Goal: Task Accomplishment & Management: Manage account settings

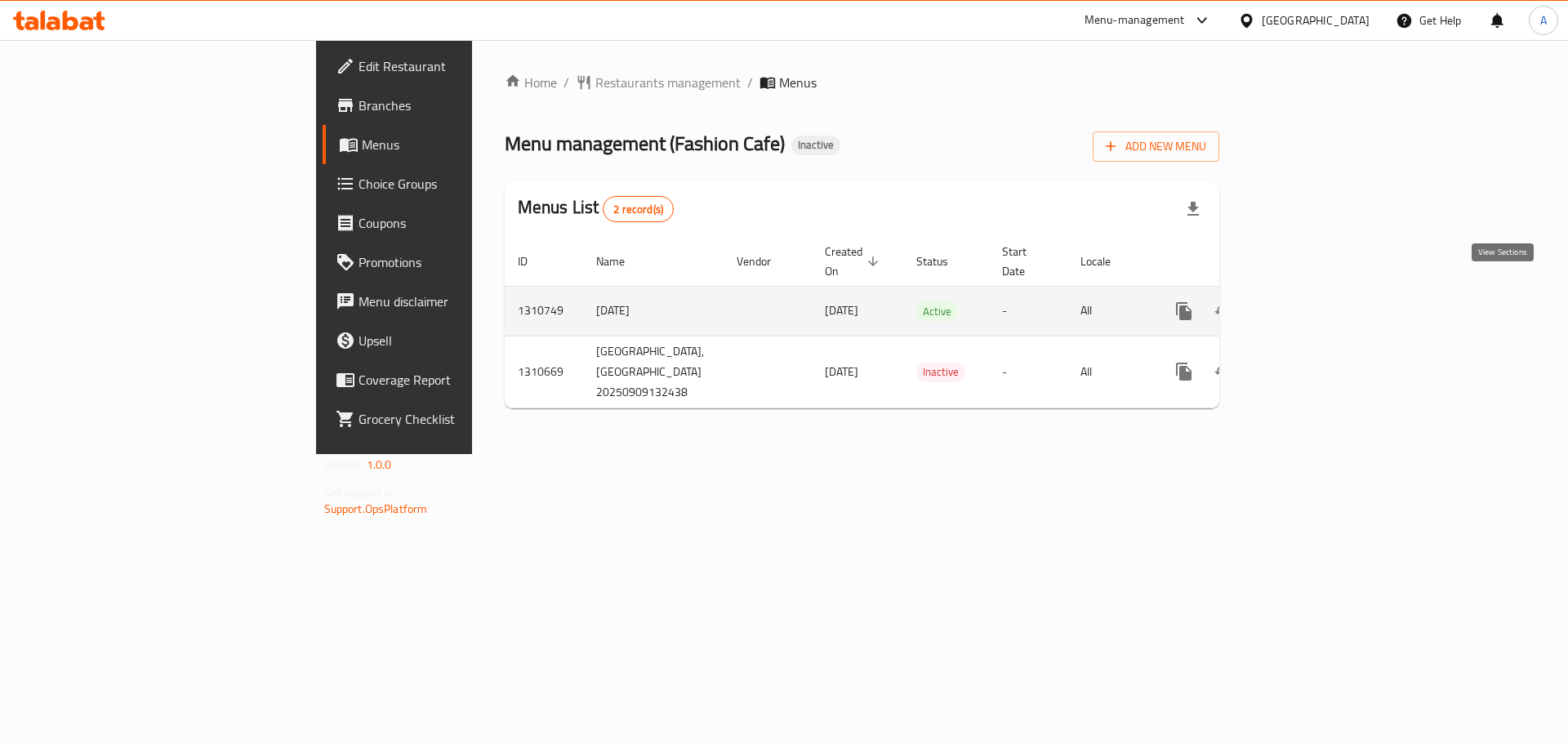
click at [1312, 301] on icon "enhanced table" at bounding box center [1302, 311] width 20 height 20
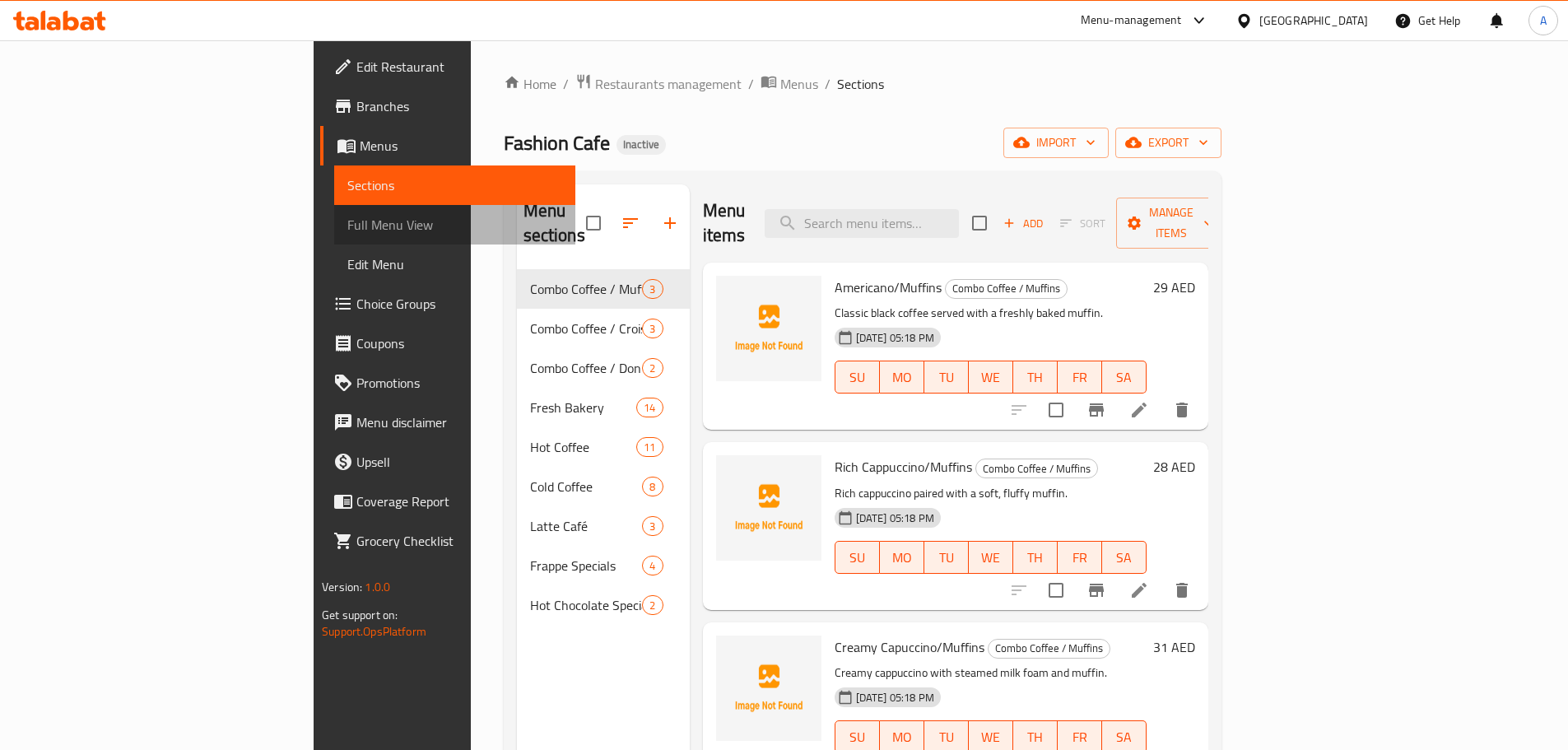
click at [334, 236] on link "Full Menu View" at bounding box center [455, 225] width 242 height 40
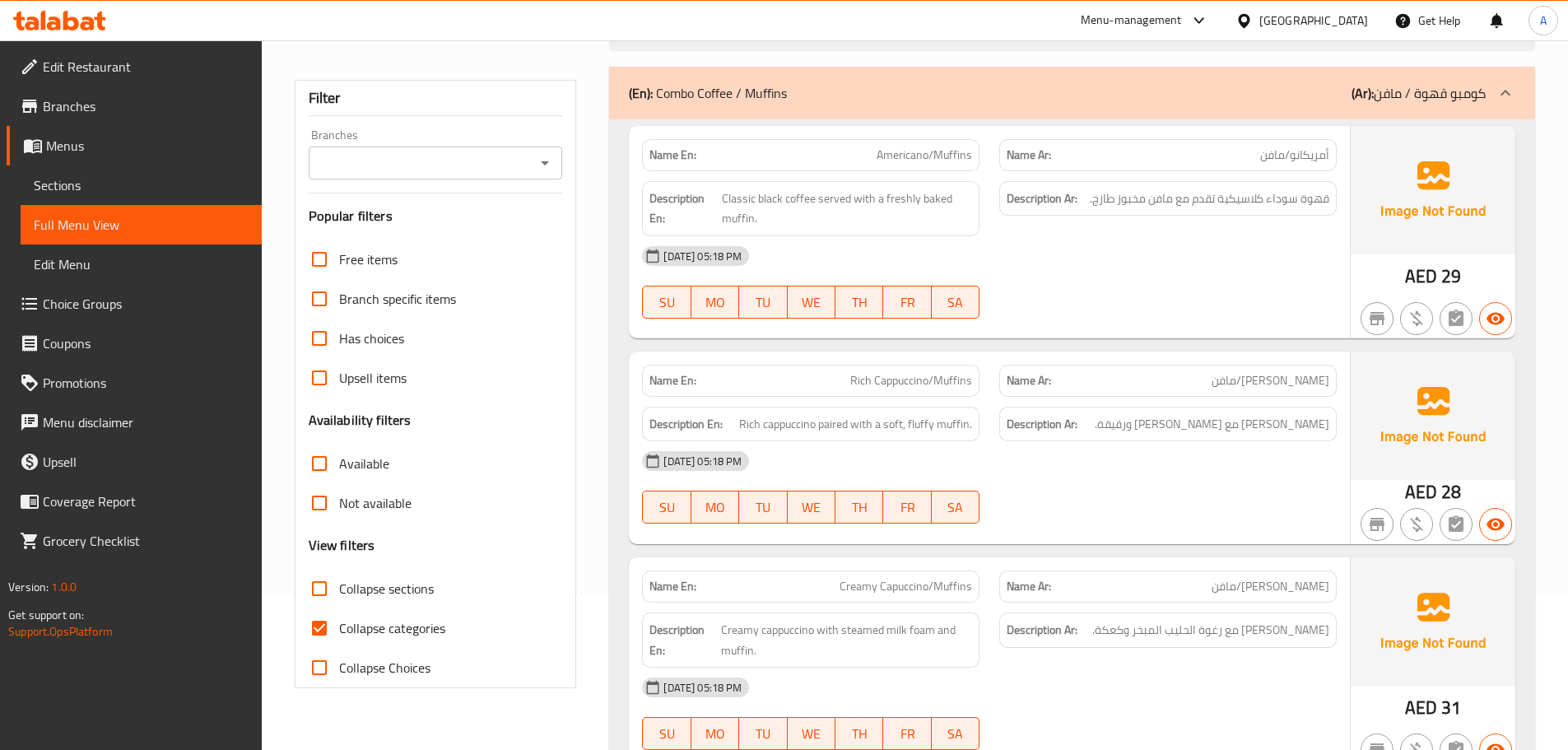
scroll to position [247, 0]
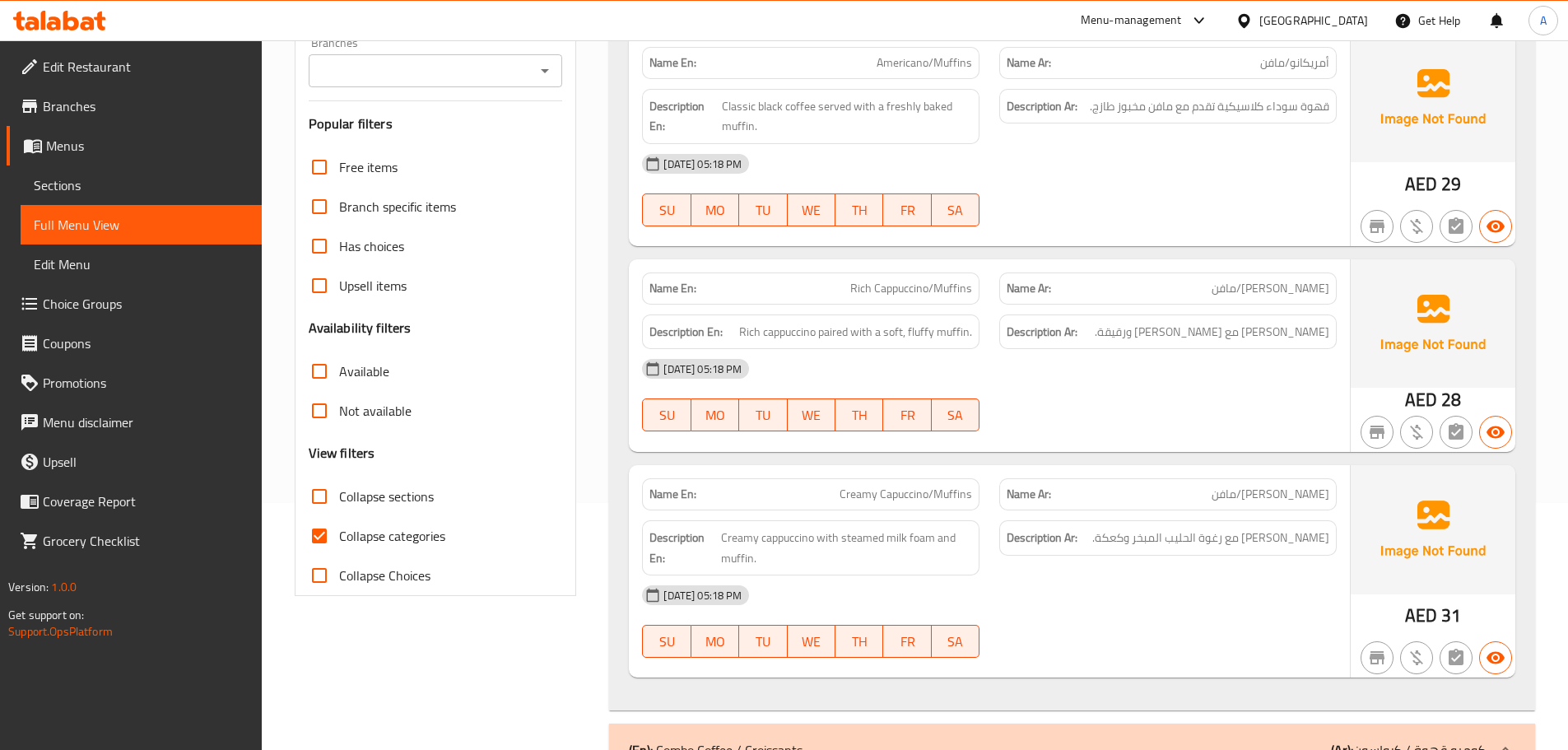
click at [344, 550] on label "Collapse categories" at bounding box center [373, 536] width 145 height 40
click at [340, 550] on input "Collapse categories" at bounding box center [320, 536] width 40 height 40
checkbox input "false"
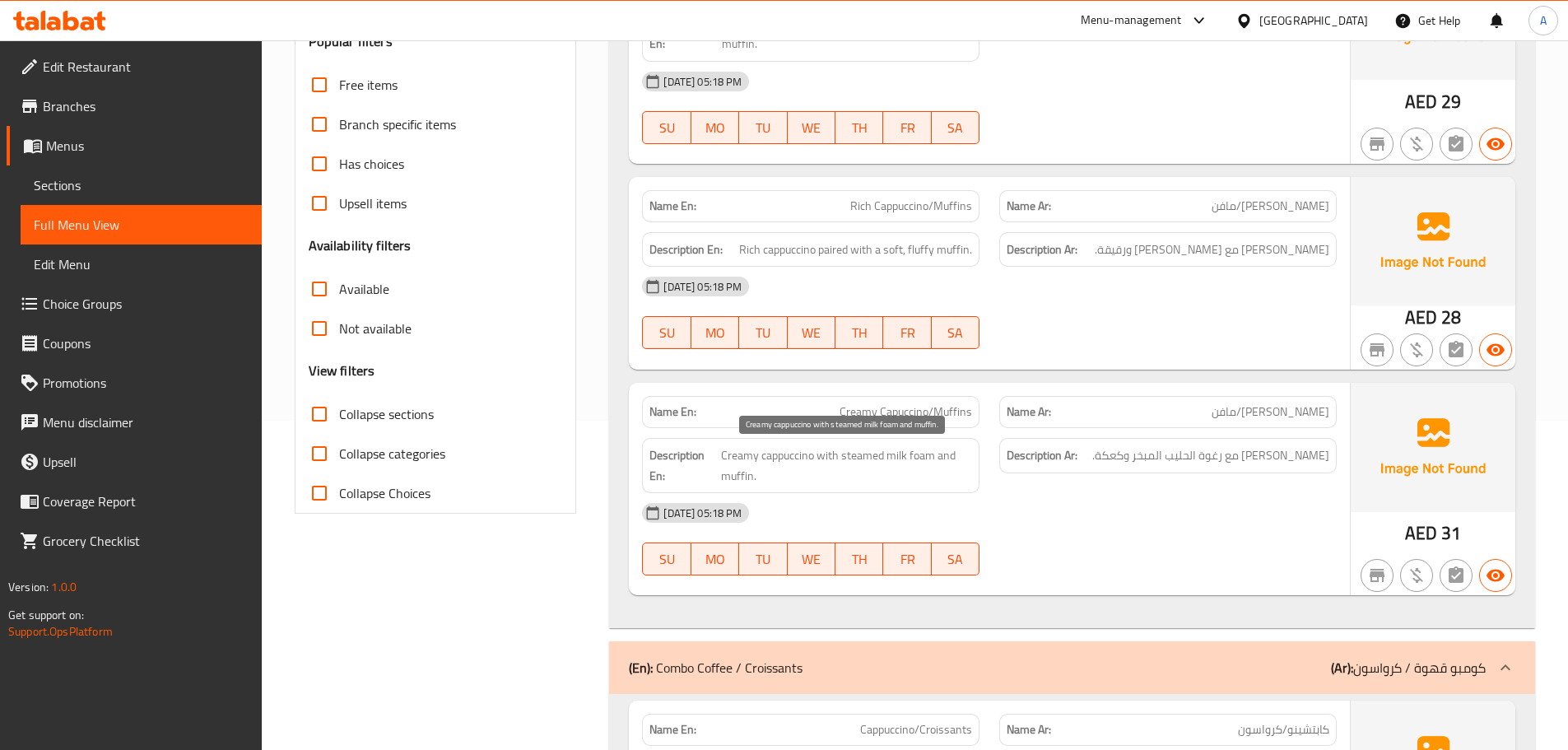
click at [742, 473] on span "Creamy cappuccino with steamed milk foam and muffin." at bounding box center [846, 465] width 252 height 41
copy span "muffin"
click at [1106, 481] on div "Description Ar: [PERSON_NAME] مع رغوة الحليب المبخر وكعكة." at bounding box center [1168, 465] width 358 height 75
click at [918, 454] on span "Creamy cappuccino with steamed milk foam and muffin." at bounding box center [846, 465] width 252 height 41
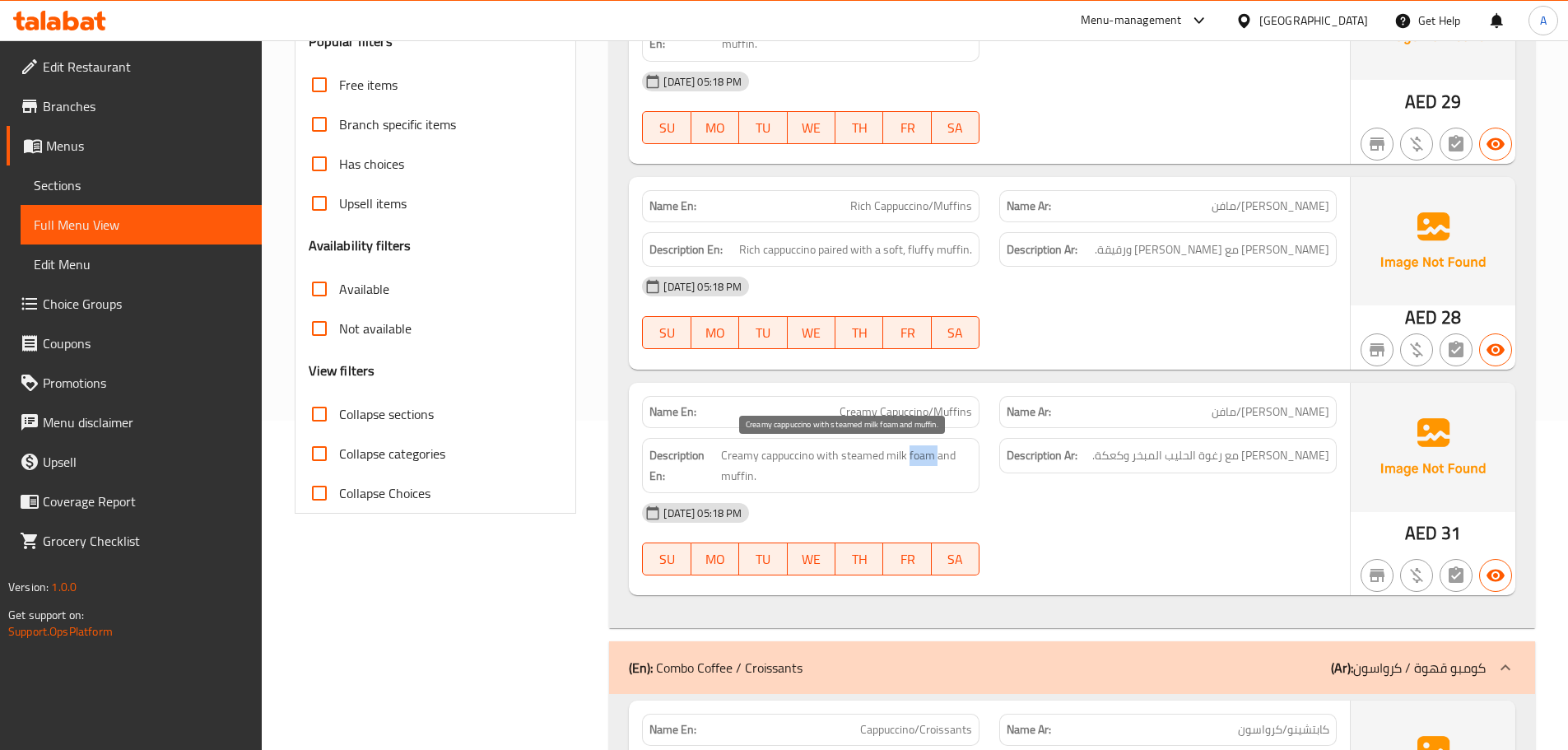
click at [918, 454] on span "Creamy cappuccino with steamed milk foam and muffin." at bounding box center [846, 465] width 252 height 41
click at [870, 455] on span "Creamy cappuccino with steamed milk foam and muffin." at bounding box center [846, 465] width 252 height 41
click at [1113, 458] on span "[PERSON_NAME] مع رغوة الحليب المبخر وكعكة." at bounding box center [1210, 456] width 237 height 21
click at [1132, 461] on span "[PERSON_NAME] مع رغوة الحليب المبخر وكعكة." at bounding box center [1210, 456] width 237 height 21
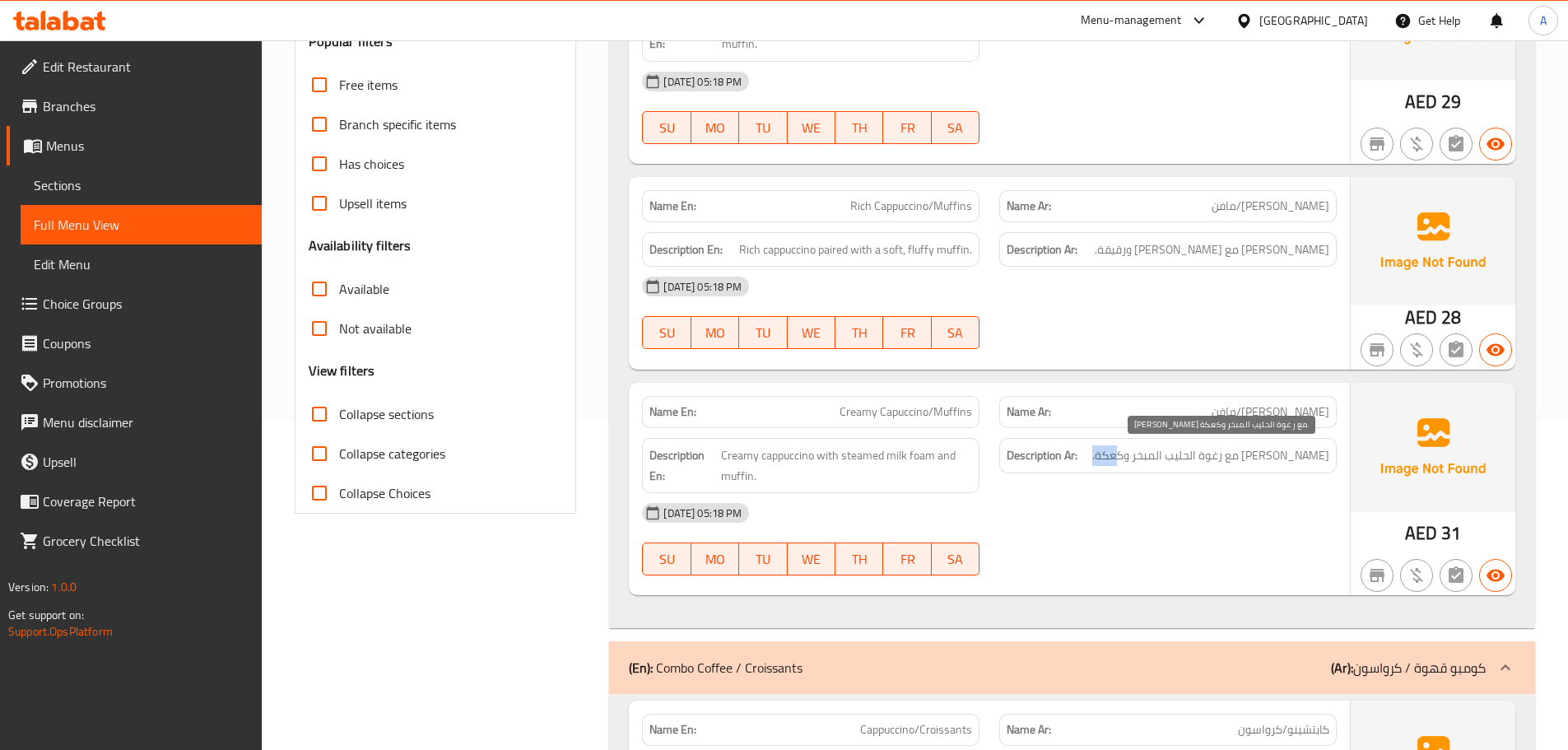
drag, startPoint x: 1134, startPoint y: 449, endPoint x: 1105, endPoint y: 449, distance: 29.0
click at [1105, 449] on span "[PERSON_NAME] مع رغوة الحليب المبخر وكعكة." at bounding box center [1210, 456] width 237 height 21
copy span "كعكة"
click at [1113, 512] on div "[DATE] 05:18 PM" at bounding box center [989, 513] width 714 height 40
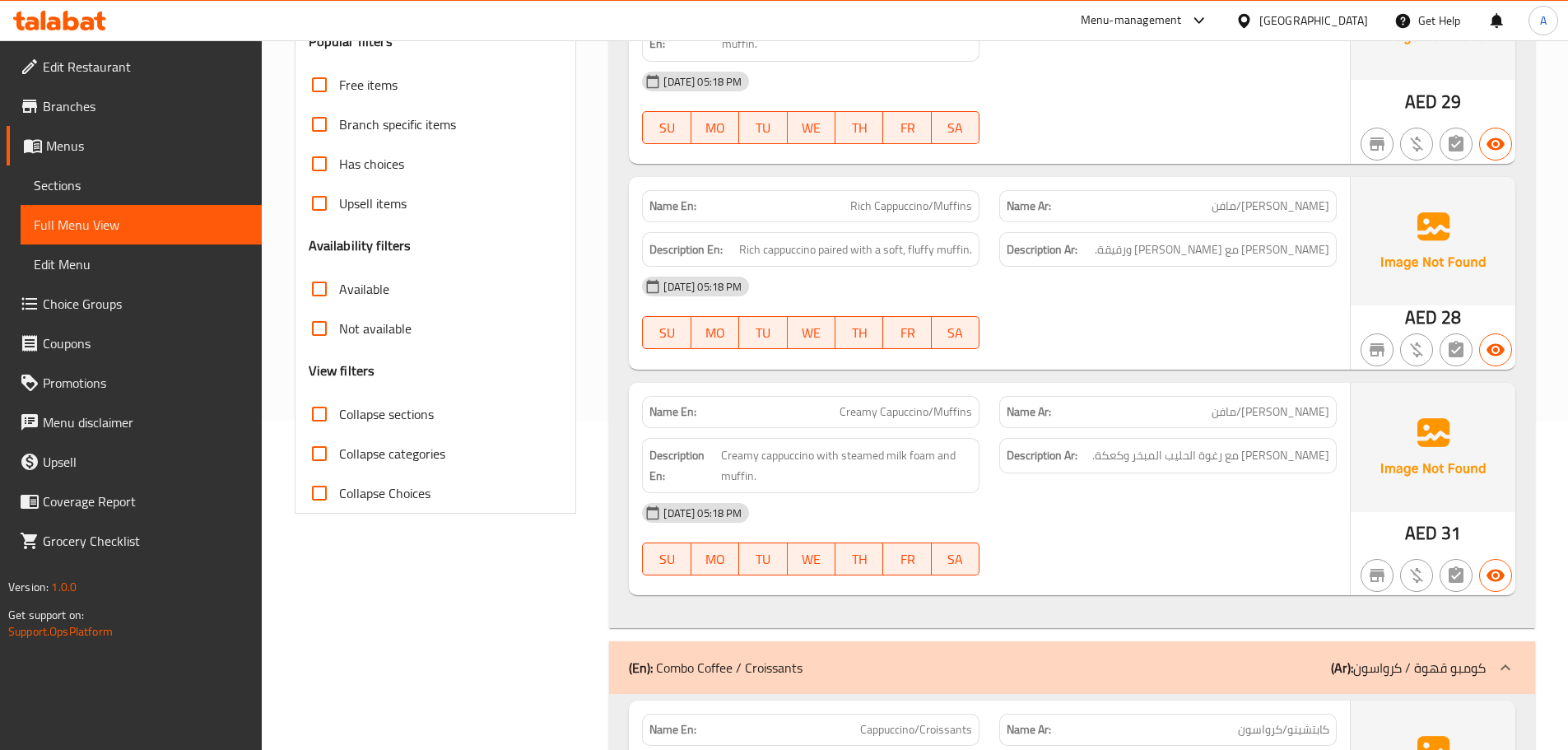
click at [1113, 511] on div "[DATE] 05:18 PM" at bounding box center [989, 513] width 714 height 40
drag, startPoint x: 1130, startPoint y: 458, endPoint x: 1107, endPoint y: 458, distance: 23.0
click at [1107, 458] on span "[PERSON_NAME] مع رغوة الحليب المبخر وكعكة." at bounding box center [1210, 456] width 237 height 21
copy span "كعكة"
click at [1187, 307] on div "[DATE] 05:18 PM" at bounding box center [989, 287] width 714 height 40
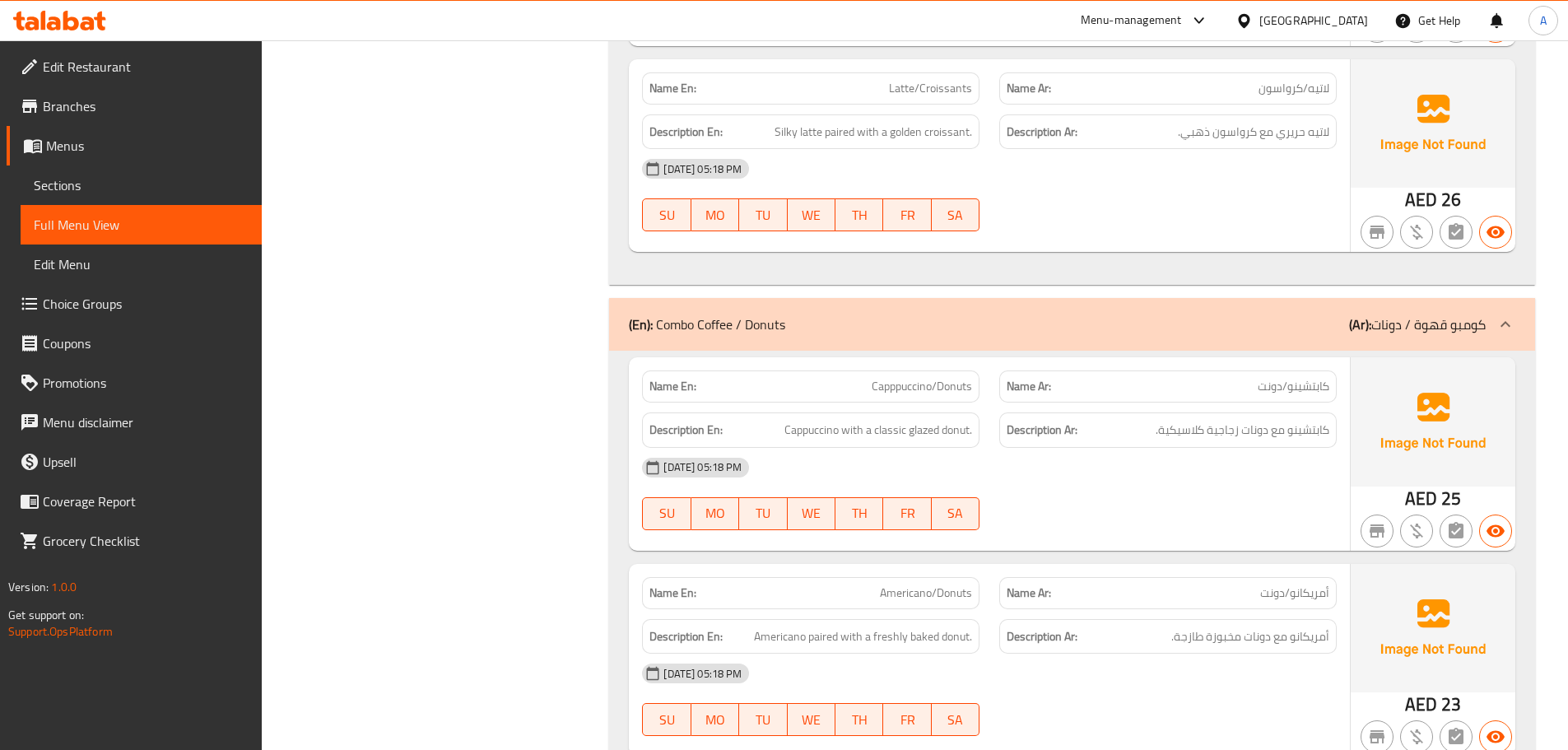
scroll to position [1482, 0]
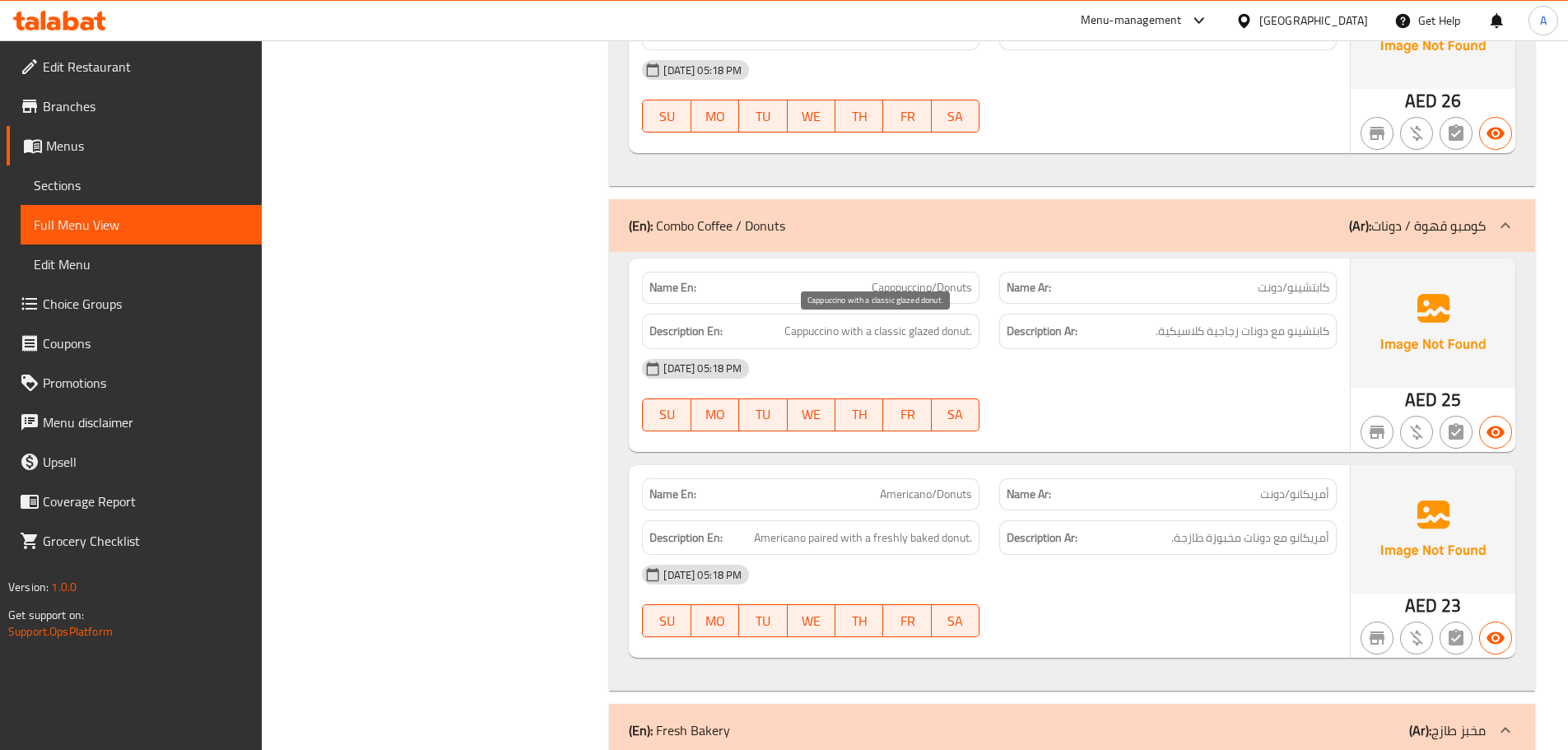
click at [929, 332] on span "Cappuccino with a classic glazed donut." at bounding box center [878, 331] width 188 height 21
copy span "glazed"
click at [1209, 336] on span "كابتشينو مع دونات زجاجية كلاسيكية." at bounding box center [1243, 331] width 174 height 21
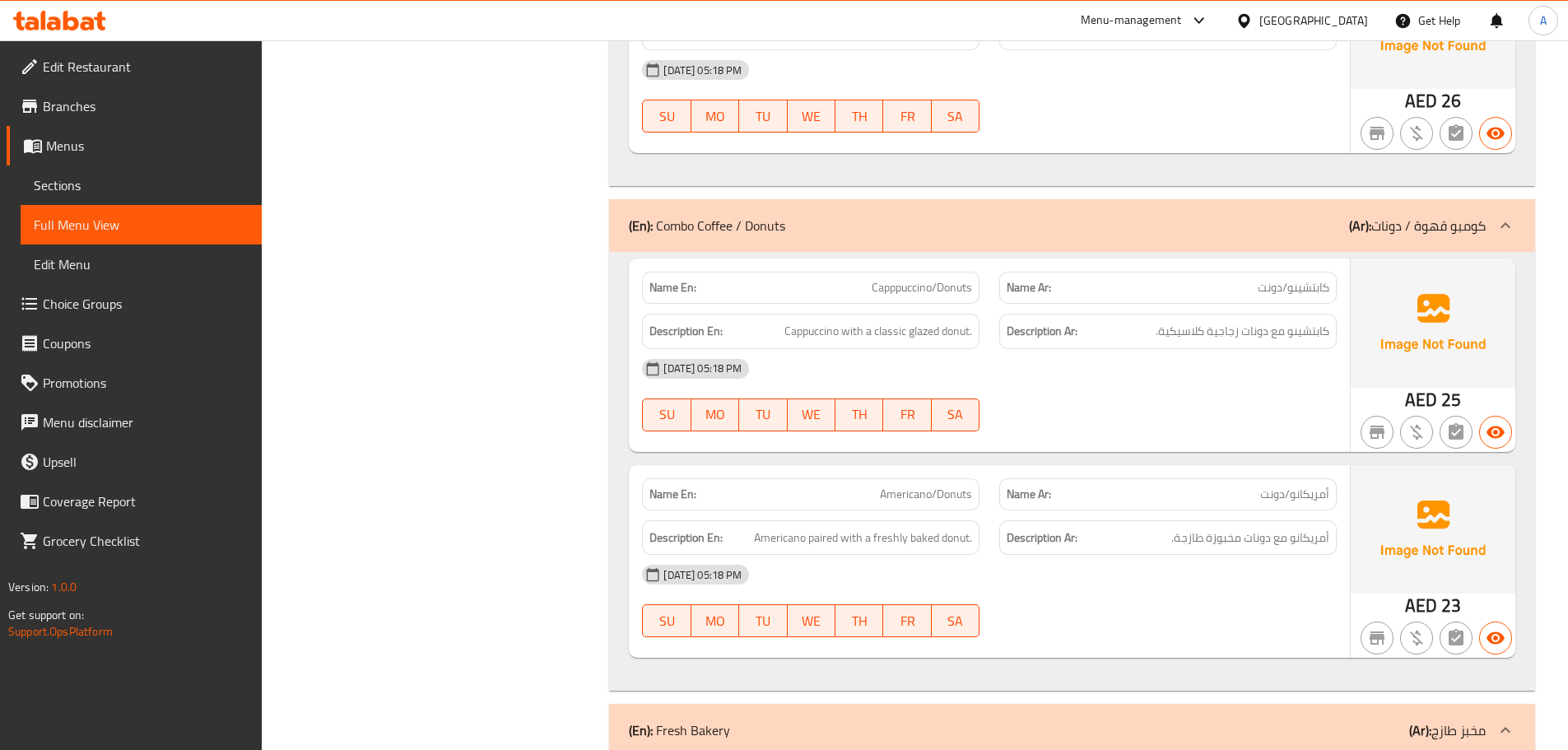
click at [1227, 317] on div "Description Ar: كابتشينو مع دونات زجاجية كلاسيكية." at bounding box center [1168, 331] width 338 height 36
click at [1229, 325] on span "كابتشينو مع دونات زجاجية كلاسيكية." at bounding box center [1243, 331] width 174 height 21
copy span "زجاجية"
click at [1104, 401] on div "[DATE] 05:18 PM SU MO TU WE TH FR SA" at bounding box center [989, 395] width 714 height 92
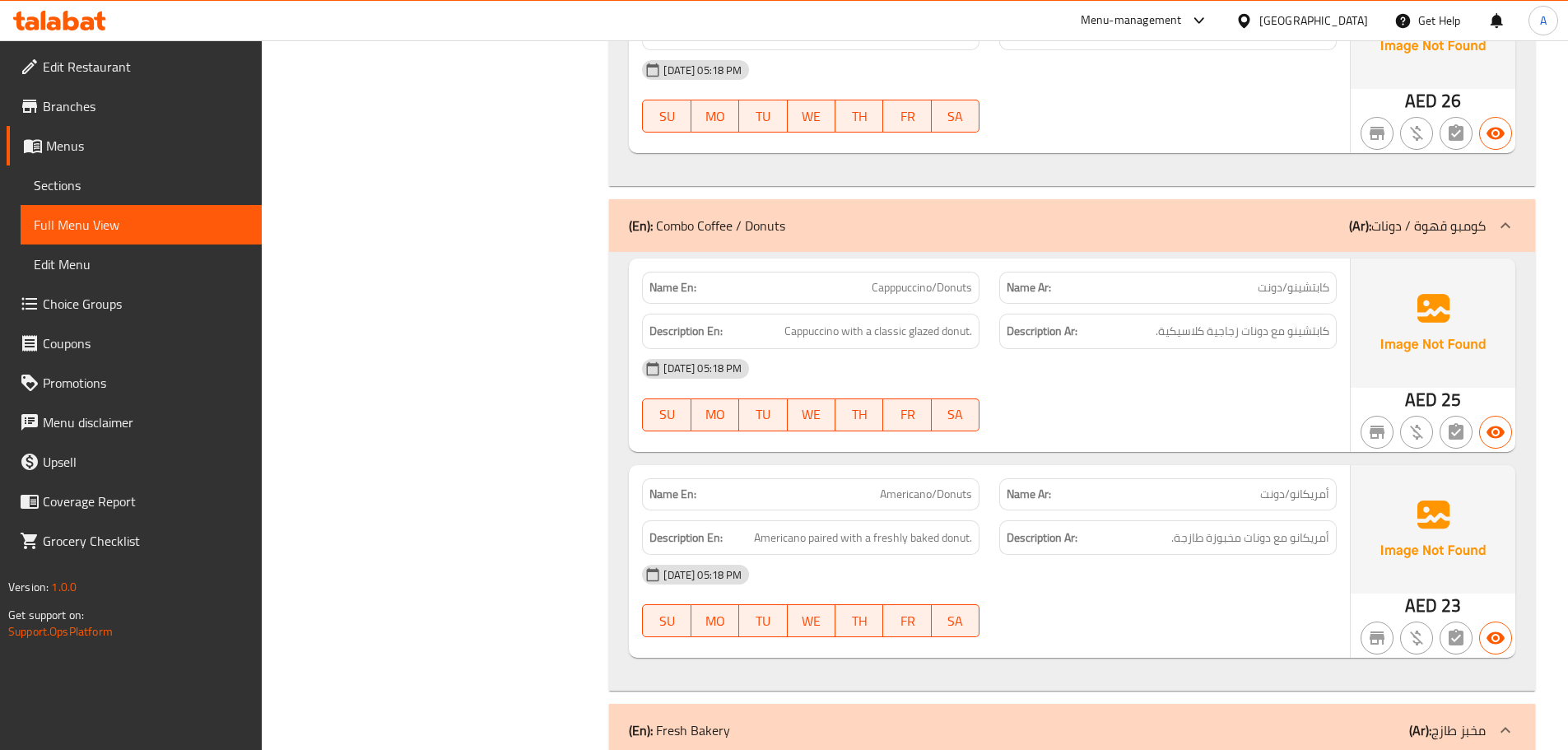
click at [1108, 378] on div "[DATE] 05:18 PM" at bounding box center [989, 369] width 714 height 40
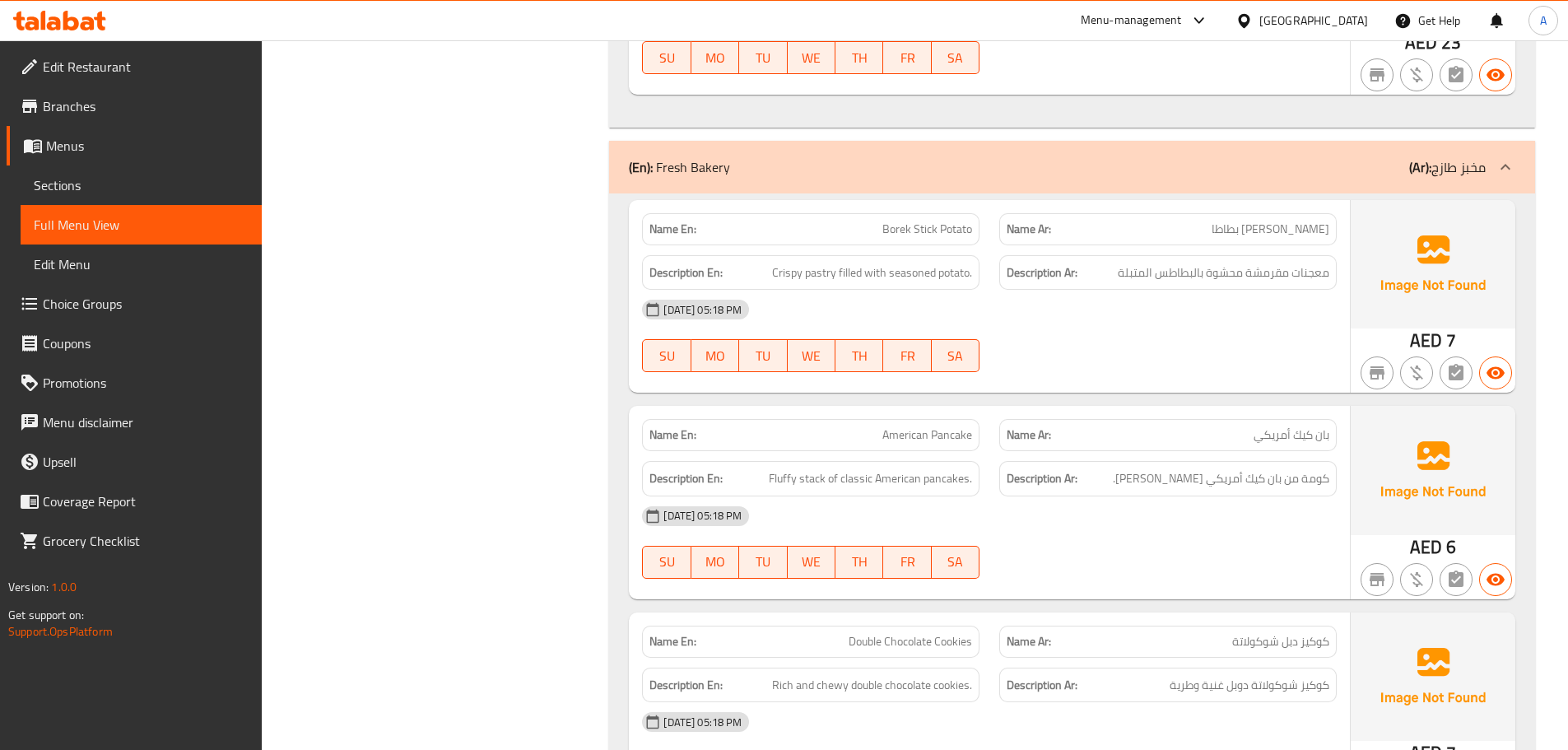
scroll to position [2141, 0]
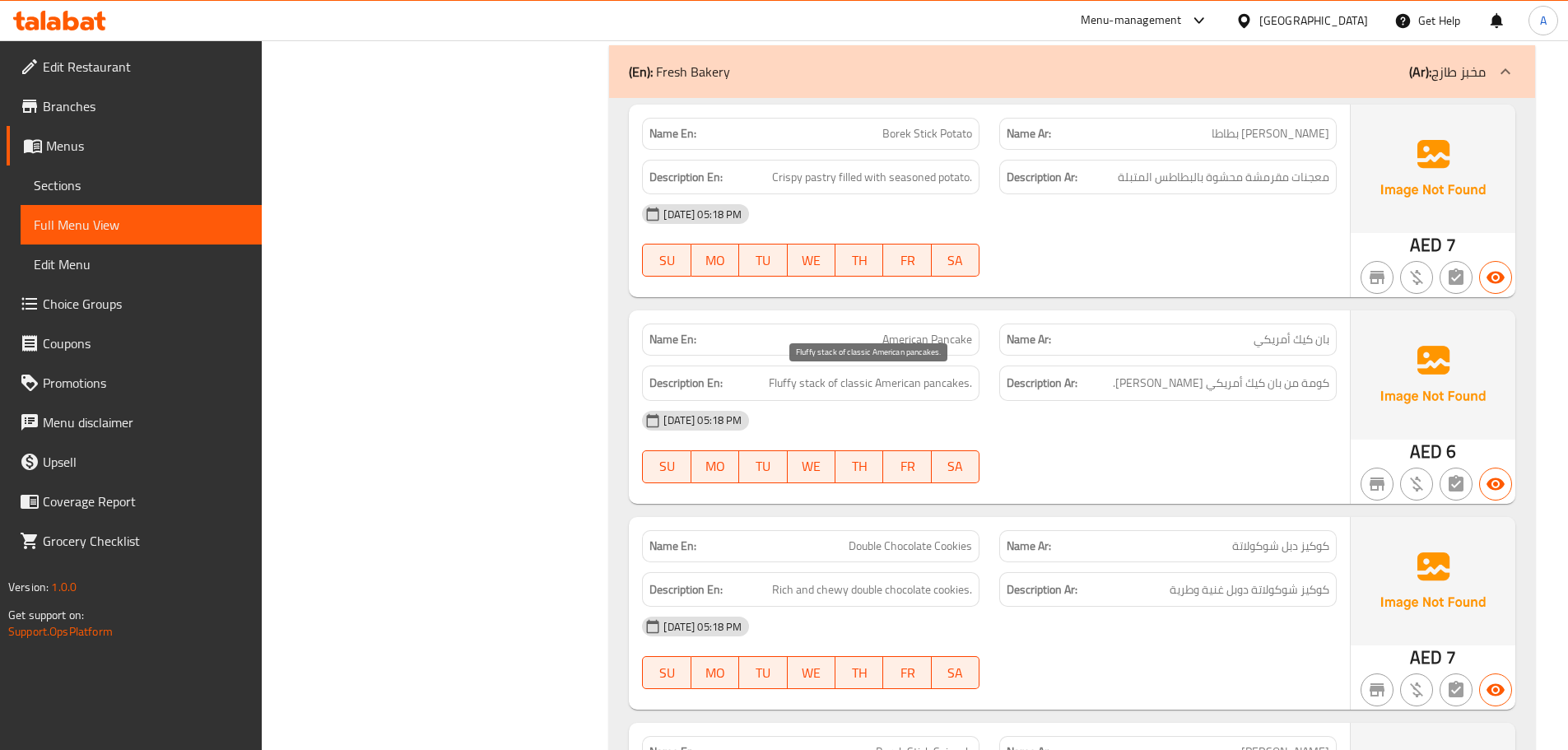
click at [886, 381] on span "Fluffy stack of classic American pancakes." at bounding box center [871, 383] width 204 height 21
copy span "Fluffy stack of classic American pancakes."
click at [1101, 462] on div "[DATE] 05:18 PM SU MO TU WE TH FR SA" at bounding box center [989, 447] width 714 height 92
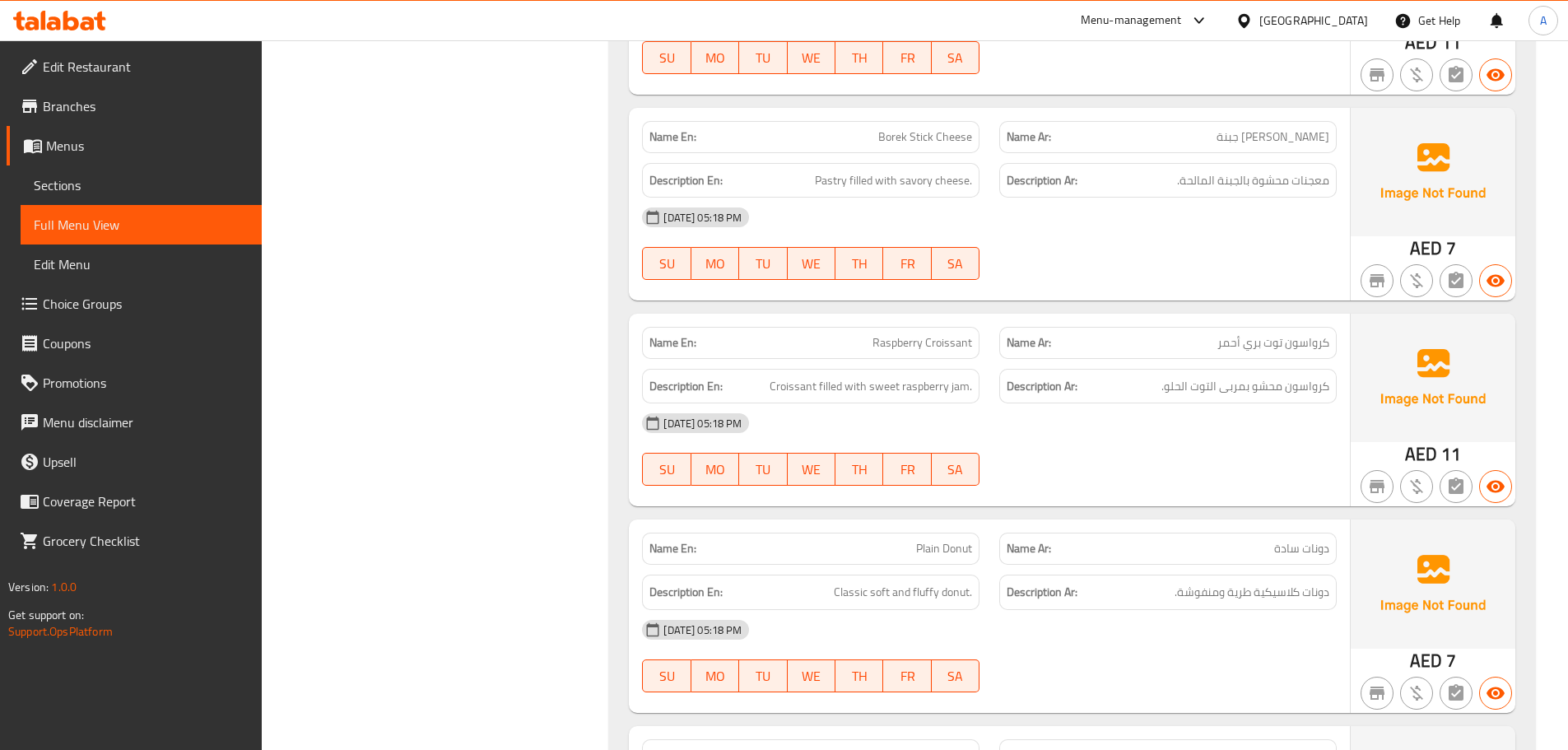
scroll to position [3293, 0]
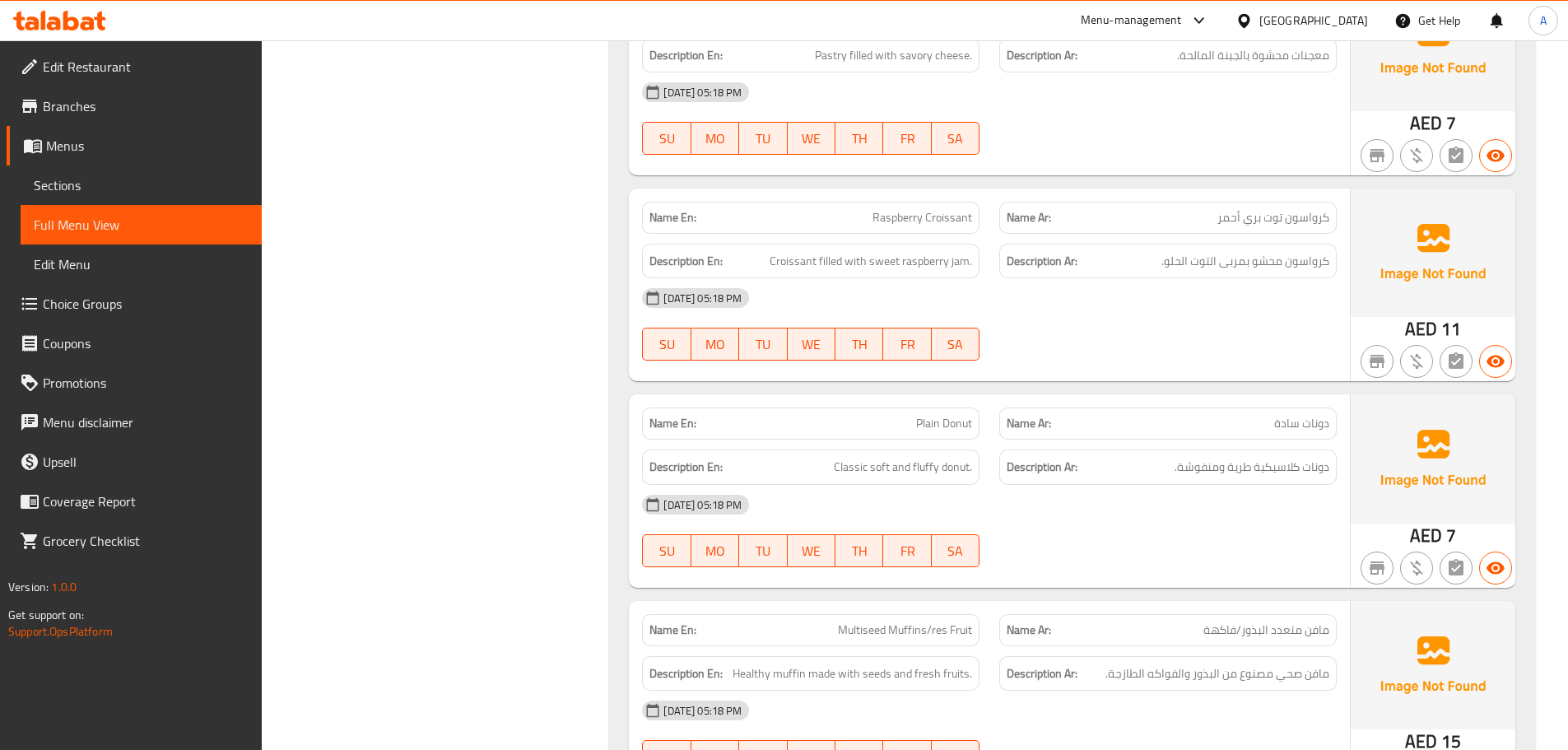
click at [903, 481] on div "Description En: Classic soft and fluffy donut." at bounding box center [811, 467] width 338 height 36
click at [903, 469] on span "Classic soft and fluffy donut." at bounding box center [903, 467] width 139 height 21
copy span "Classic soft and fluffy donut."
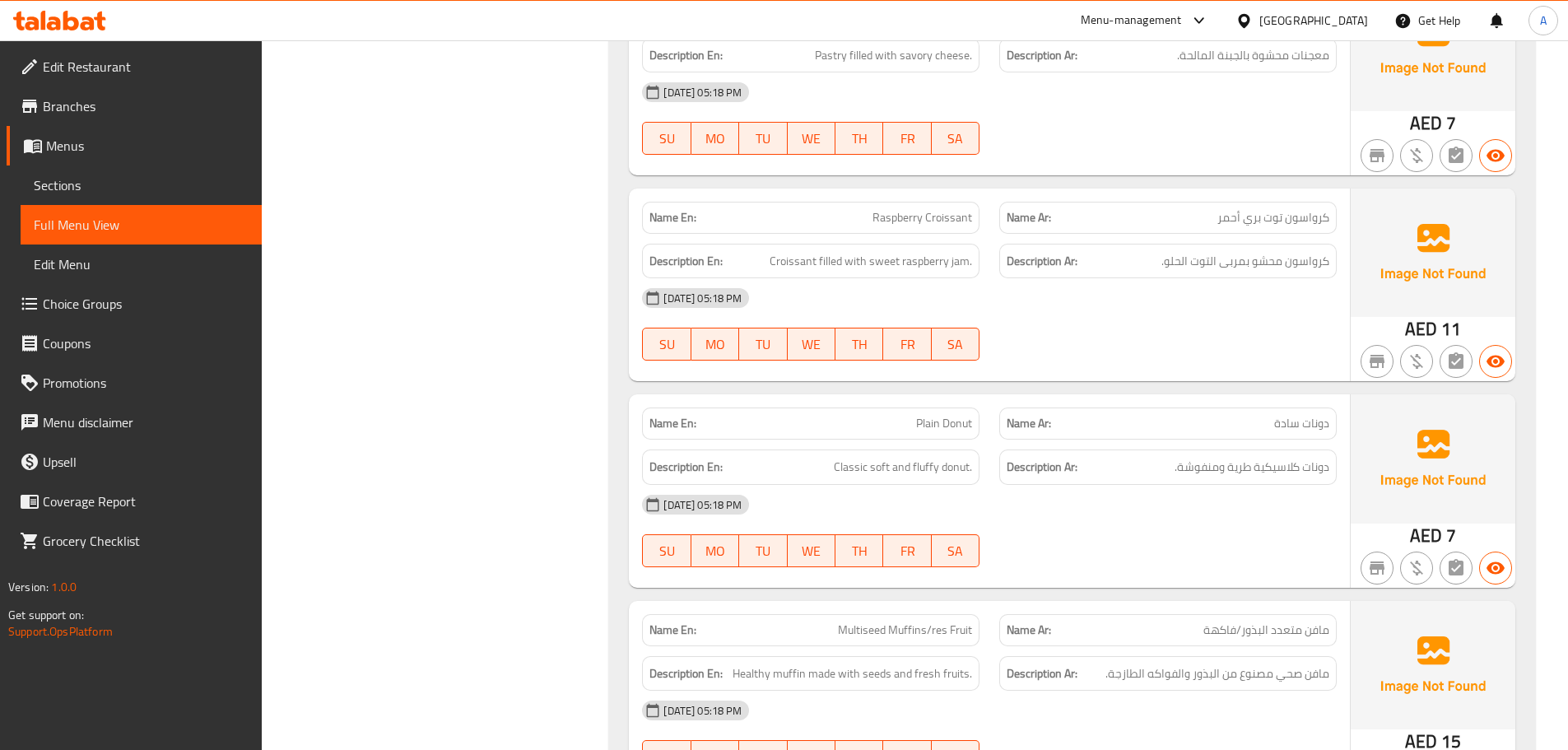
click at [1186, 495] on div "[DATE] 05:18 PM" at bounding box center [989, 505] width 714 height 40
click at [1206, 469] on span "دونات كلاسيكية طرية ومنفوشة." at bounding box center [1252, 467] width 155 height 21
copy span "ومنفوشة"
click at [1158, 535] on div "[DATE] 05:18 PM SU MO TU WE TH FR SA" at bounding box center [989, 531] width 714 height 92
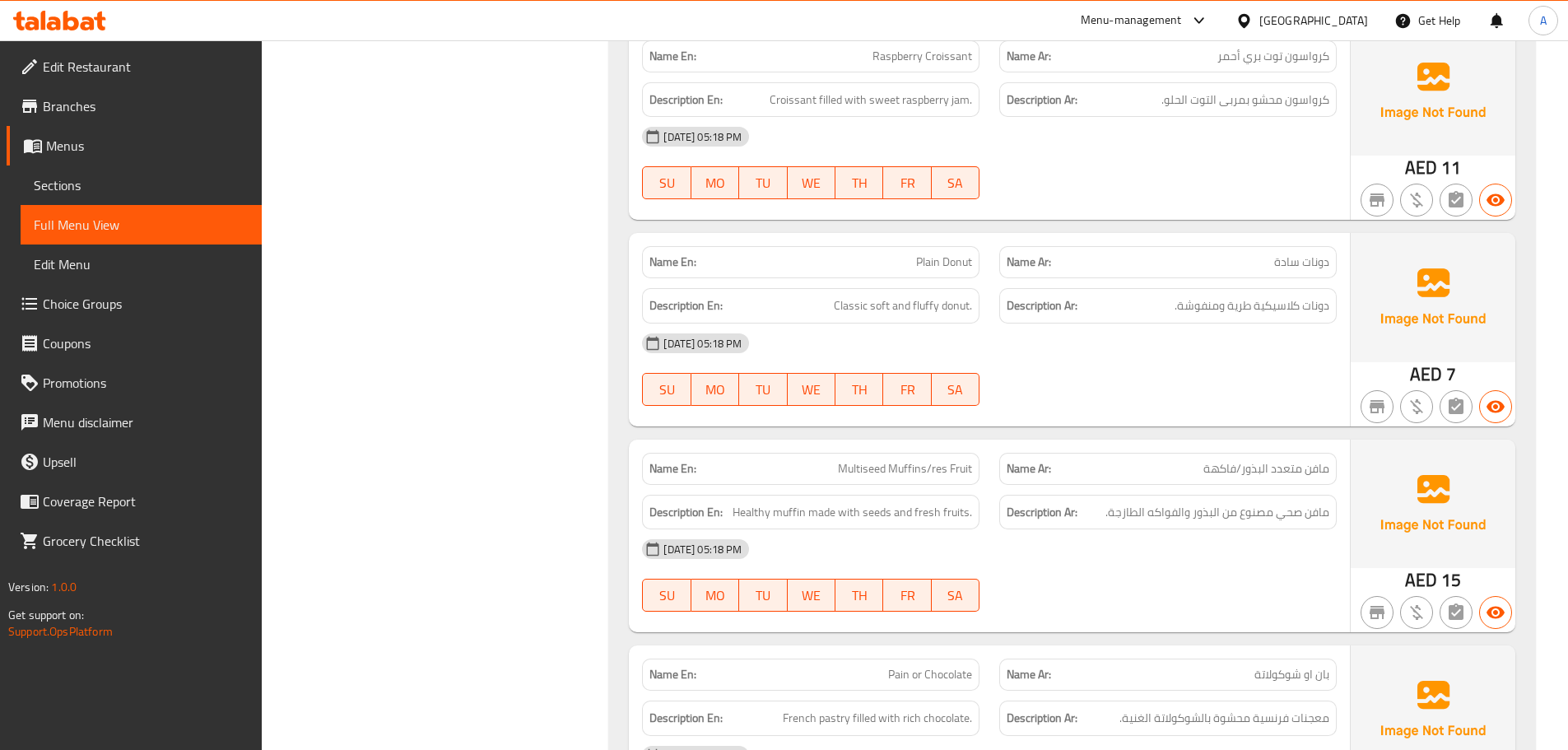
scroll to position [3458, 0]
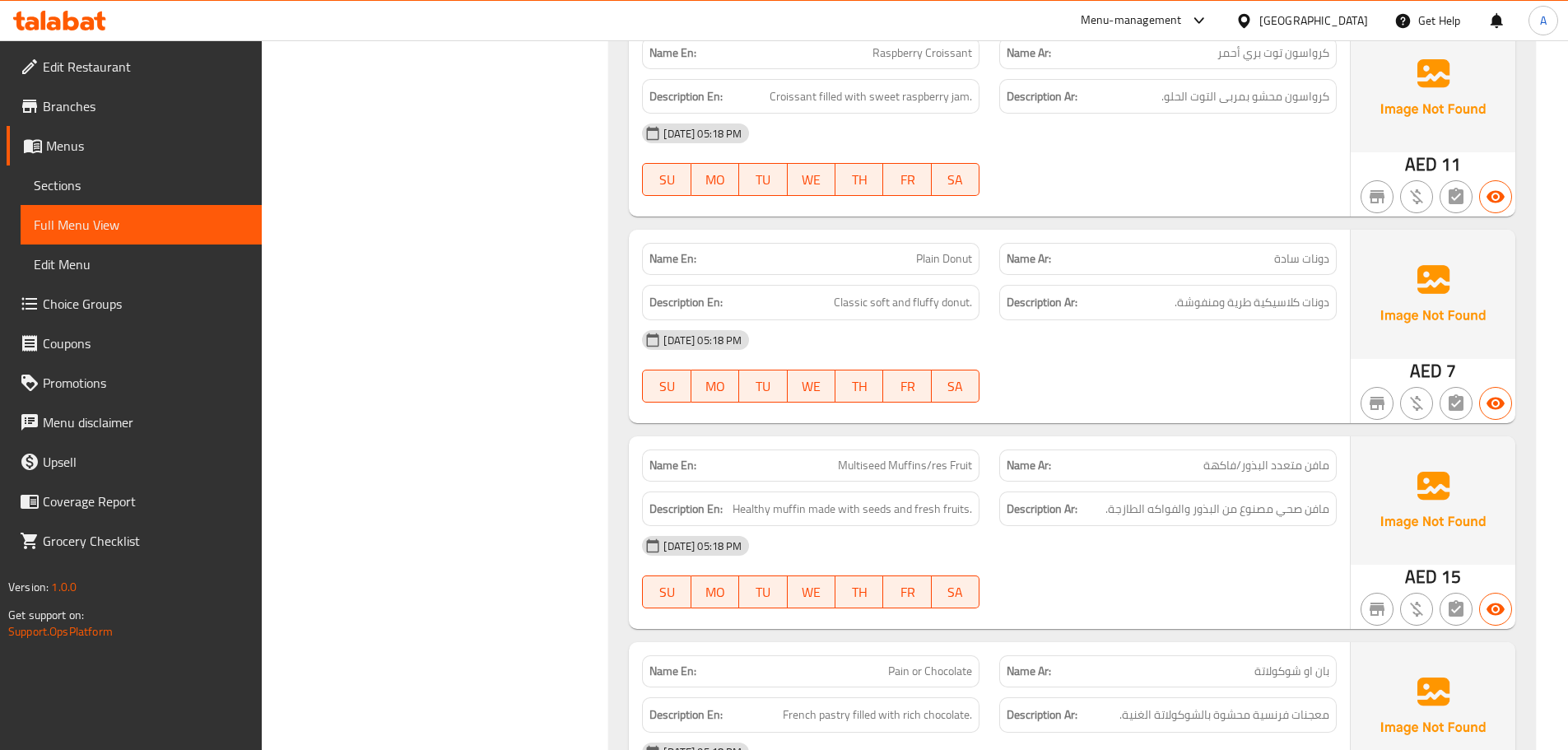
click at [822, 457] on p "Name En: Multiseed Muffins/res Fruit" at bounding box center [811, 465] width 323 height 17
click at [877, 464] on span "Multiseed Muffins/res Fruit" at bounding box center [905, 465] width 134 height 17
copy span "Multiseed Muffins/res Fruit"
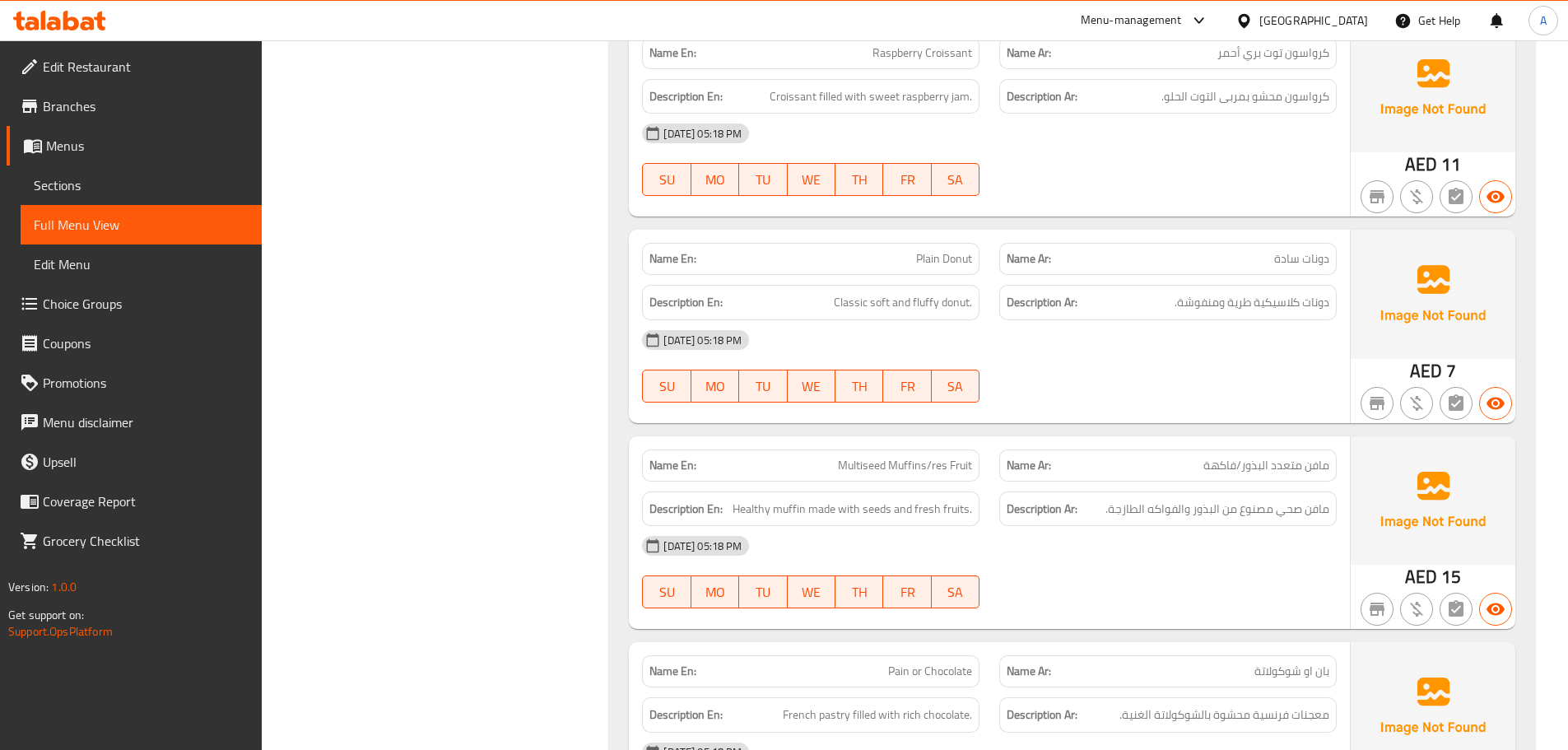
click at [1193, 548] on div "[DATE] 05:18 PM" at bounding box center [989, 546] width 714 height 40
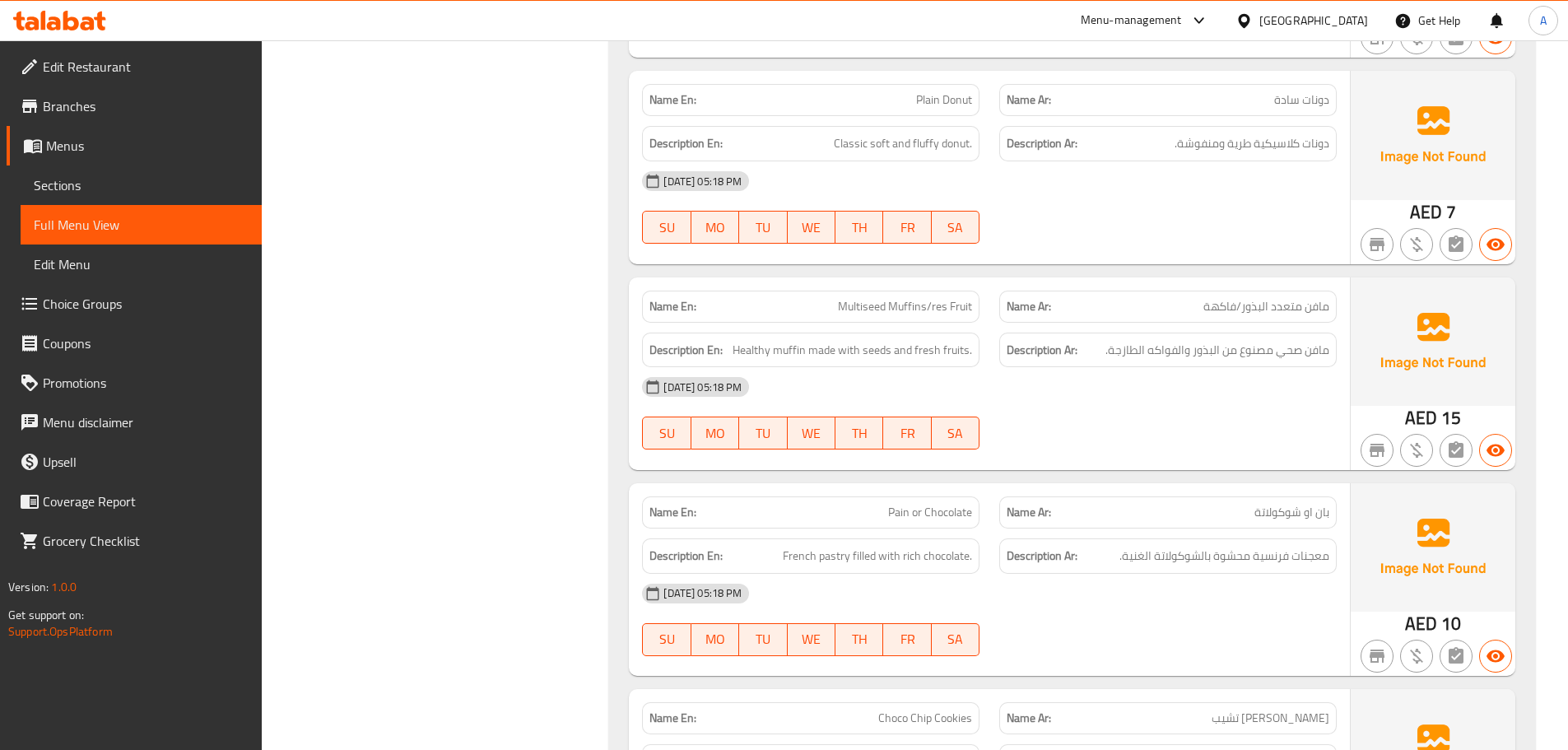
scroll to position [3705, 0]
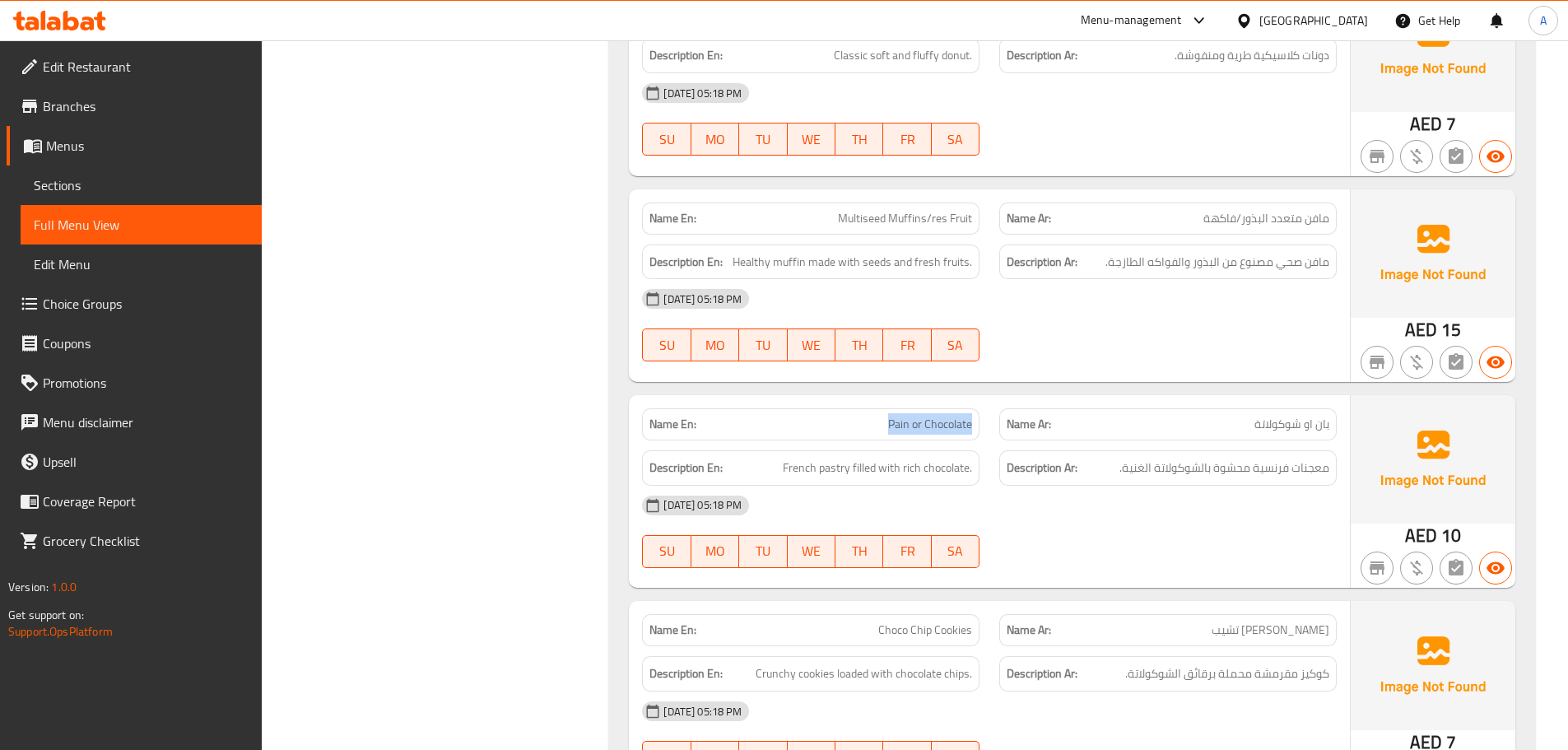
drag, startPoint x: 888, startPoint y: 418, endPoint x: 972, endPoint y: 422, distance: 84.1
click at [972, 422] on span "Pain or Chocolate" at bounding box center [930, 425] width 84 height 17
copy span "Pain or Chocolate"
click at [895, 419] on span "Pain or Chocolate" at bounding box center [930, 425] width 84 height 17
drag, startPoint x: 887, startPoint y: 421, endPoint x: 922, endPoint y: 425, distance: 35.2
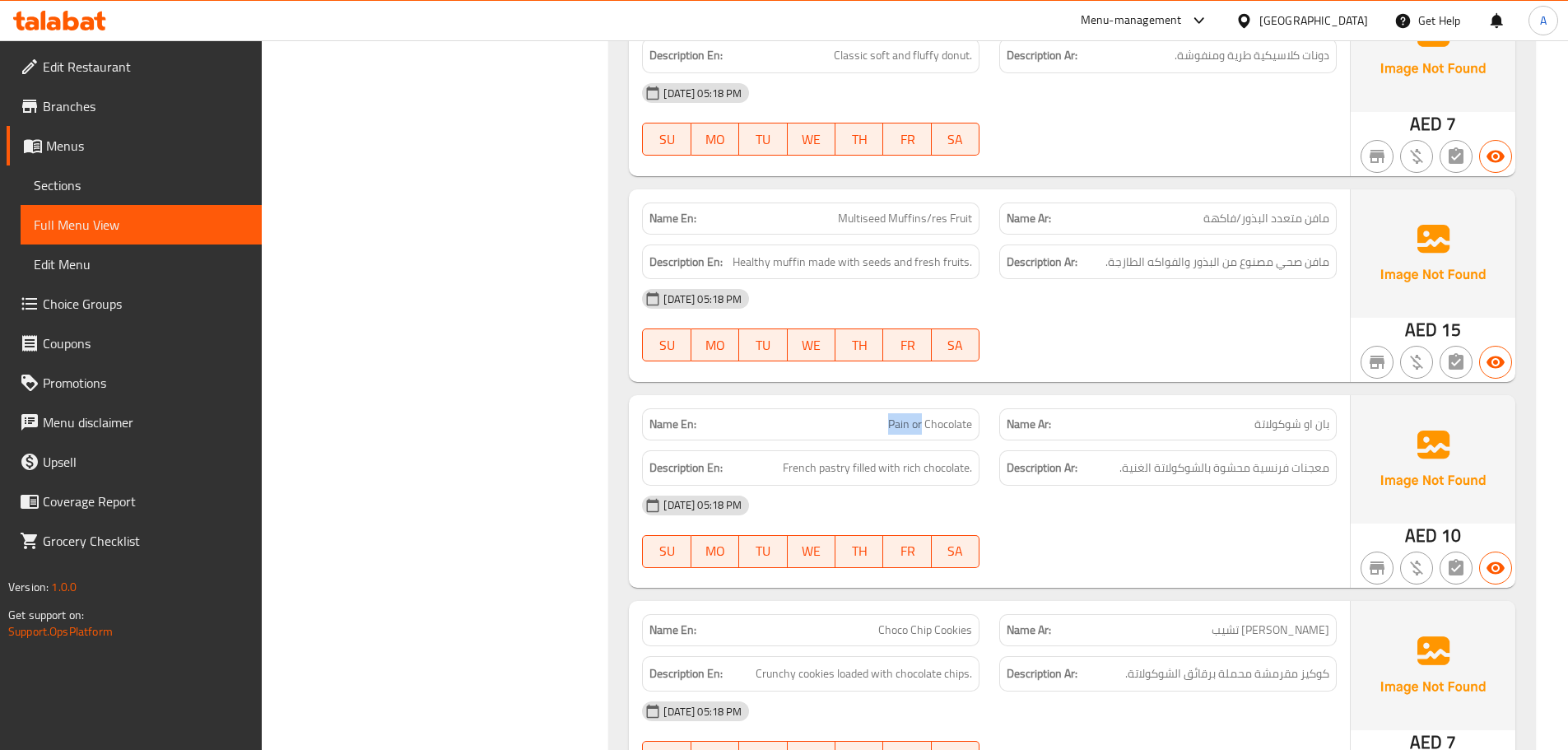
click at [922, 425] on p "Name En: Pain or Chocolate" at bounding box center [811, 425] width 323 height 17
click at [1227, 512] on div "[DATE] 05:18 PM" at bounding box center [989, 506] width 714 height 40
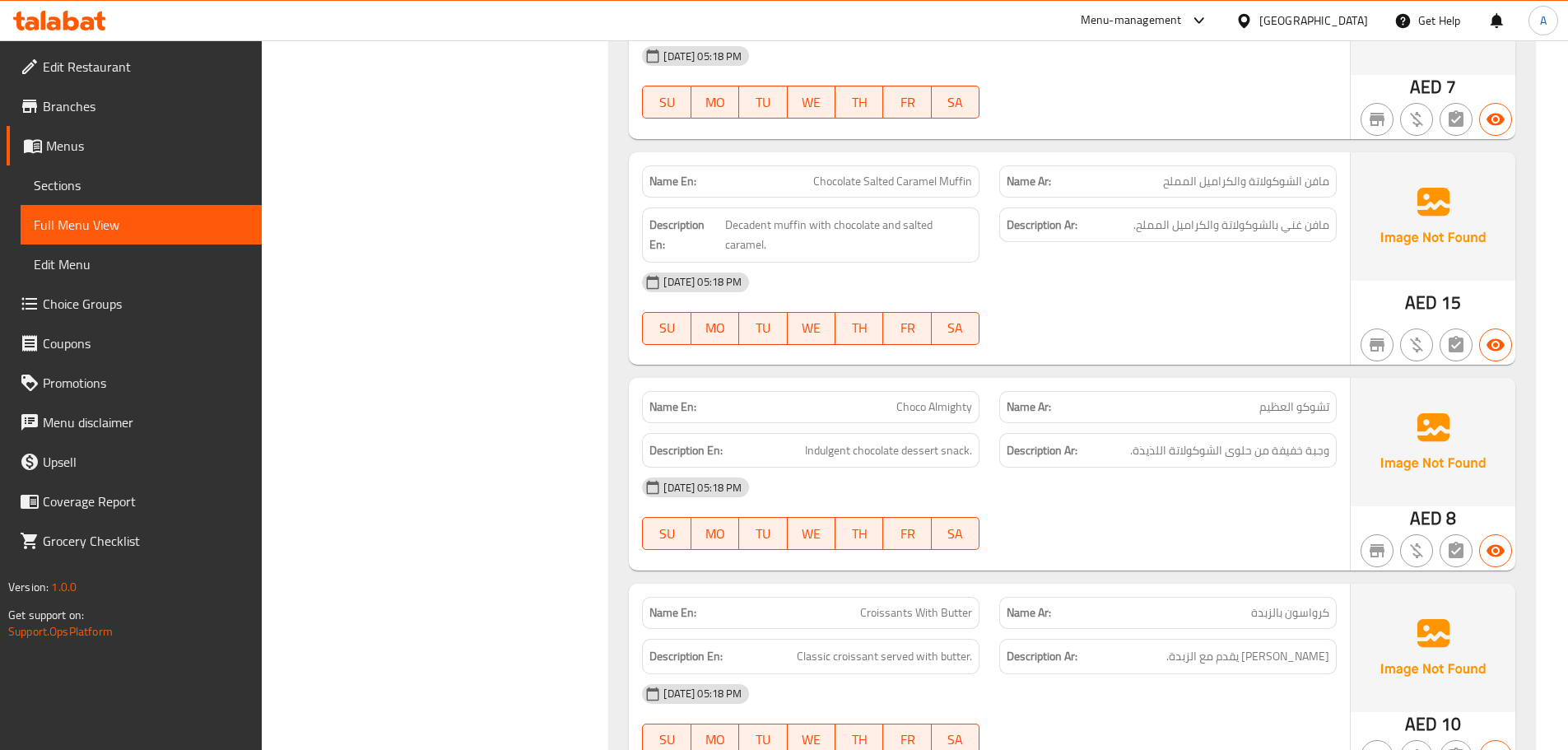
scroll to position [4363, 0]
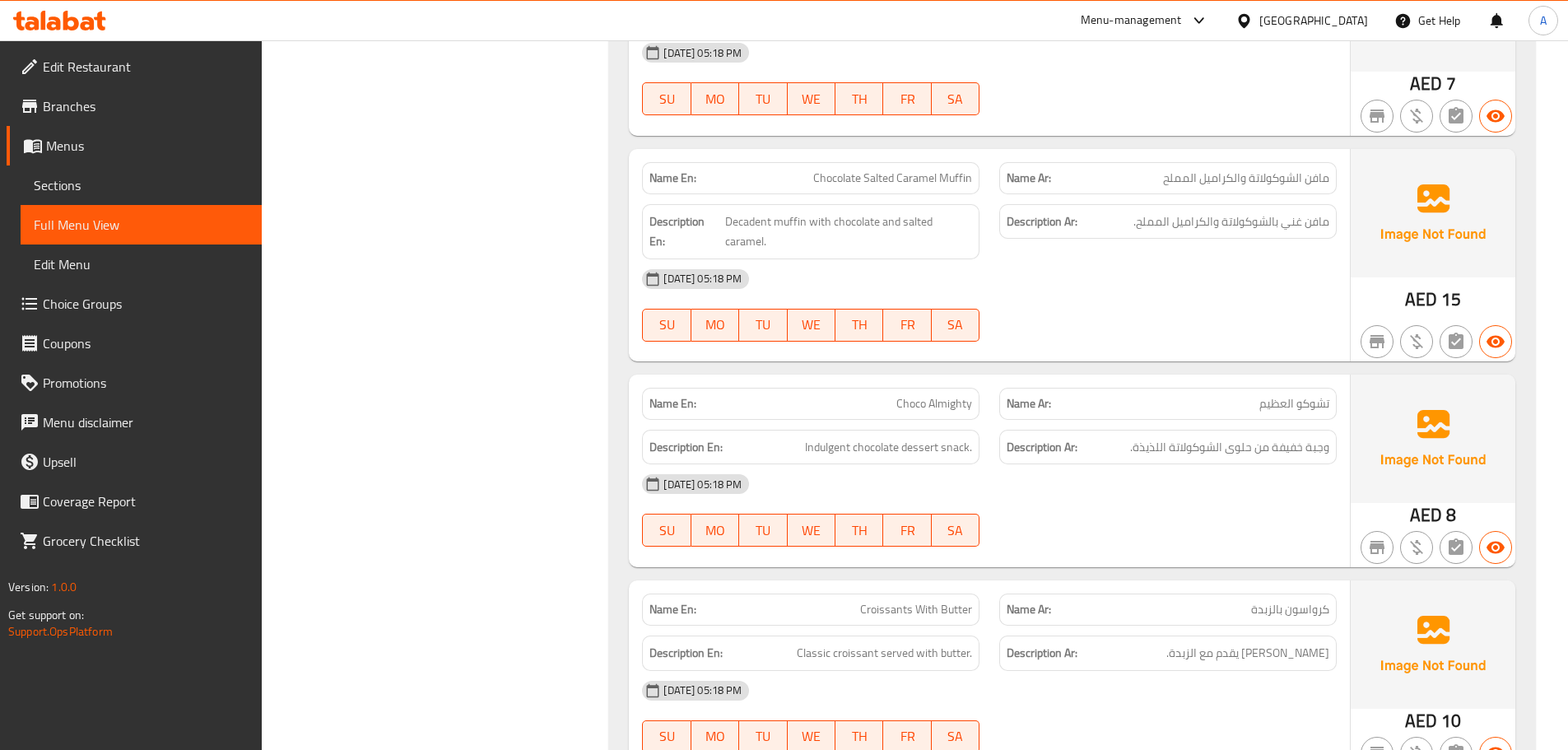
click at [1270, 406] on span "تشوكو العظيم" at bounding box center [1294, 404] width 70 height 17
click at [1150, 492] on div "[DATE] 05:18 PM" at bounding box center [989, 484] width 714 height 40
click at [951, 407] on span "Choco Almighty" at bounding box center [934, 404] width 75 height 17
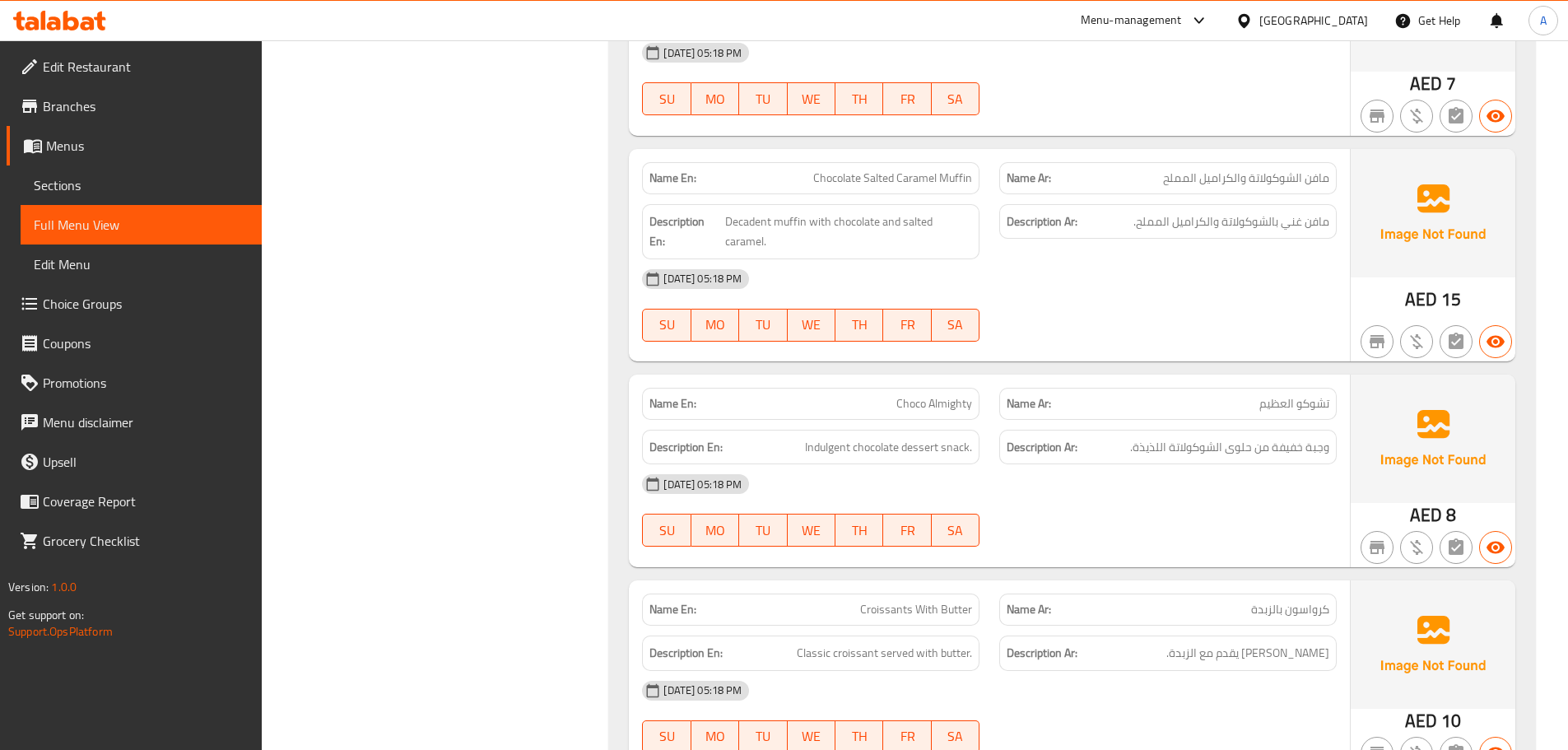
click at [1226, 519] on div "[DATE] 05:18 PM SU MO TU WE TH FR SA" at bounding box center [989, 510] width 714 height 92
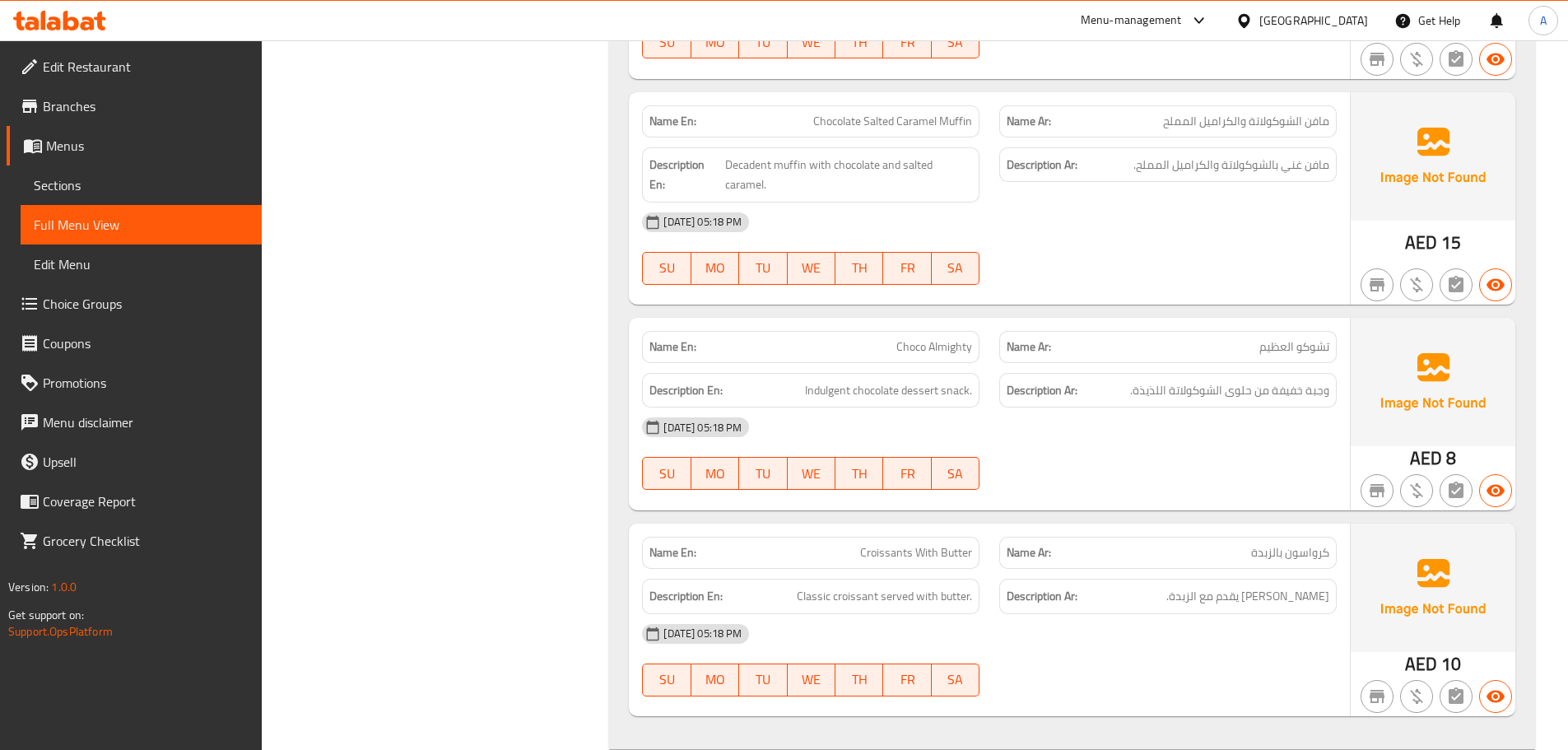
scroll to position [4445, 0]
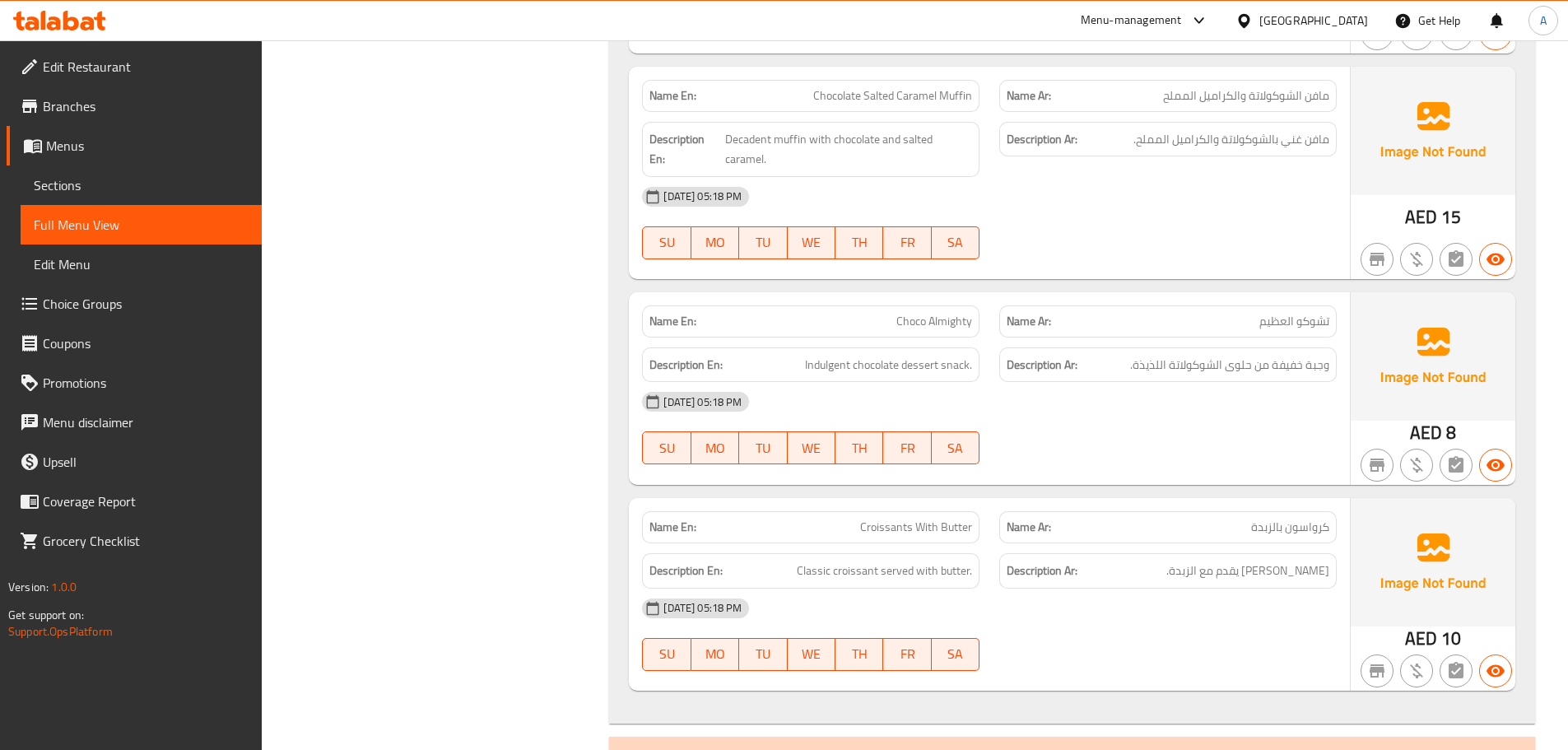
click at [1267, 401] on div "[DATE] 05:18 PM" at bounding box center [989, 402] width 714 height 40
click at [1235, 569] on span "[PERSON_NAME] يقدم مع الزبدة." at bounding box center [1248, 571] width 163 height 21
click at [903, 377] on div "Description En: Indulgent chocolate dessert snack." at bounding box center [811, 365] width 338 height 36
click at [895, 365] on span "Indulgent chocolate dessert snack." at bounding box center [888, 365] width 167 height 21
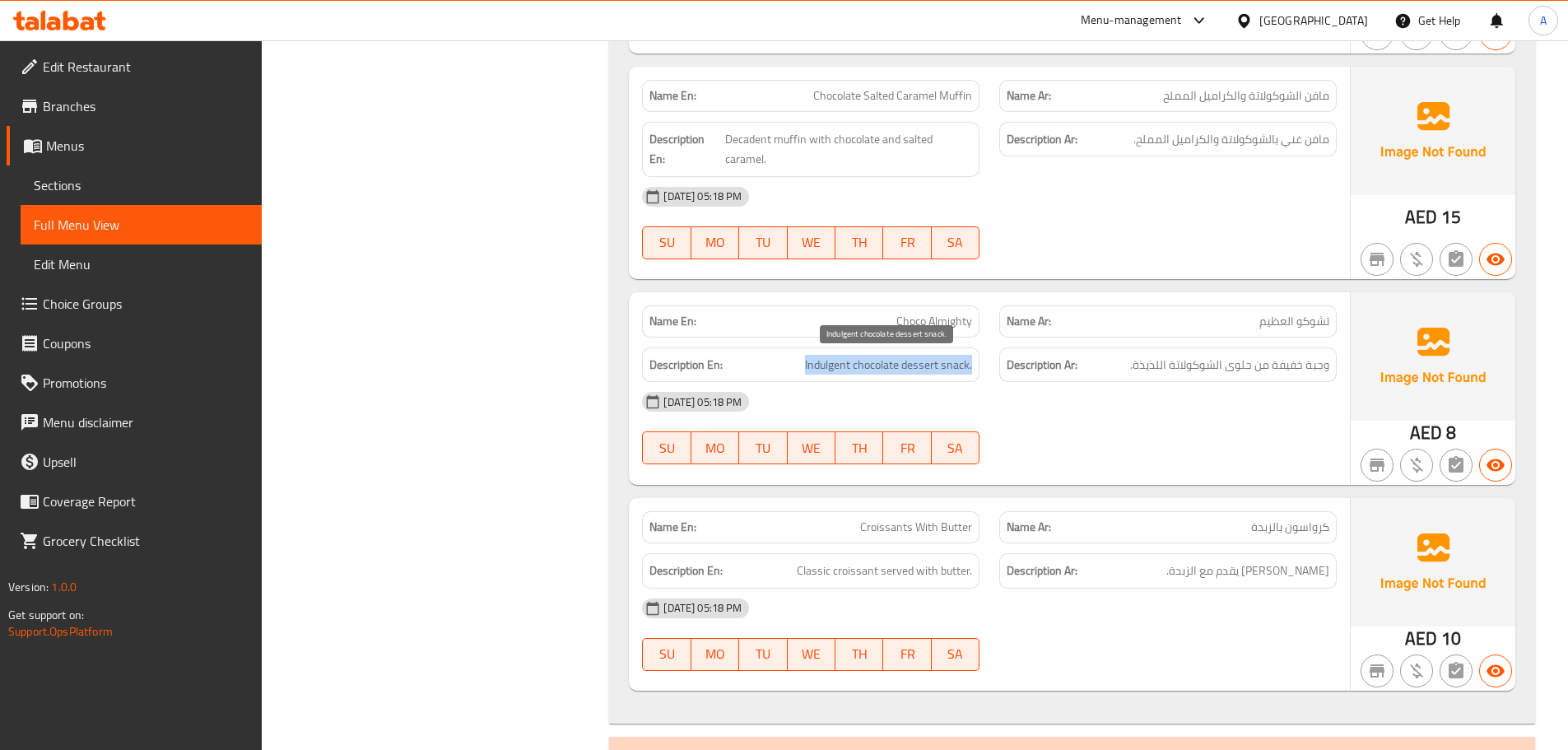
click at [895, 365] on span "Indulgent chocolate dessert snack." at bounding box center [888, 365] width 167 height 21
click at [1206, 473] on div at bounding box center [1168, 464] width 358 height 20
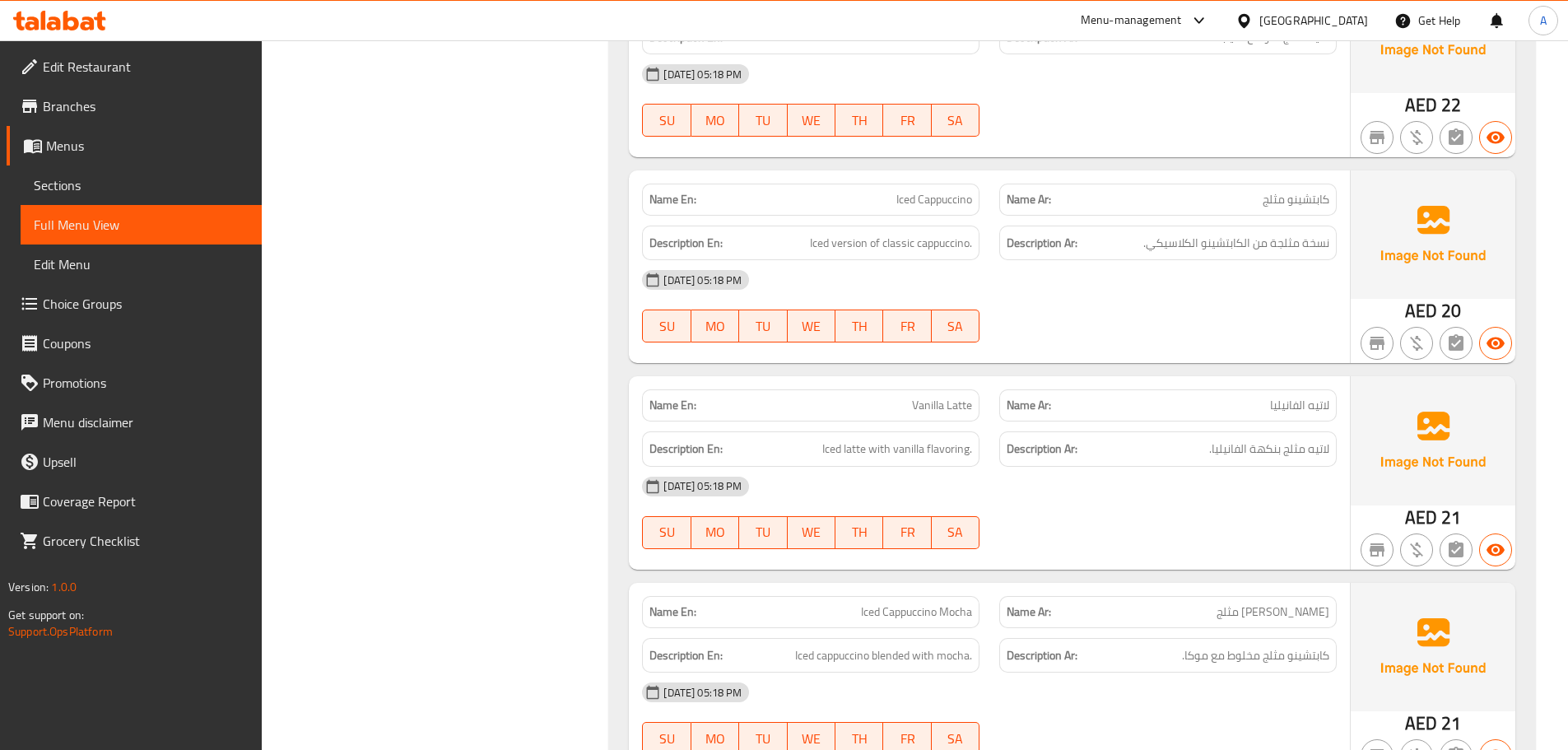
scroll to position [8479, 0]
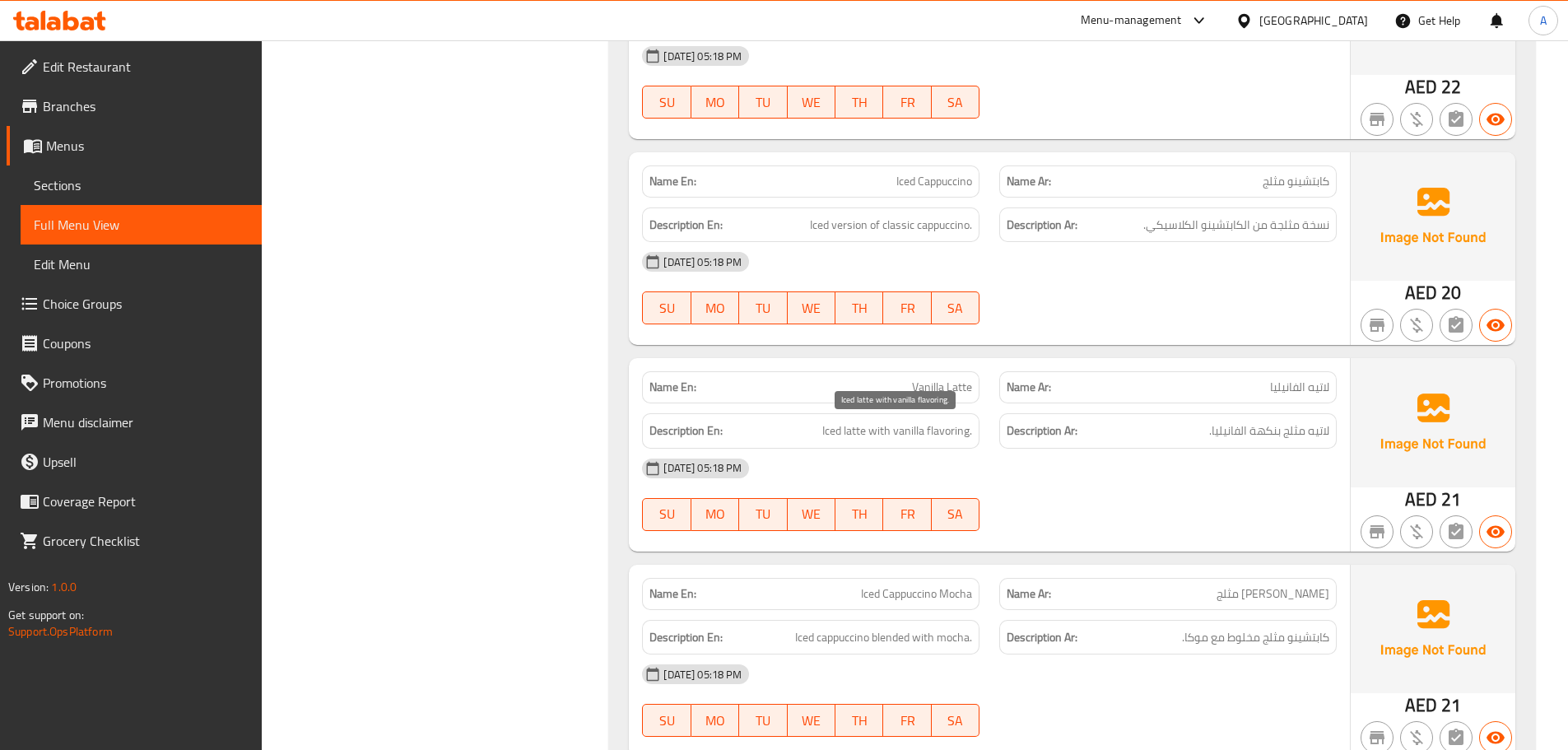
click at [911, 433] on span "Iced latte with vanilla flavoring." at bounding box center [897, 431] width 150 height 21
click at [1241, 458] on div "[DATE] 05:18 PM" at bounding box center [989, 469] width 714 height 40
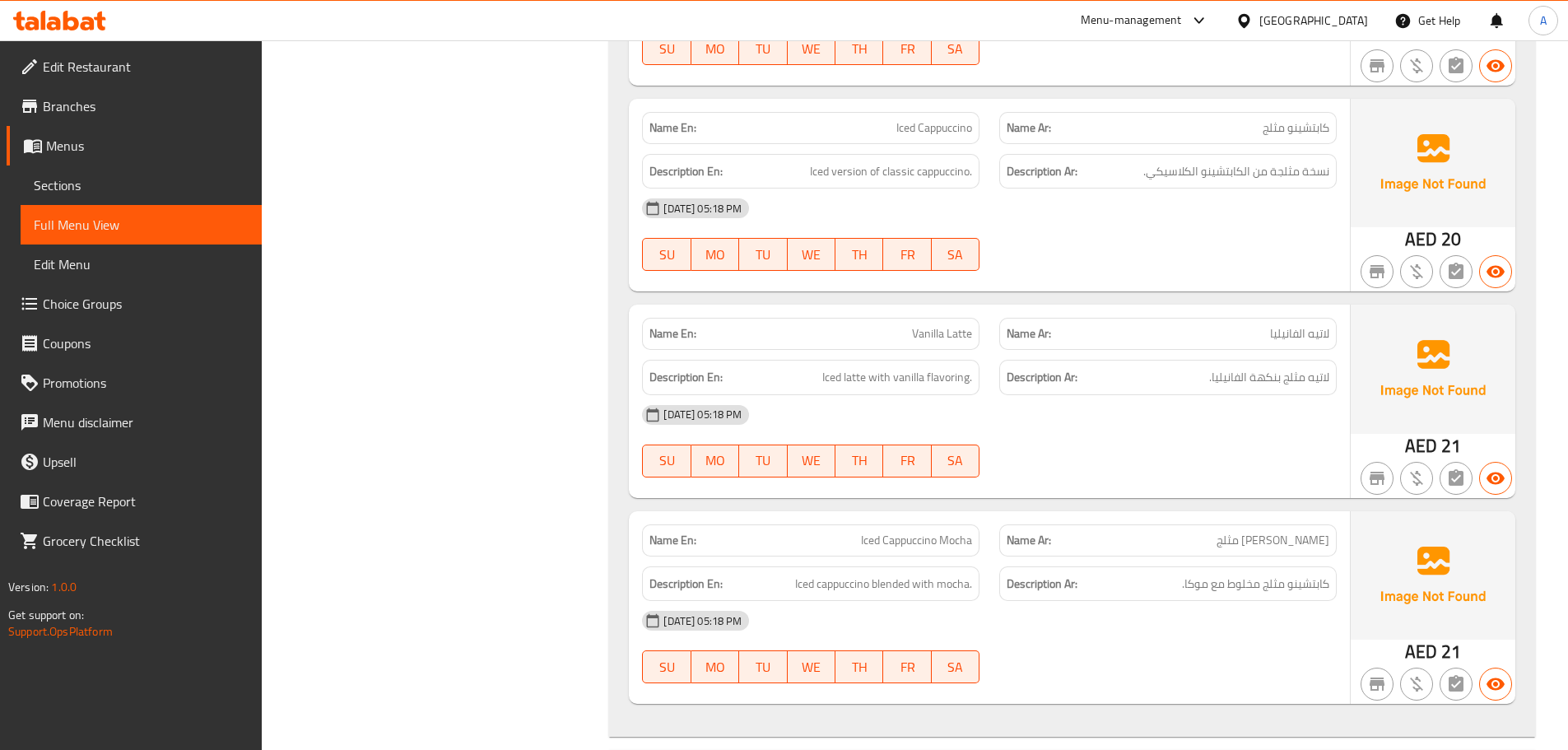
scroll to position [8562, 0]
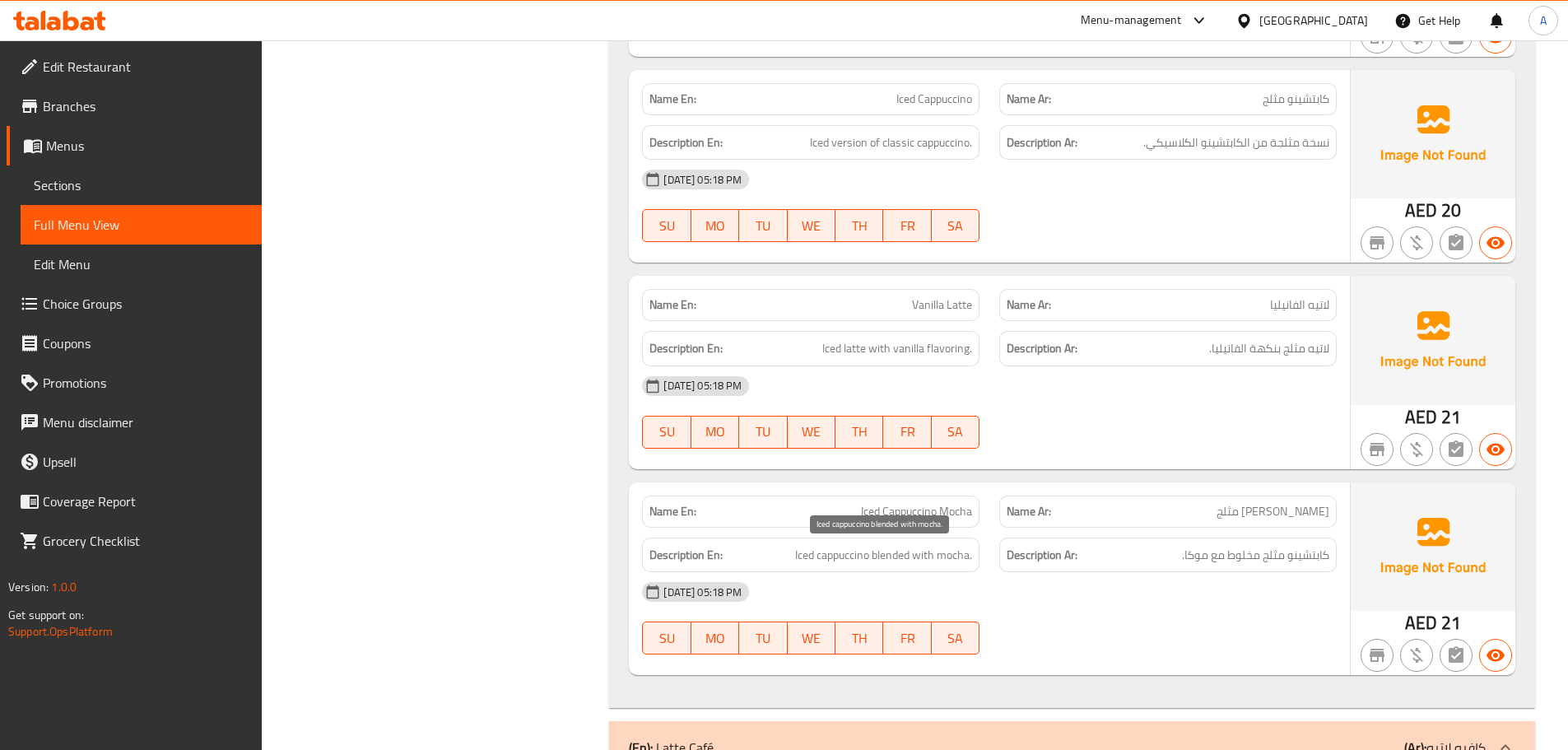
click at [941, 558] on span "Iced cappuccino blended with mocha." at bounding box center [884, 556] width 177 height 21
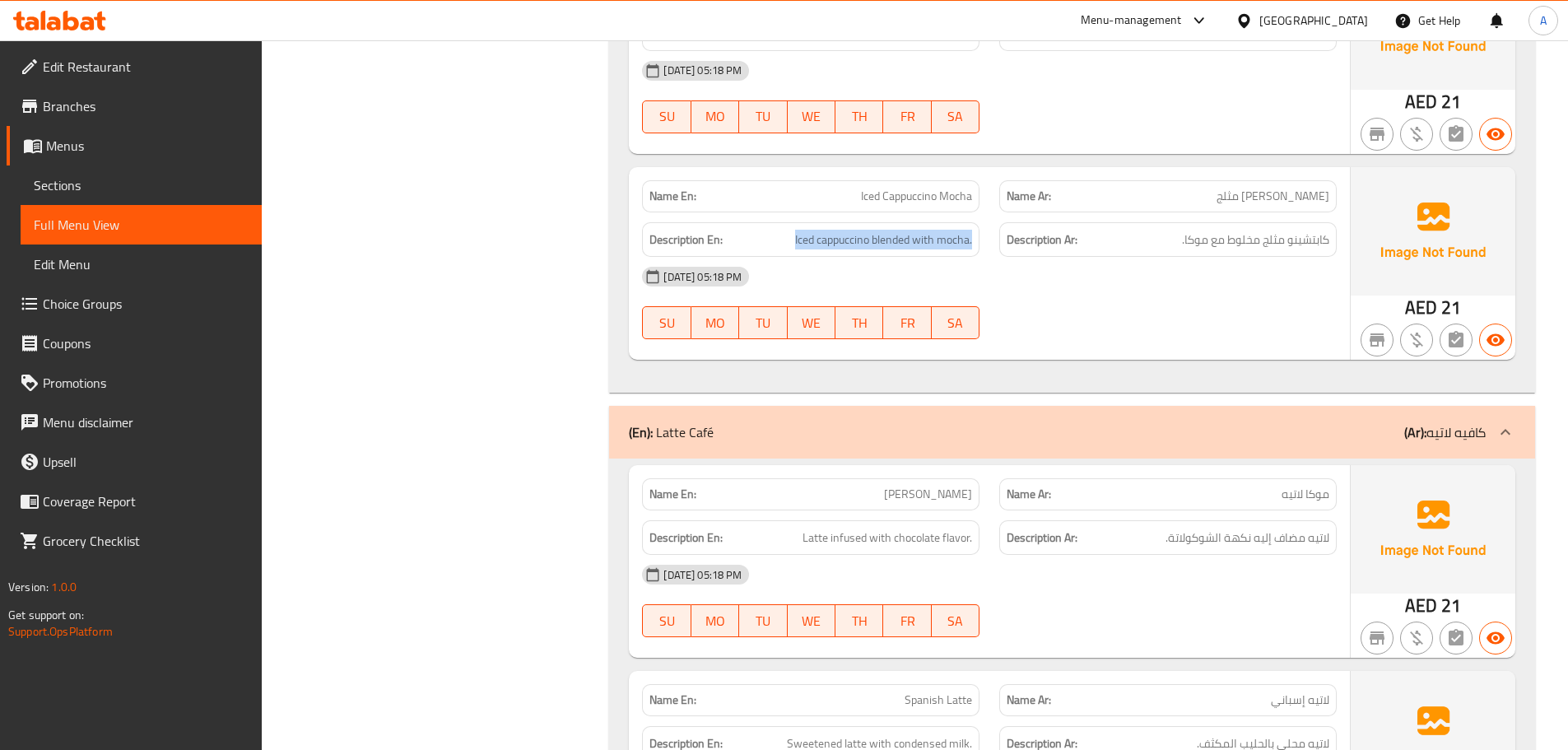
scroll to position [8892, 0]
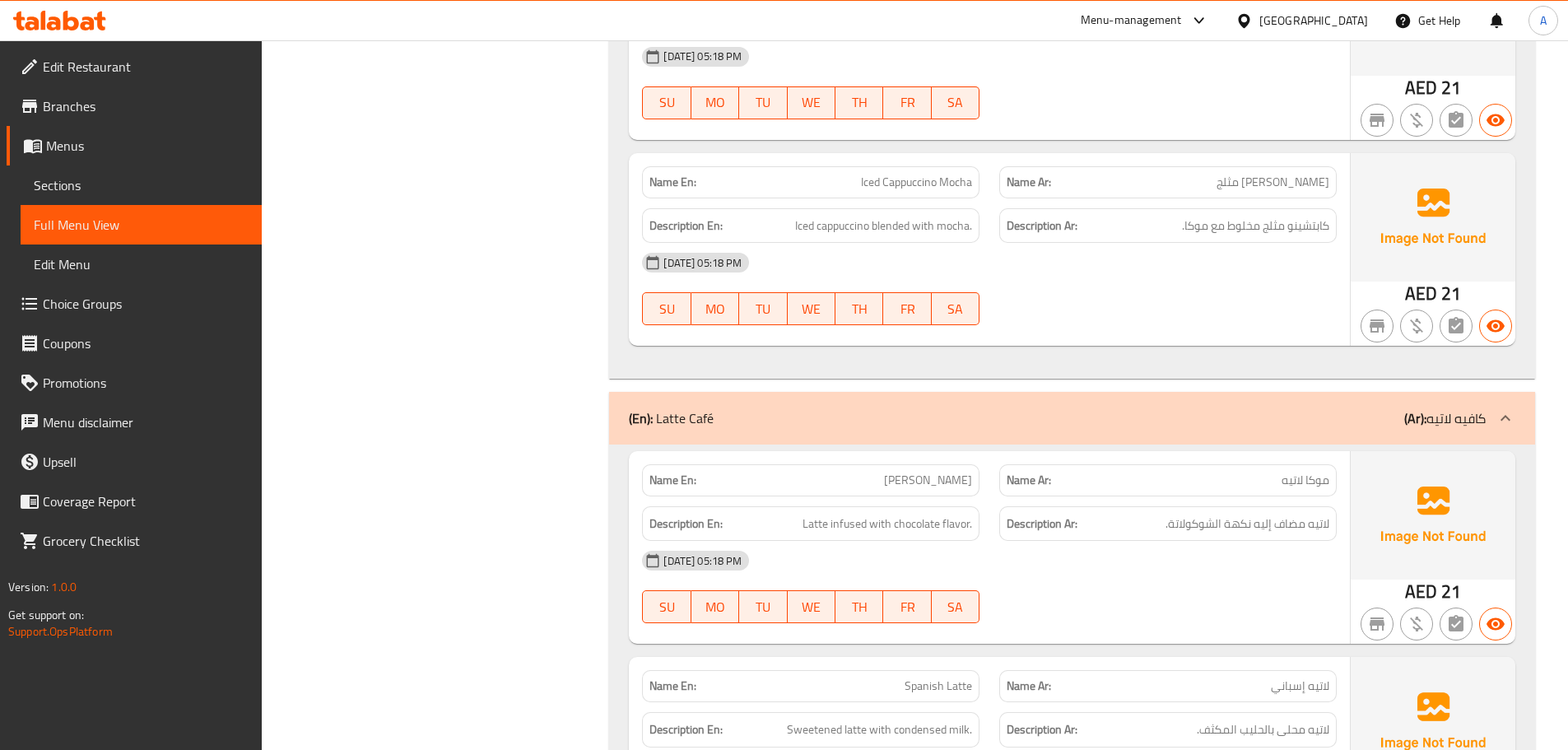
click at [1131, 603] on div "[DATE] 05:18 PM SU MO TU WE TH FR SA" at bounding box center [989, 587] width 714 height 92
click at [1140, 639] on div "Name En: Mocha Latte Name Ar: موكا لاتيه Description En: Latte infused with cho…" at bounding box center [990, 547] width 721 height 192
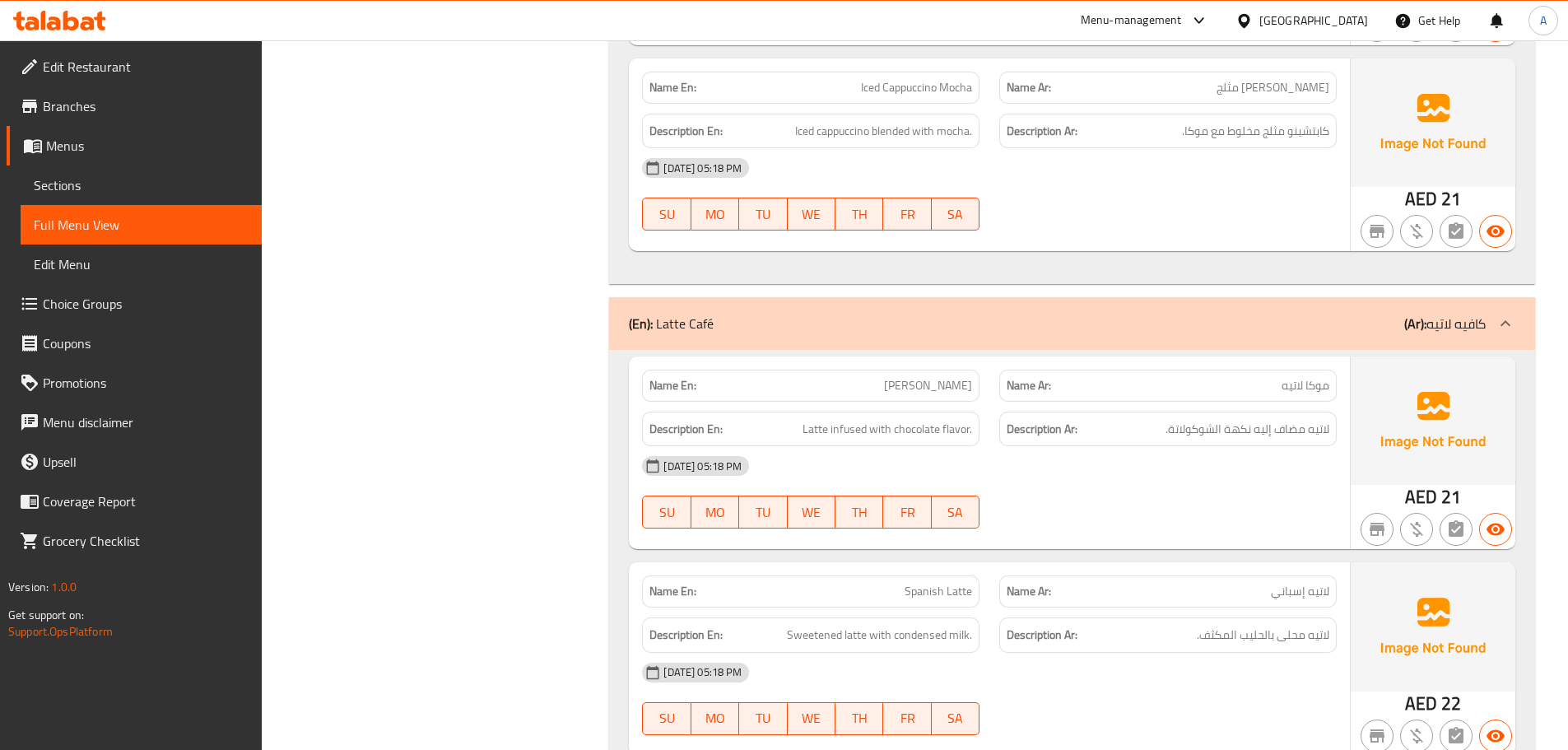
scroll to position [9056, 0]
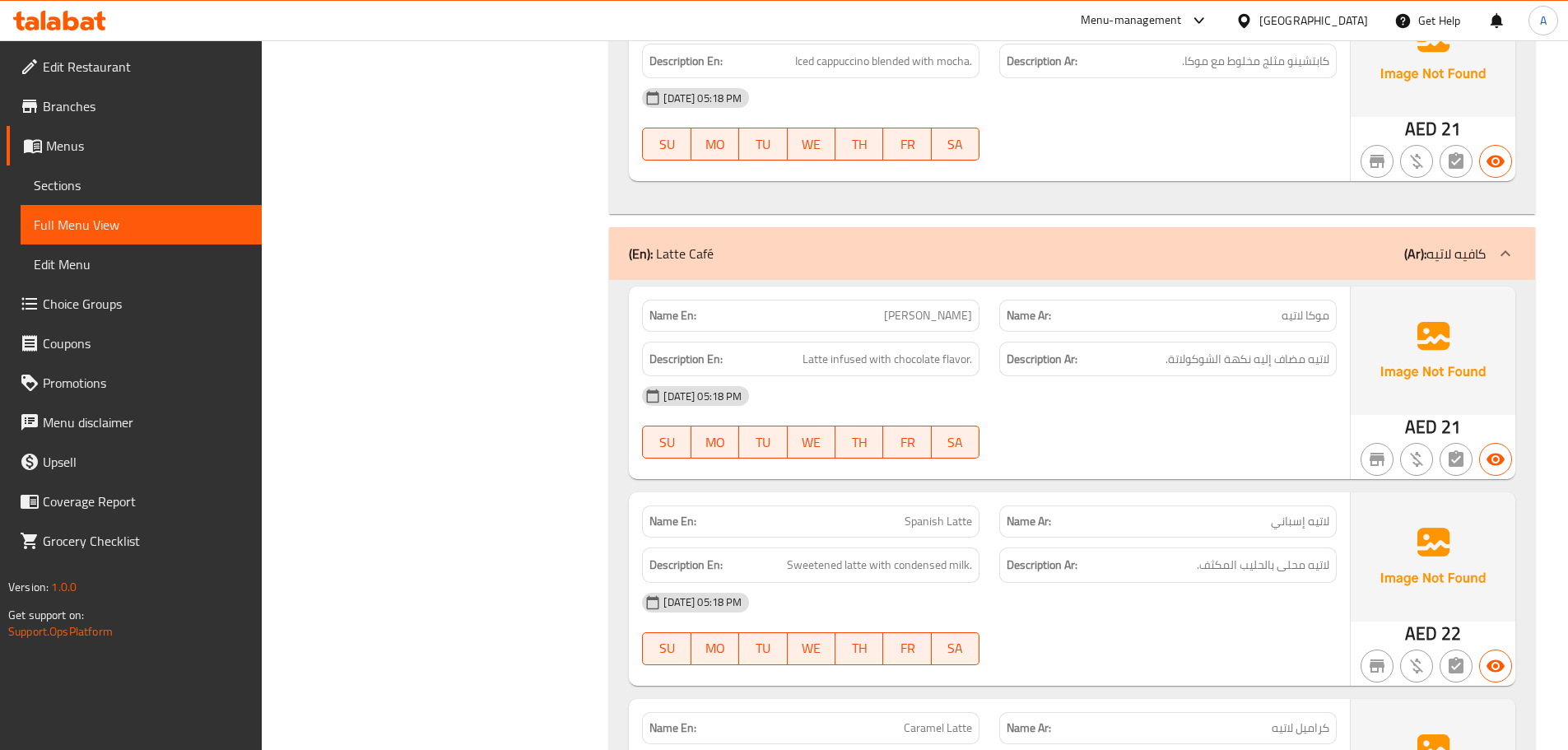
click at [932, 320] on span "[PERSON_NAME]" at bounding box center [927, 315] width 88 height 17
click at [1193, 473] on div "Name En: Mocha Latte Name Ar: موكا لاتيه Description En: Latte infused with cho…" at bounding box center [990, 383] width 721 height 192
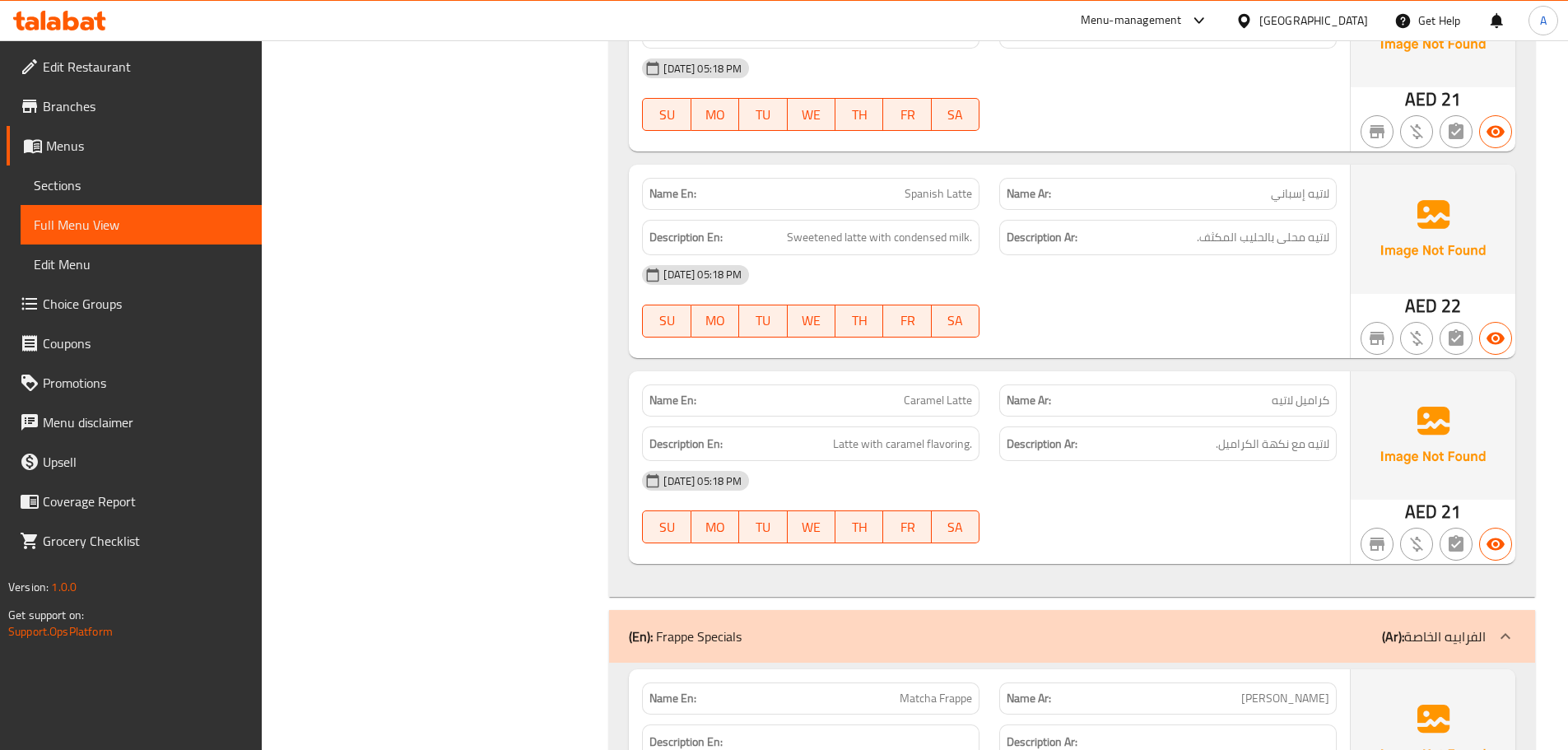
scroll to position [9385, 0]
click at [915, 442] on span "Latte with caramel flavoring." at bounding box center [902, 442] width 139 height 21
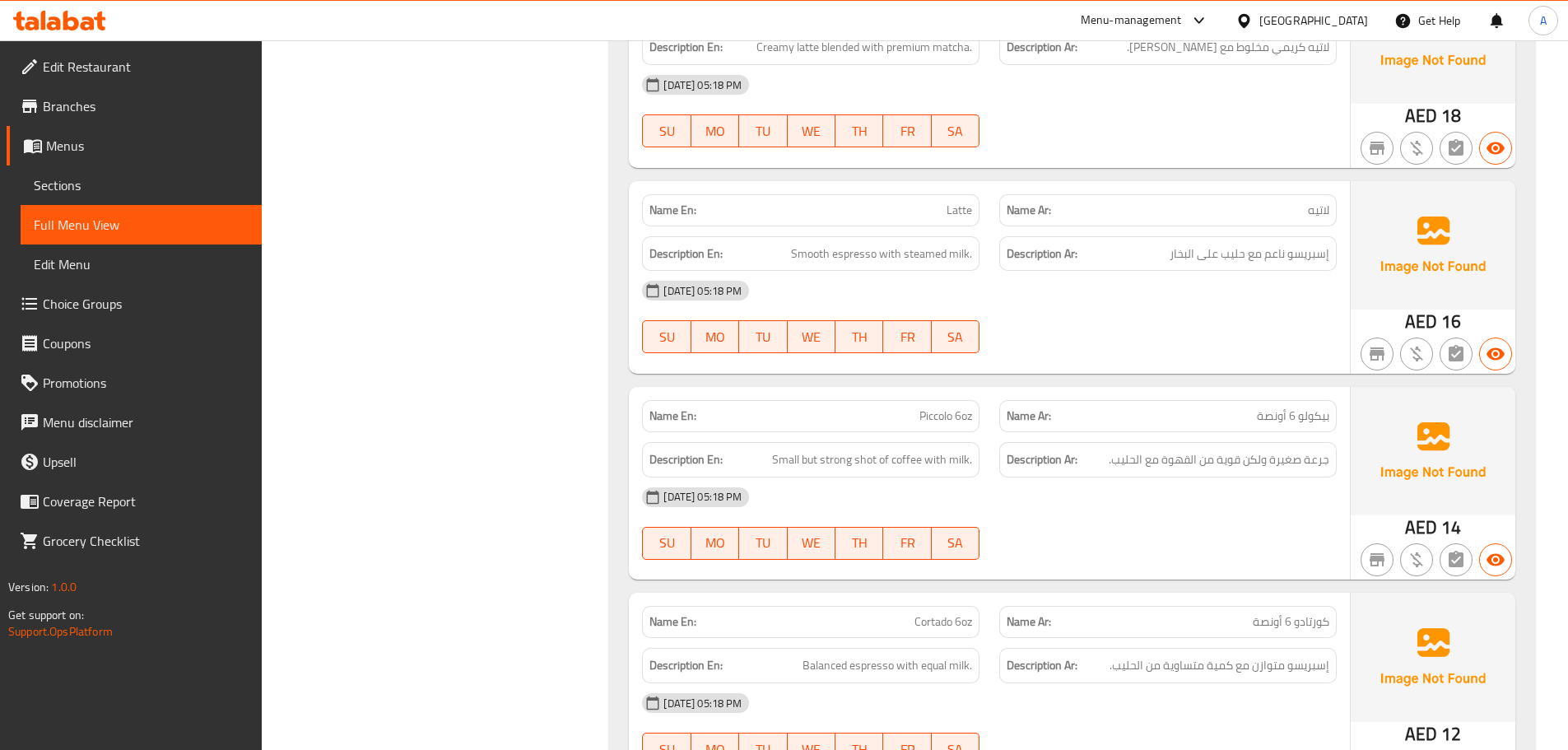
scroll to position [0, 0]
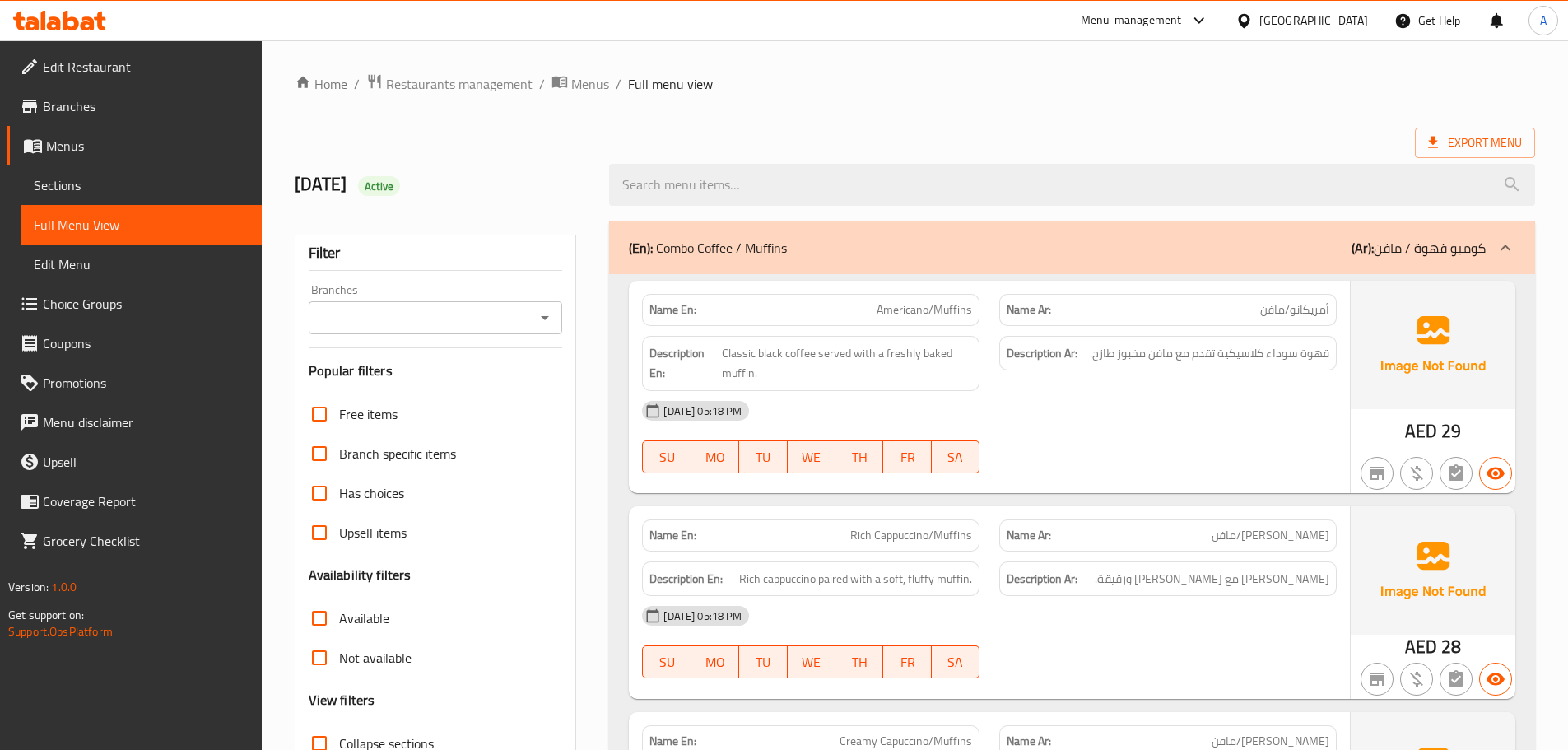
click at [1468, 139] on span "Export Menu" at bounding box center [1475, 142] width 93 height 21
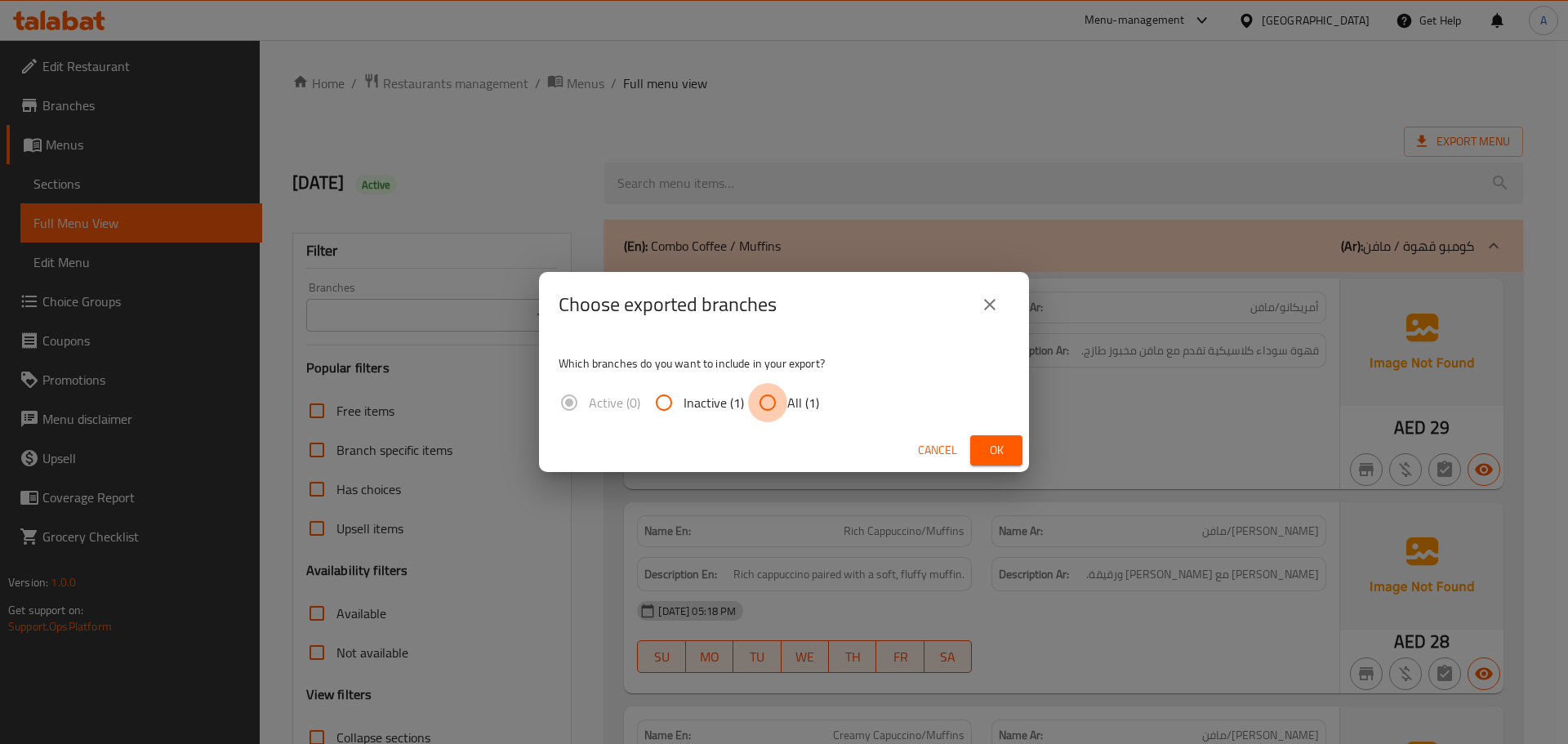
click at [782, 403] on input "All (1)" at bounding box center [768, 402] width 39 height 39
radio input "true"
click at [1008, 452] on span "Ok" at bounding box center [997, 450] width 26 height 21
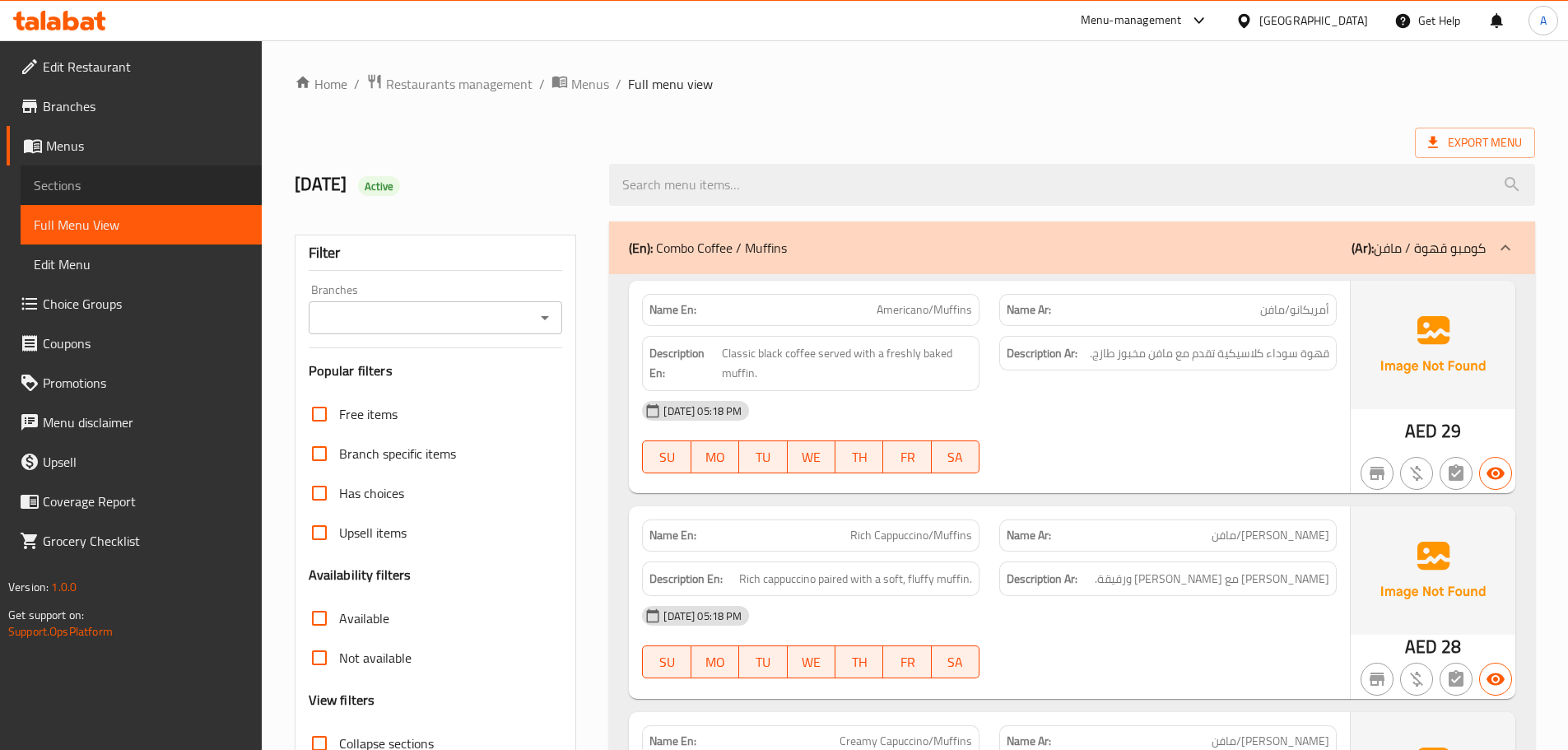
click at [52, 178] on span "Sections" at bounding box center [142, 185] width 215 height 20
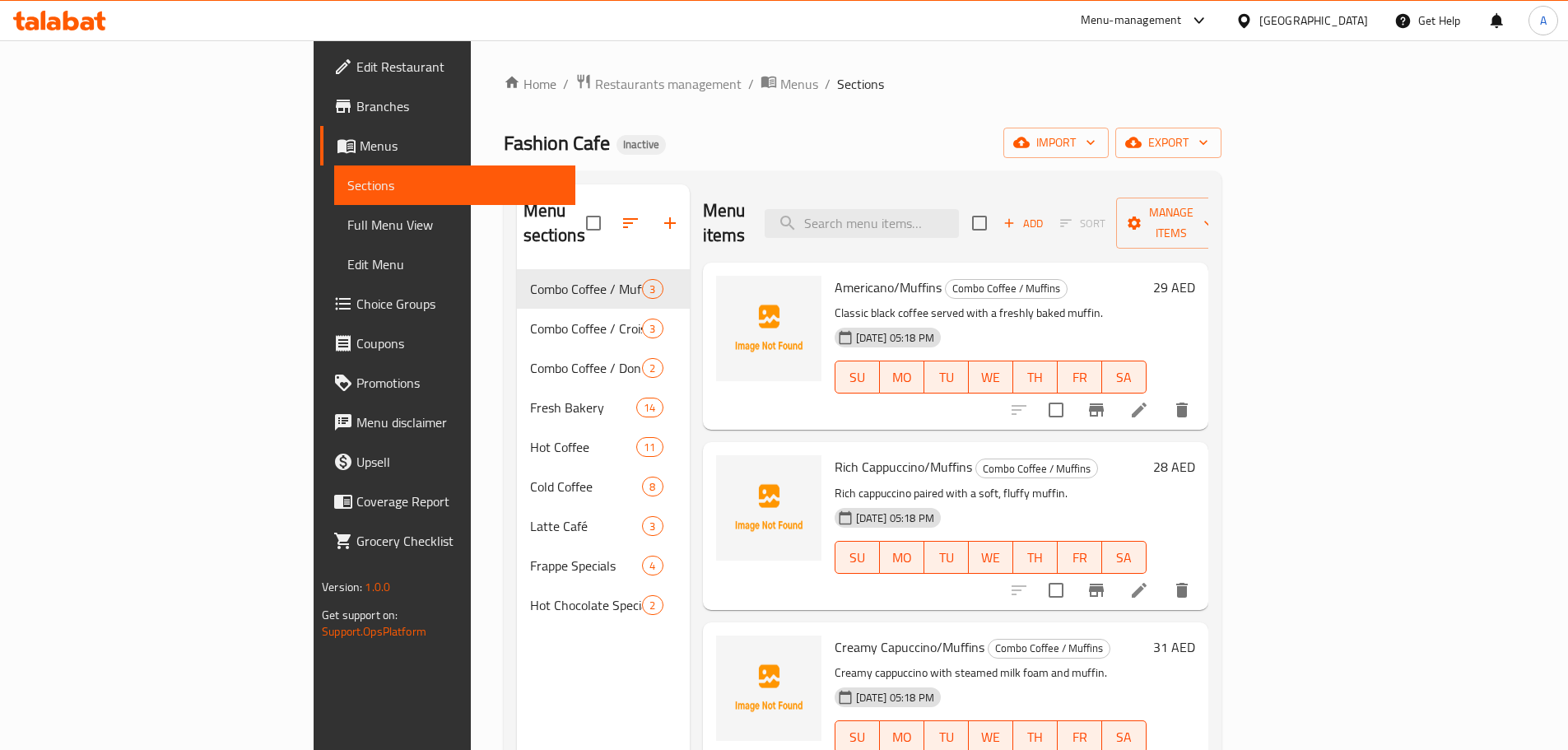
click at [347, 215] on span "Full Menu View" at bounding box center [455, 225] width 215 height 20
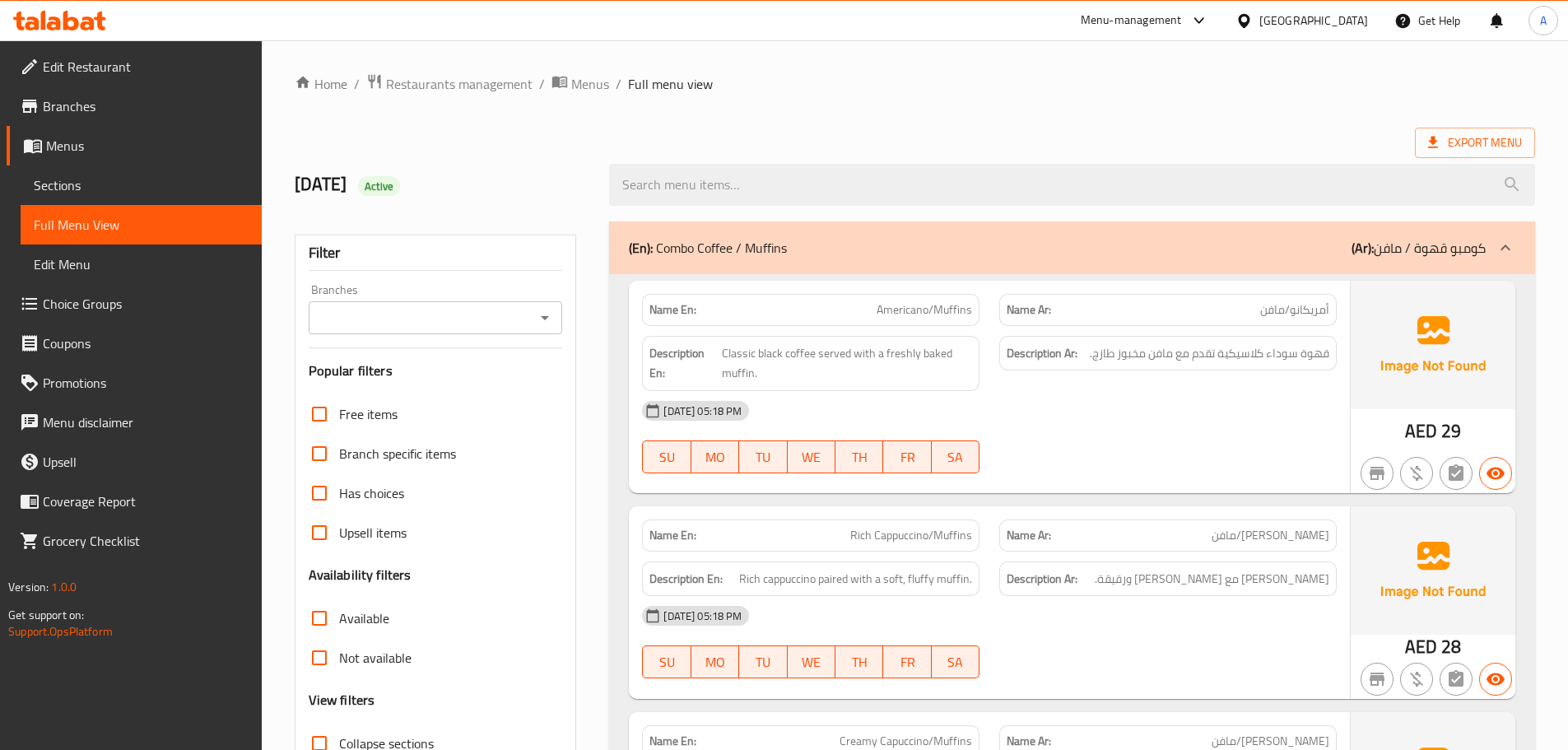
click at [1100, 404] on div "[DATE] 05:18 PM" at bounding box center [989, 411] width 714 height 40
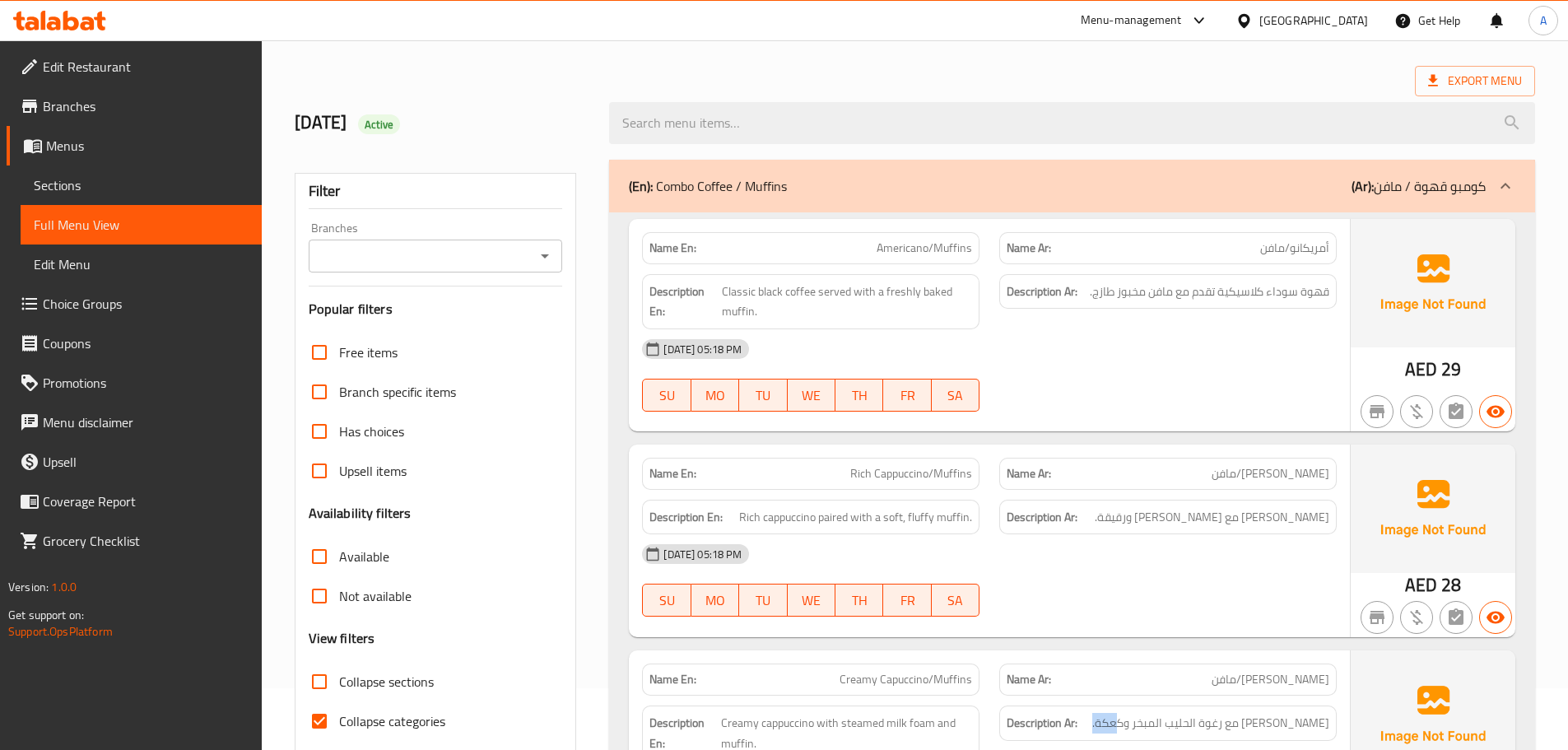
scroll to position [165, 0]
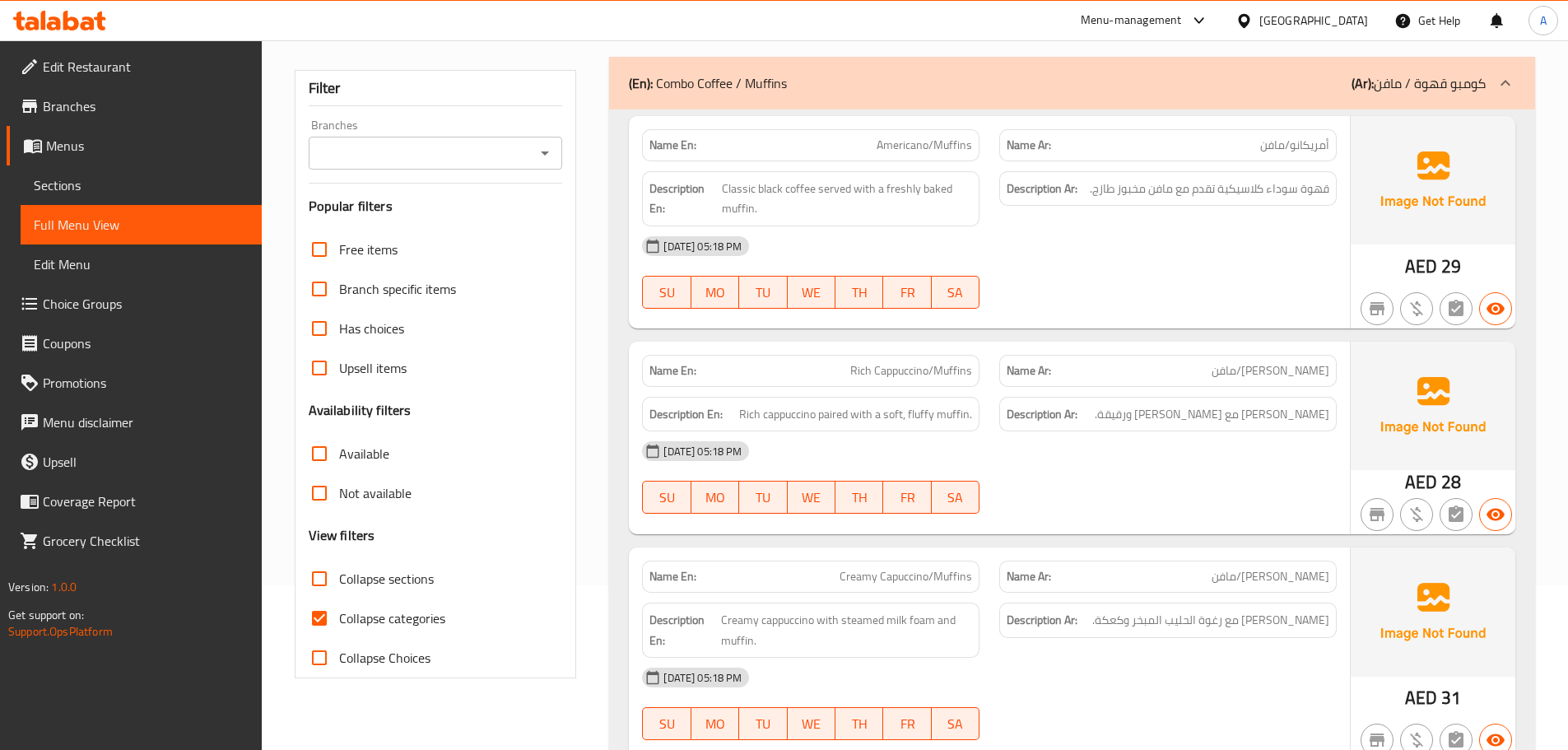
click at [888, 568] on span "Creamy Capuccino/Muffins" at bounding box center [906, 576] width 132 height 17
click at [125, 192] on span "Sections" at bounding box center [142, 185] width 215 height 20
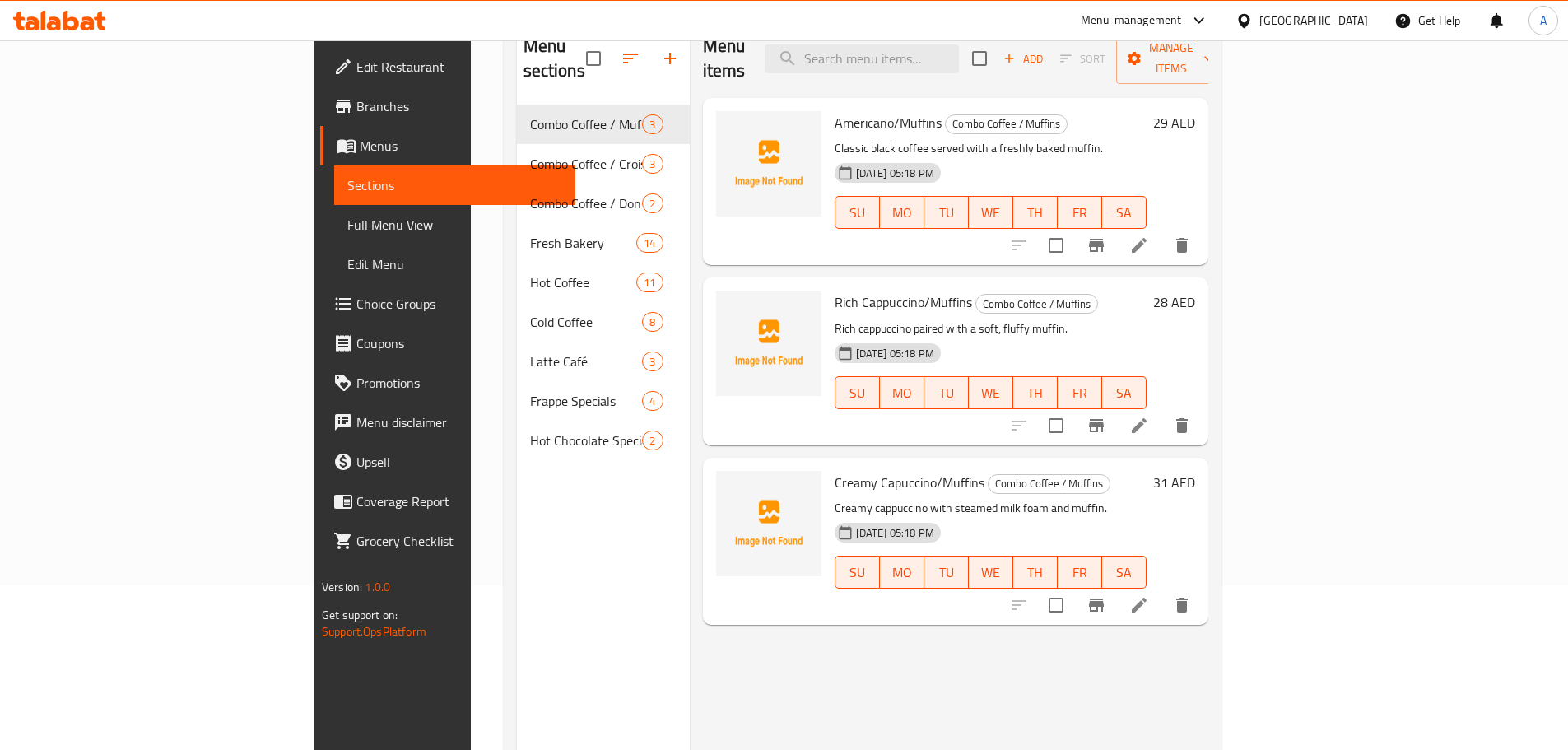
click at [1147, 291] on h6 "Rich Cappuccino/Muffins Combo Coffee / Muffins" at bounding box center [991, 302] width 312 height 23
click at [1149, 595] on icon at bounding box center [1139, 605] width 20 height 20
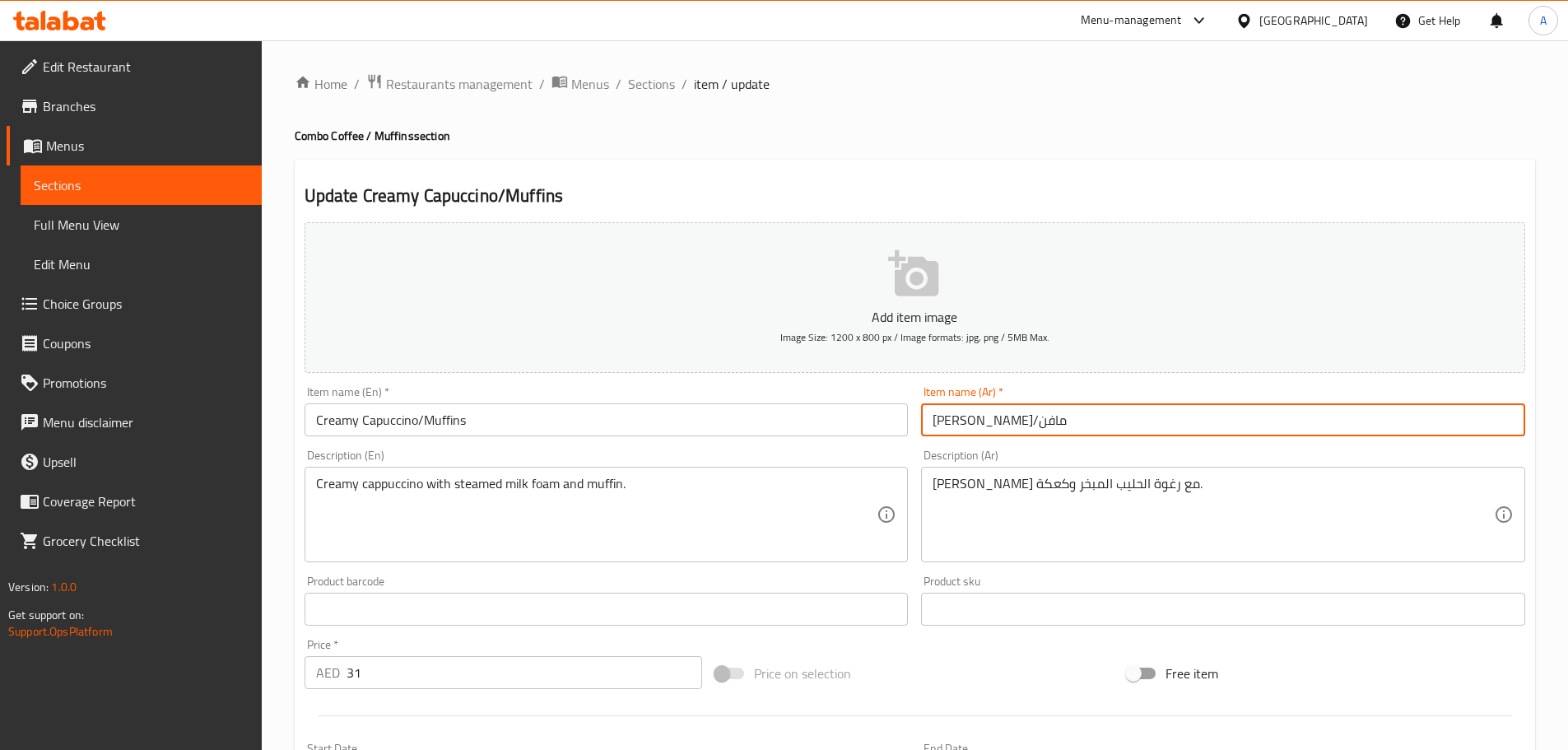
click at [946, 422] on input "[PERSON_NAME]/مافن" at bounding box center [1223, 420] width 605 height 33
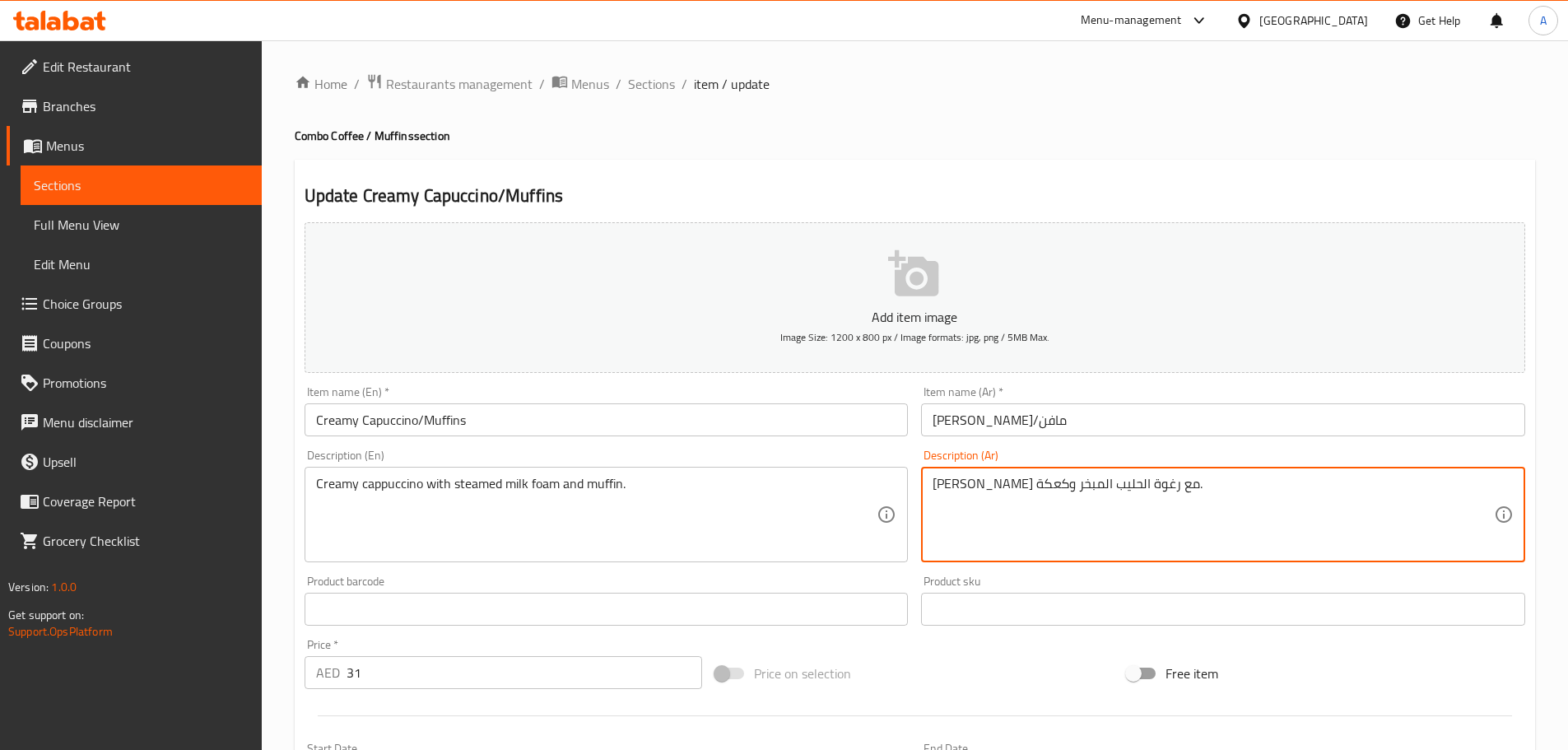
click at [952, 487] on textarea "[PERSON_NAME] مع رغوة الحليب المبخر وكعكة." at bounding box center [1213, 514] width 561 height 78
paste textarea "مافن"
type textarea "[PERSON_NAME] مع رغوة الحليب المبخر ومافن."
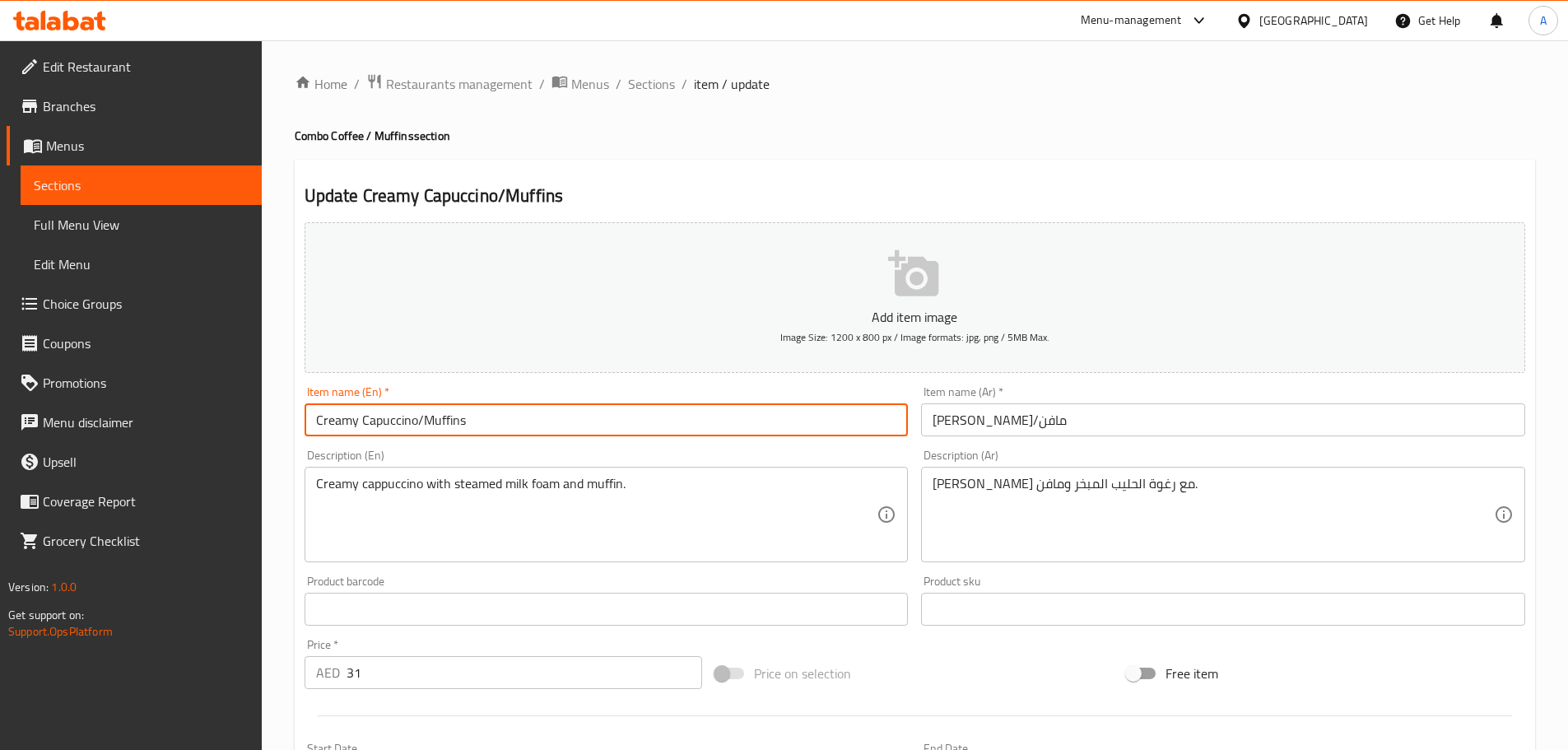
click at [863, 412] on input "Creamy Capuccino/Muffins" at bounding box center [607, 420] width 605 height 33
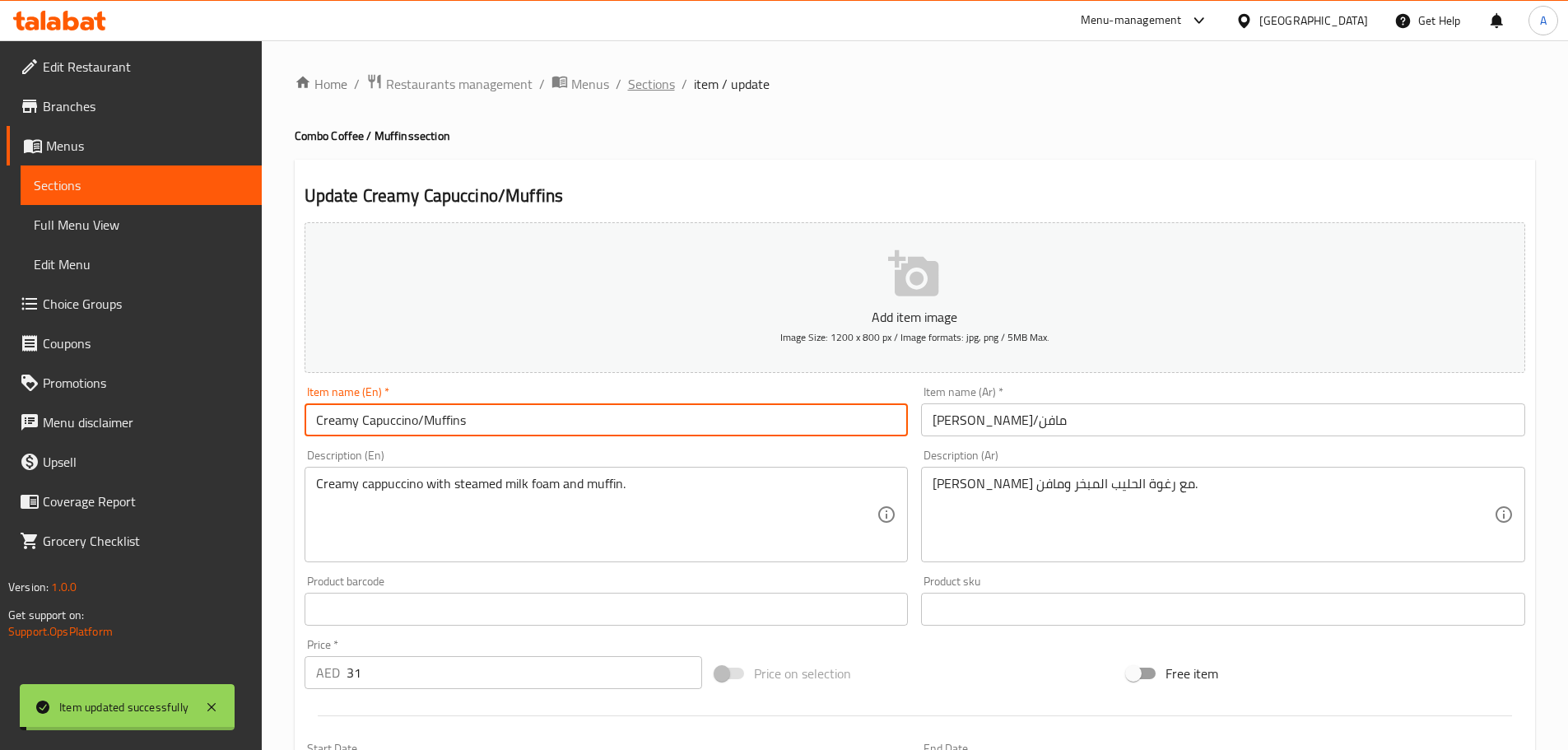
click at [650, 83] on span "Sections" at bounding box center [652, 84] width 47 height 20
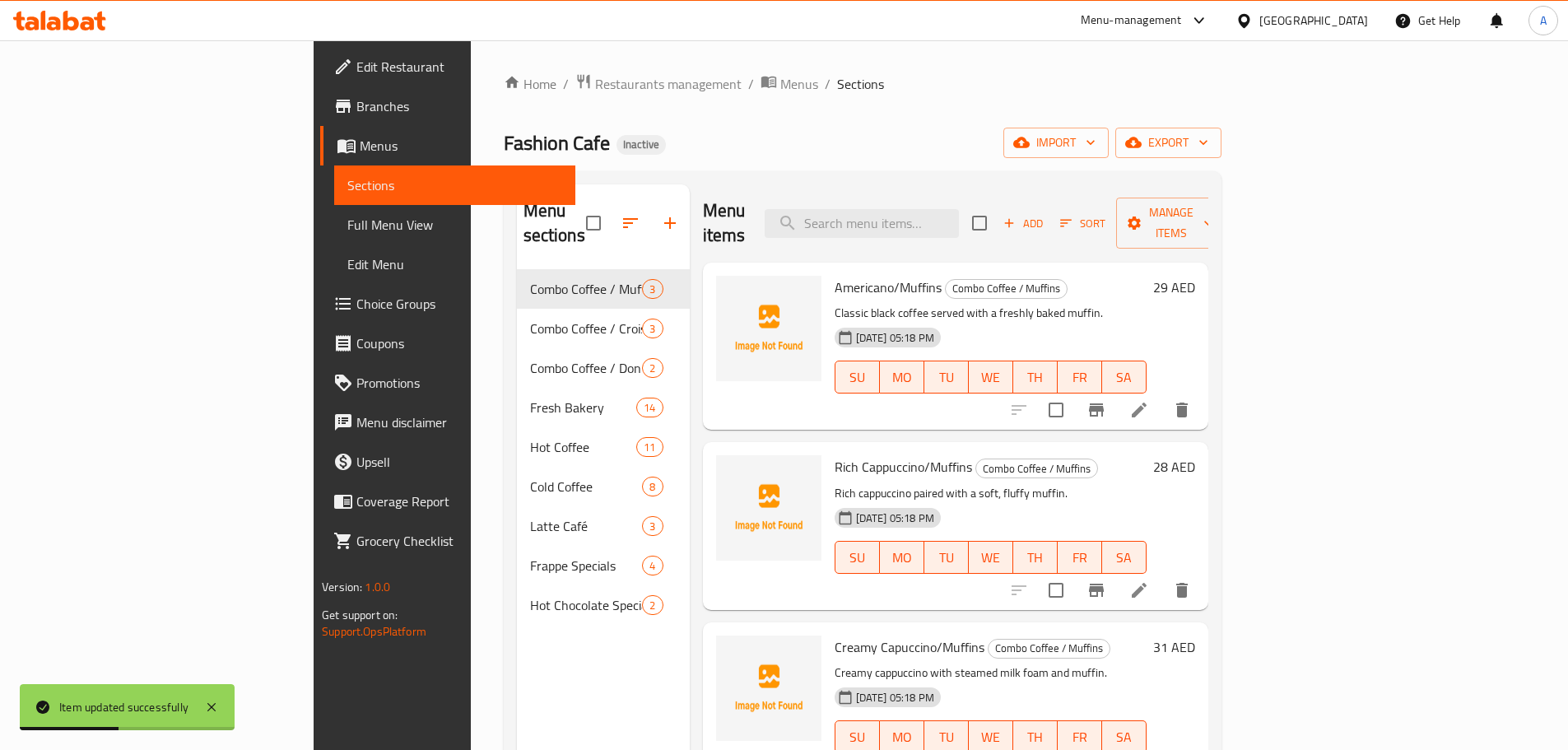
click at [347, 235] on span "Full Menu View" at bounding box center [455, 225] width 215 height 20
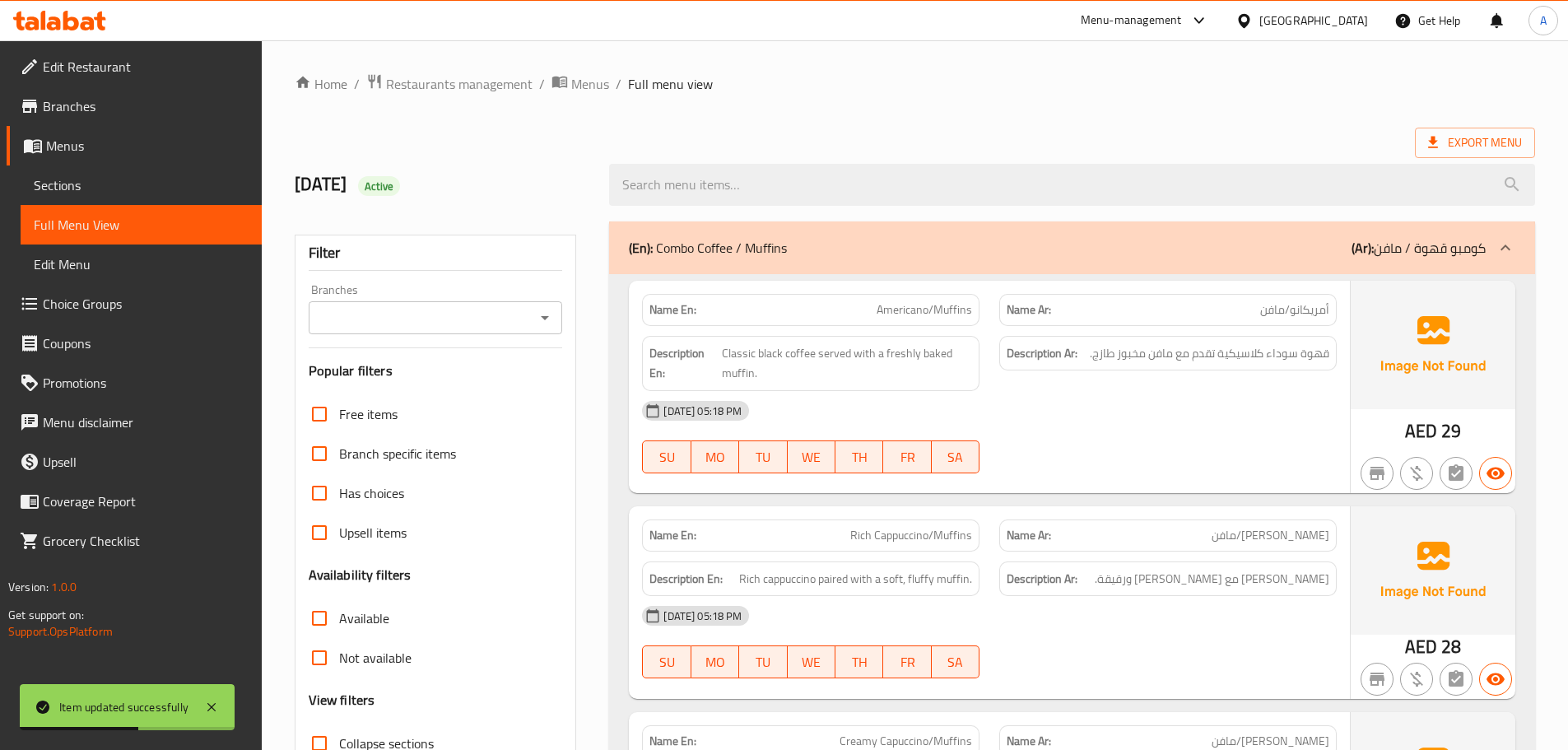
click at [1159, 419] on div "[DATE] 05:18 PM" at bounding box center [989, 411] width 714 height 40
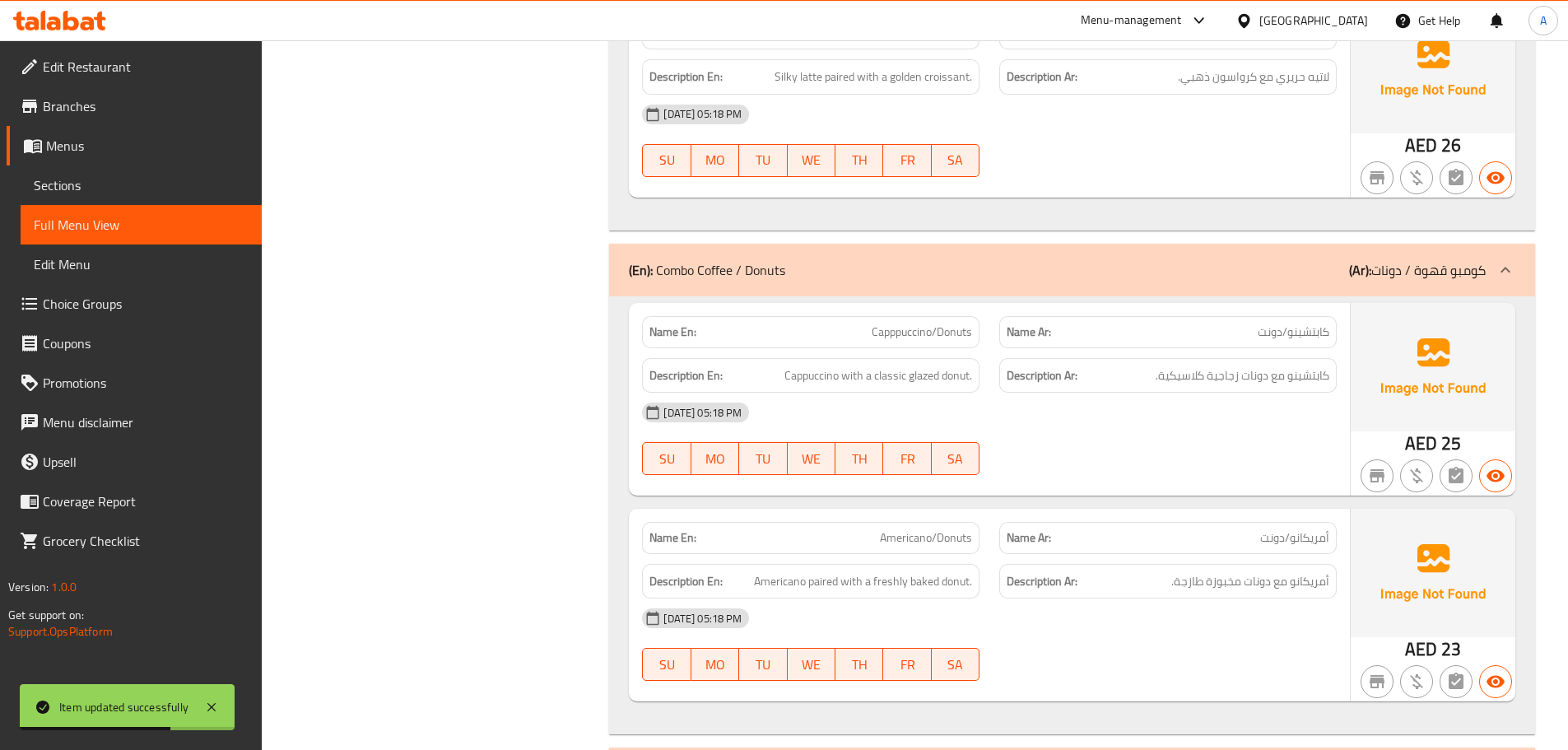
click at [917, 324] on span "Capppuccino/Donuts" at bounding box center [922, 332] width 100 height 17
click at [99, 186] on span "Sections" at bounding box center [142, 185] width 215 height 20
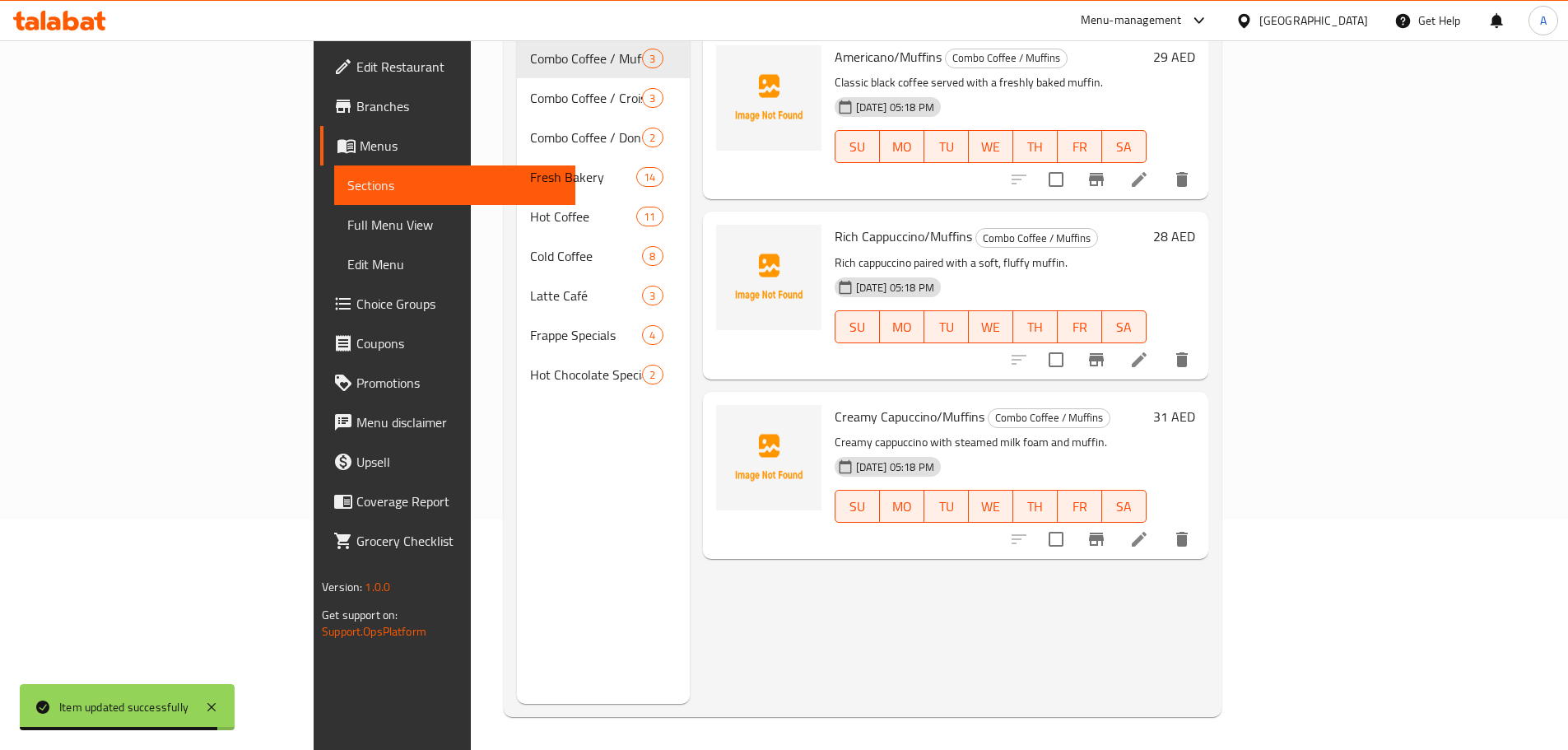
scroll to position [230, 0]
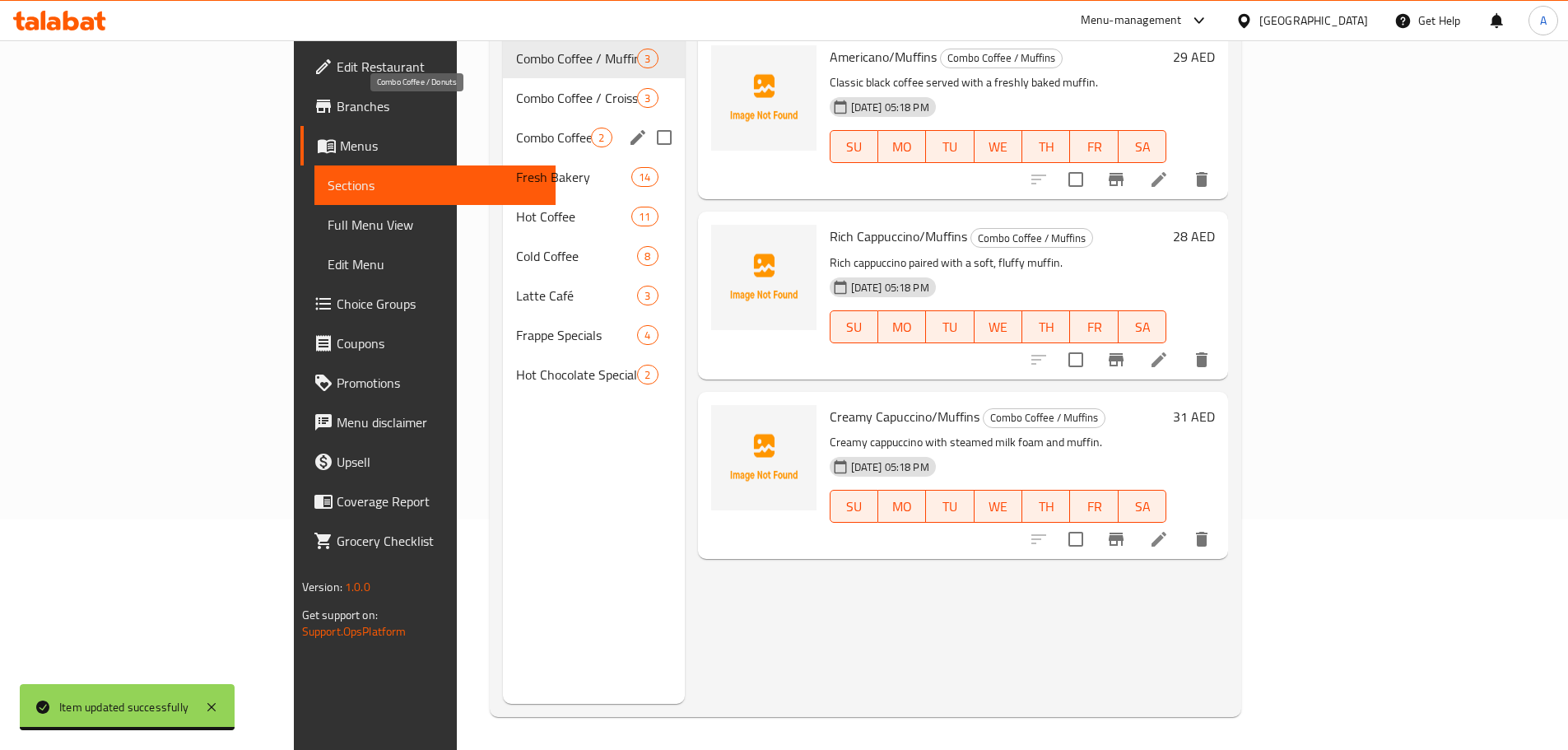
click at [516, 127] on span "Combo Coffee / Donuts" at bounding box center [553, 137] width 75 height 20
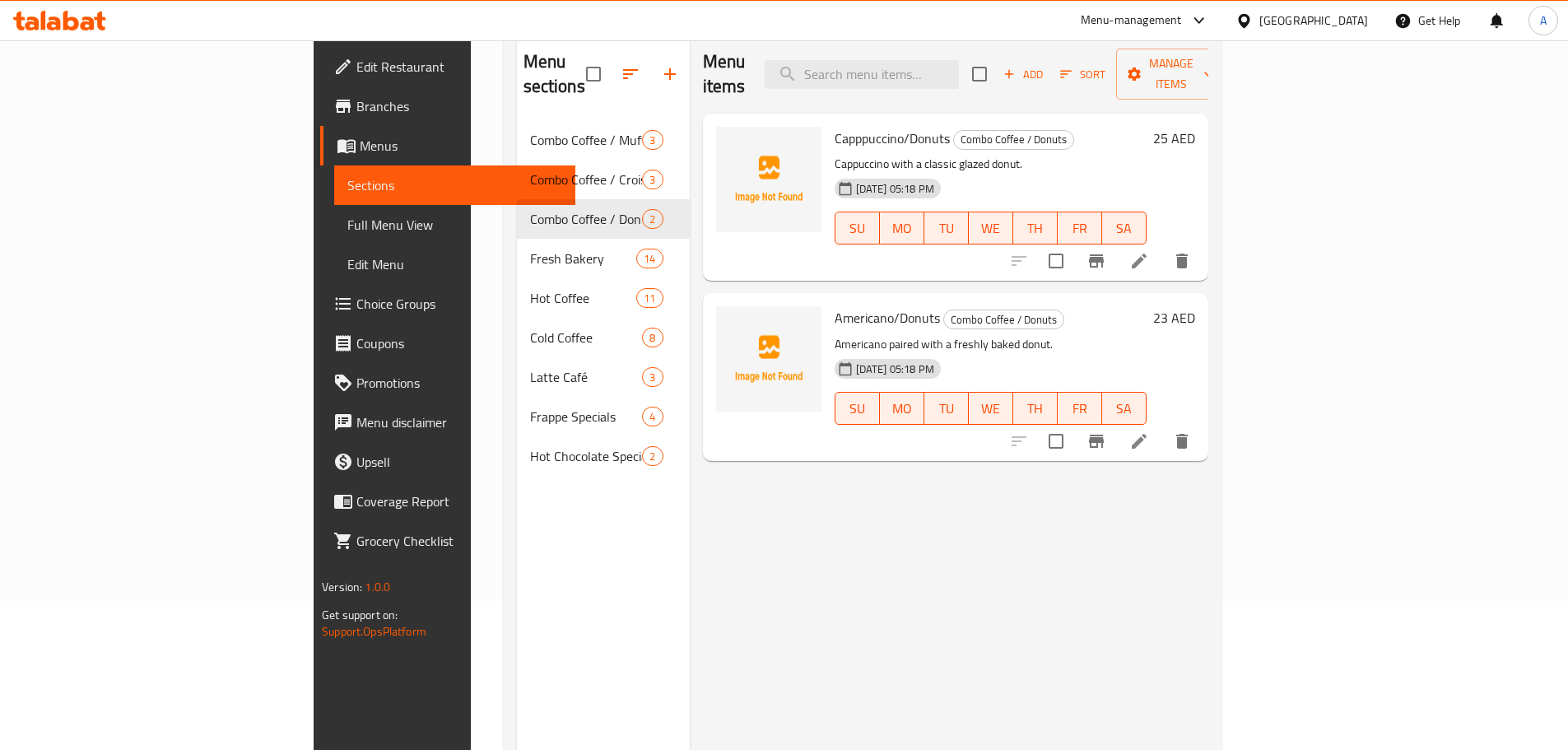
scroll to position [148, 0]
click at [1147, 255] on icon at bounding box center [1140, 262] width 15 height 15
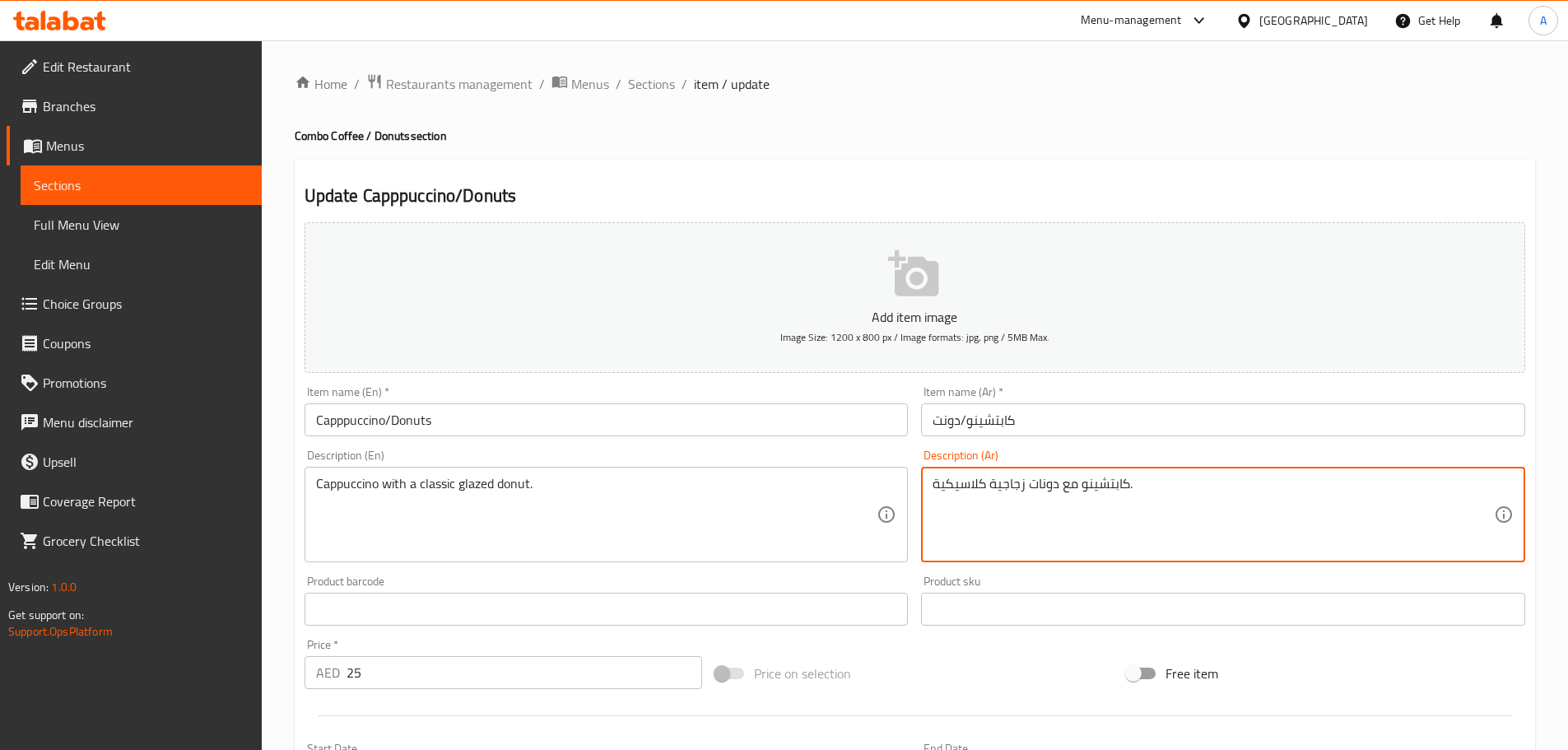
click at [1011, 488] on textarea "كابتشينو مع دونات زجاجية كلاسيكية." at bounding box center [1213, 514] width 561 height 78
paste textarea "لامعة"
type textarea "كابتشينو مع دونات لامعة كلاسيكية."
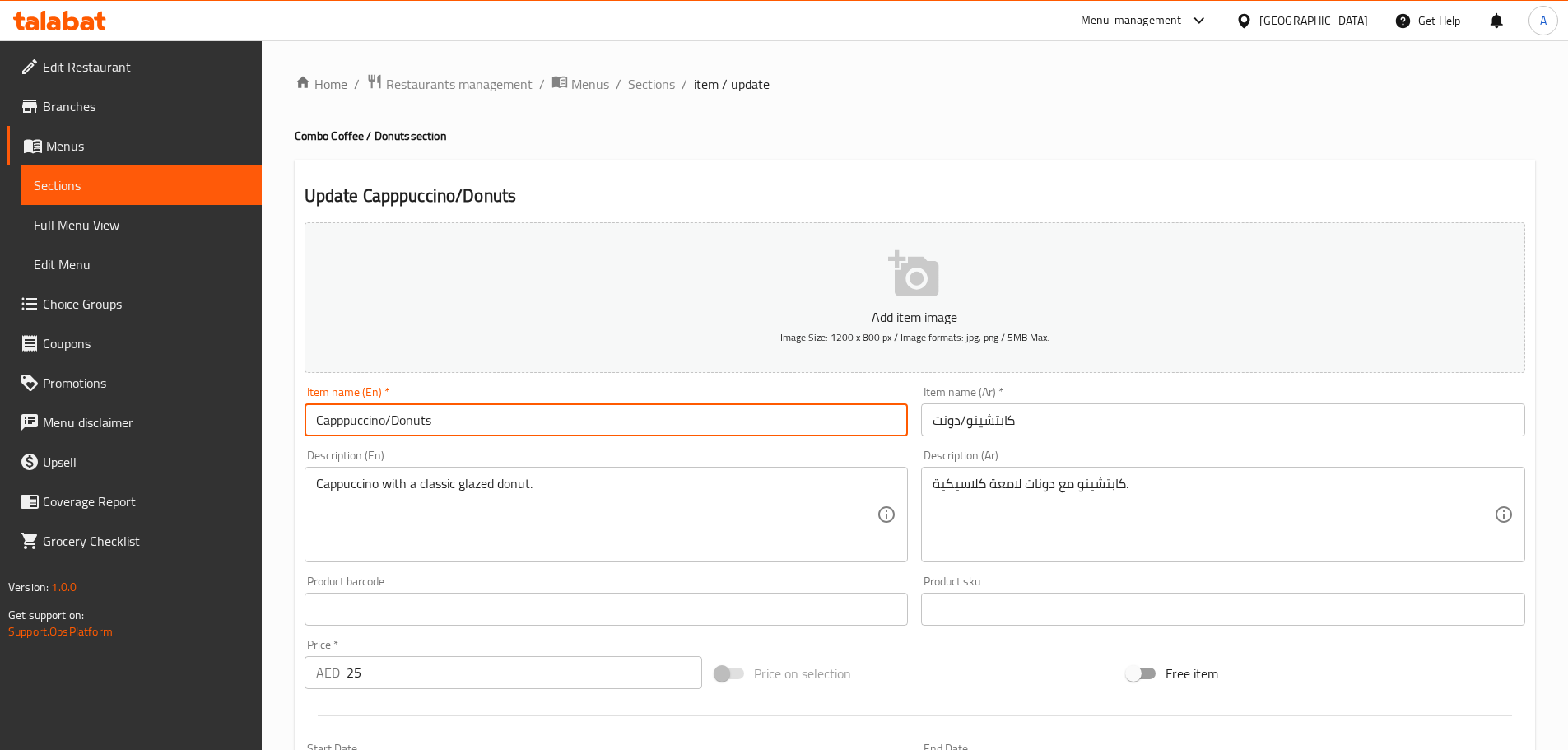
click at [710, 415] on input "Capppuccino/Donuts" at bounding box center [607, 420] width 605 height 33
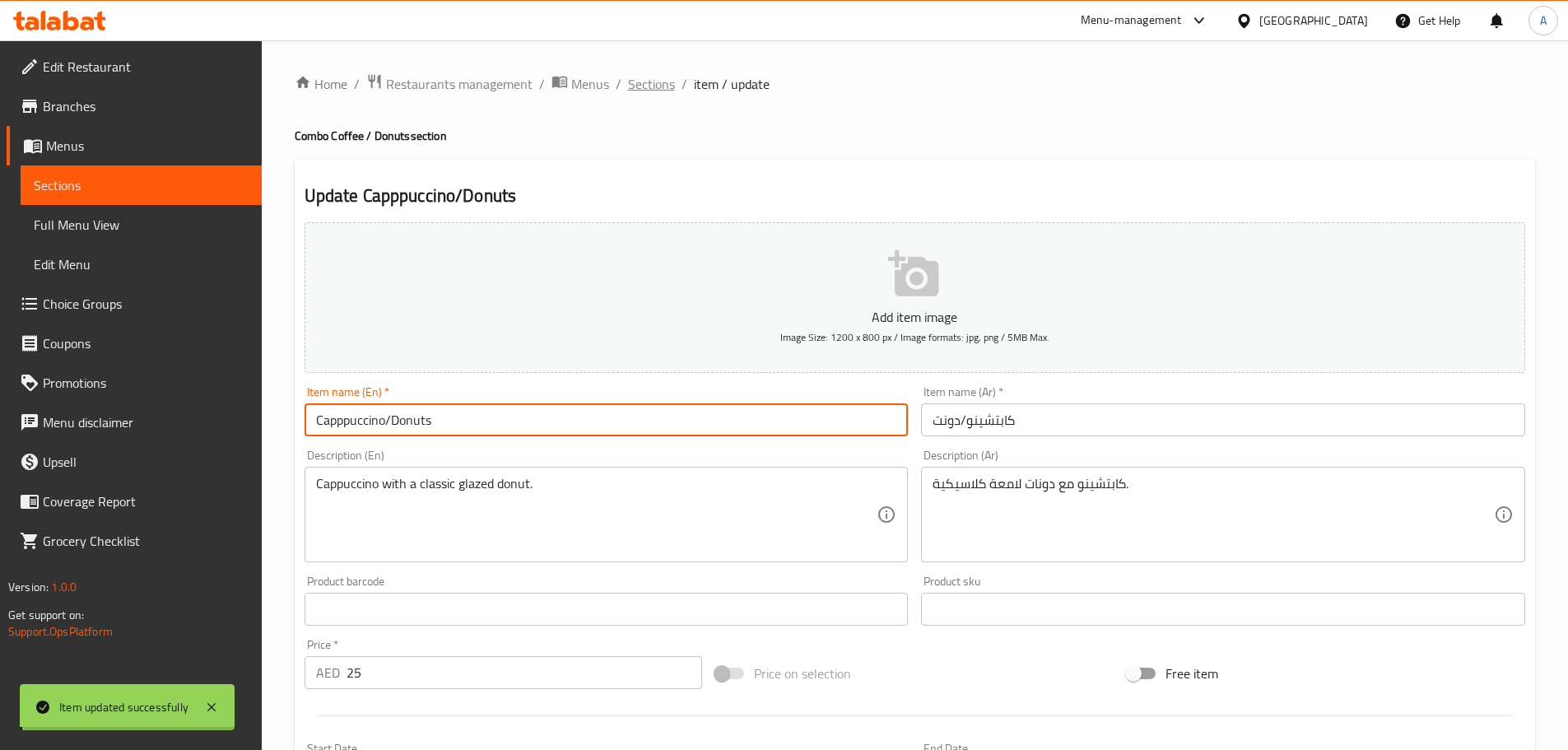
click at [650, 86] on span "Sections" at bounding box center [652, 84] width 47 height 20
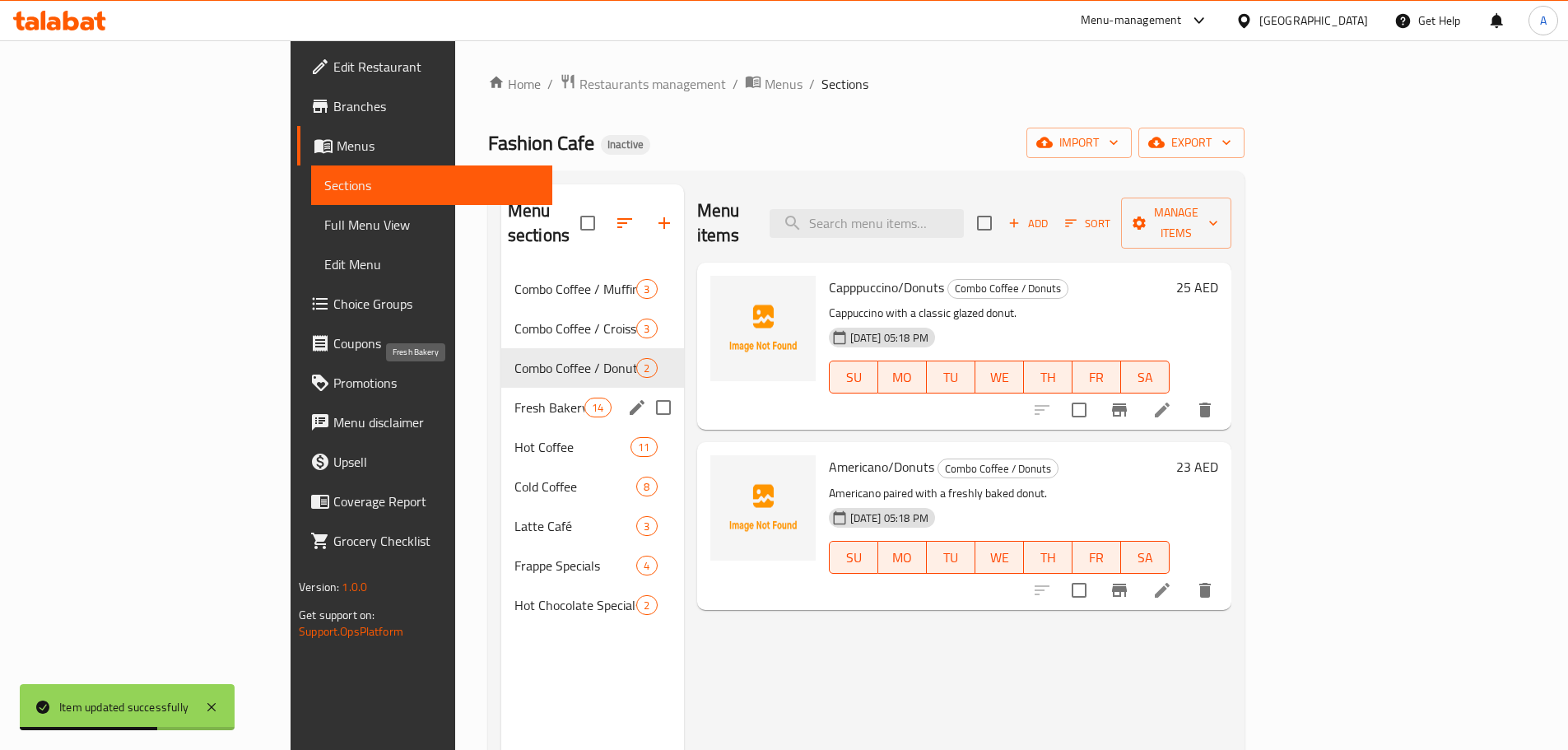
drag, startPoint x: 392, startPoint y: 374, endPoint x: 570, endPoint y: 396, distance: 179.4
click at [514, 397] on span "Fresh Bakery" at bounding box center [549, 407] width 70 height 20
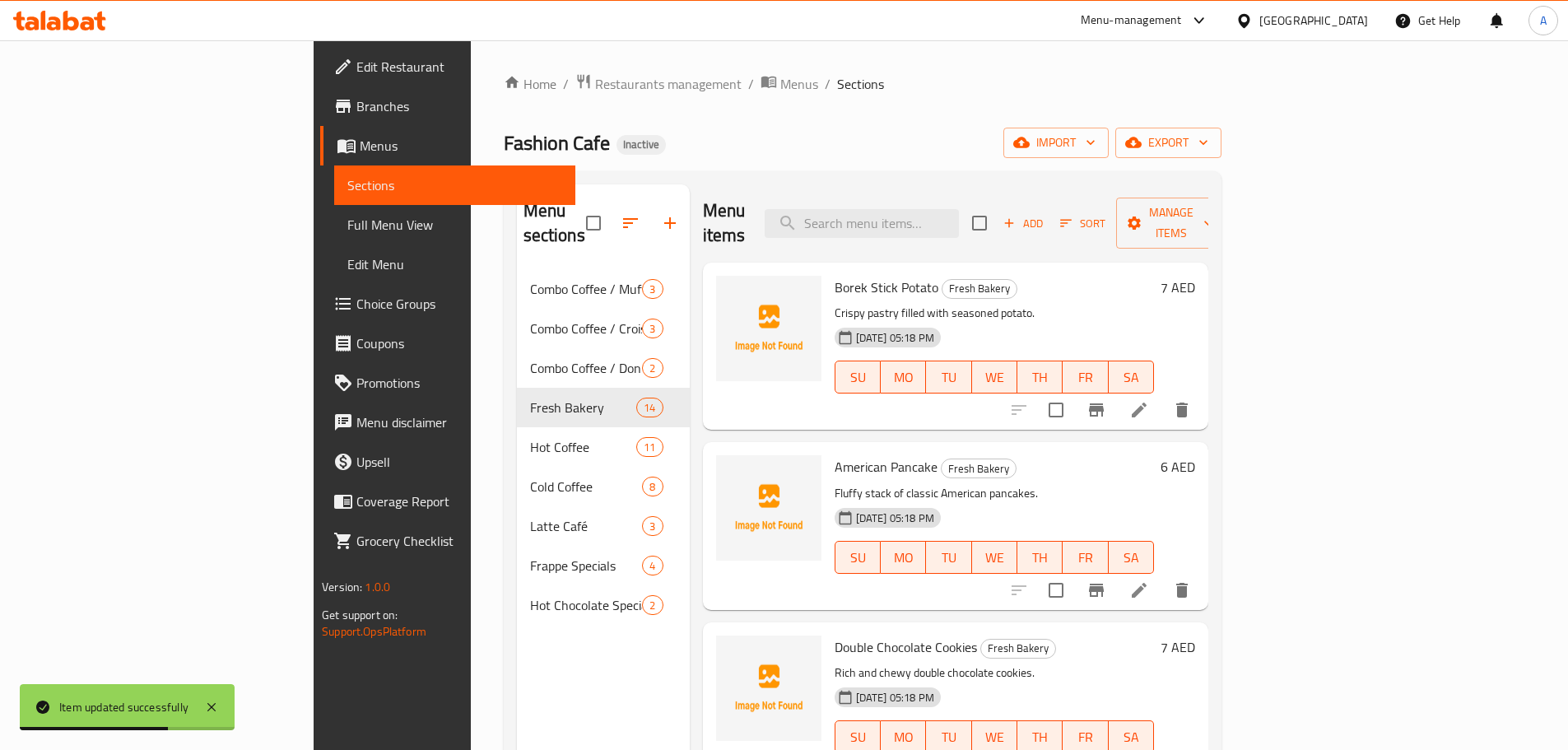
click at [996, 483] on p "Fluffy stack of classic American pancakes." at bounding box center [994, 493] width 320 height 21
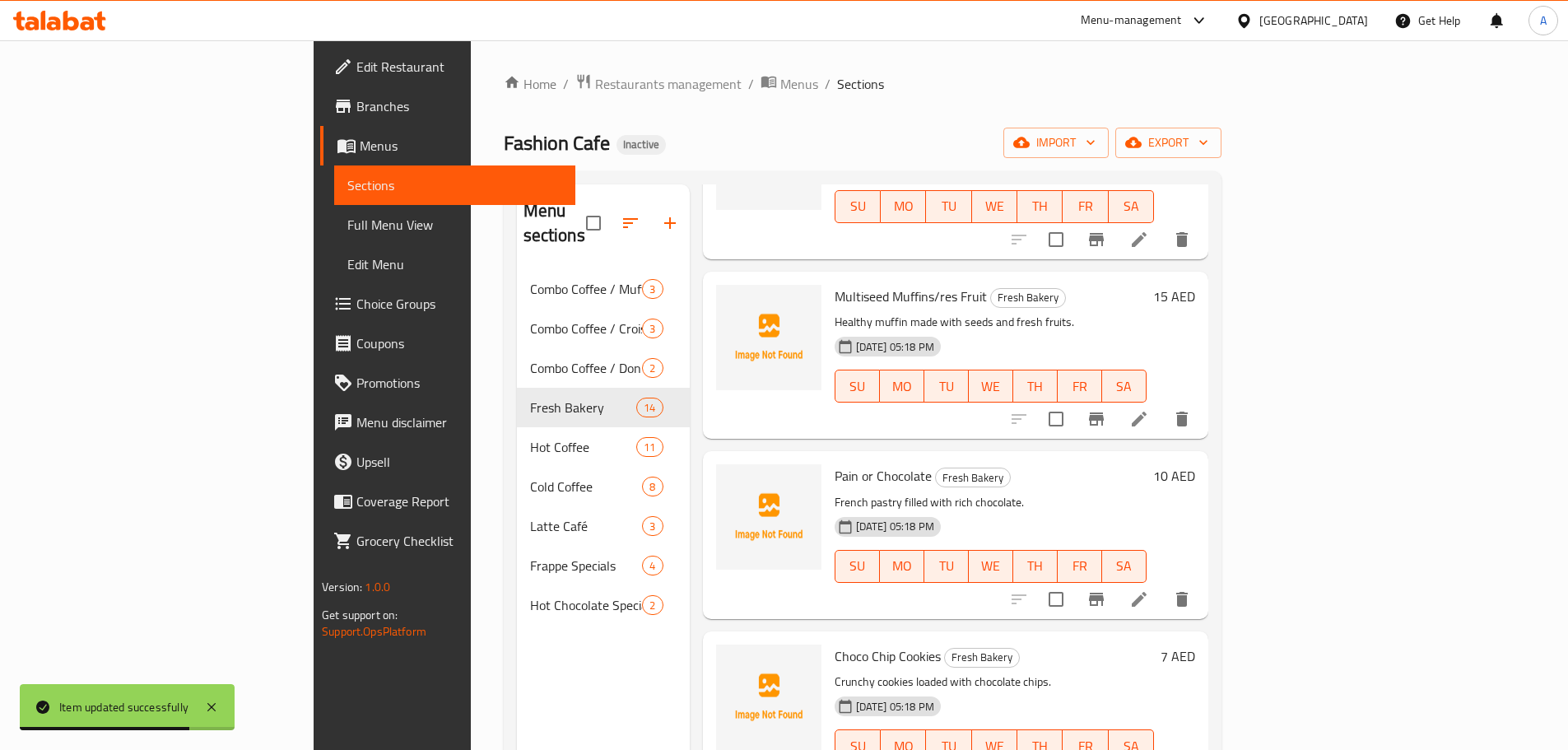
scroll to position [1487, 0]
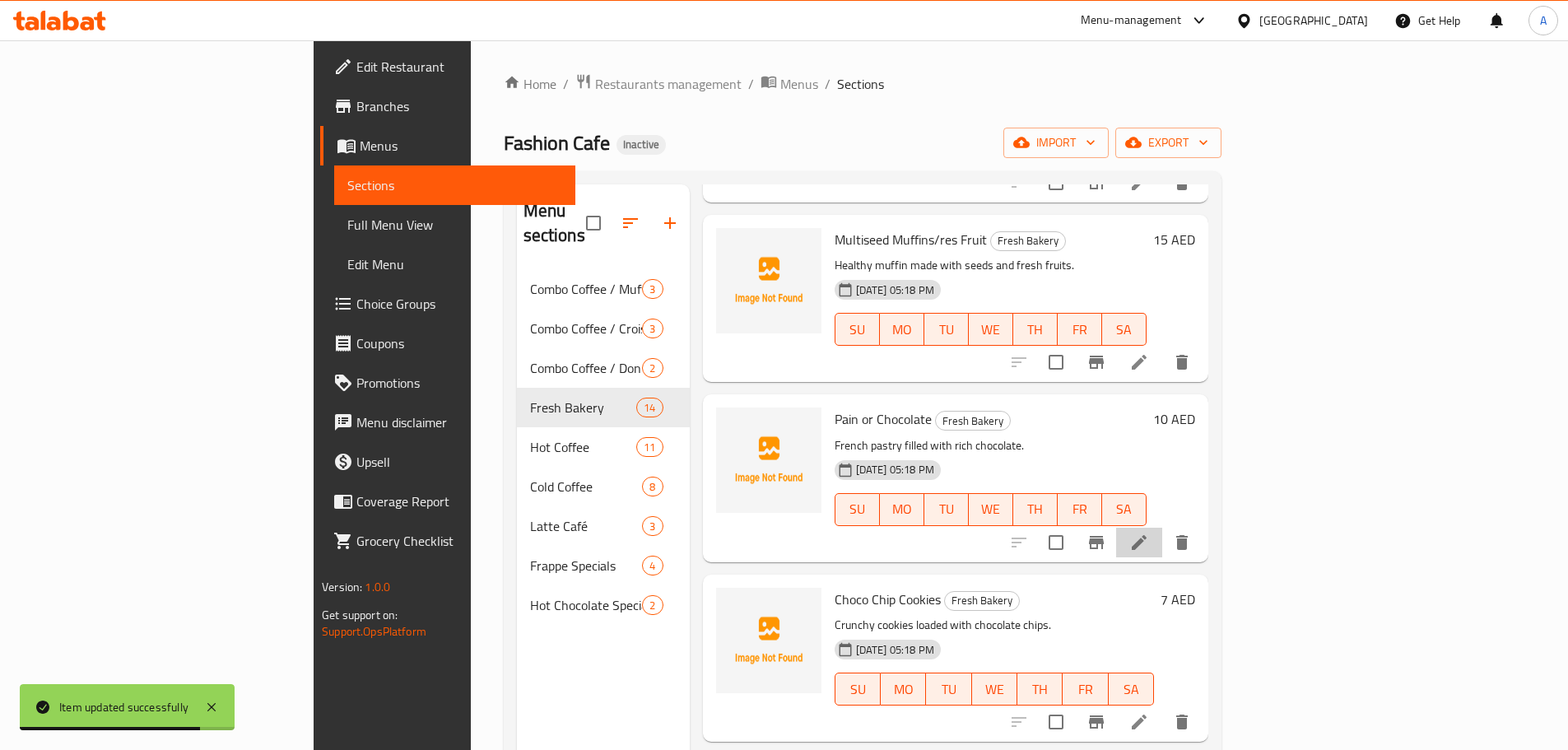
click at [1162, 527] on li at bounding box center [1139, 542] width 46 height 29
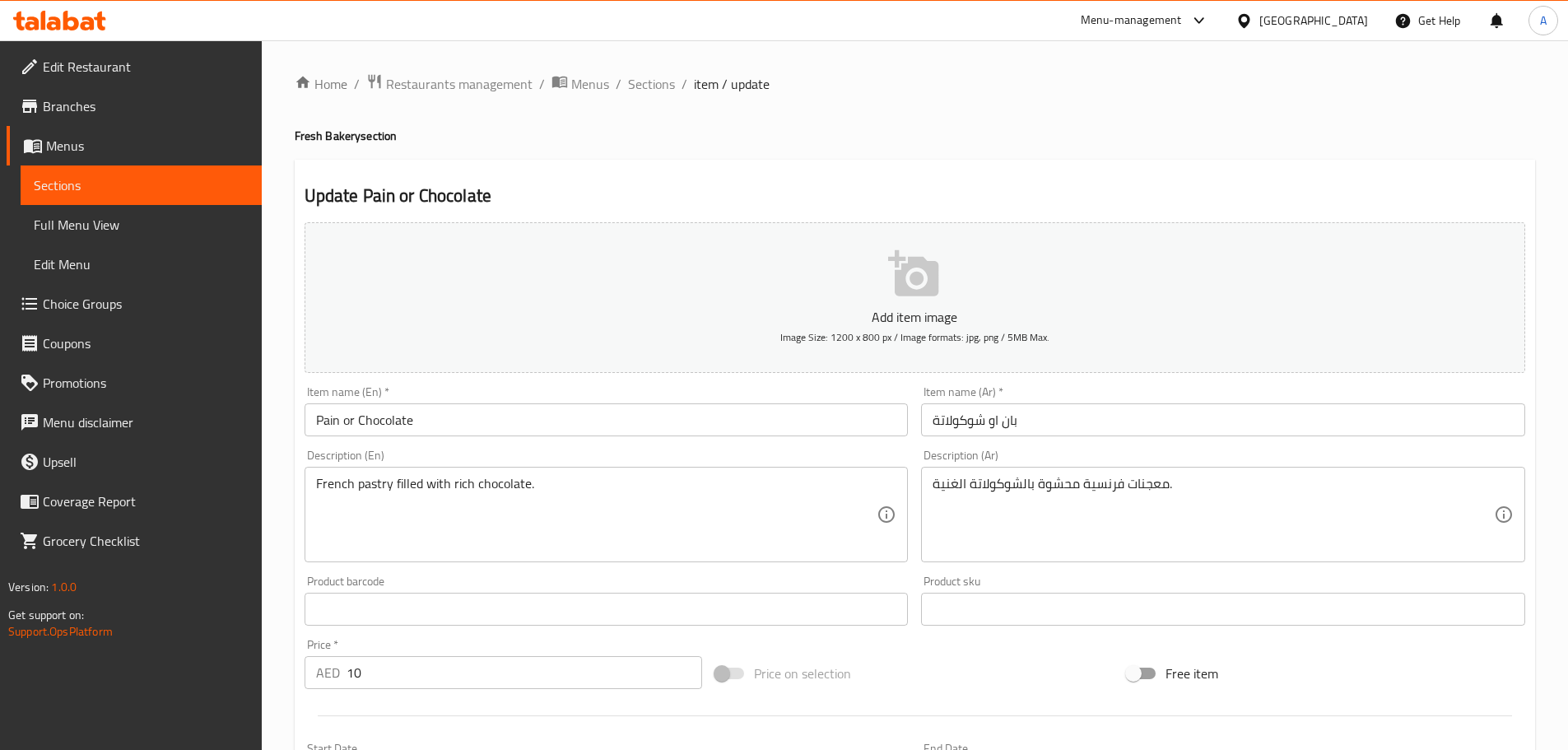
click at [354, 413] on input "Pain or Chocolate" at bounding box center [607, 420] width 605 height 33
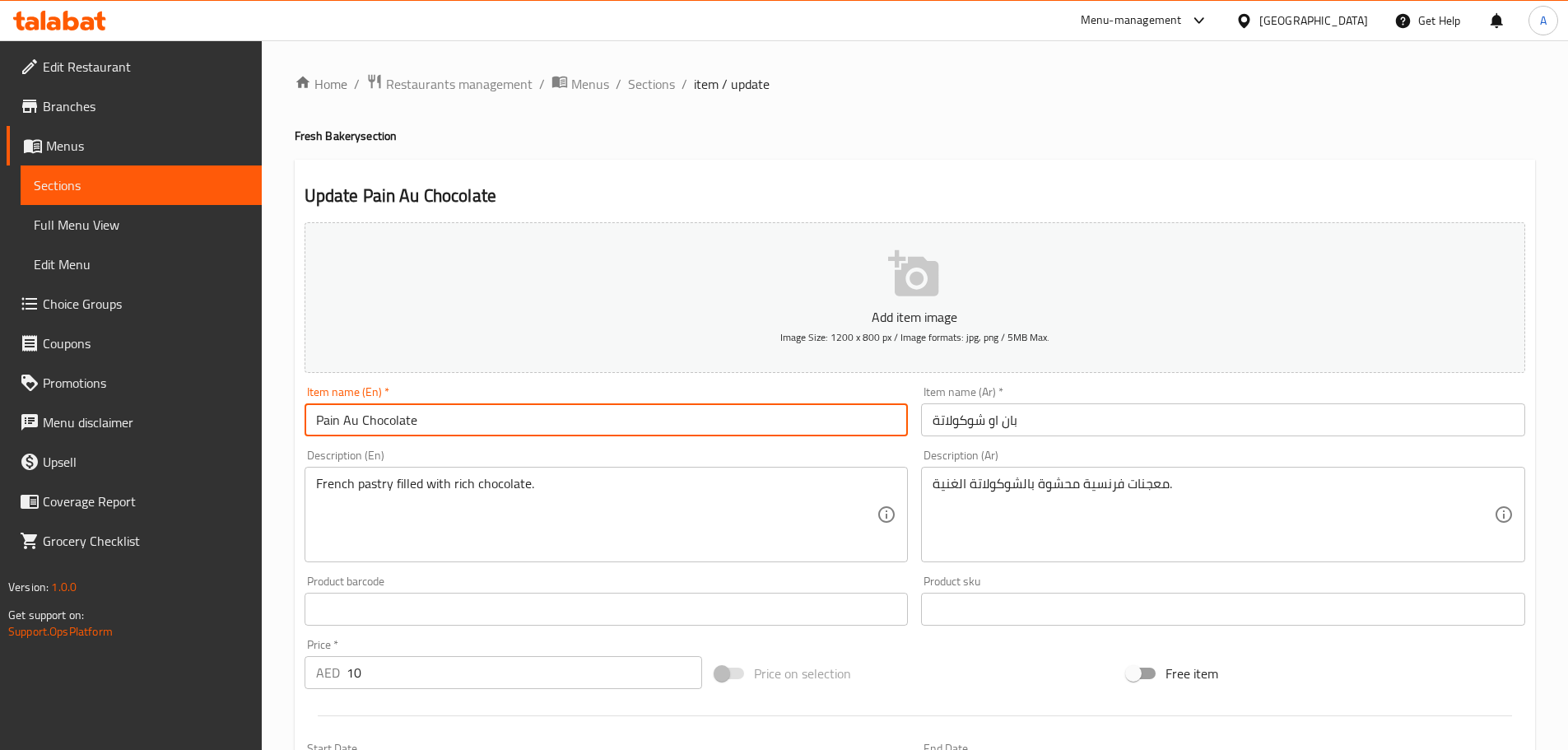
type input "Pain Au Chocolate"
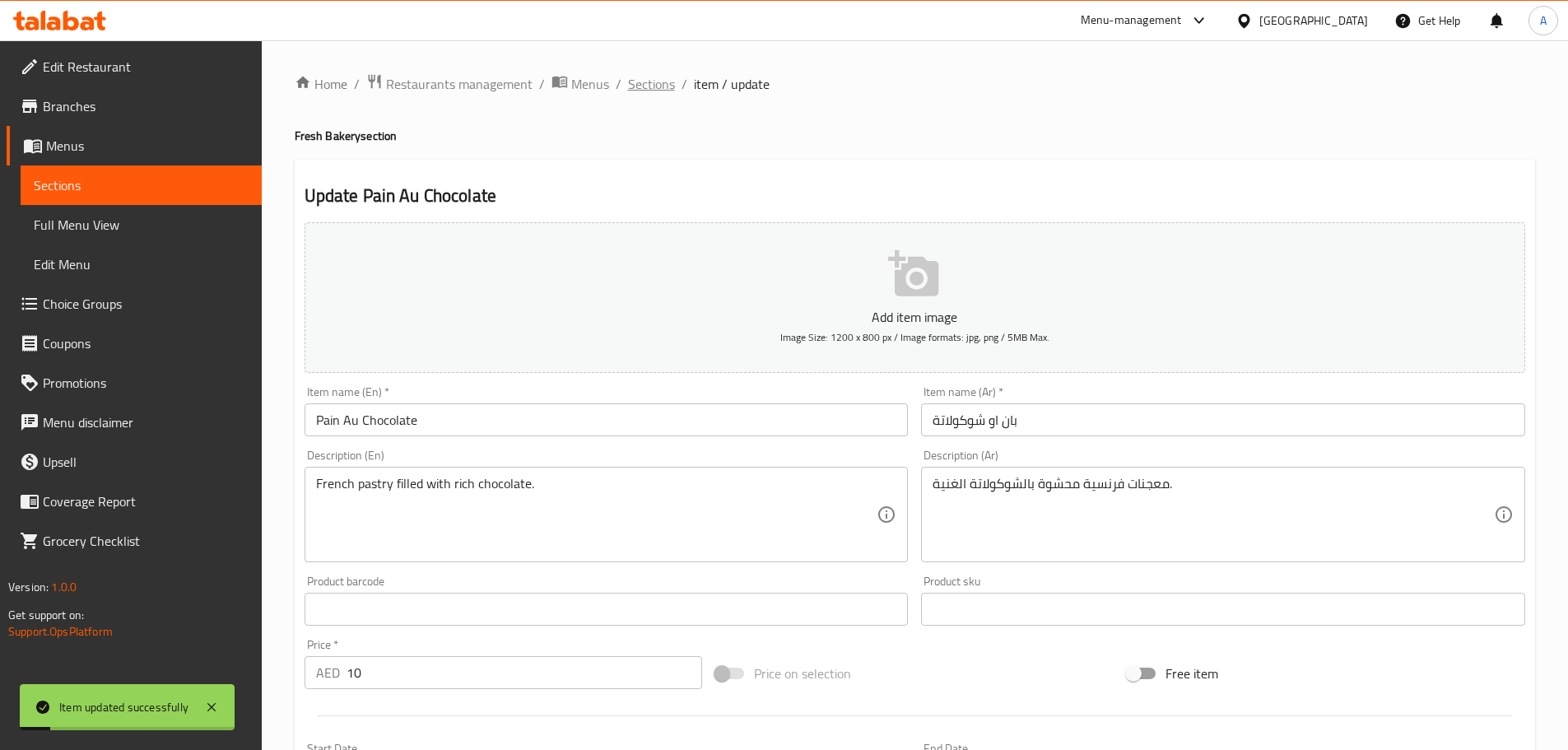
click at [650, 81] on span "Sections" at bounding box center [652, 84] width 47 height 20
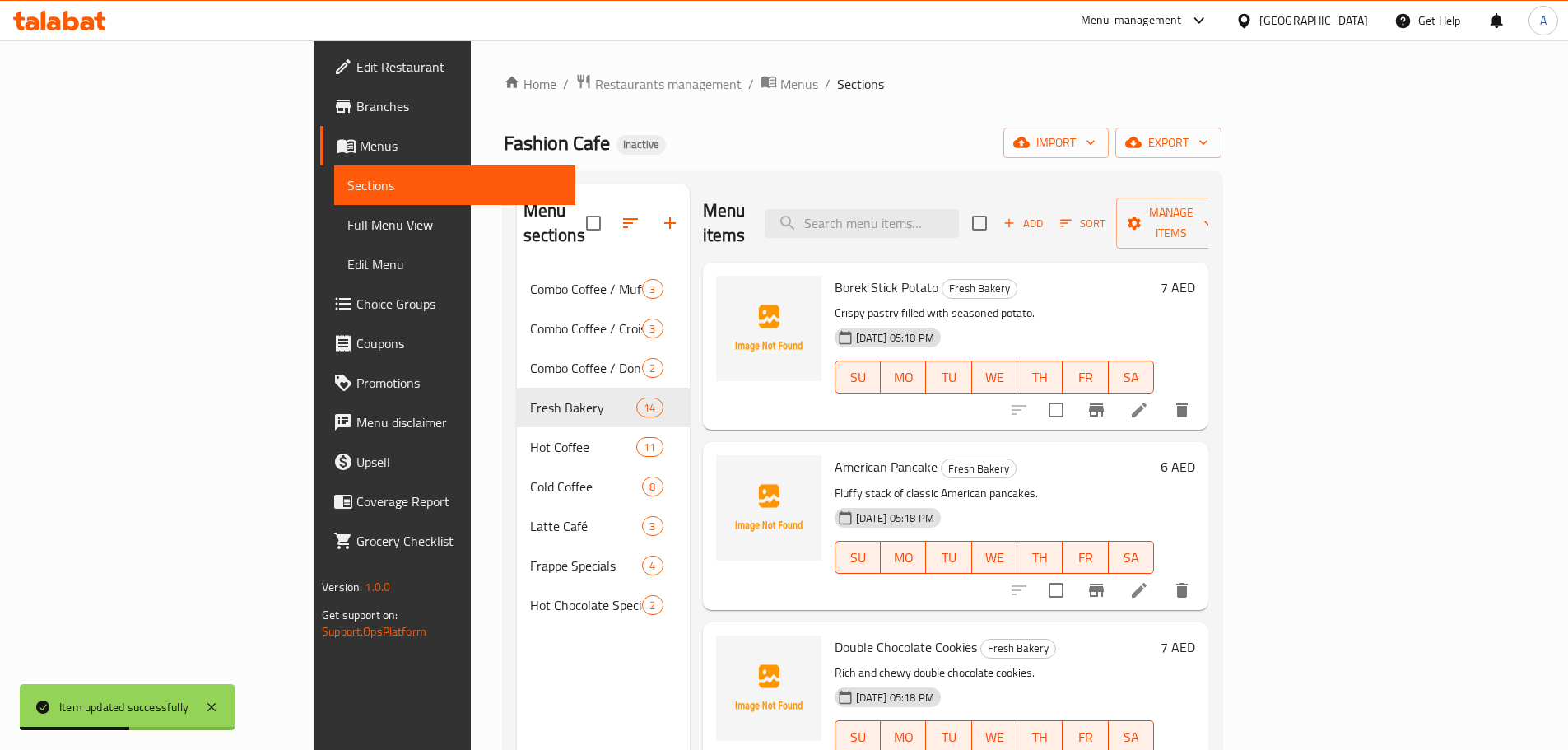
click at [347, 215] on span "Full Menu View" at bounding box center [455, 225] width 215 height 20
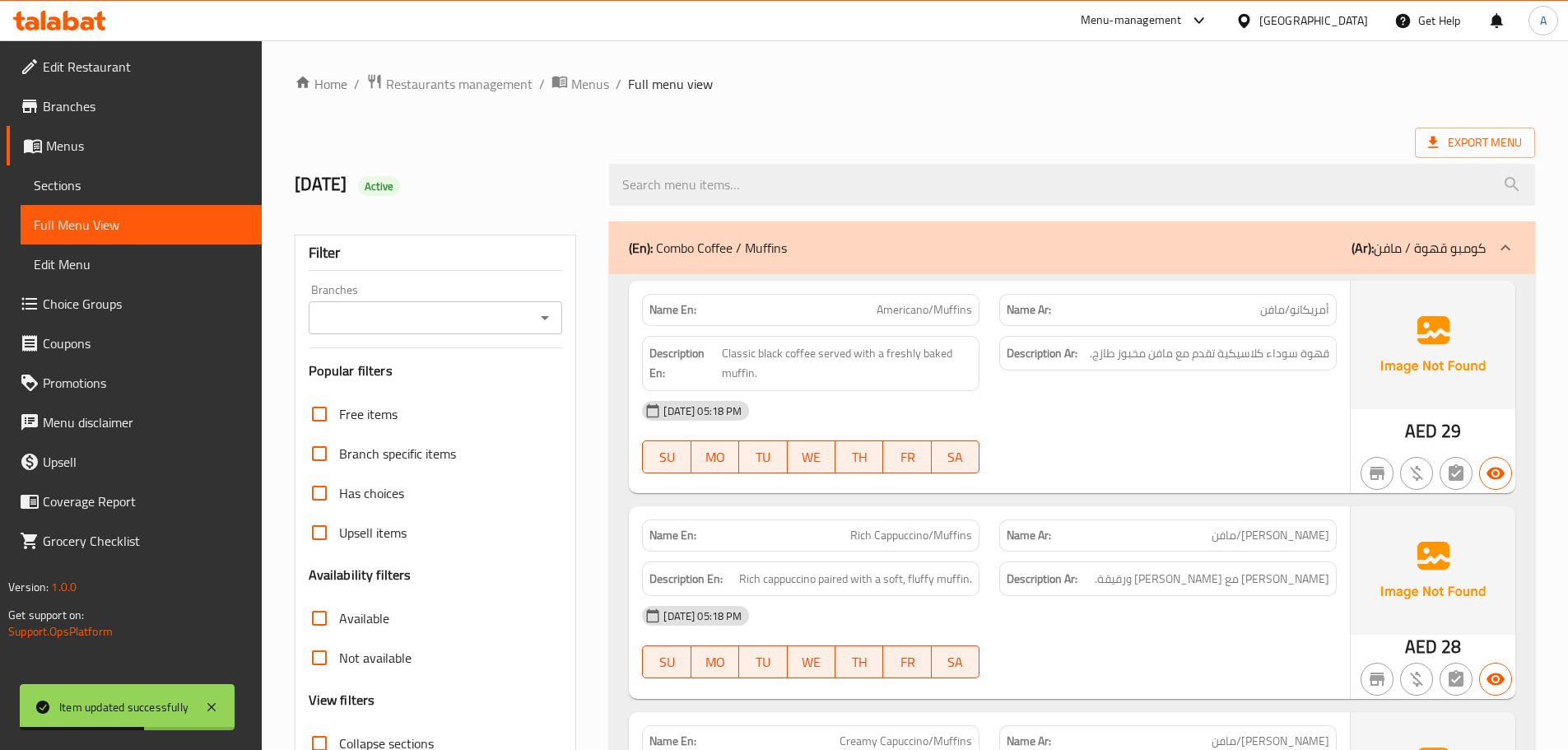
click at [1168, 436] on div "[DATE] 05:18 PM SU MO TU WE TH FR SA" at bounding box center [989, 438] width 714 height 92
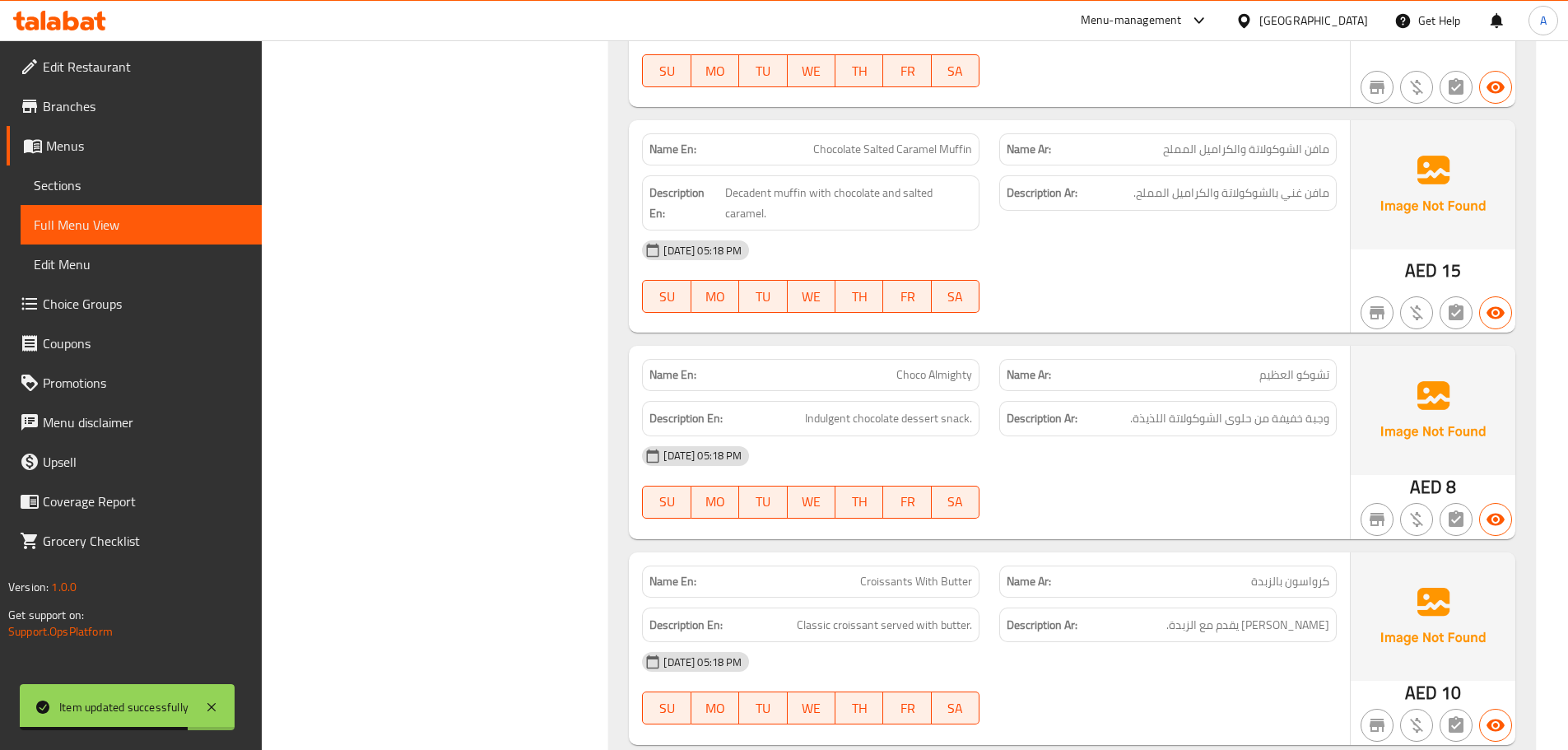
click at [952, 374] on span "Choco Almighty" at bounding box center [934, 375] width 75 height 17
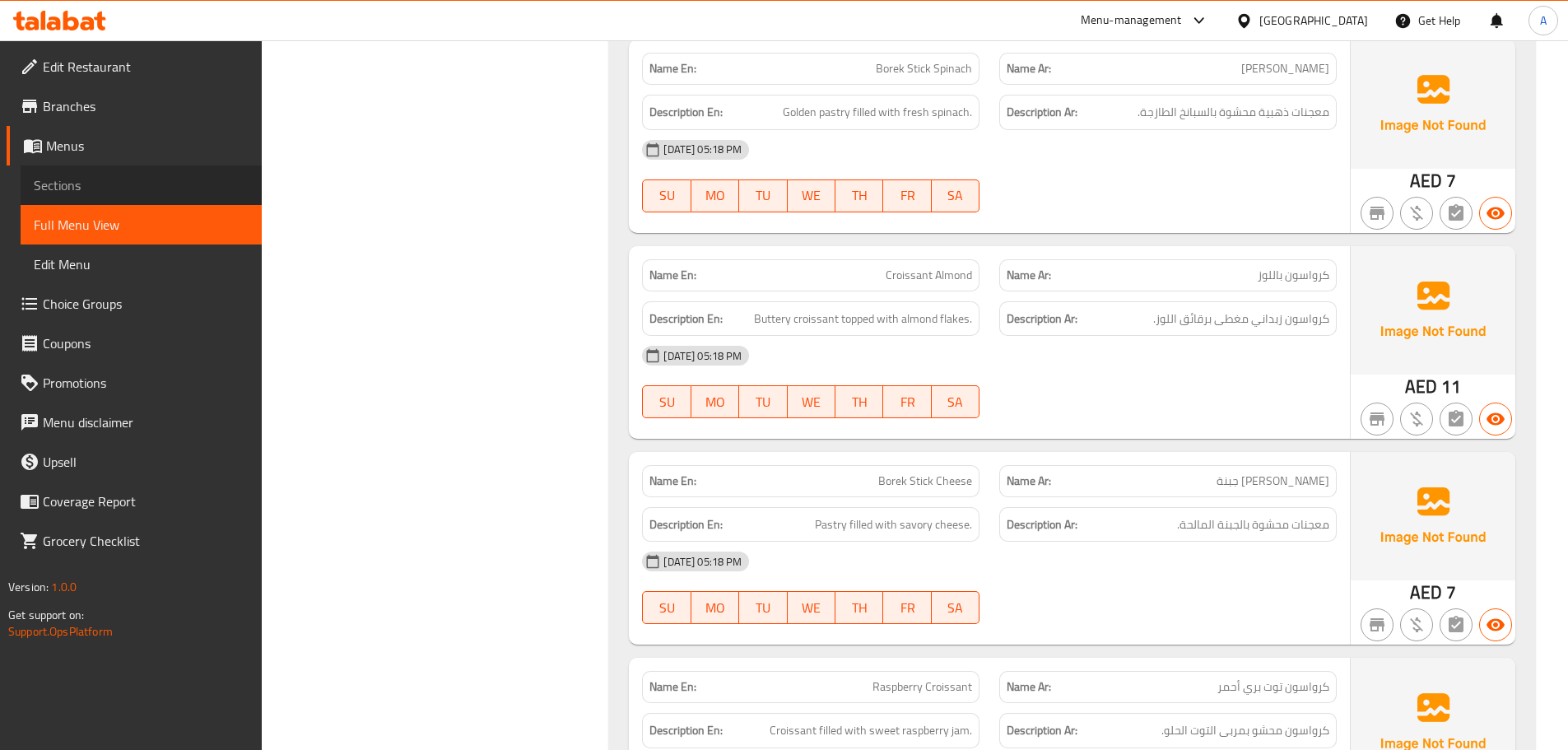
click at [51, 171] on link "Sections" at bounding box center [142, 185] width 242 height 40
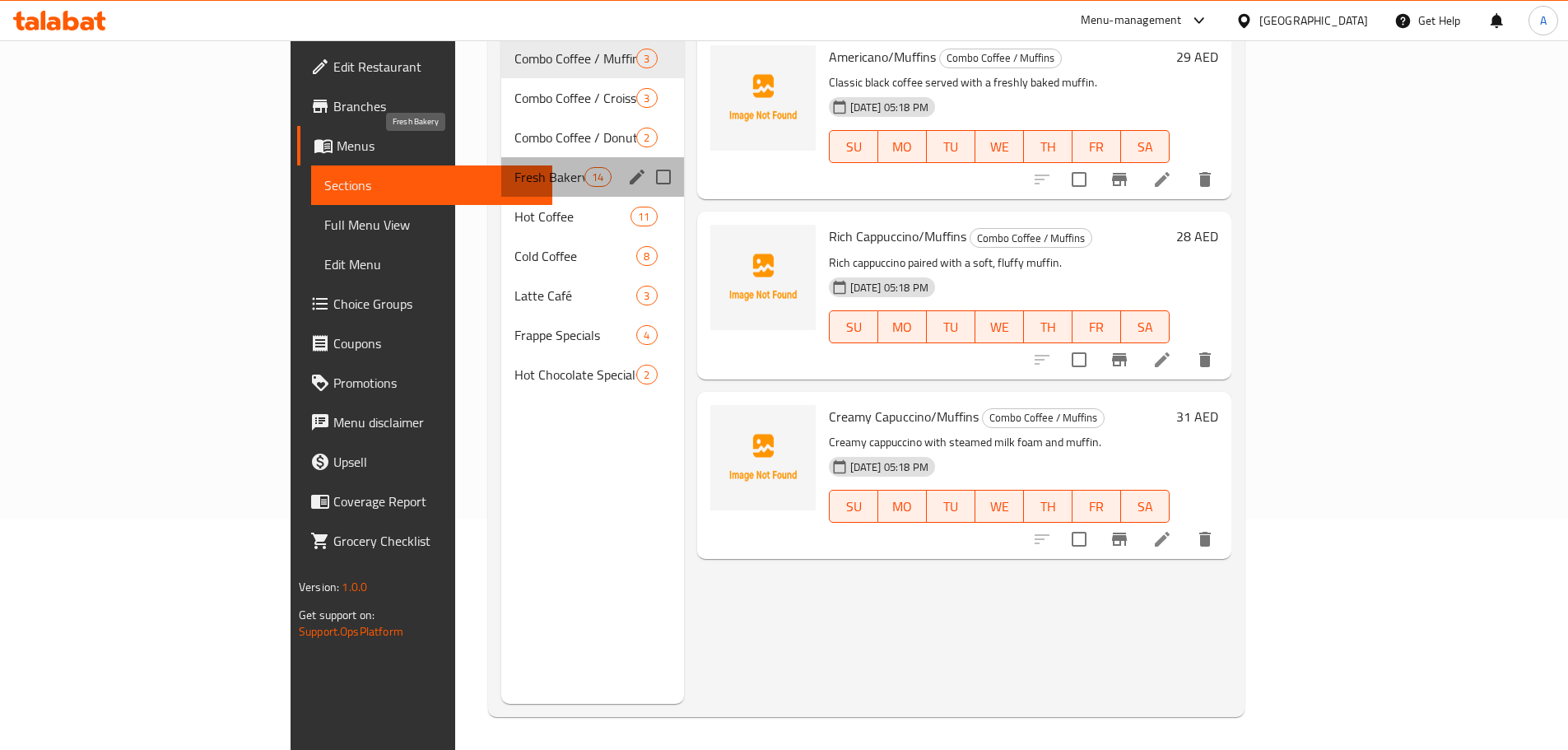
click at [514, 167] on span "Fresh Bakery" at bounding box center [549, 176] width 70 height 20
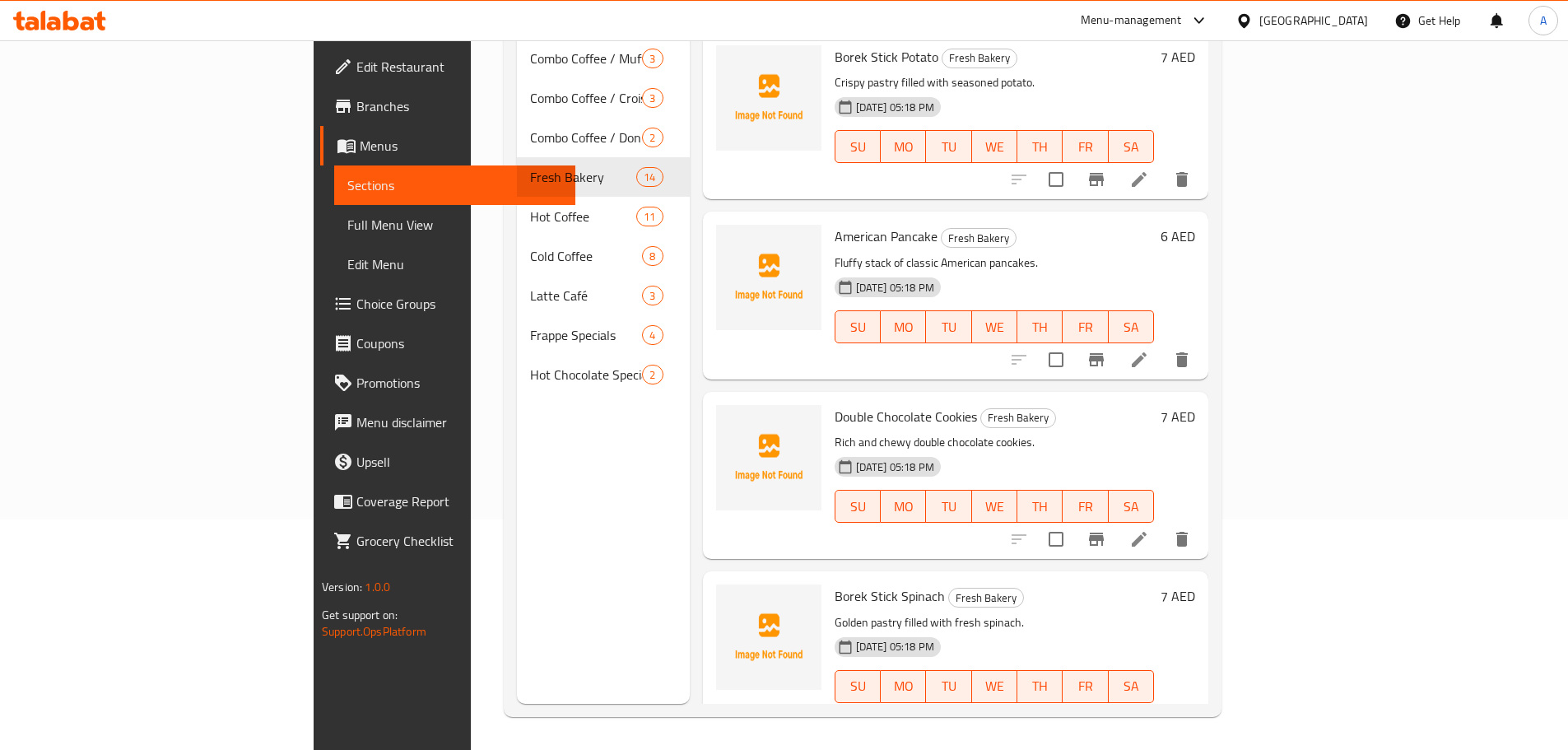
scroll to position [1808, 0]
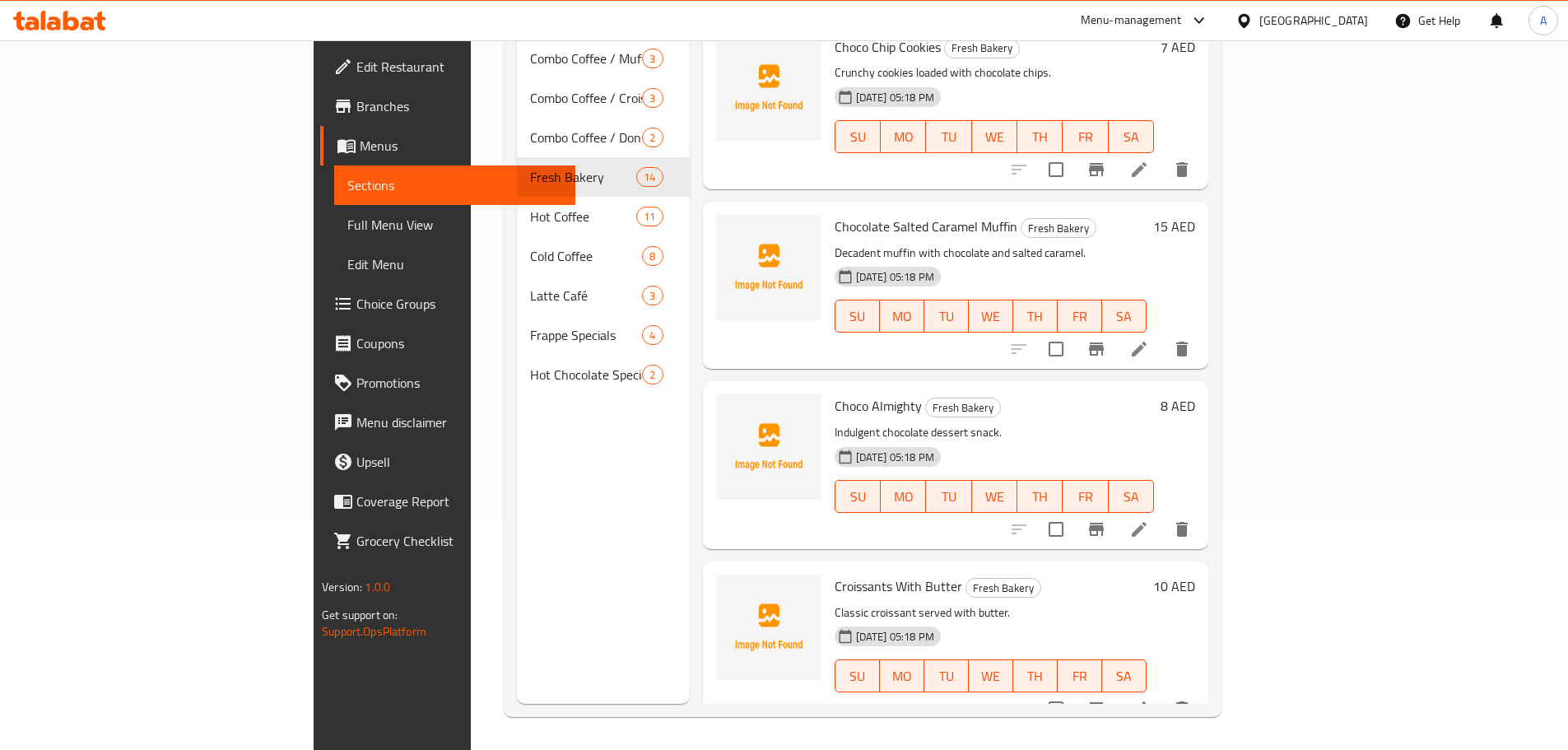
click at [1162, 514] on li at bounding box center [1139, 528] width 46 height 29
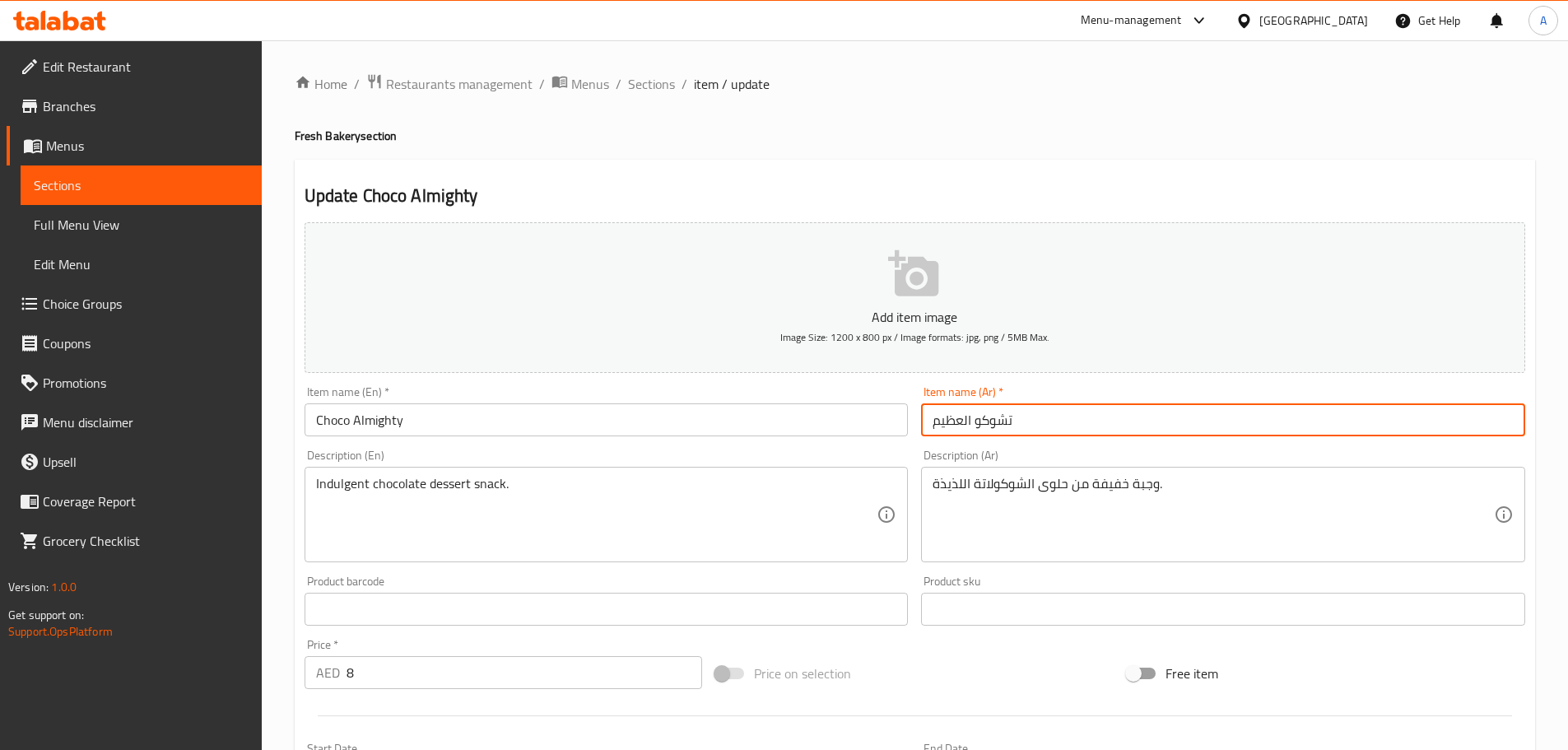
click at [960, 413] on input "تشوكو العظيم" at bounding box center [1223, 420] width 605 height 33
paste input "مايتي"
type input "تشوكو المايتي"
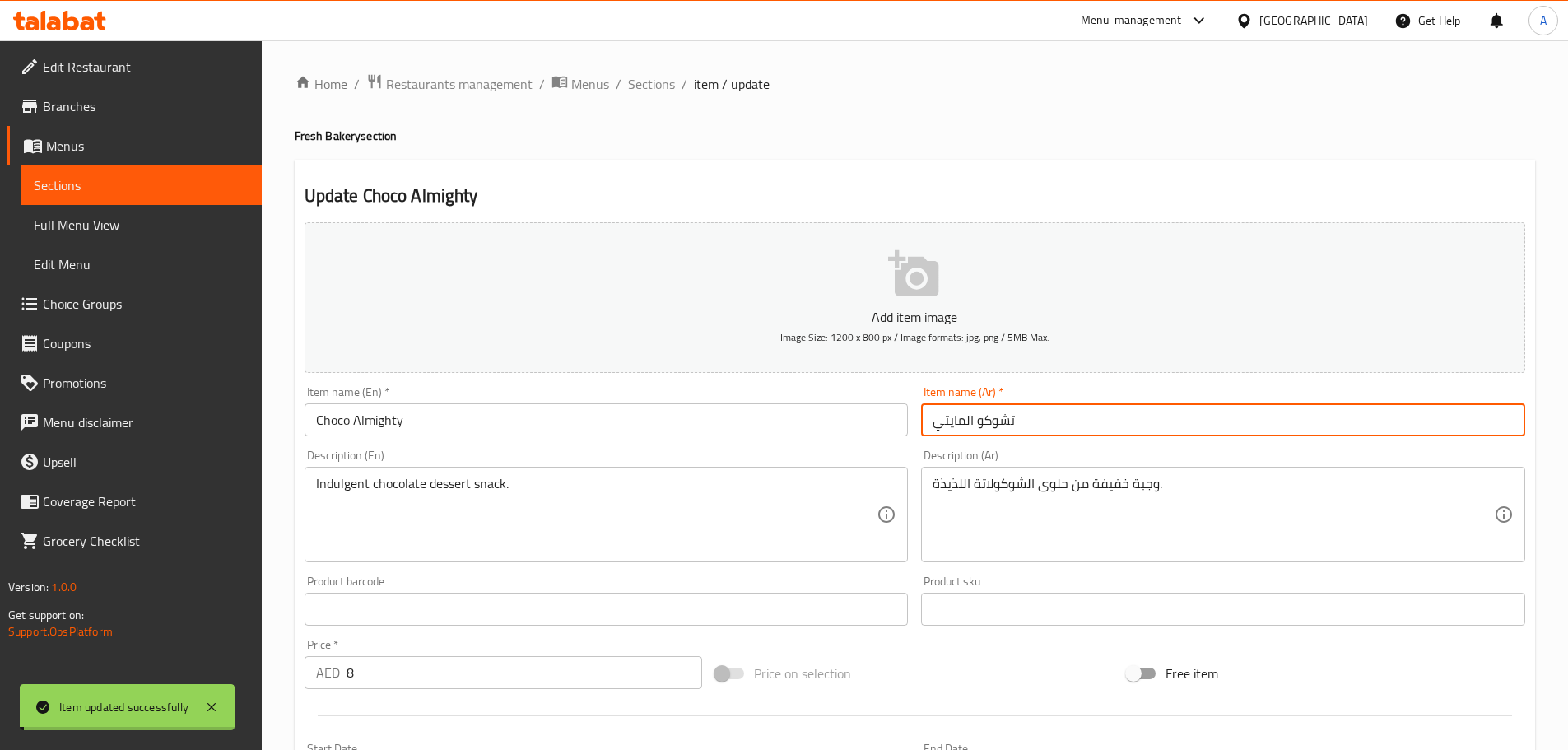
click at [624, 420] on input "Choco Almighty" at bounding box center [607, 420] width 605 height 33
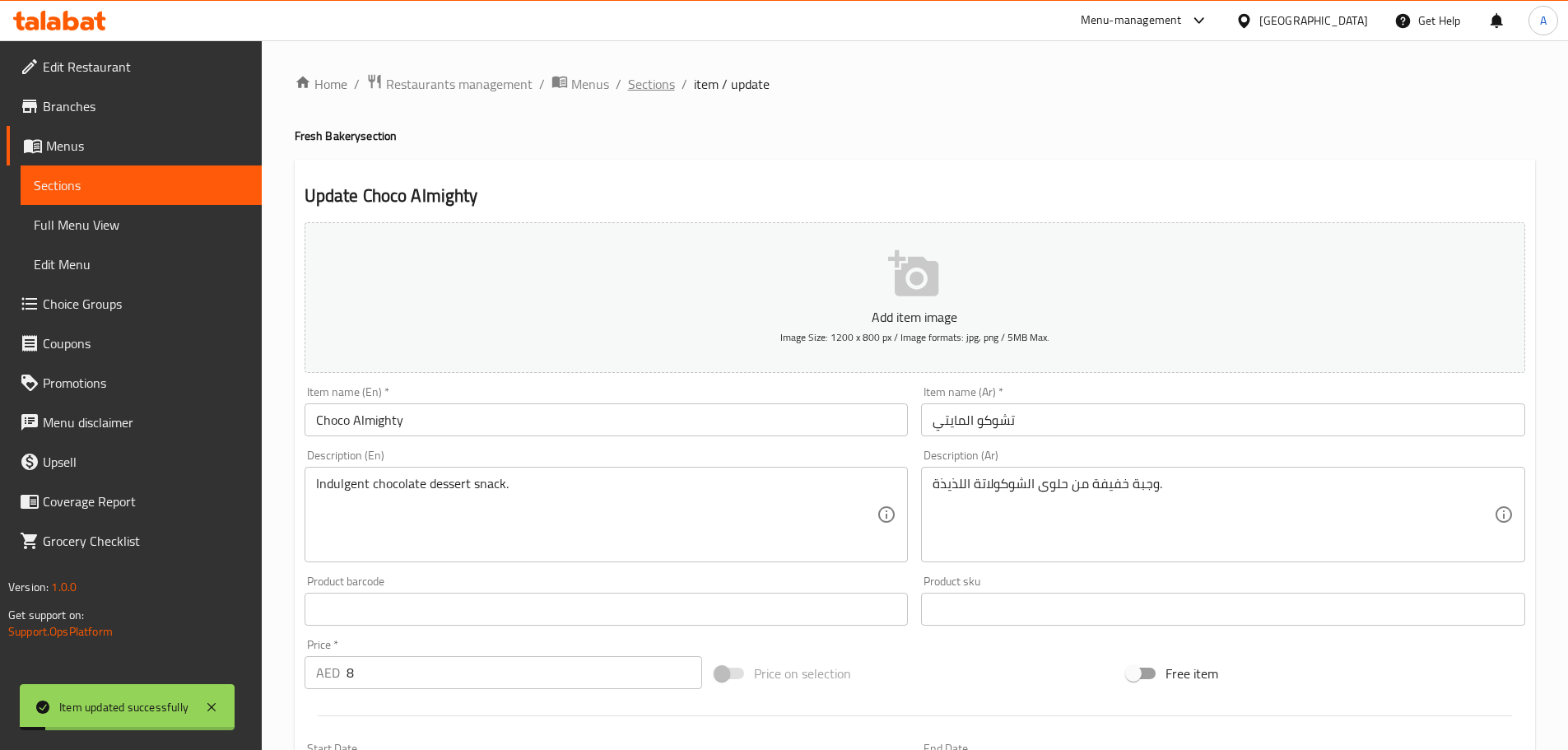
click at [639, 79] on span "Sections" at bounding box center [652, 84] width 47 height 20
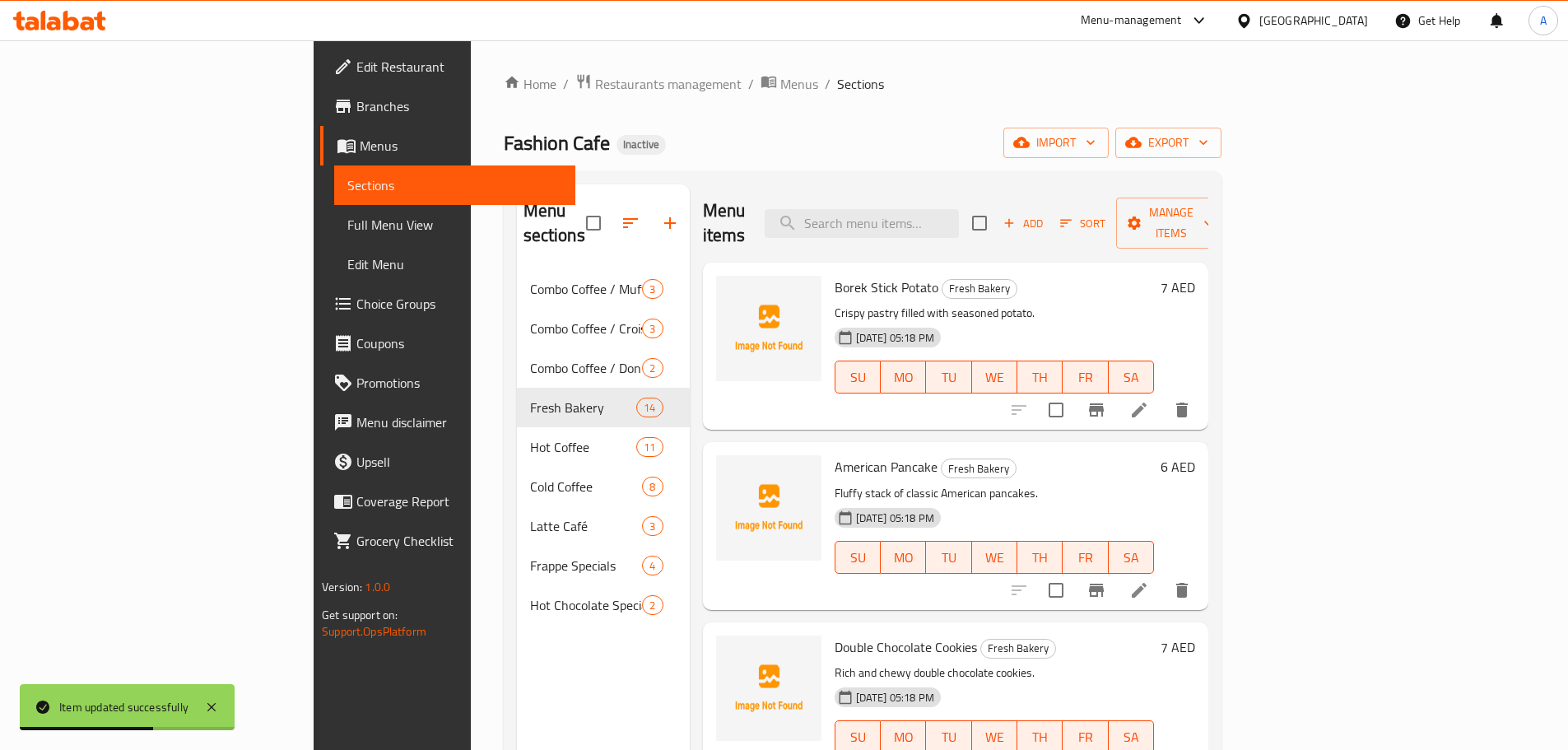
click at [828, 565] on div "[DATE] 05:18 PM SU MO TU WE TH FR SA" at bounding box center [994, 545] width 333 height 89
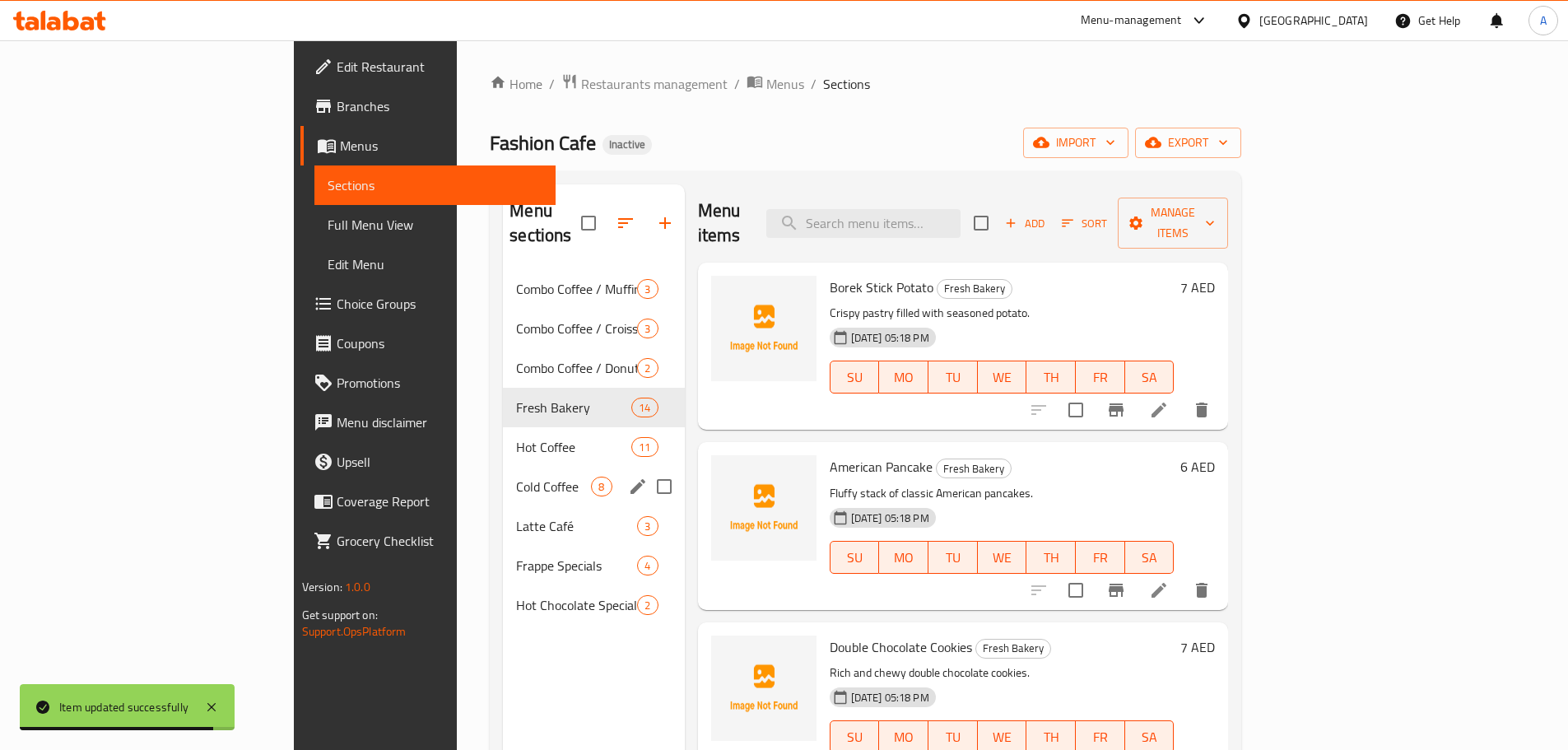
click at [516, 476] on span "Cold Coffee" at bounding box center [553, 486] width 75 height 20
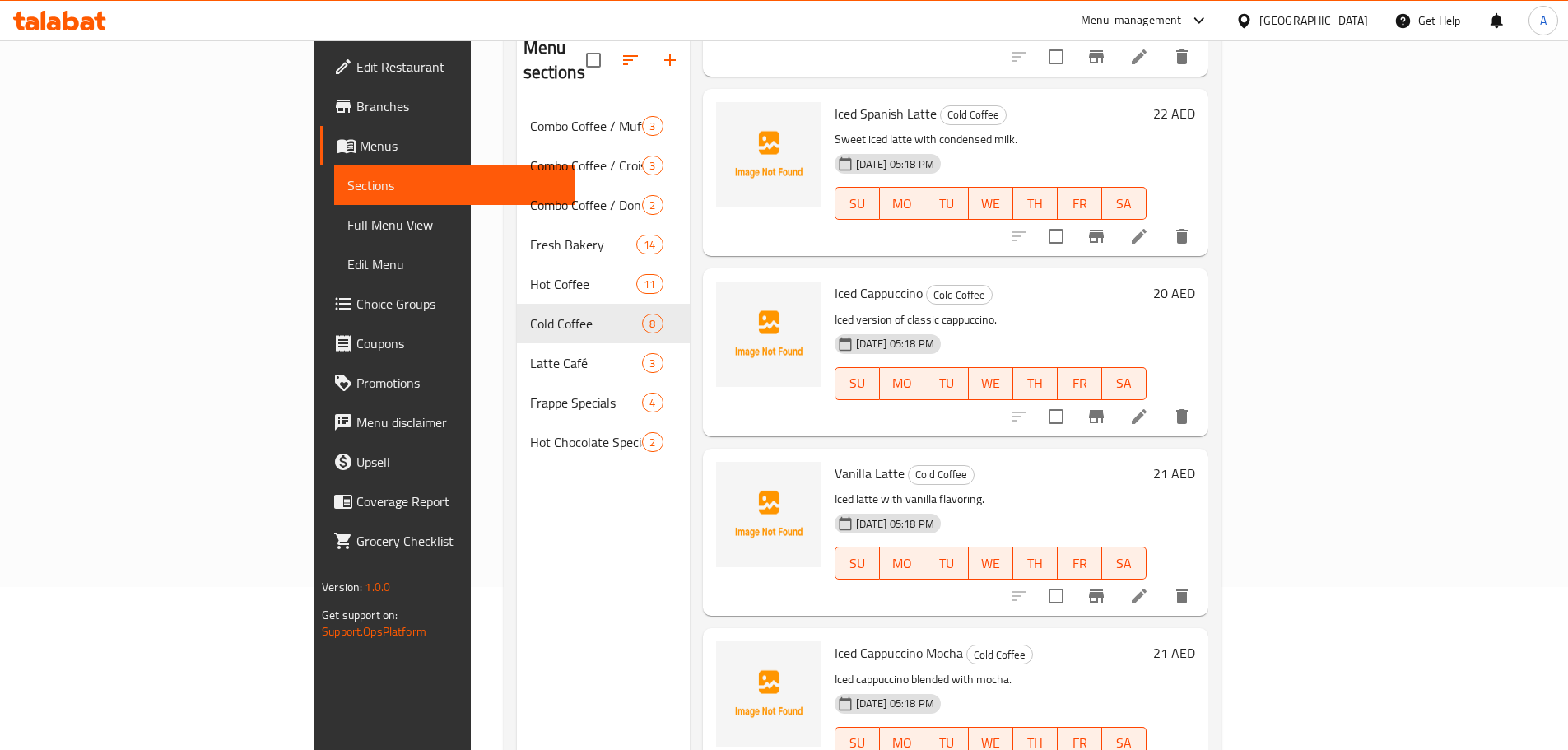
scroll to position [165, 0]
click at [743, 517] on div at bounding box center [769, 530] width 119 height 154
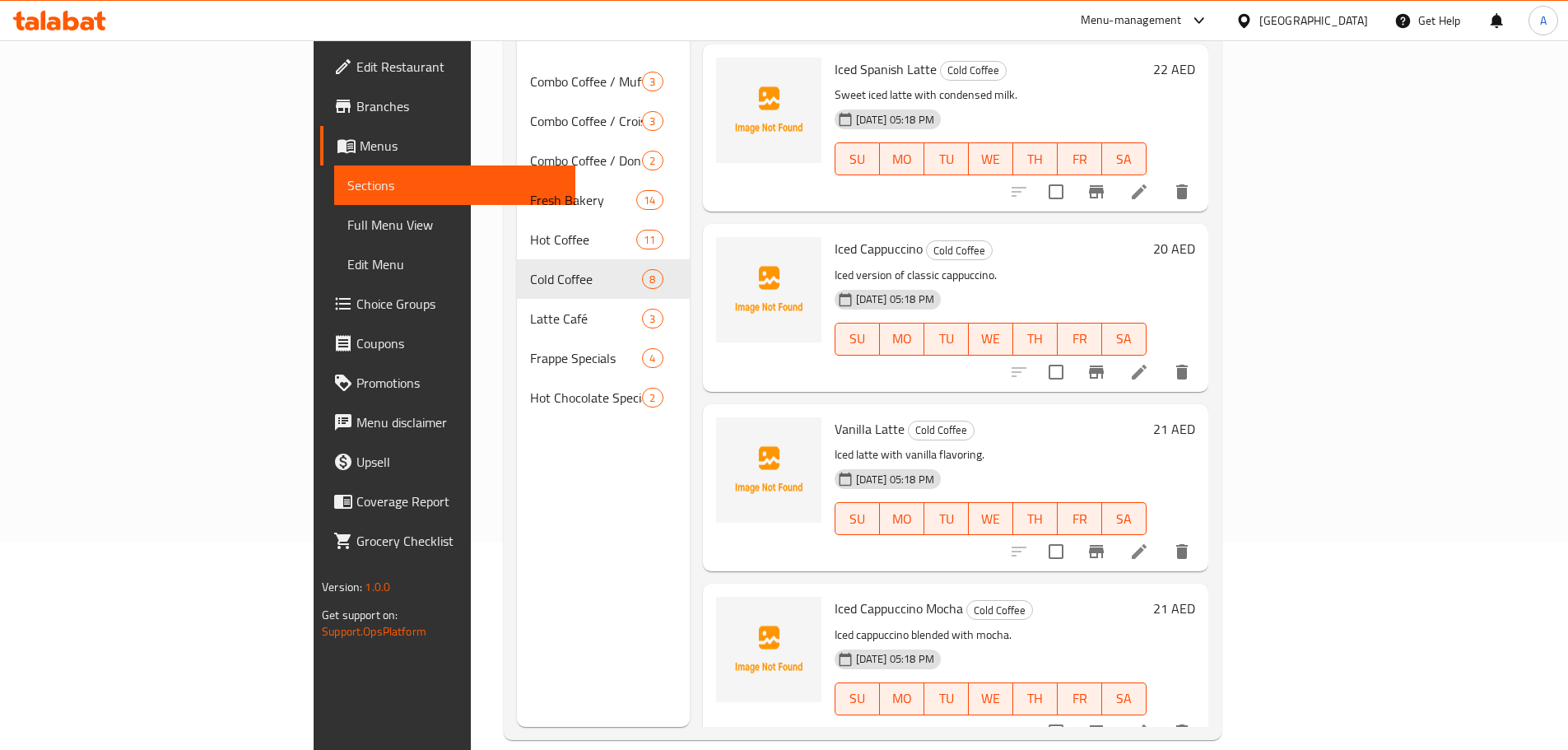
scroll to position [230, 0]
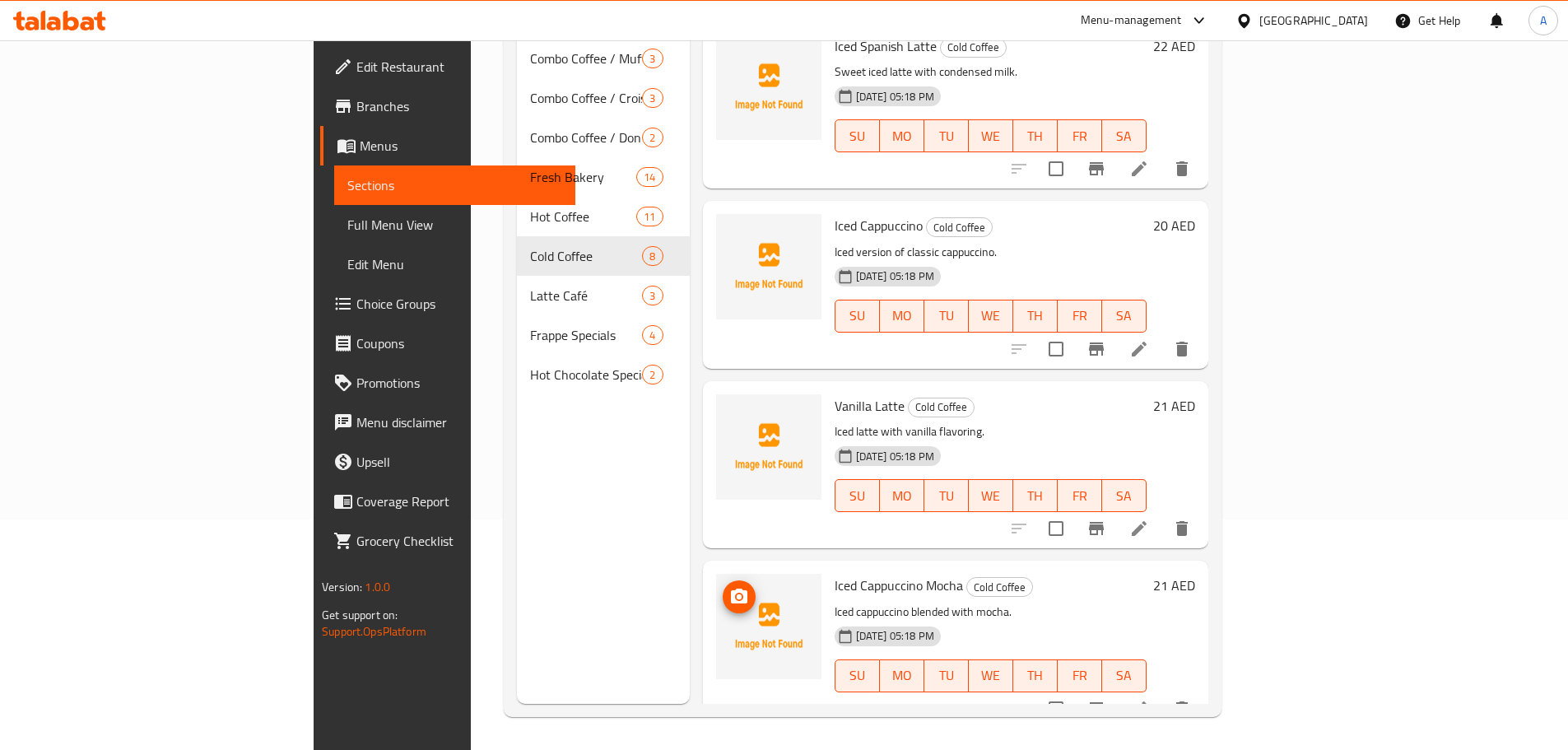
click at [742, 574] on img at bounding box center [769, 626] width 106 height 106
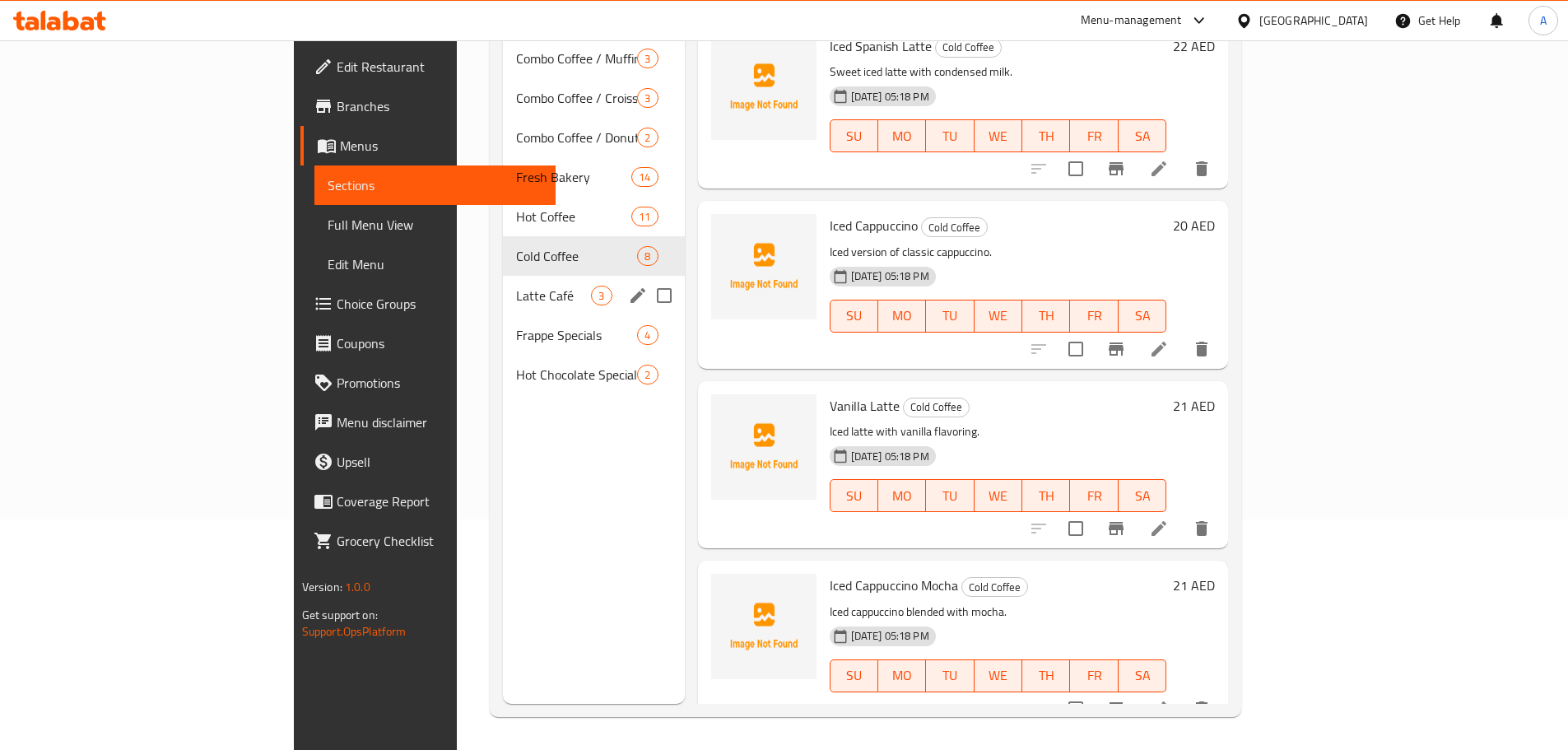
click at [516, 286] on span "Latte Café" at bounding box center [553, 295] width 75 height 20
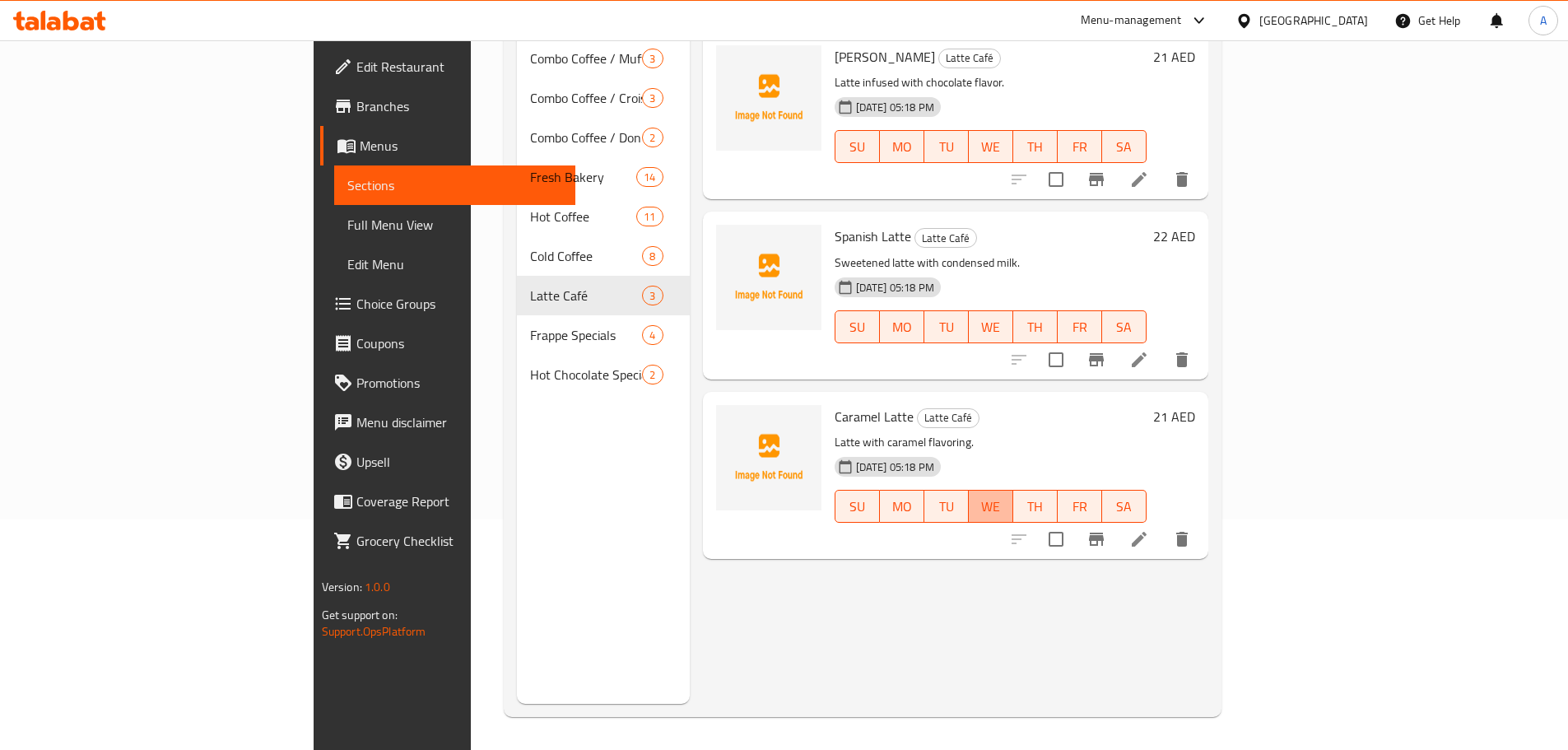
click at [1013, 490] on button "WE" at bounding box center [991, 506] width 44 height 33
type button "3"
click at [1147, 532] on icon at bounding box center [1140, 540] width 15 height 15
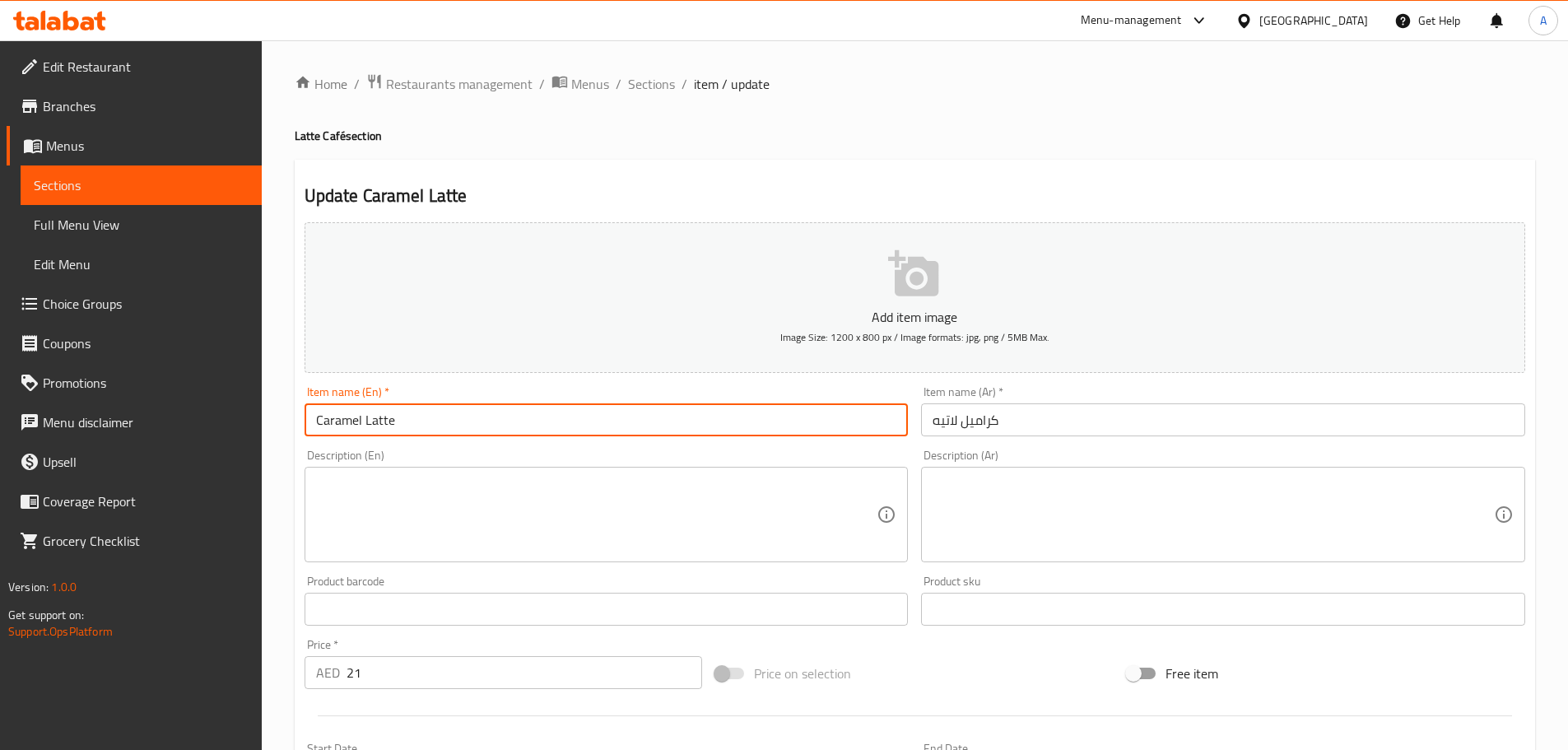
click at [558, 424] on input "Caramel Latte" at bounding box center [607, 420] width 605 height 33
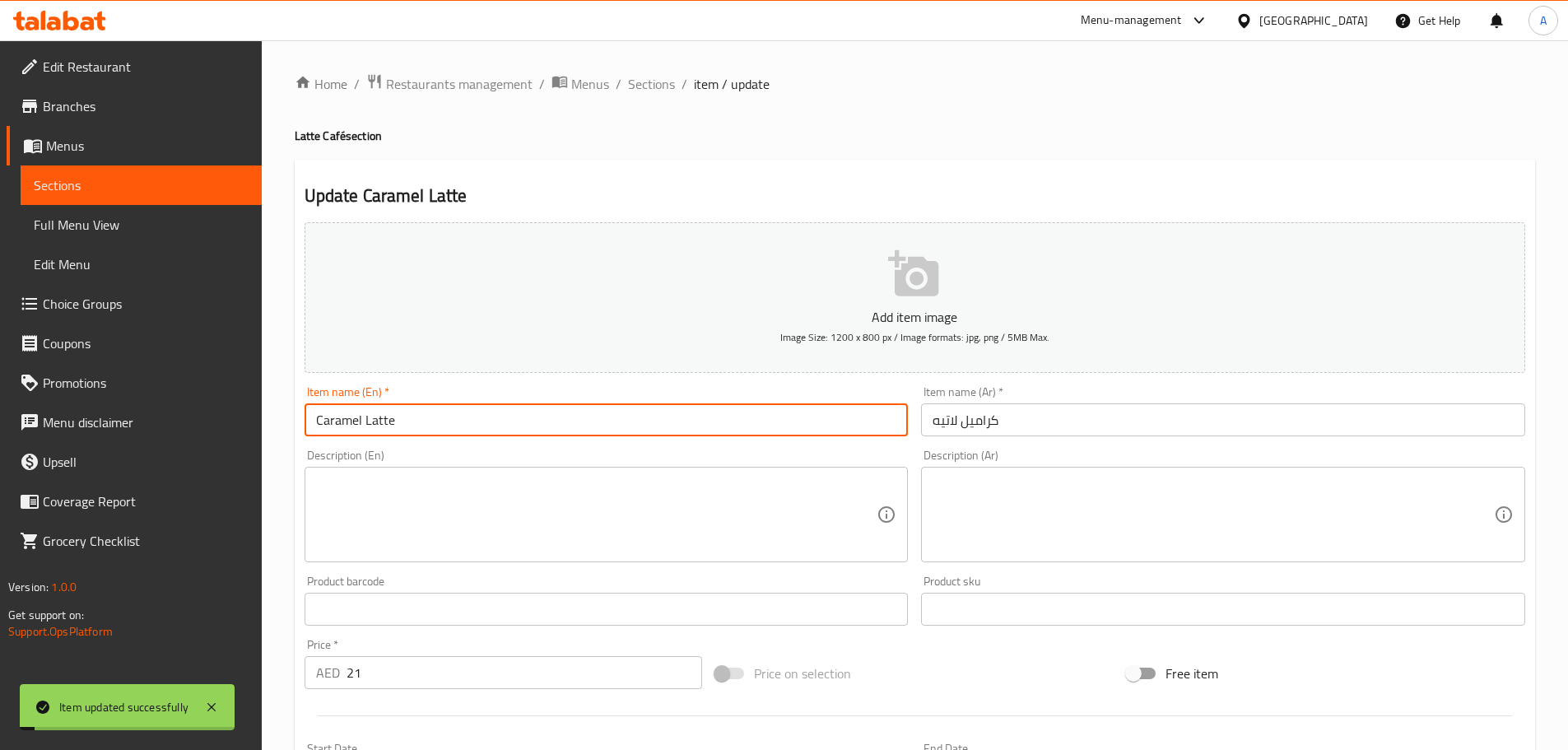
drag, startPoint x: 64, startPoint y: 225, endPoint x: 197, endPoint y: 302, distance: 153.7
click at [64, 225] on span "Full Menu View" at bounding box center [142, 225] width 215 height 20
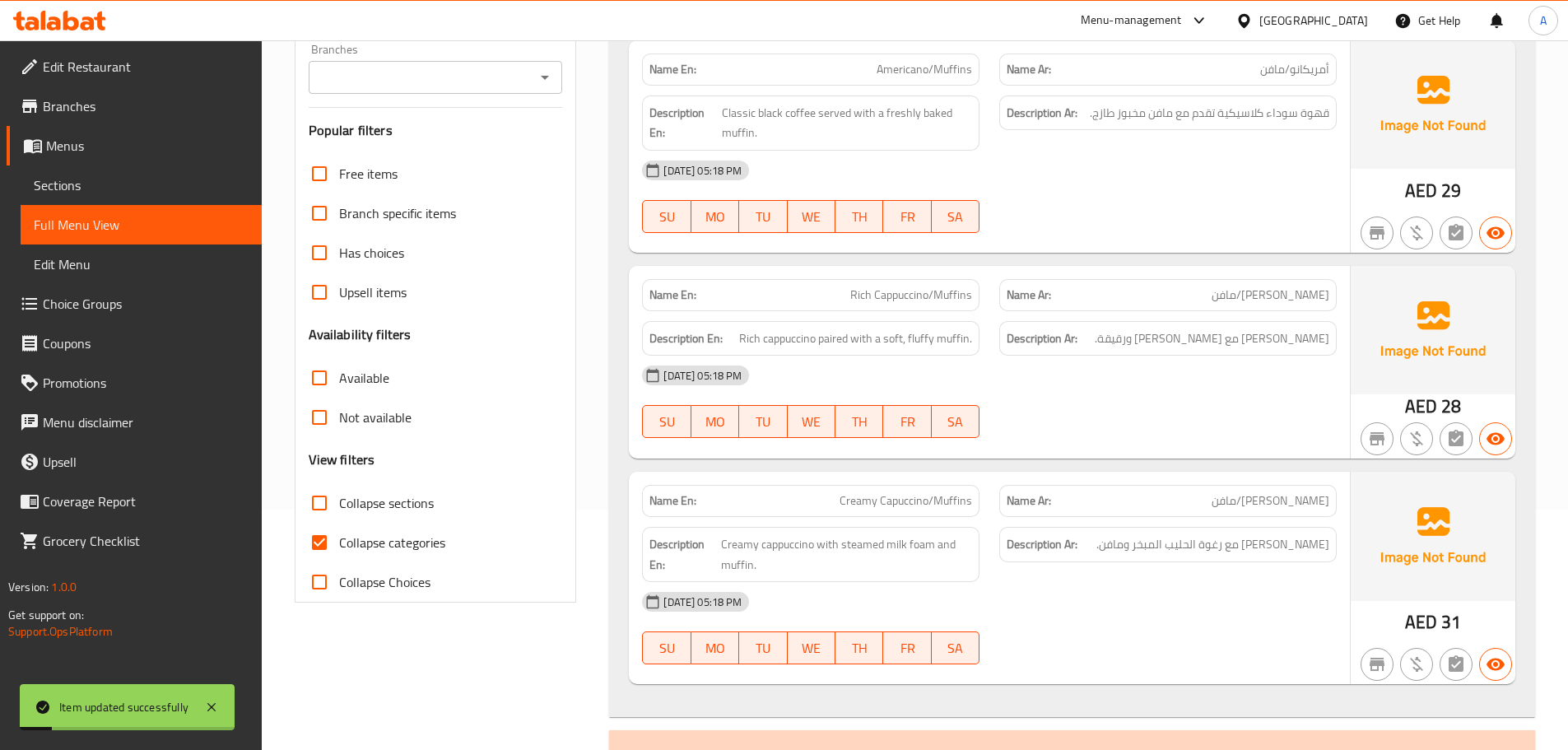
scroll to position [247, 0]
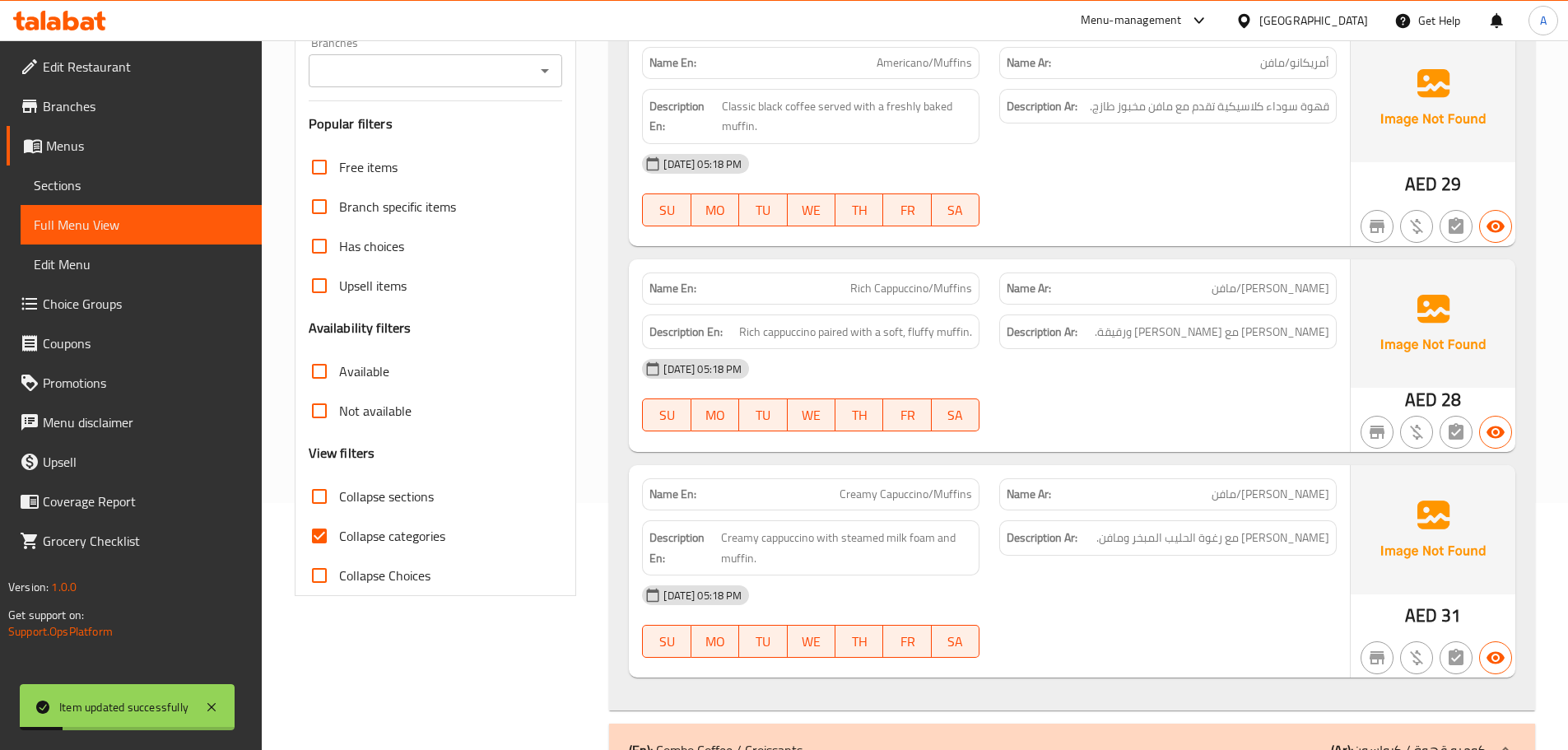
click at [308, 540] on input "Collapse categories" at bounding box center [320, 536] width 40 height 40
checkbox input "false"
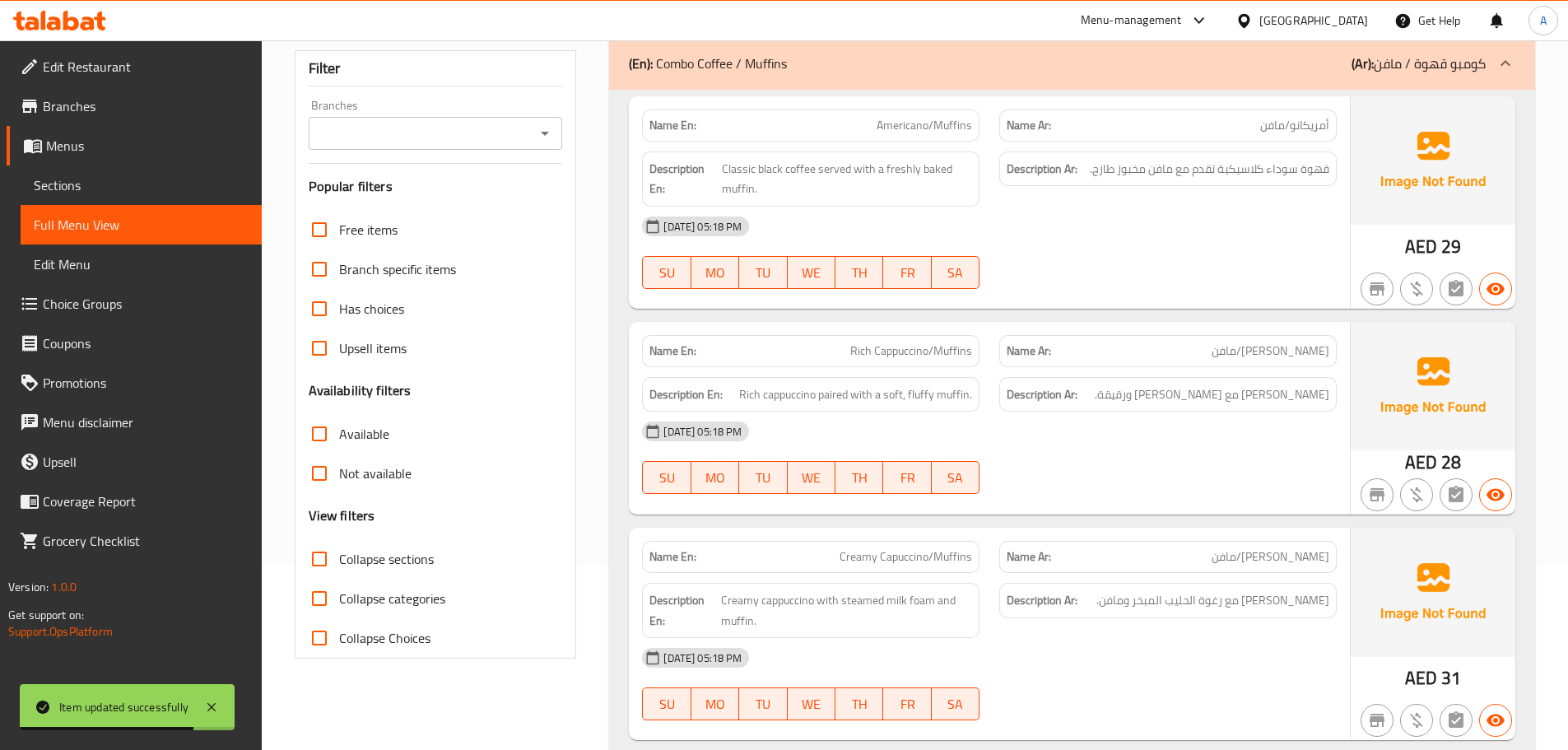
scroll to position [329, 0]
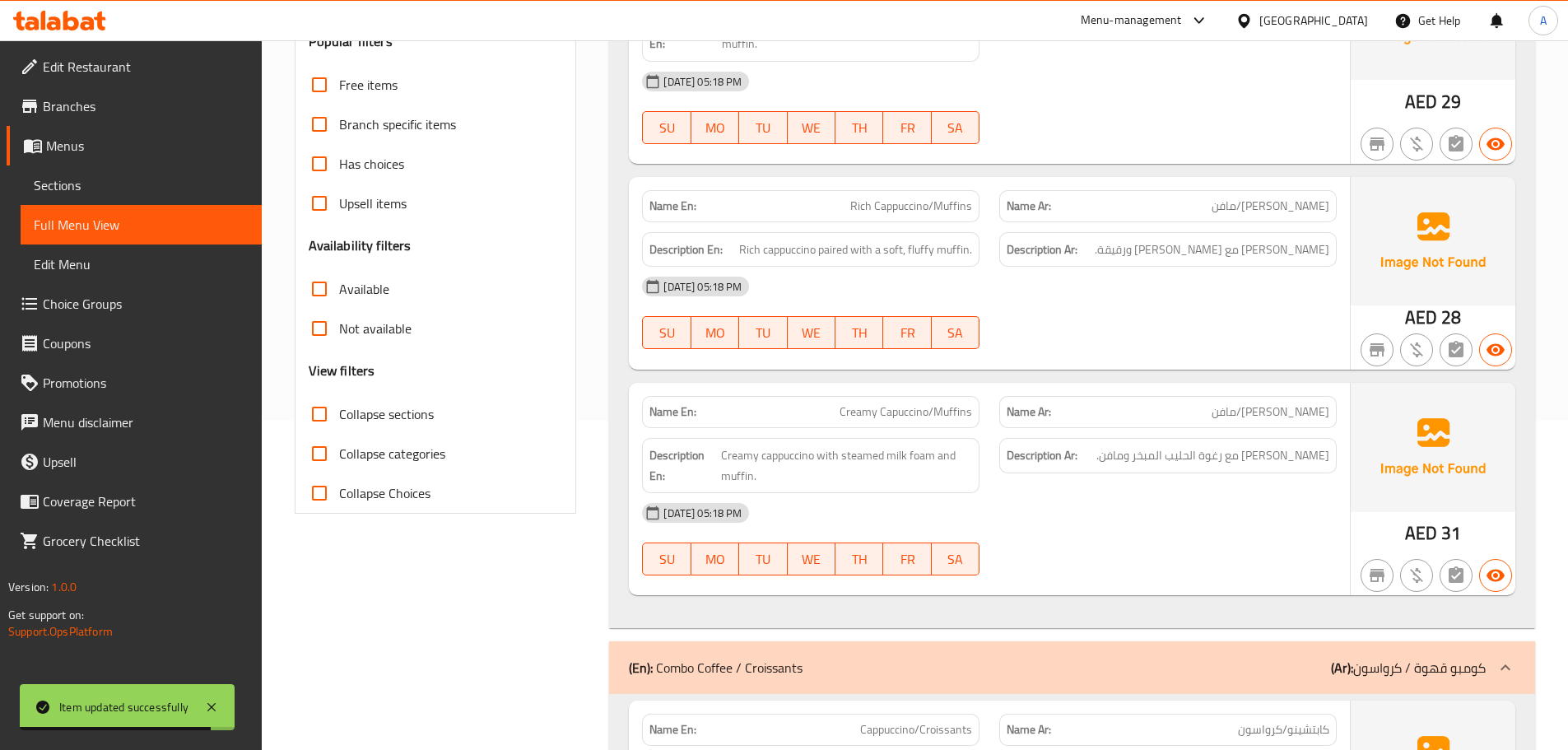
click at [576, 325] on div "Filter Branches Branches Popular filters Free items Branch specific items Has c…" at bounding box center [435, 209] width 282 height 608
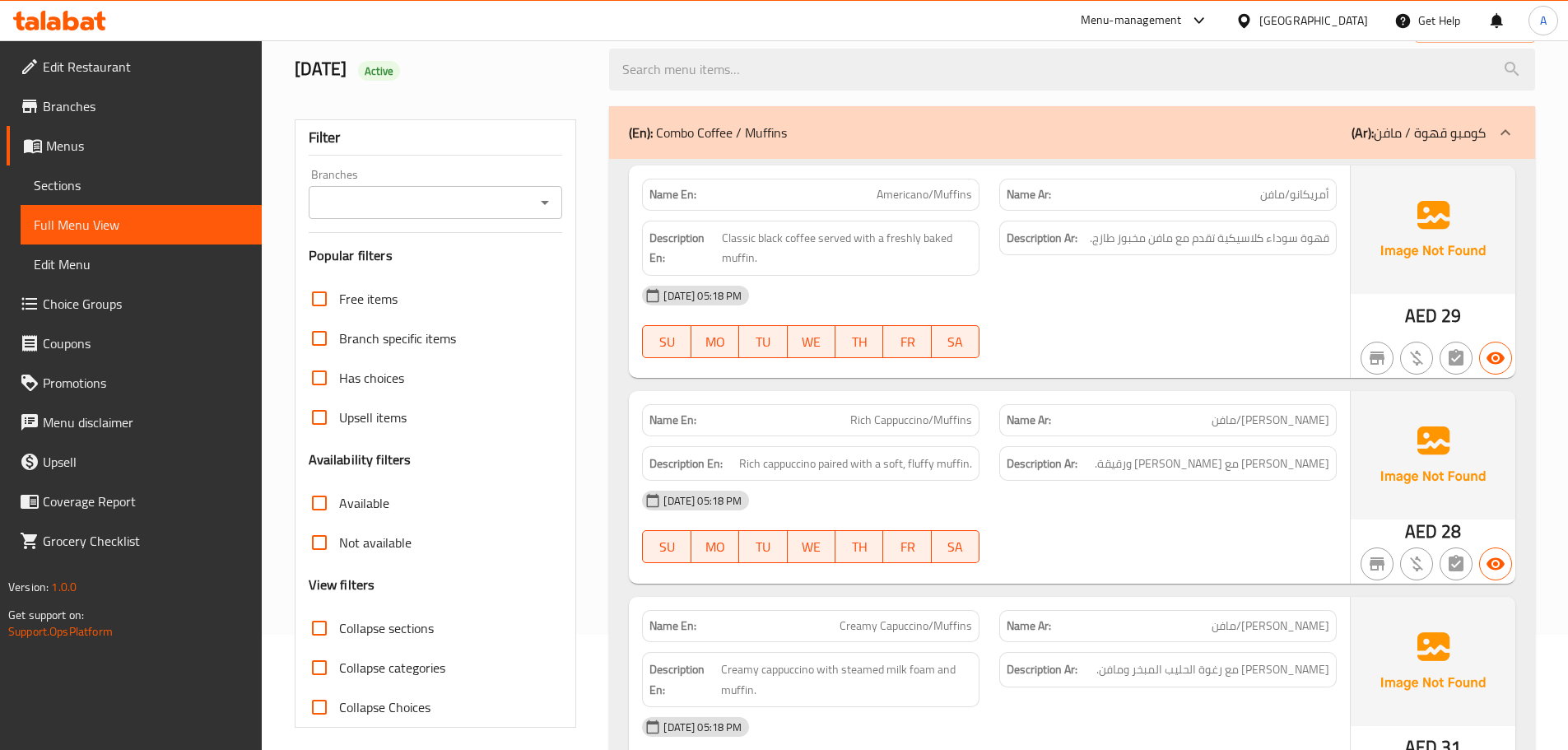
scroll to position [0, 0]
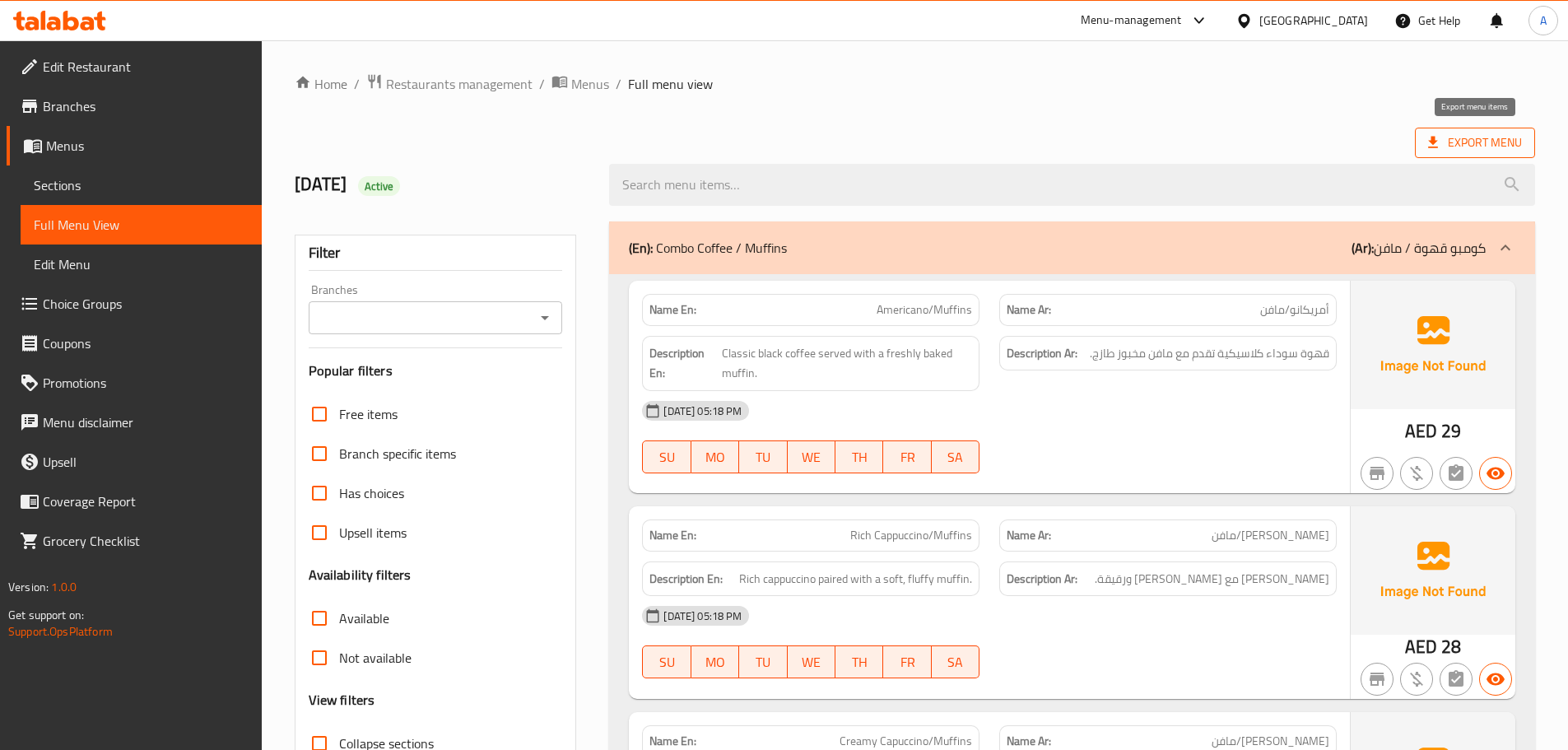
click at [1451, 147] on span "Export Menu" at bounding box center [1475, 142] width 93 height 21
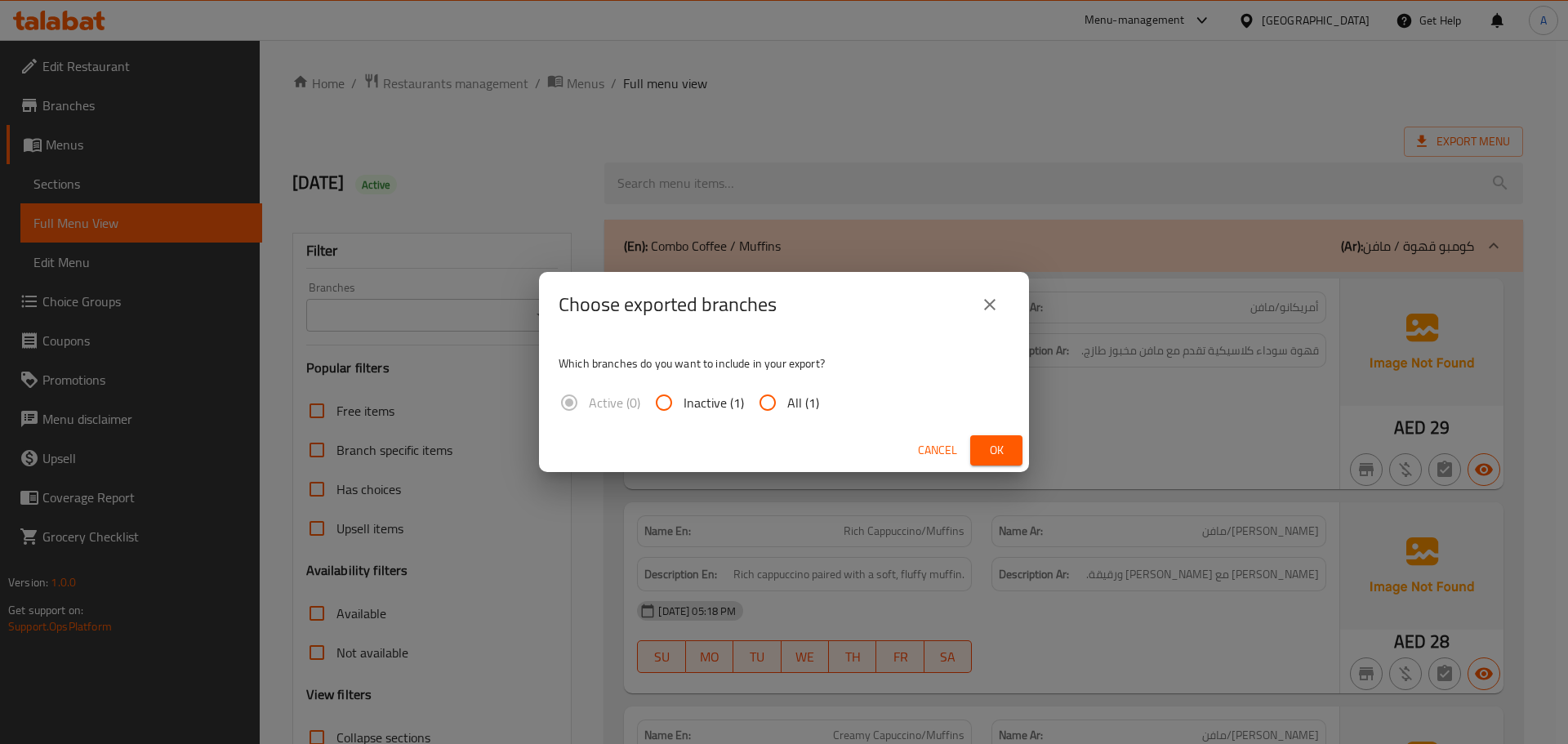
click at [777, 401] on input "All (1)" at bounding box center [768, 402] width 39 height 39
radio input "true"
click at [1024, 449] on div "Cancel Ok" at bounding box center [784, 450] width 491 height 43
click at [1009, 449] on span "Ok" at bounding box center [997, 450] width 26 height 21
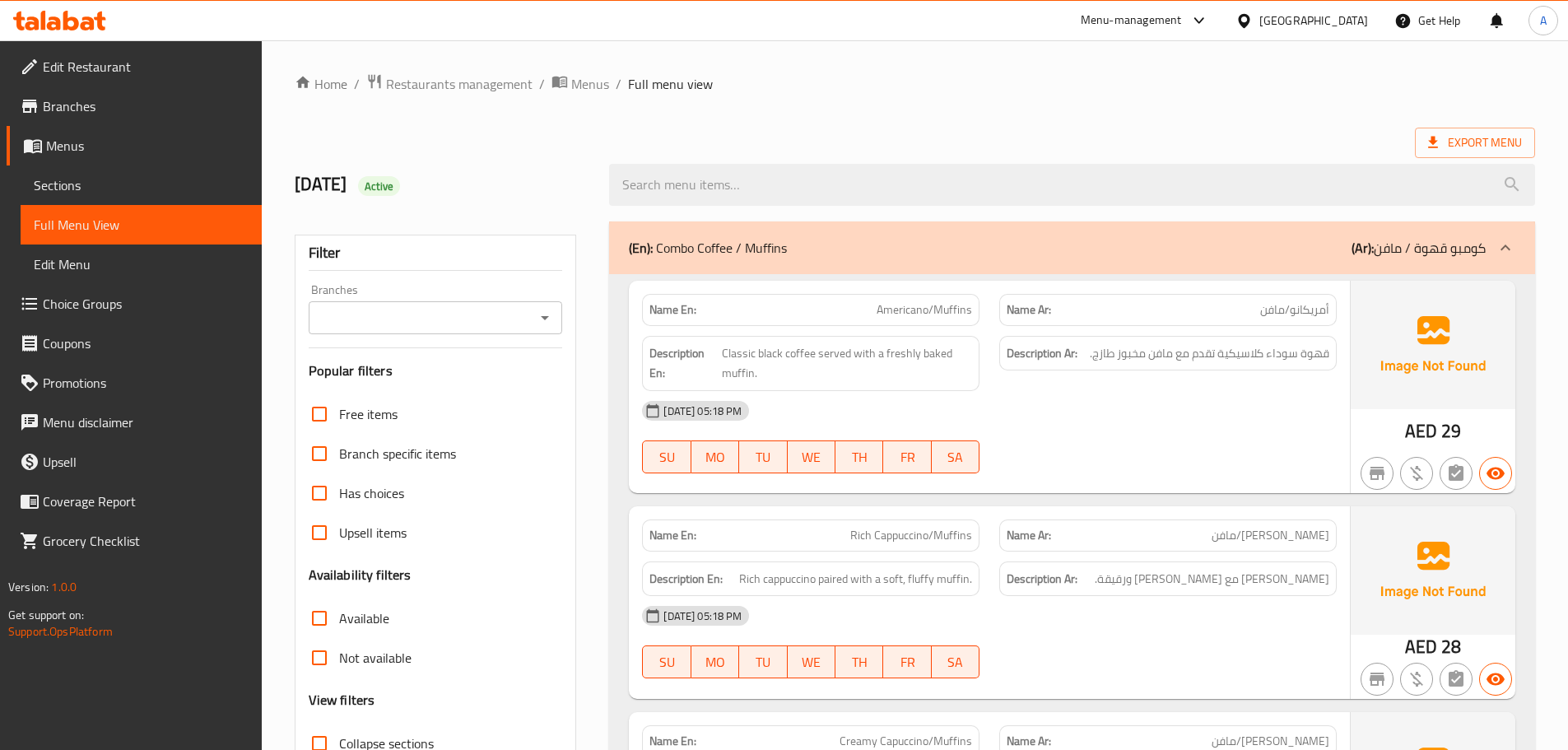
click at [936, 80] on ol "Home / Restaurants management / Menus / Full menu view" at bounding box center [914, 84] width 1241 height 22
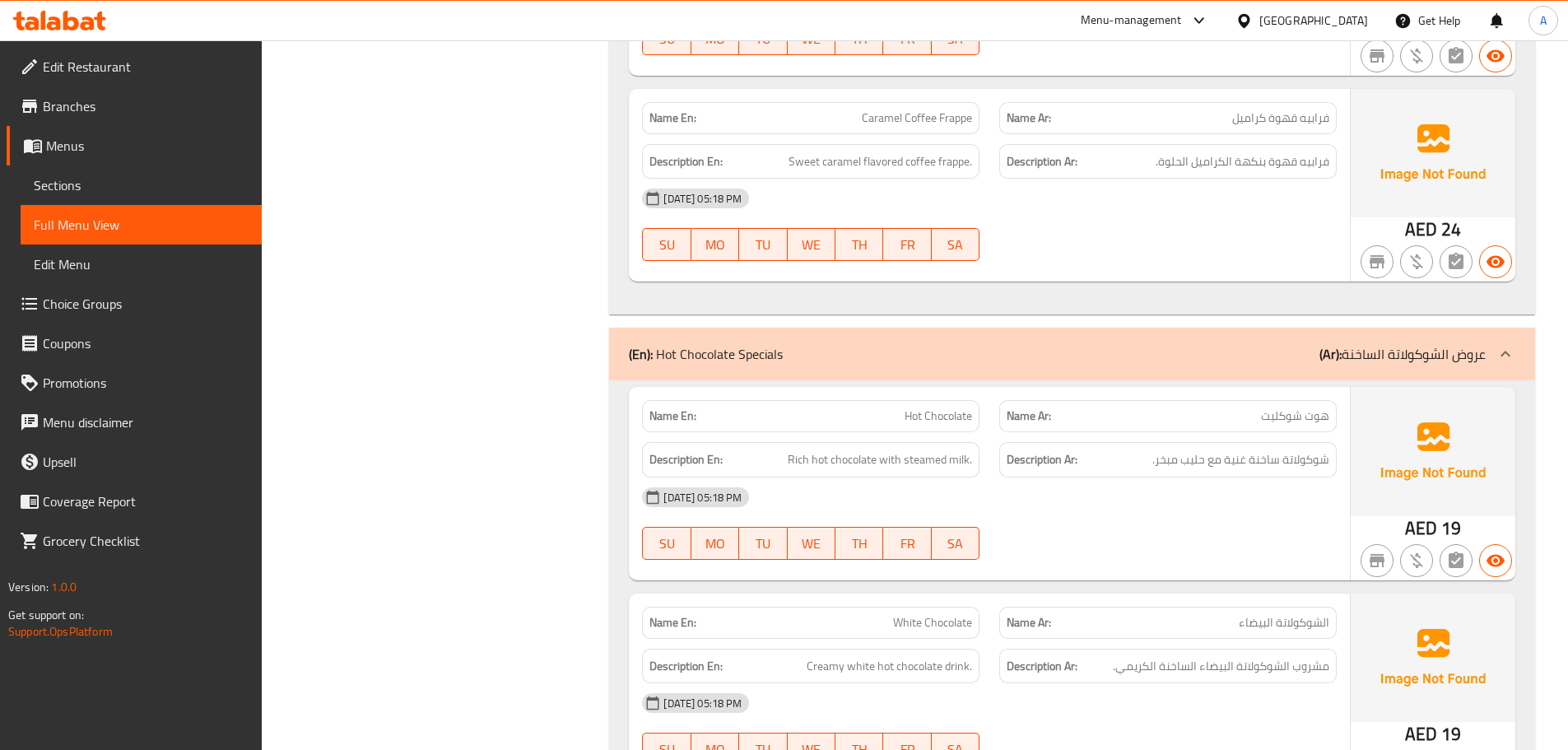
scroll to position [10684, 0]
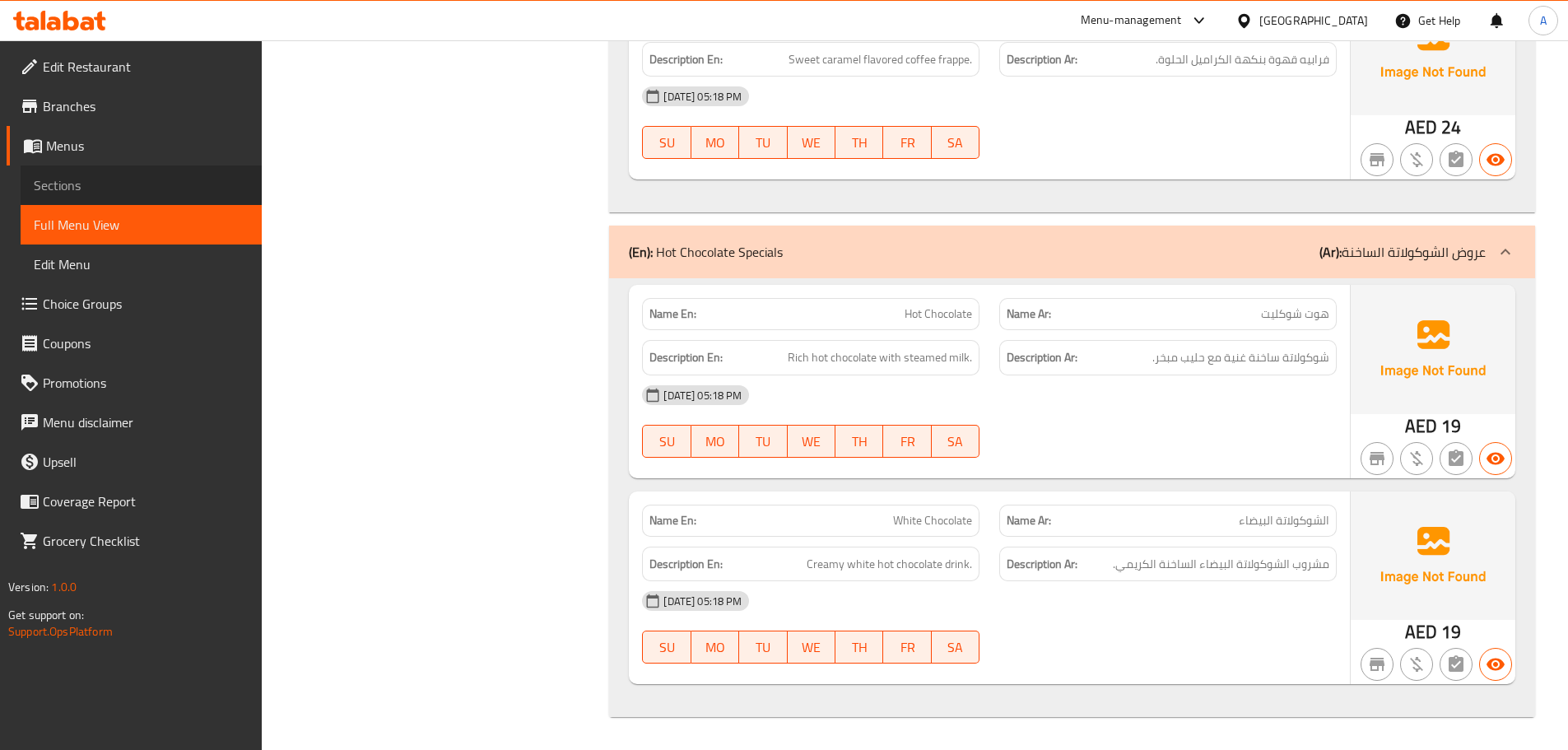
click at [91, 184] on span "Sections" at bounding box center [142, 185] width 215 height 20
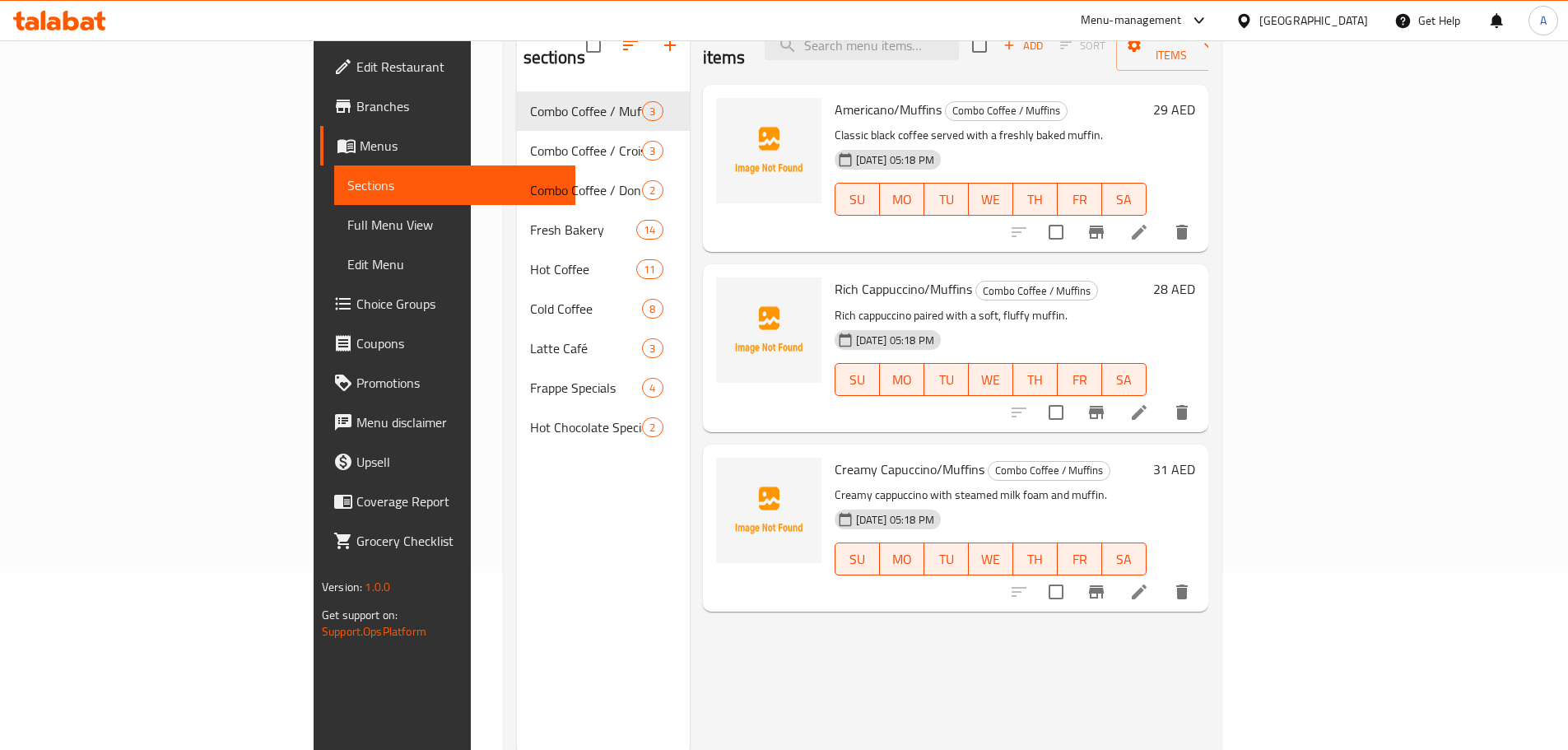
scroll to position [148, 0]
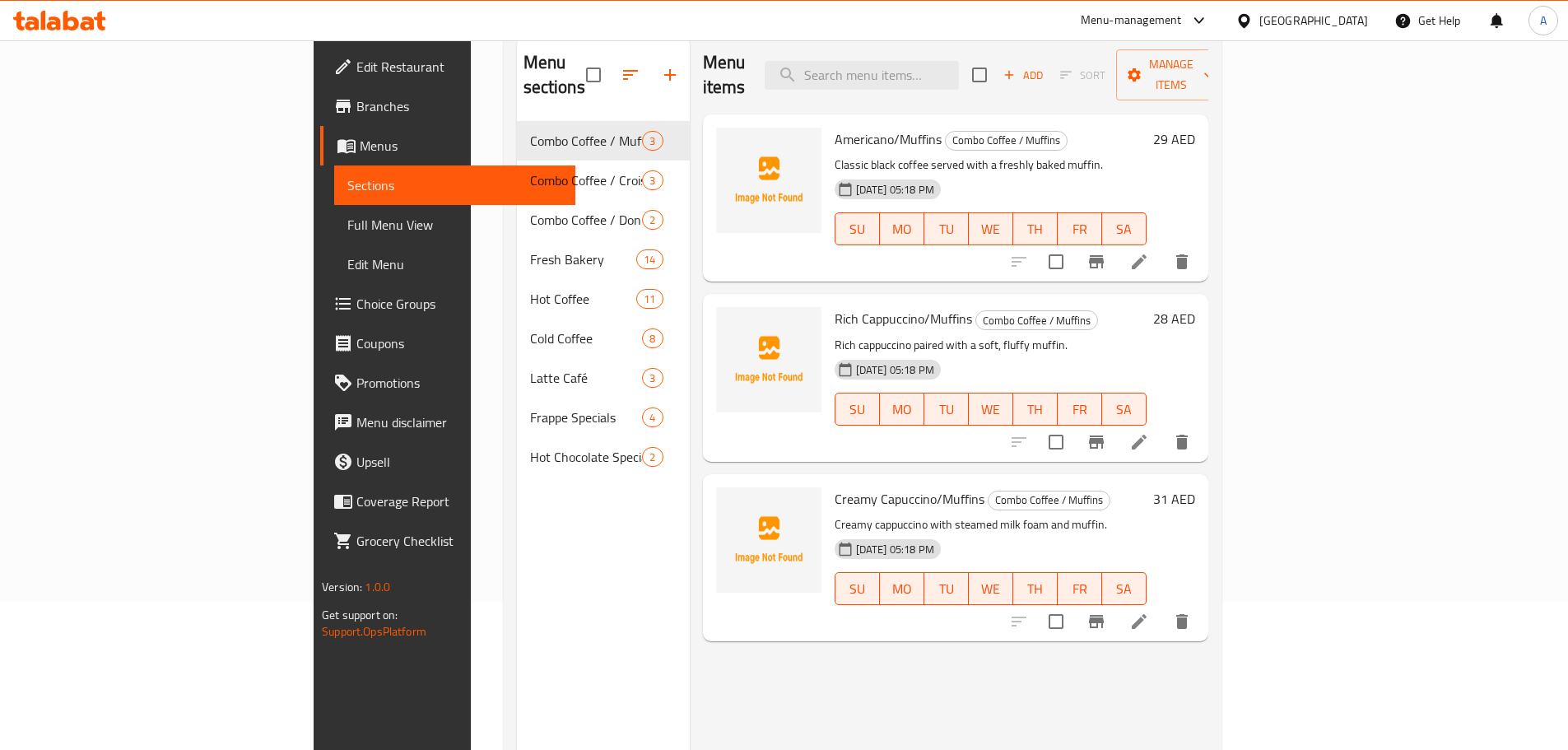
click at [347, 217] on span "Full Menu View" at bounding box center [455, 225] width 215 height 20
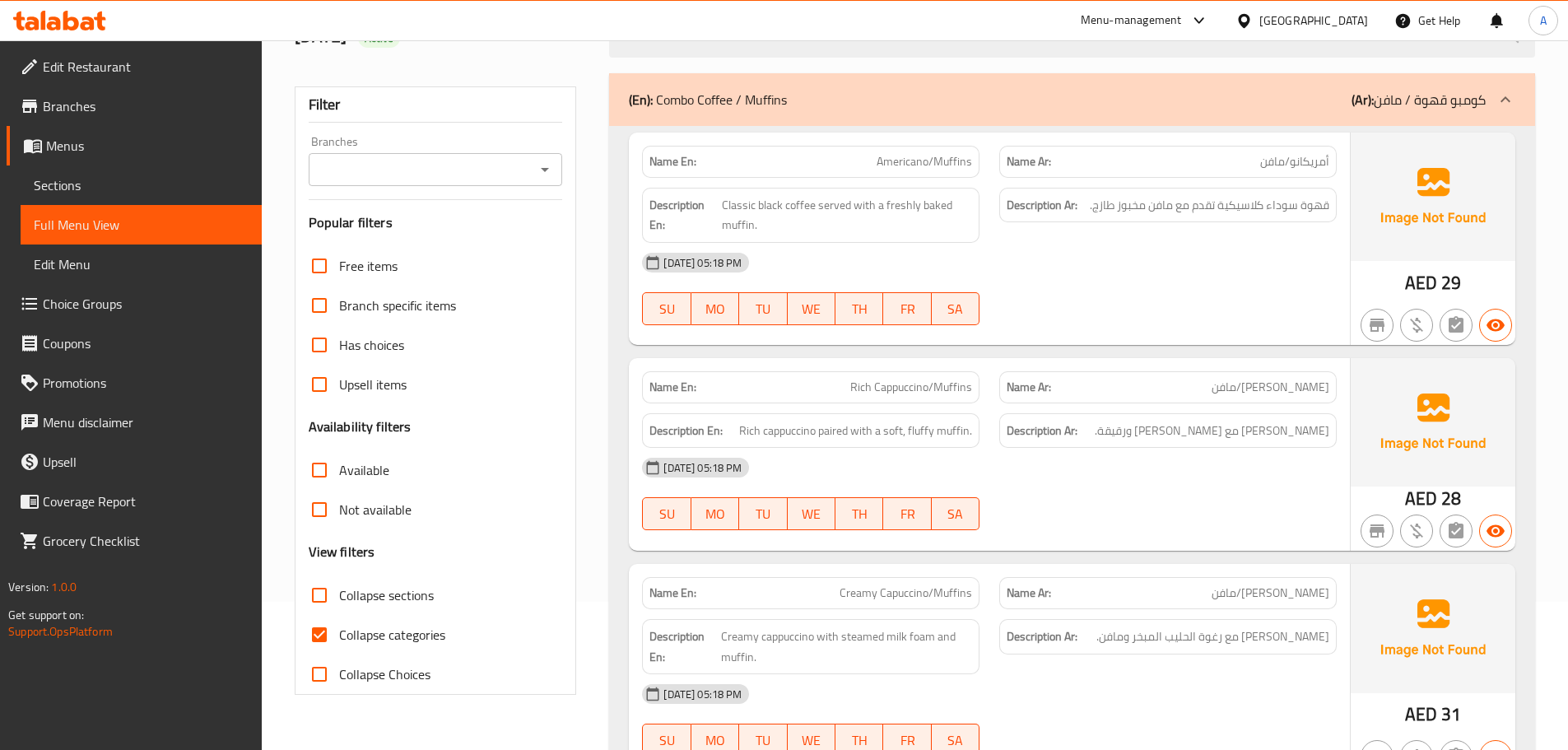
drag, startPoint x: 340, startPoint y: 650, endPoint x: 376, endPoint y: 616, distance: 49.5
click at [341, 648] on label "Collapse categories" at bounding box center [373, 635] width 145 height 40
click at [340, 648] on input "Collapse categories" at bounding box center [320, 635] width 40 height 40
checkbox input "false"
click at [393, 592] on span "Collapse sections" at bounding box center [387, 594] width 94 height 20
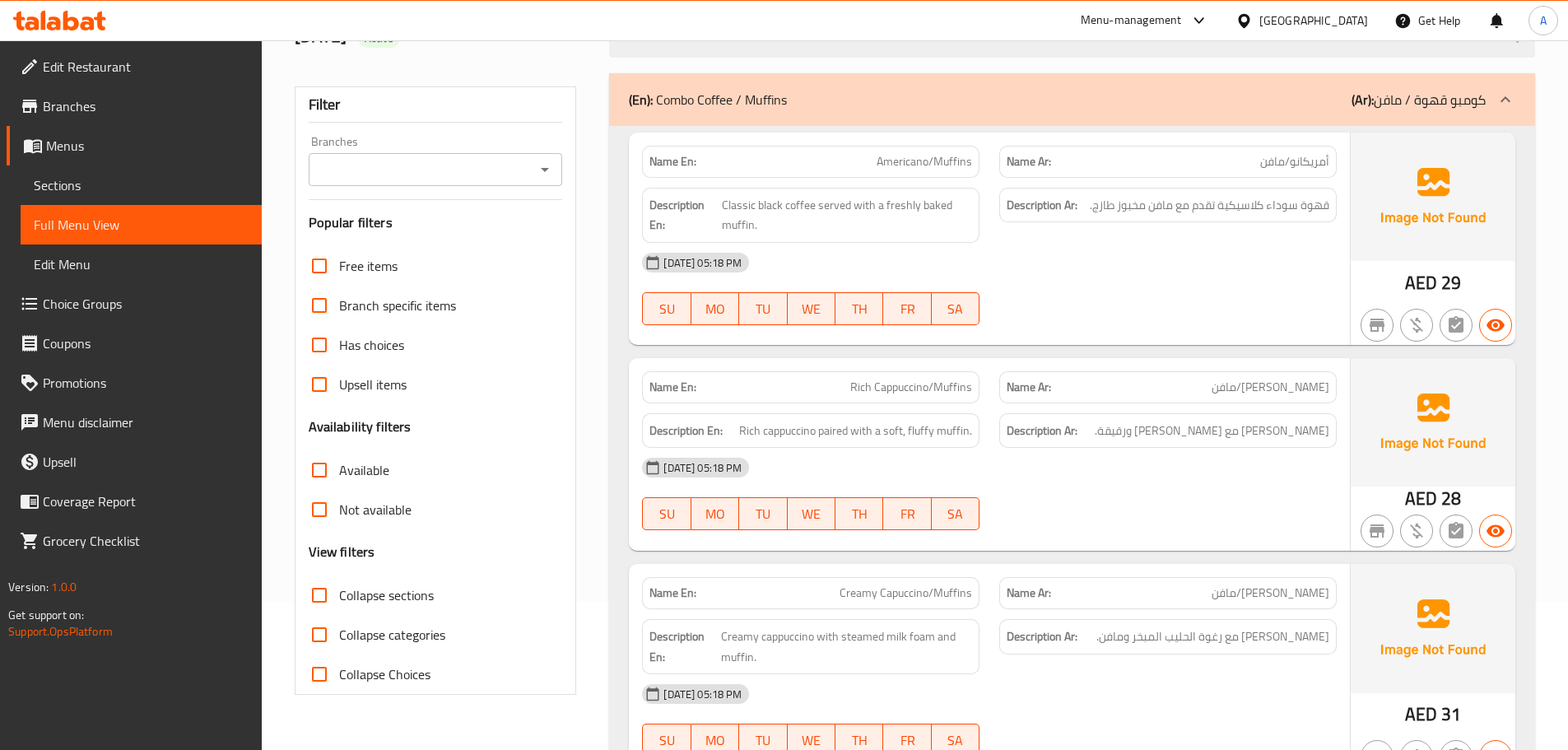
click at [340, 592] on input "Collapse sections" at bounding box center [320, 595] width 40 height 40
checkbox input "true"
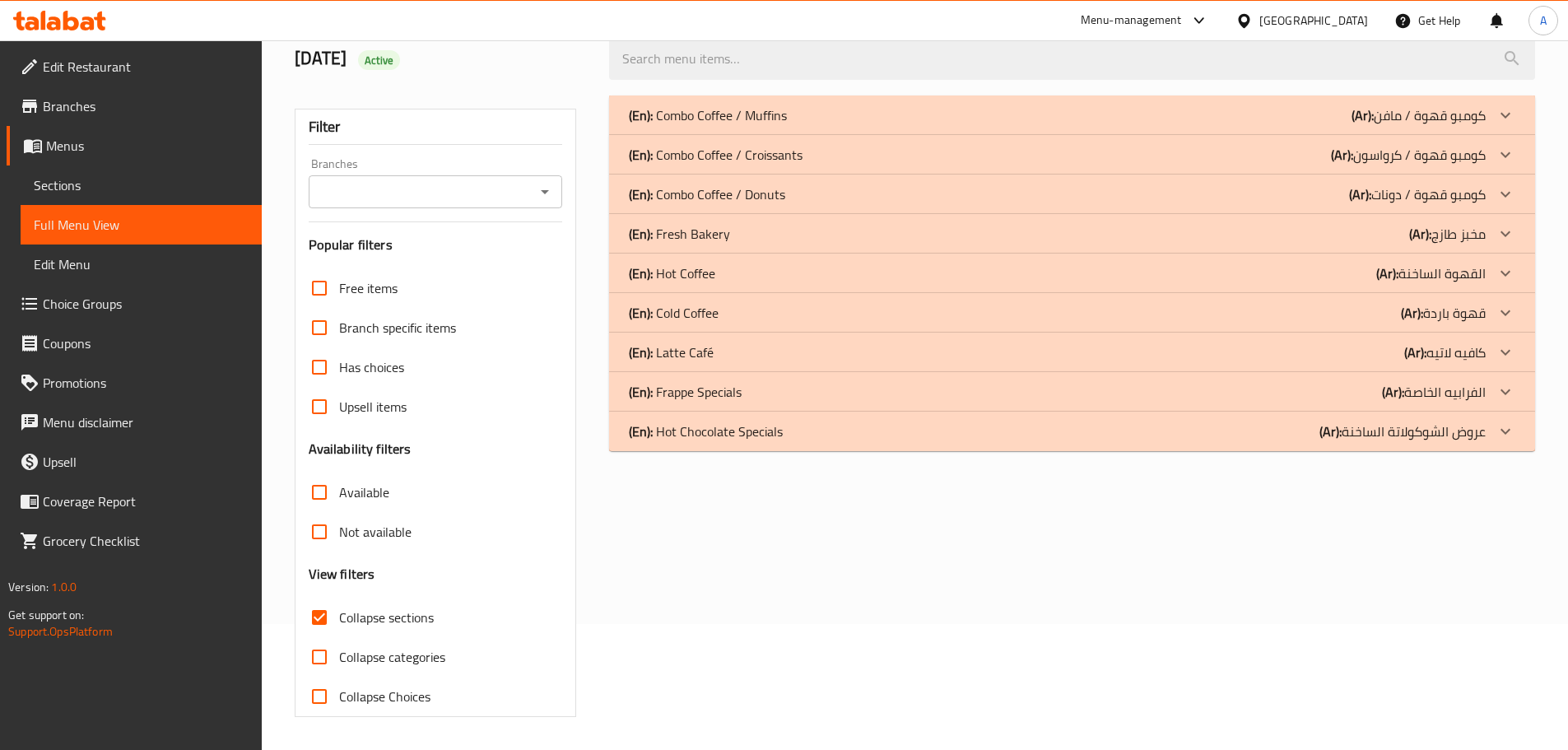
scroll to position [126, 0]
click at [110, 175] on span "Sections" at bounding box center [142, 185] width 215 height 20
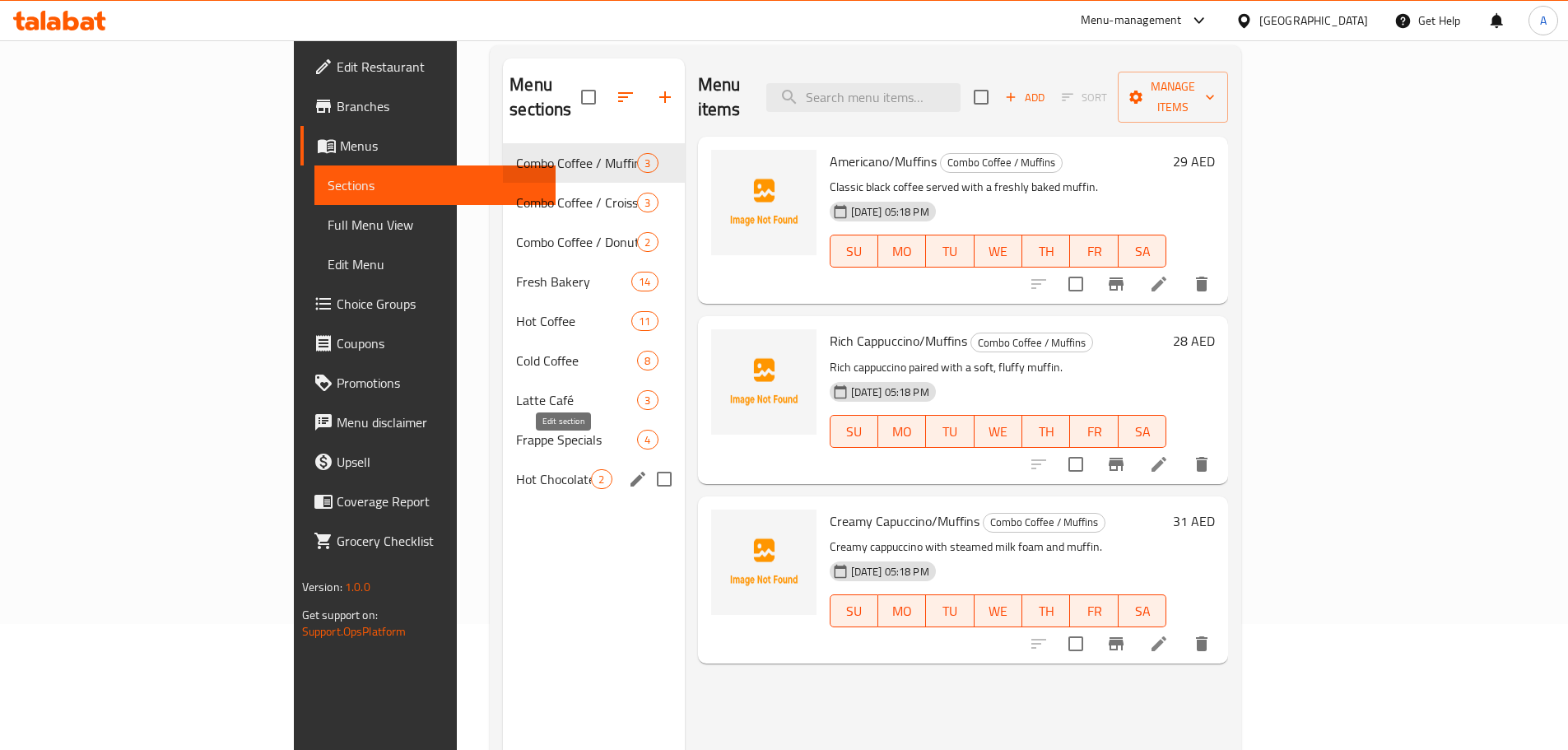
click at [628, 469] on icon "edit" at bounding box center [638, 478] width 20 height 20
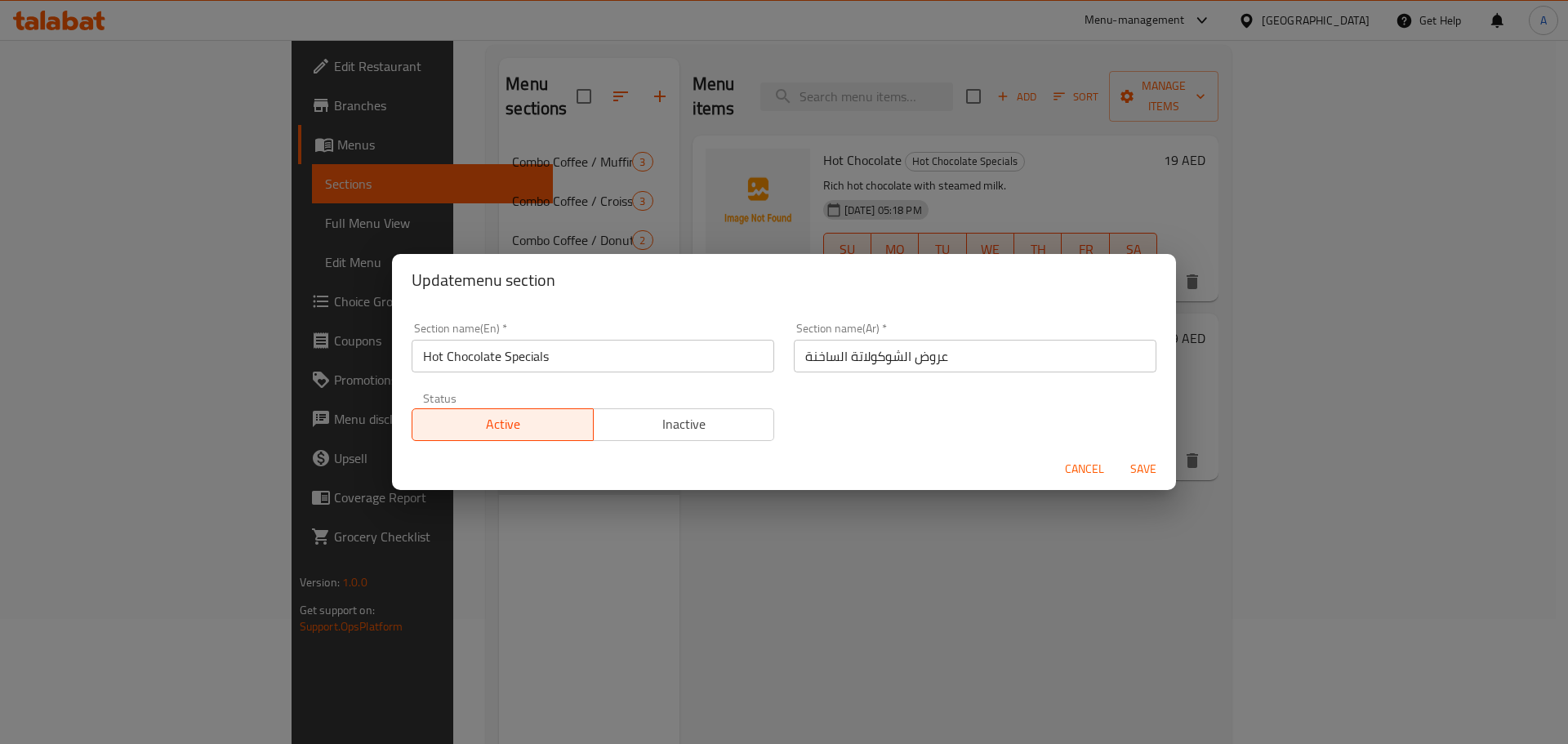
click at [812, 358] on input "عروض الشوكولاتة الساخنة" at bounding box center [975, 356] width 362 height 33
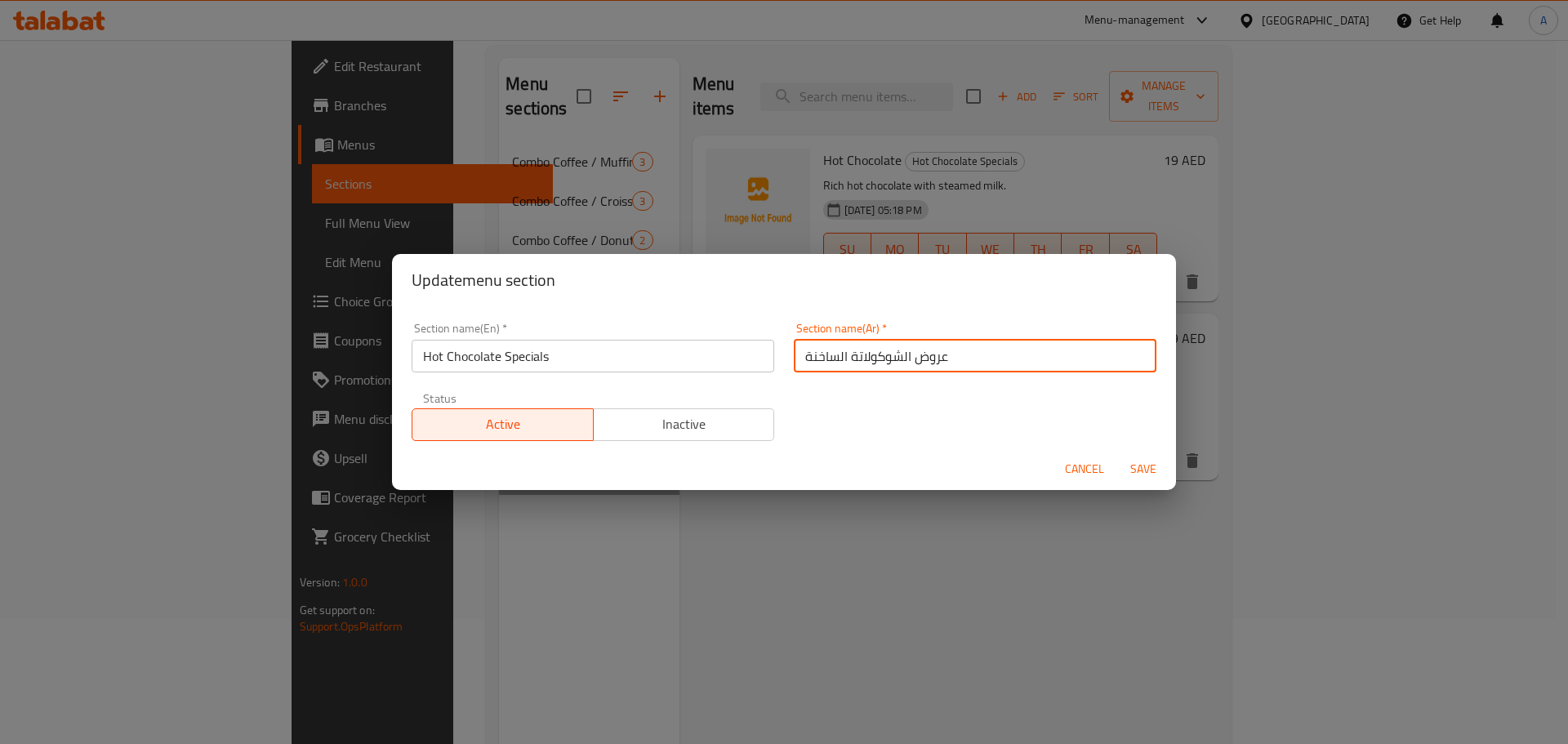
click at [812, 358] on input "عروض الشوكولاتة الساخنة" at bounding box center [975, 356] width 362 height 33
type input "عروض الشوكولاتة الخاصة"
click at [1118, 454] on button "Save" at bounding box center [1144, 469] width 52 height 30
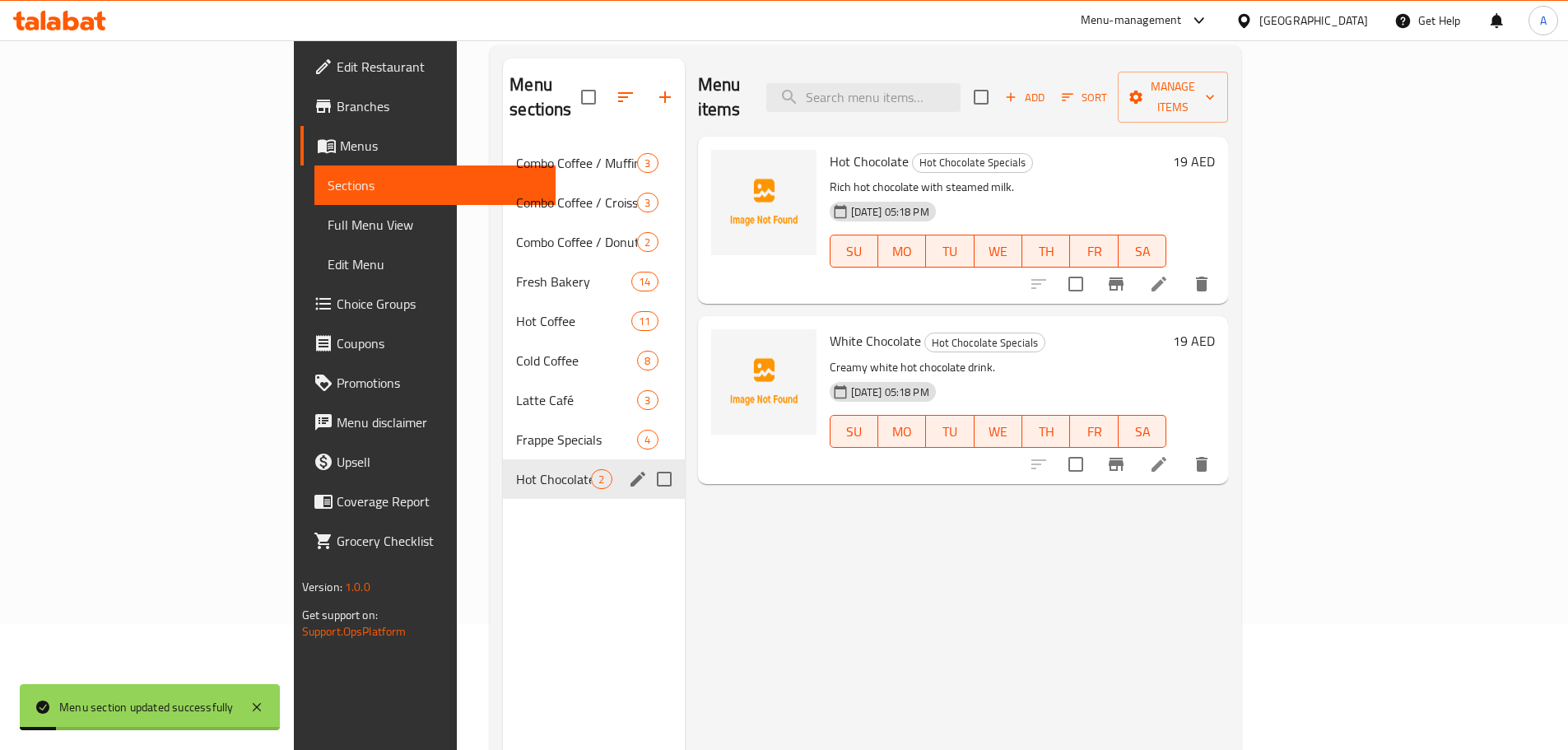
click at [628, 469] on icon "edit" at bounding box center [638, 478] width 20 height 20
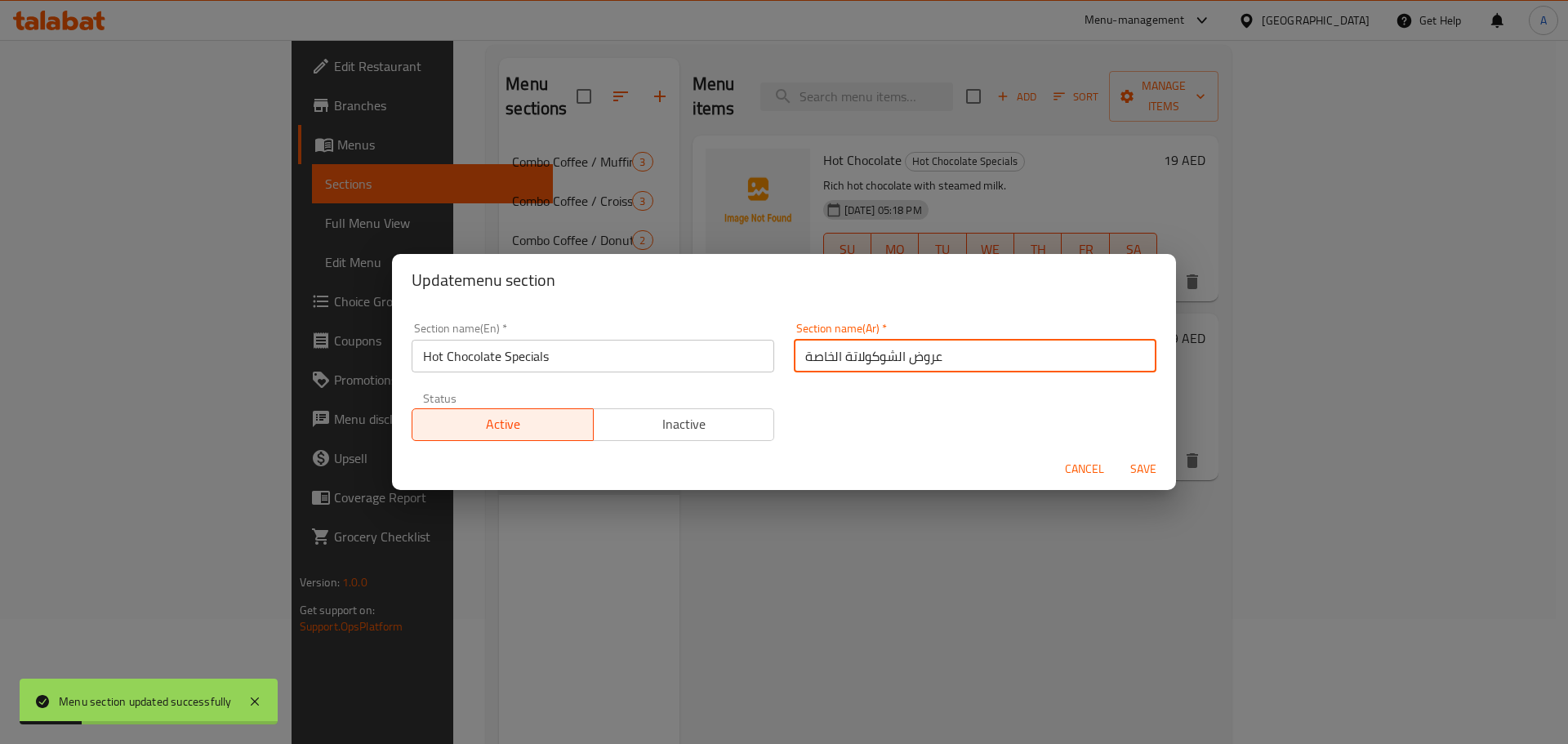
click at [828, 360] on input "عروض الشوكولاتة الخاصة" at bounding box center [975, 356] width 362 height 33
click at [814, 352] on input "عروض الشوكولاتة الخاصة" at bounding box center [975, 356] width 362 height 33
click at [864, 353] on input "عروض الشوكولاتة الخاصة" at bounding box center [975, 356] width 362 height 33
click at [825, 357] on input "عروض الشوكولاتة الخاصة" at bounding box center [975, 356] width 362 height 33
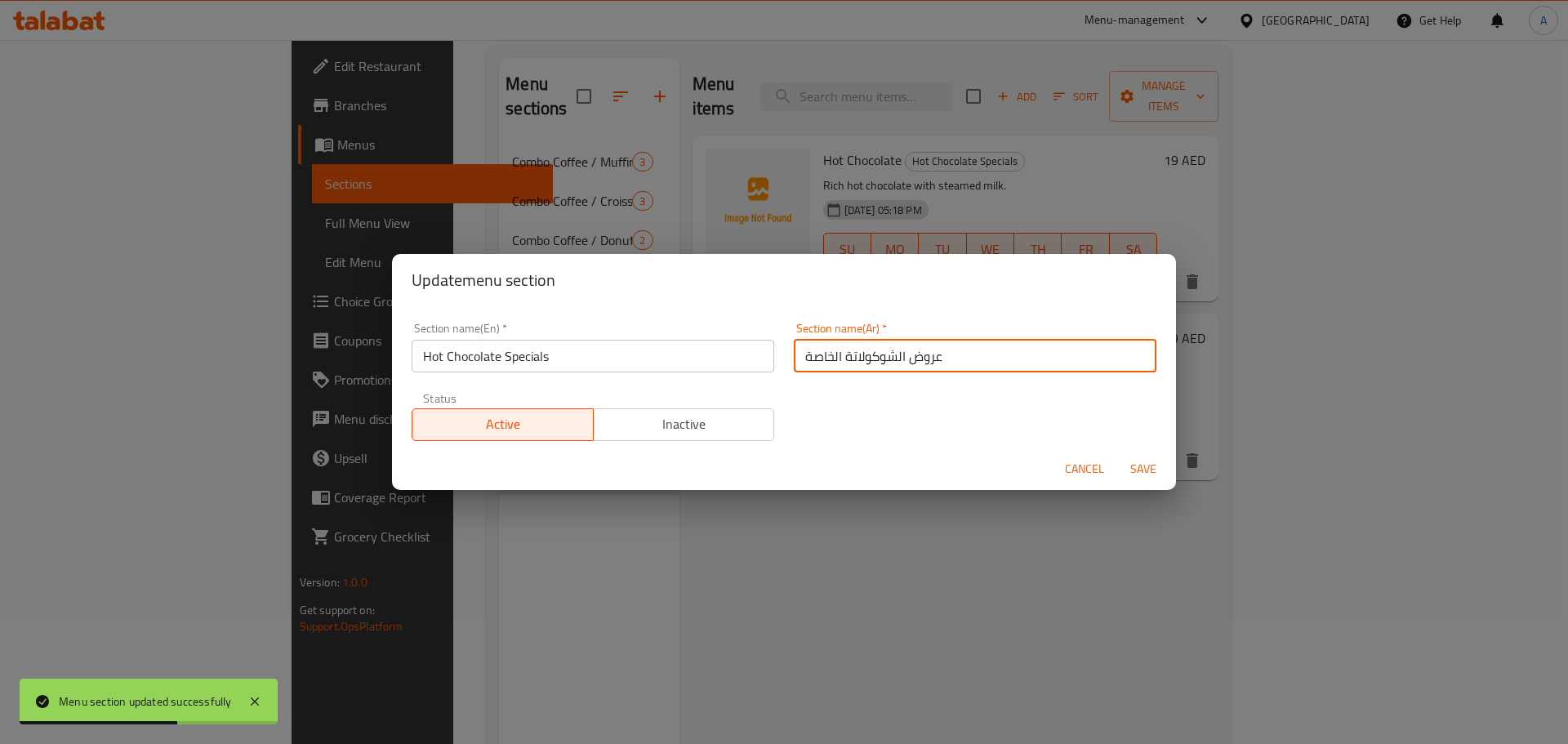
click at [825, 357] on input "عروض الشوكولاتة الخاصة" at bounding box center [975, 356] width 362 height 33
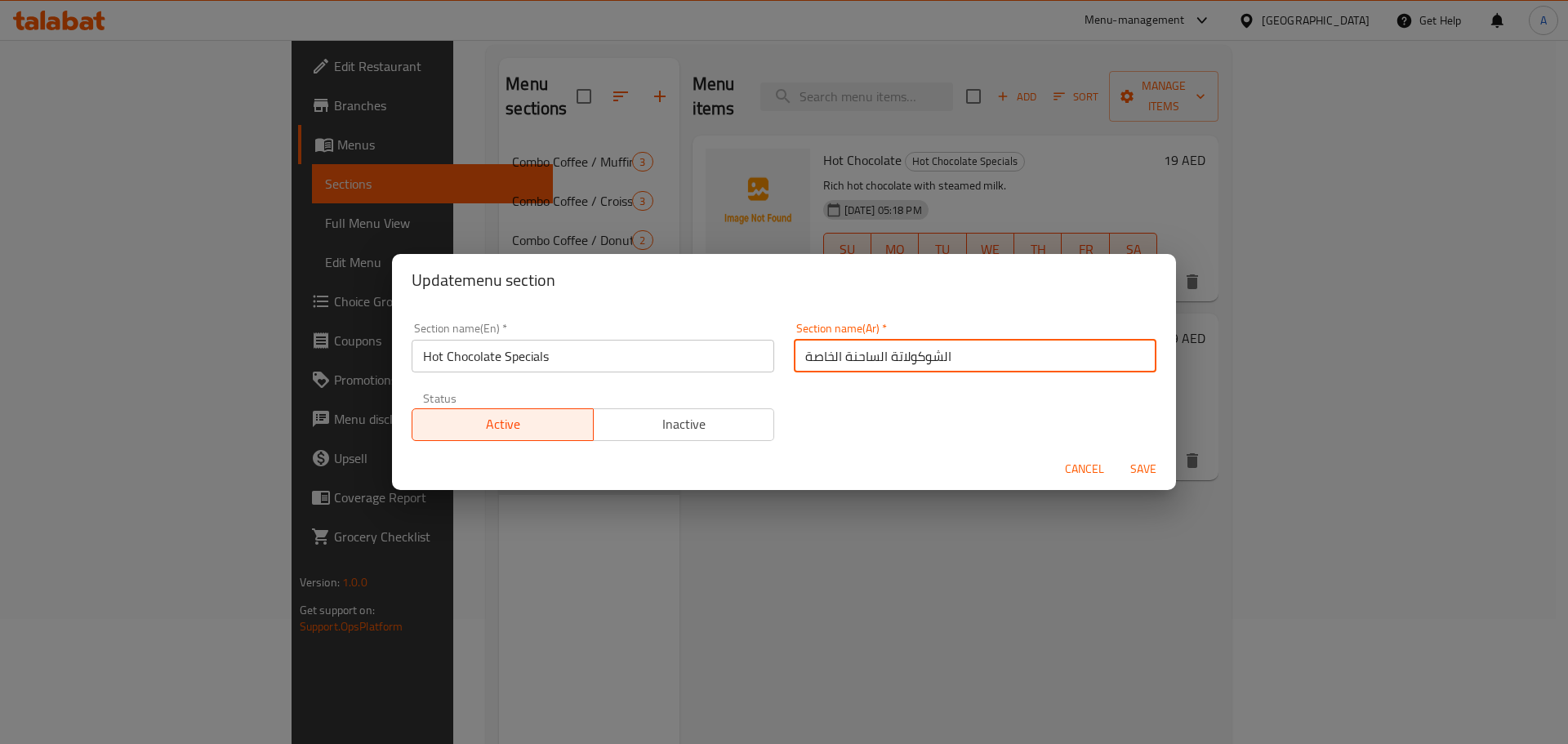
type input "الشوكولاتة الساحنة الخاصة"
click at [1118, 454] on button "Save" at bounding box center [1144, 469] width 52 height 30
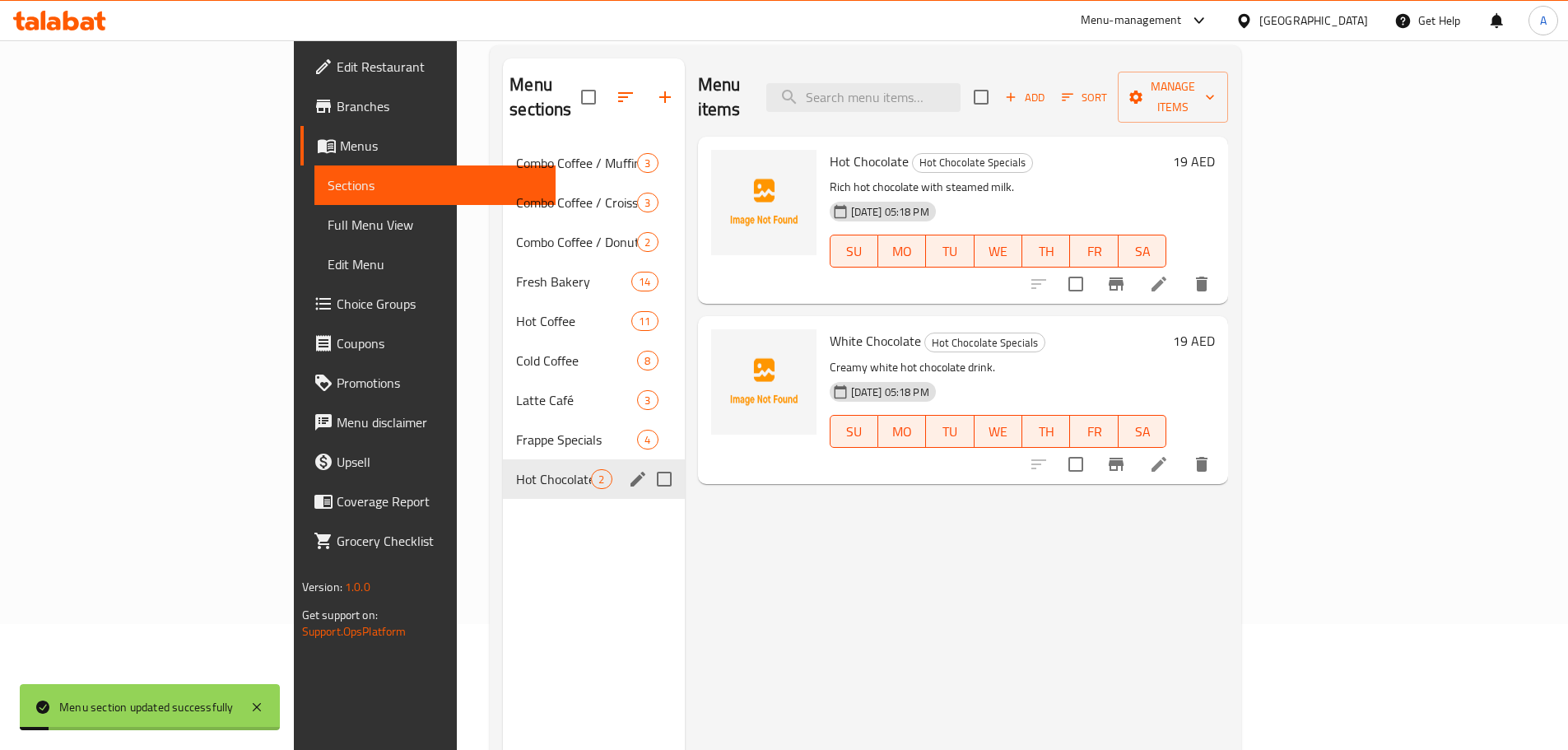
click at [626, 467] on button "edit" at bounding box center [638, 479] width 25 height 25
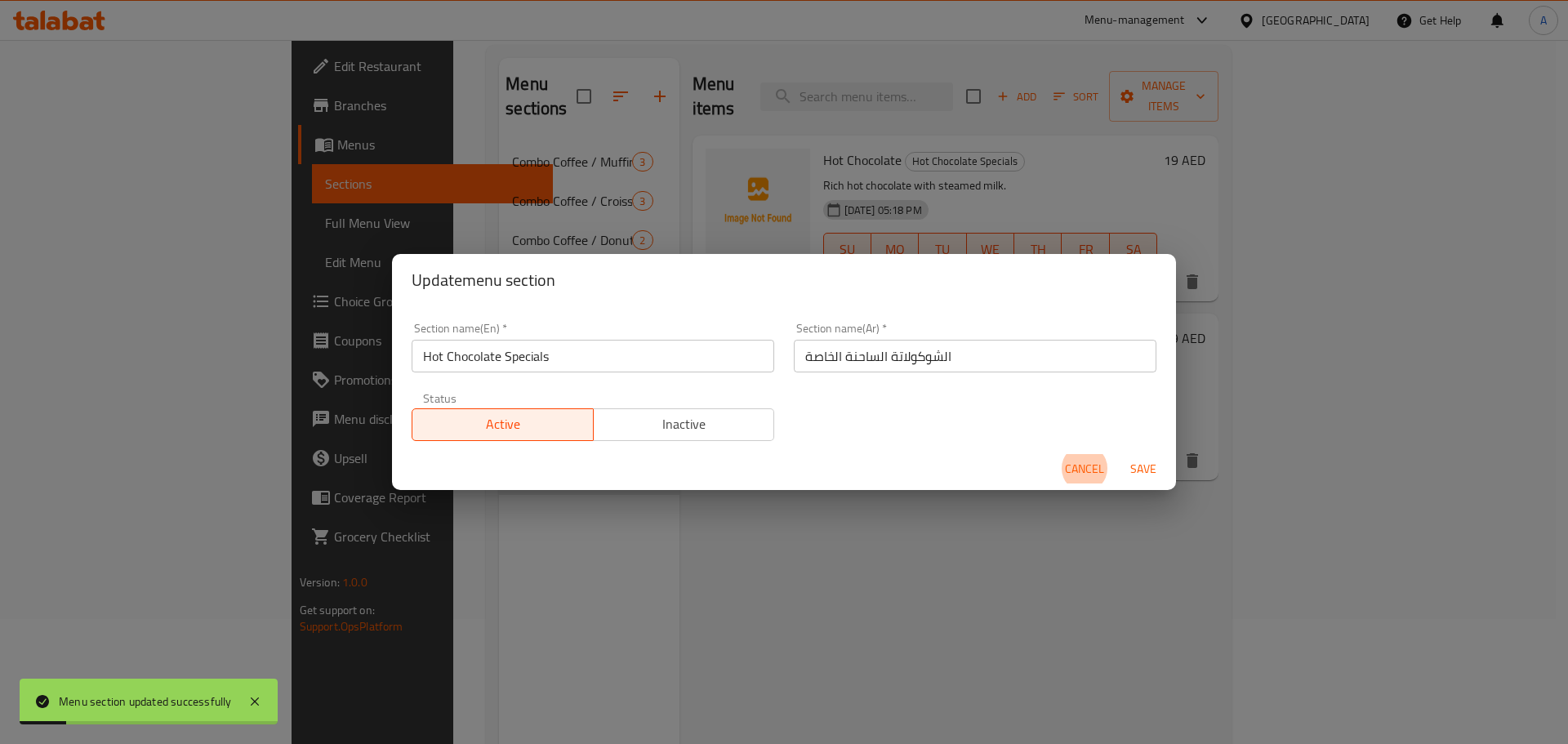
click at [1213, 632] on div "Update menu section Section name(En)   * Hot Chocolate Specials Section name(En…" at bounding box center [784, 372] width 1568 height 744
click at [130, 224] on div "Update menu section Section name(En)   * Hot Chocolate Specials Section name(En…" at bounding box center [784, 372] width 1568 height 744
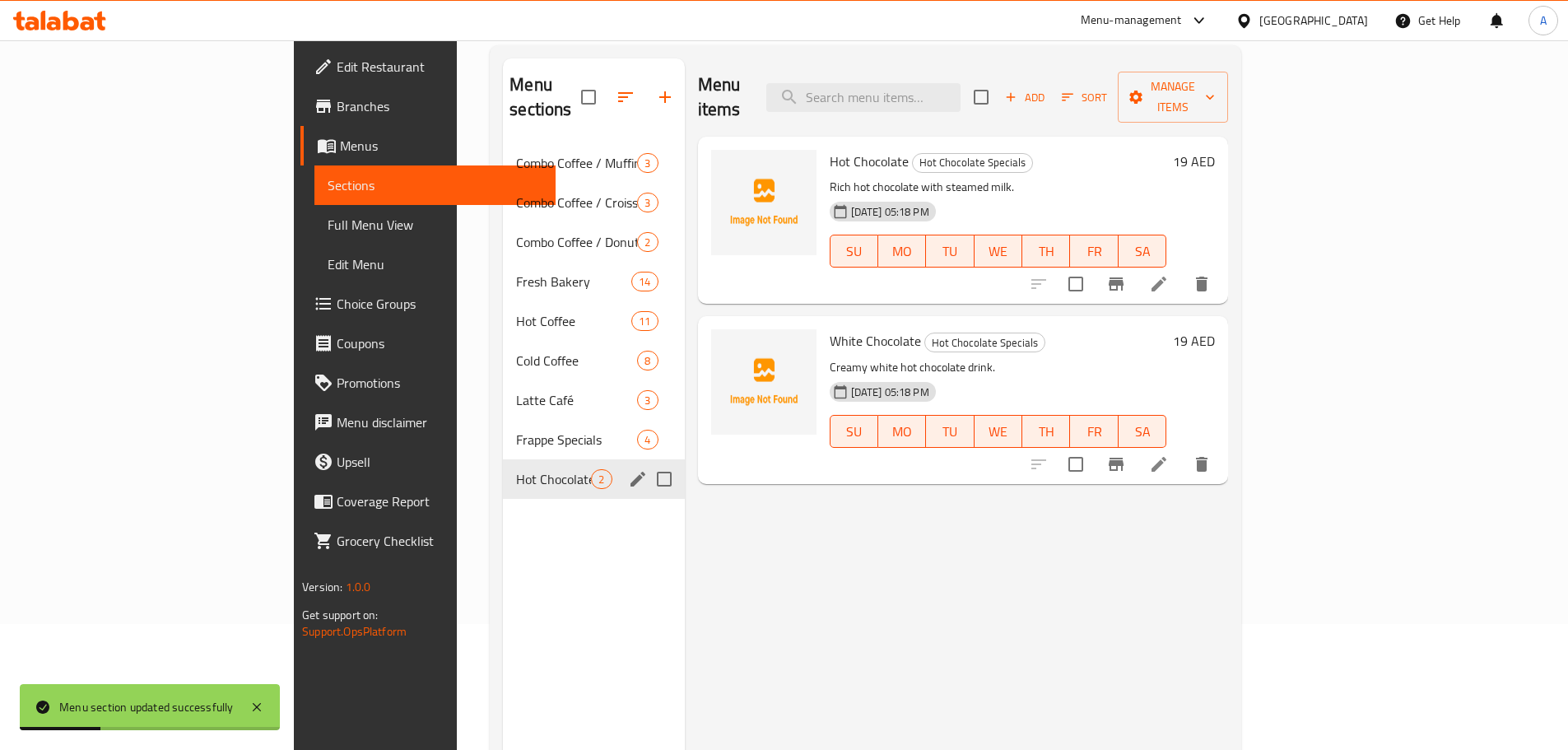
drag, startPoint x: 131, startPoint y: 225, endPoint x: 138, endPoint y: 238, distance: 14.8
click at [327, 225] on span "Full Menu View" at bounding box center [435, 225] width 215 height 20
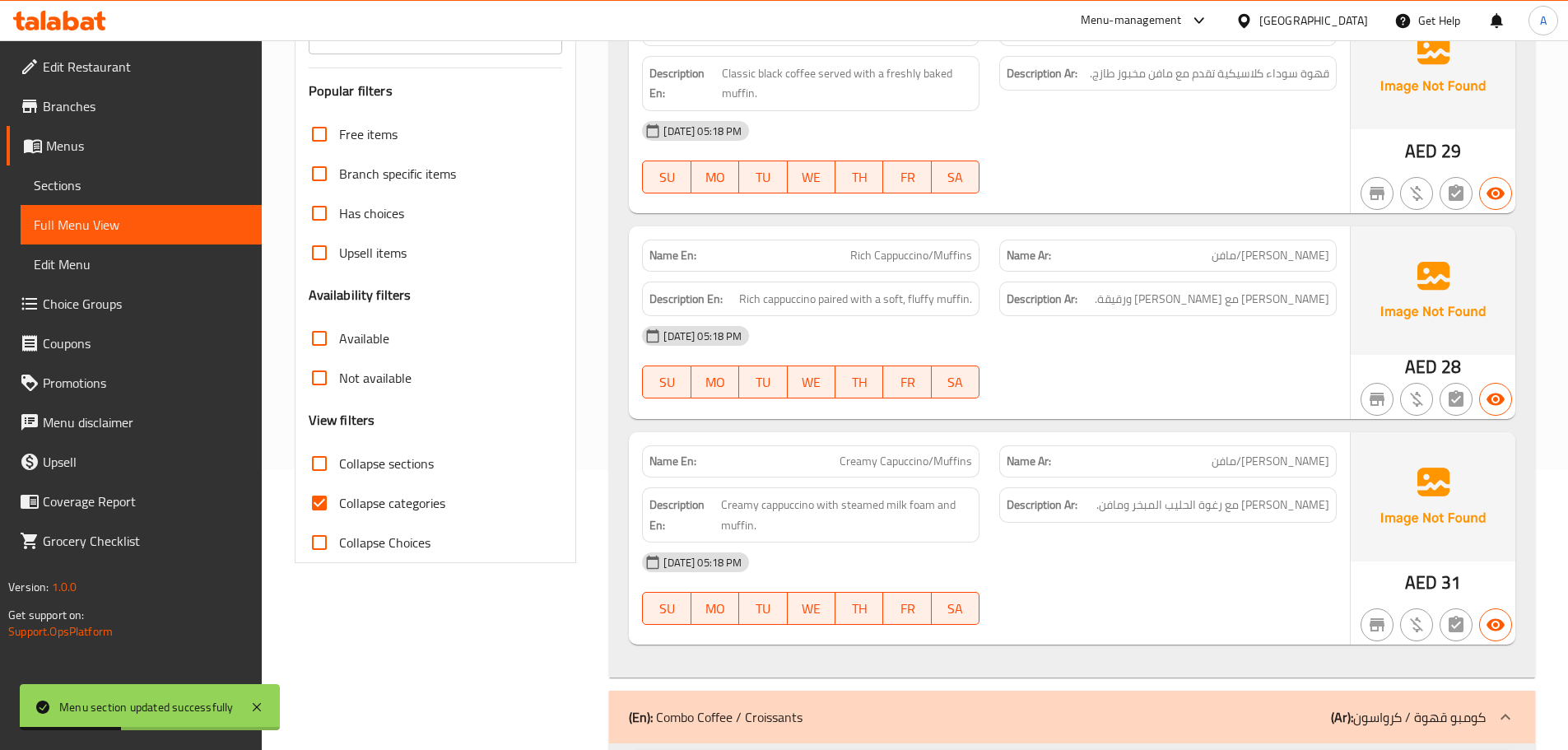
scroll to position [373, 0]
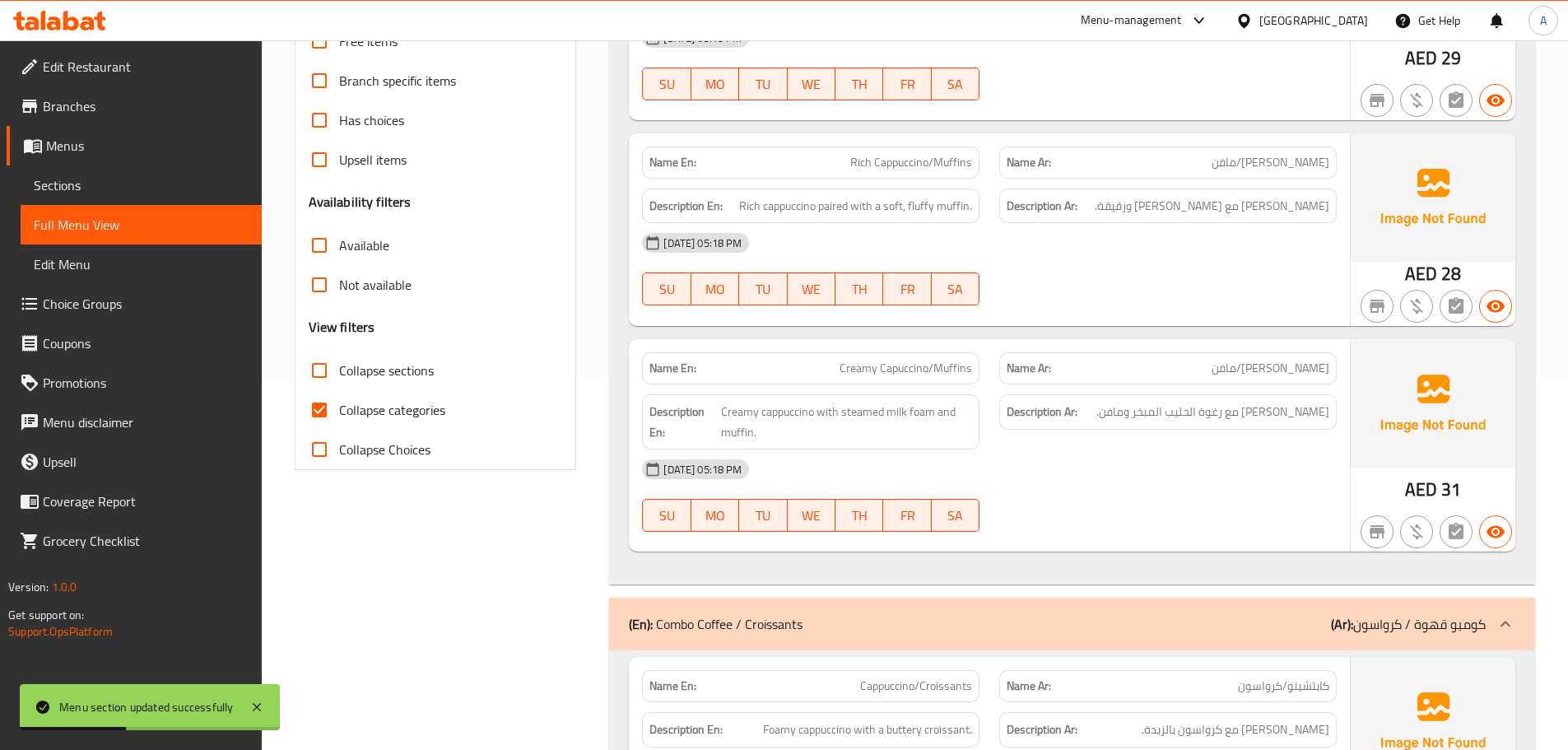
click at [393, 392] on label "Collapse categories" at bounding box center [373, 410] width 145 height 40
click at [340, 392] on input "Collapse categories" at bounding box center [320, 410] width 40 height 40
checkbox input "false"
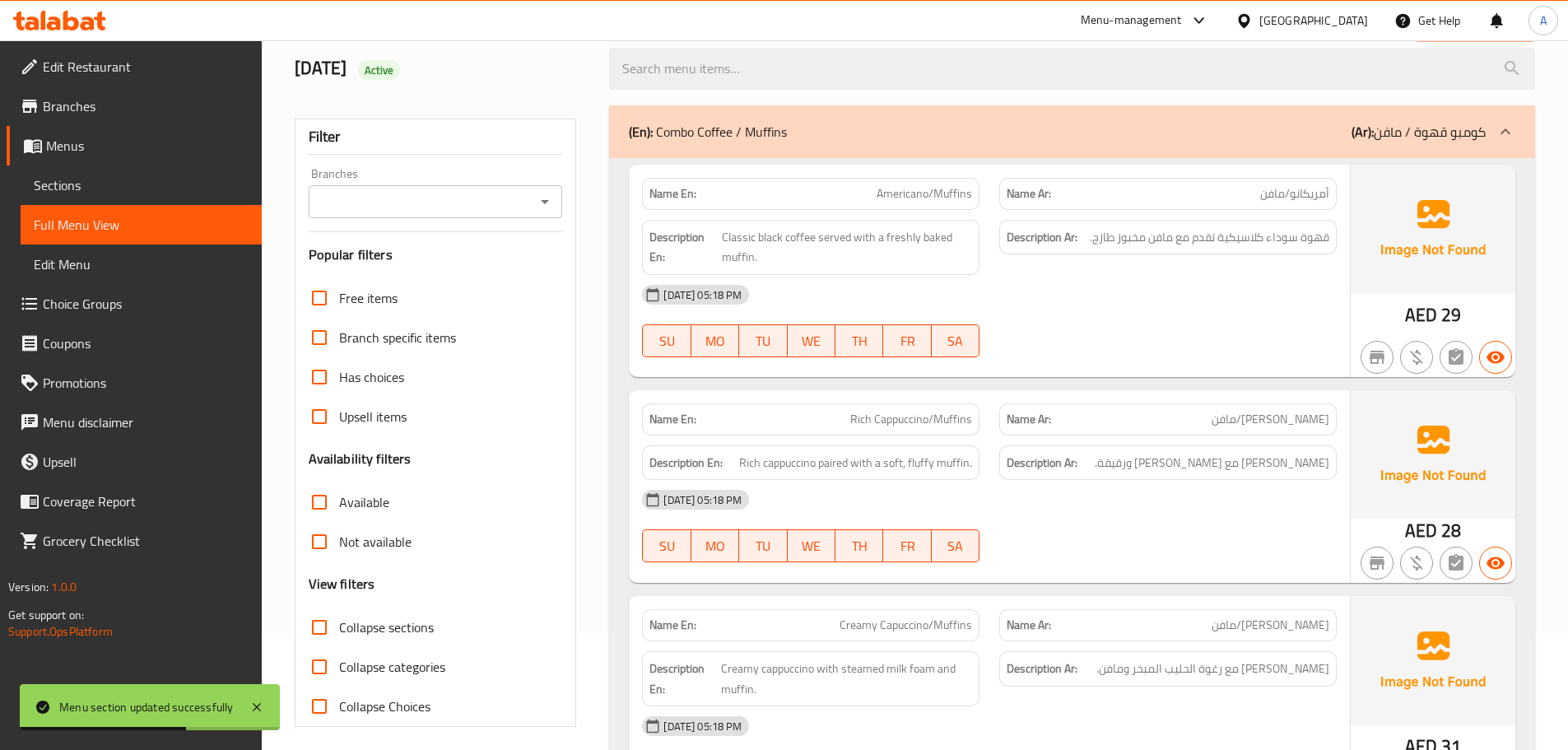
scroll to position [329, 0]
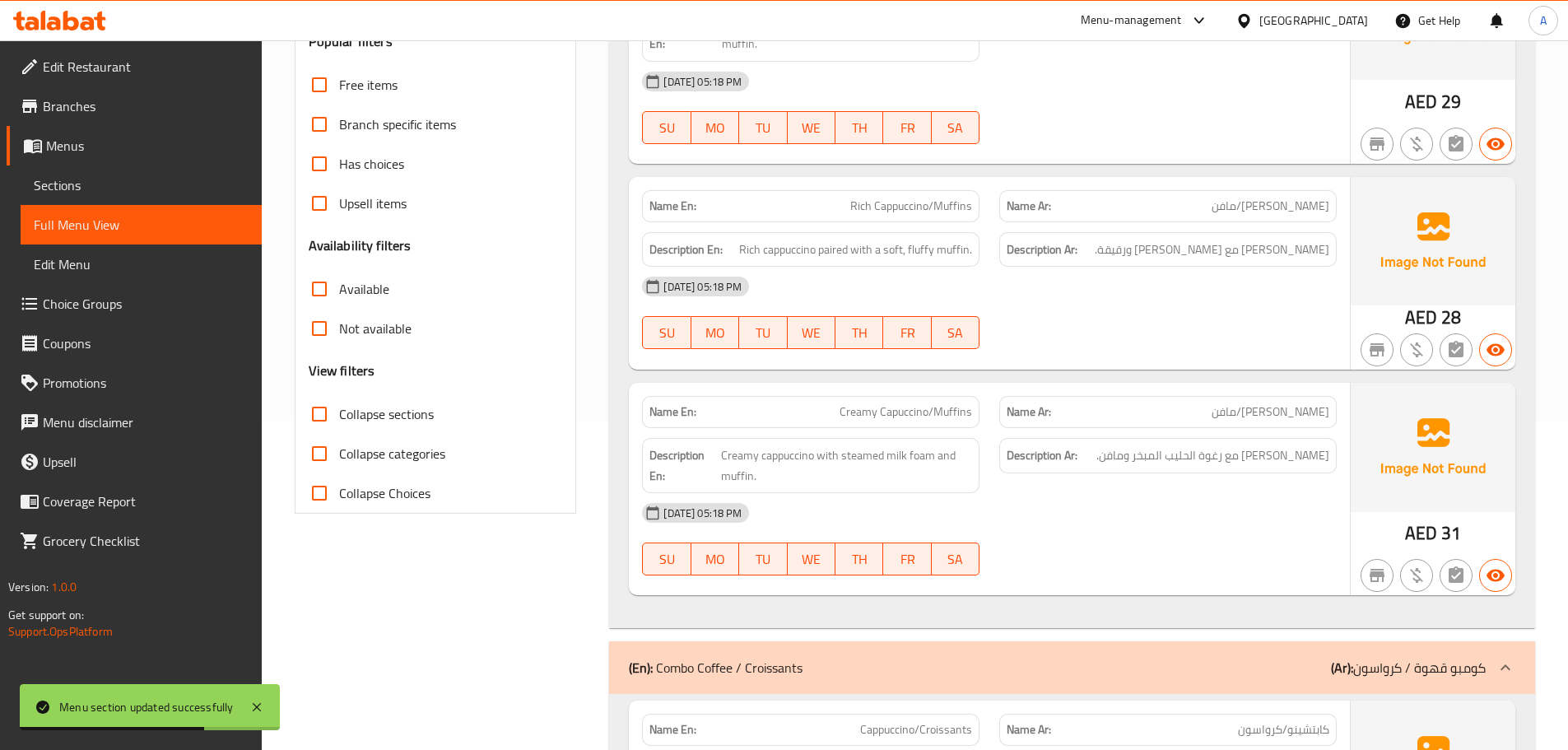
click at [410, 495] on span "Collapse Choices" at bounding box center [385, 492] width 92 height 20
click at [340, 495] on input "Collapse Choices" at bounding box center [320, 493] width 40 height 40
click at [386, 489] on span "Collapse Choices" at bounding box center [385, 492] width 92 height 20
click at [340, 489] on input "Collapse Choices" at bounding box center [320, 493] width 40 height 40
checkbox input "false"
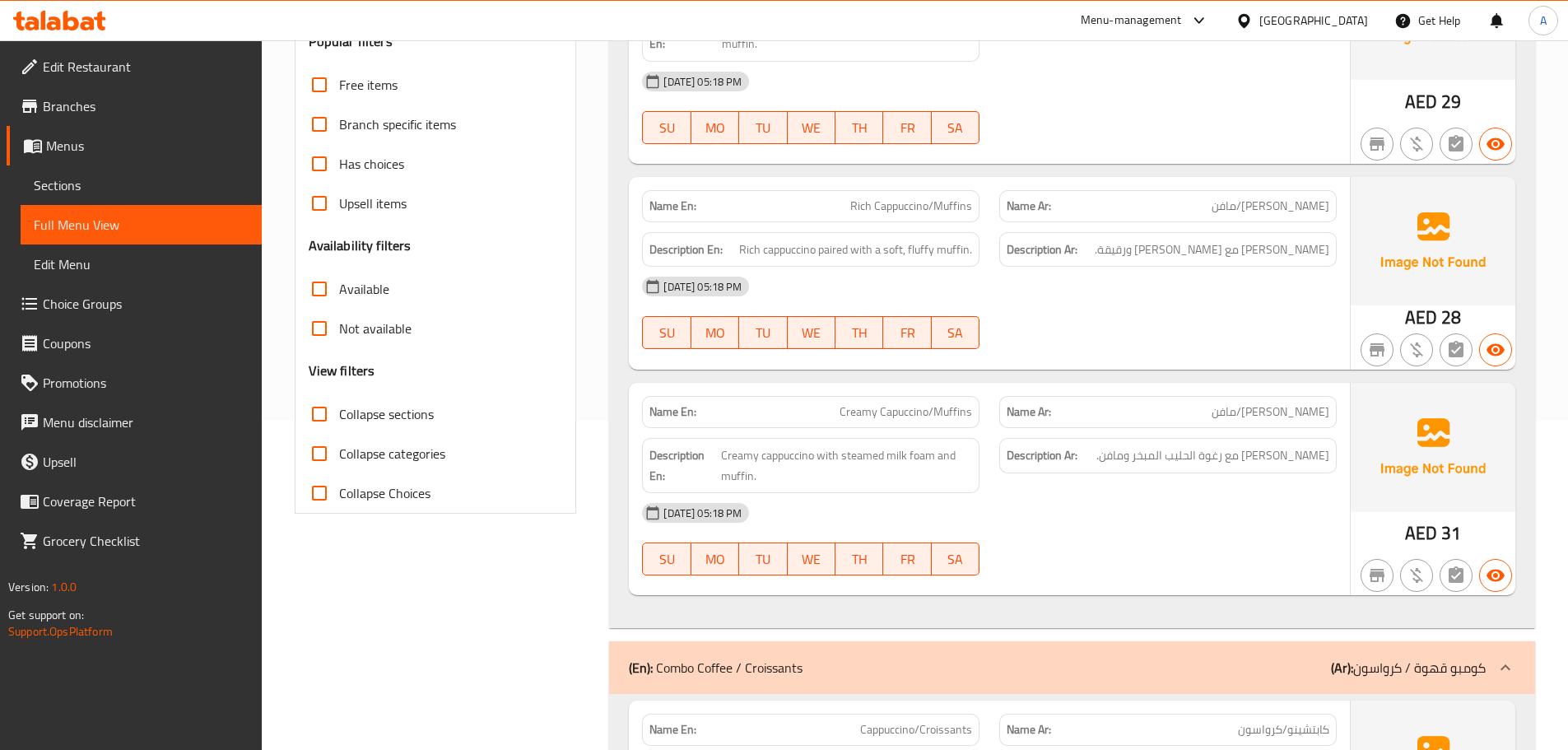
click at [393, 424] on span "Collapse sections" at bounding box center [387, 413] width 94 height 20
click at [340, 424] on input "Collapse sections" at bounding box center [320, 414] width 40 height 40
checkbox input "true"
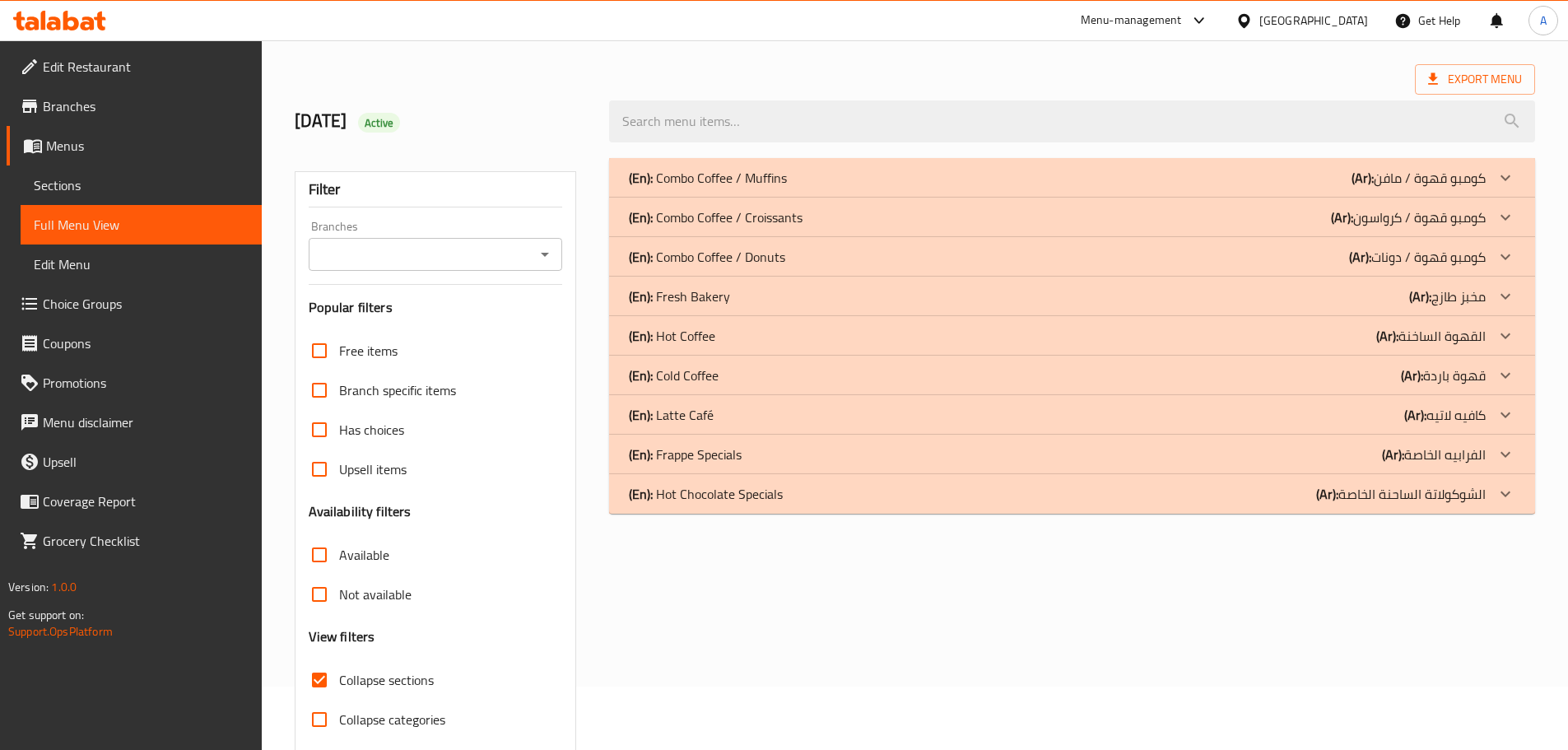
scroll to position [0, 0]
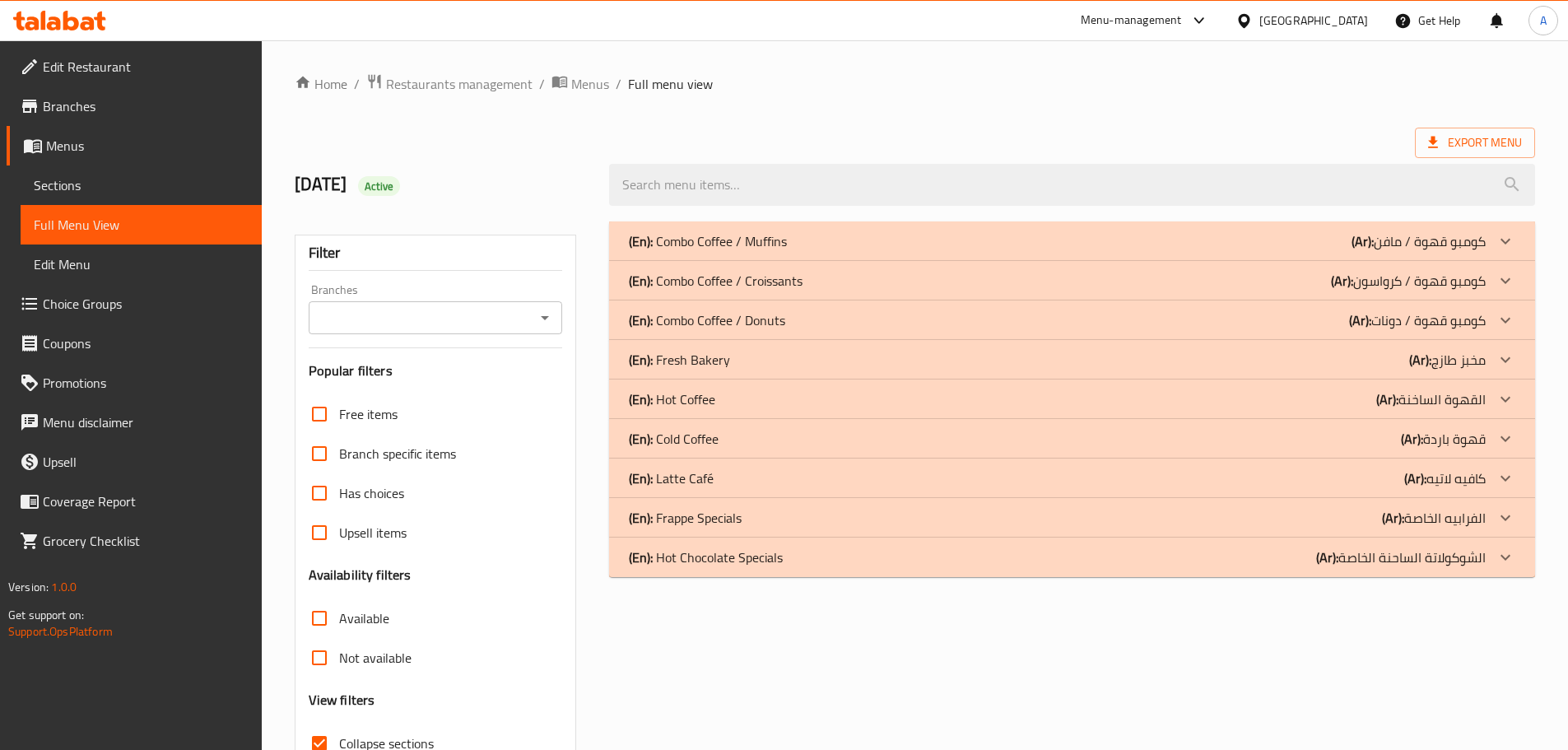
click at [1448, 406] on p "(Ar): القهوة الساخنة" at bounding box center [1431, 399] width 109 height 20
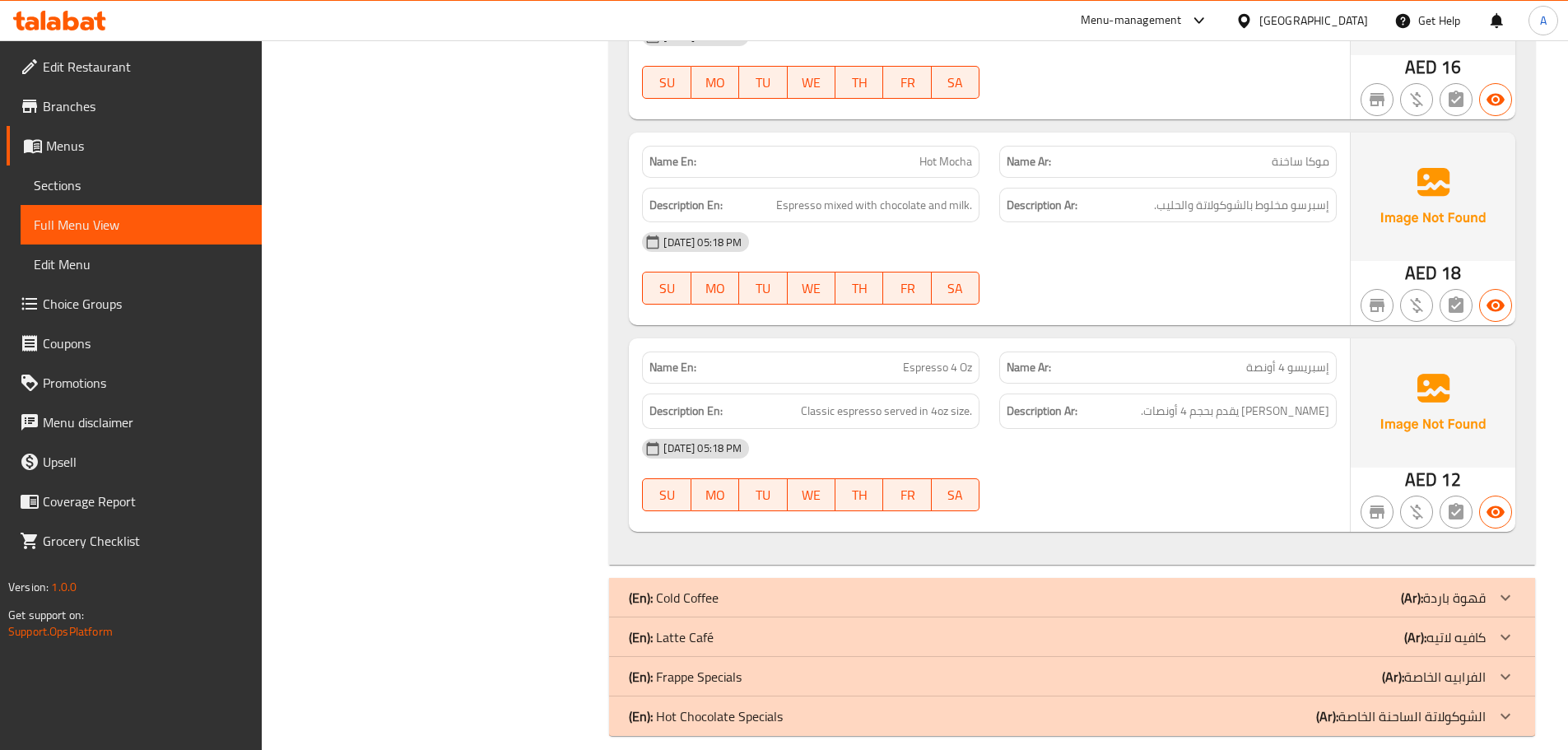
scroll to position [2193, 0]
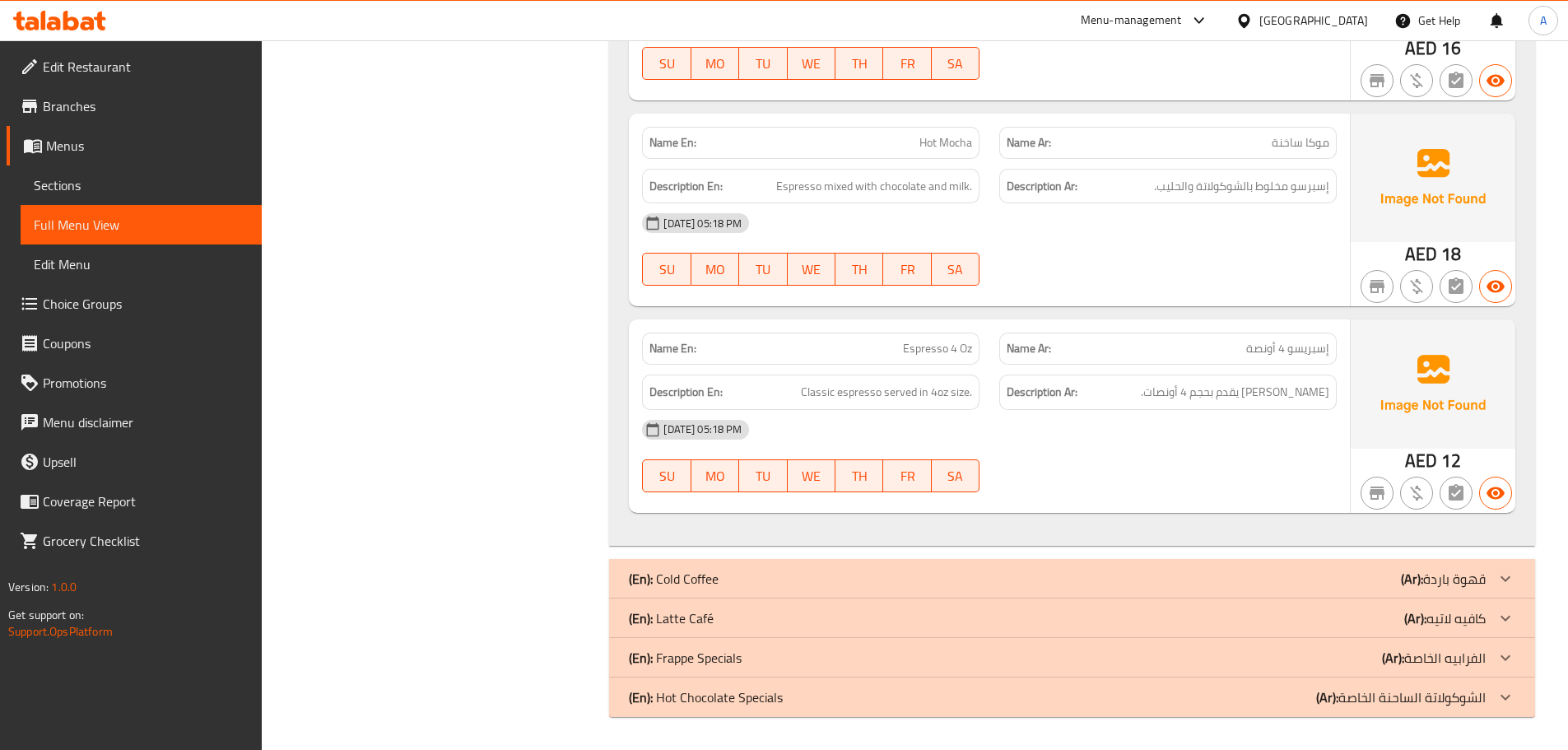
click at [1018, 574] on div "(En): Cold Coffee (Ar): قهوة باردة" at bounding box center [1058, 578] width 857 height 20
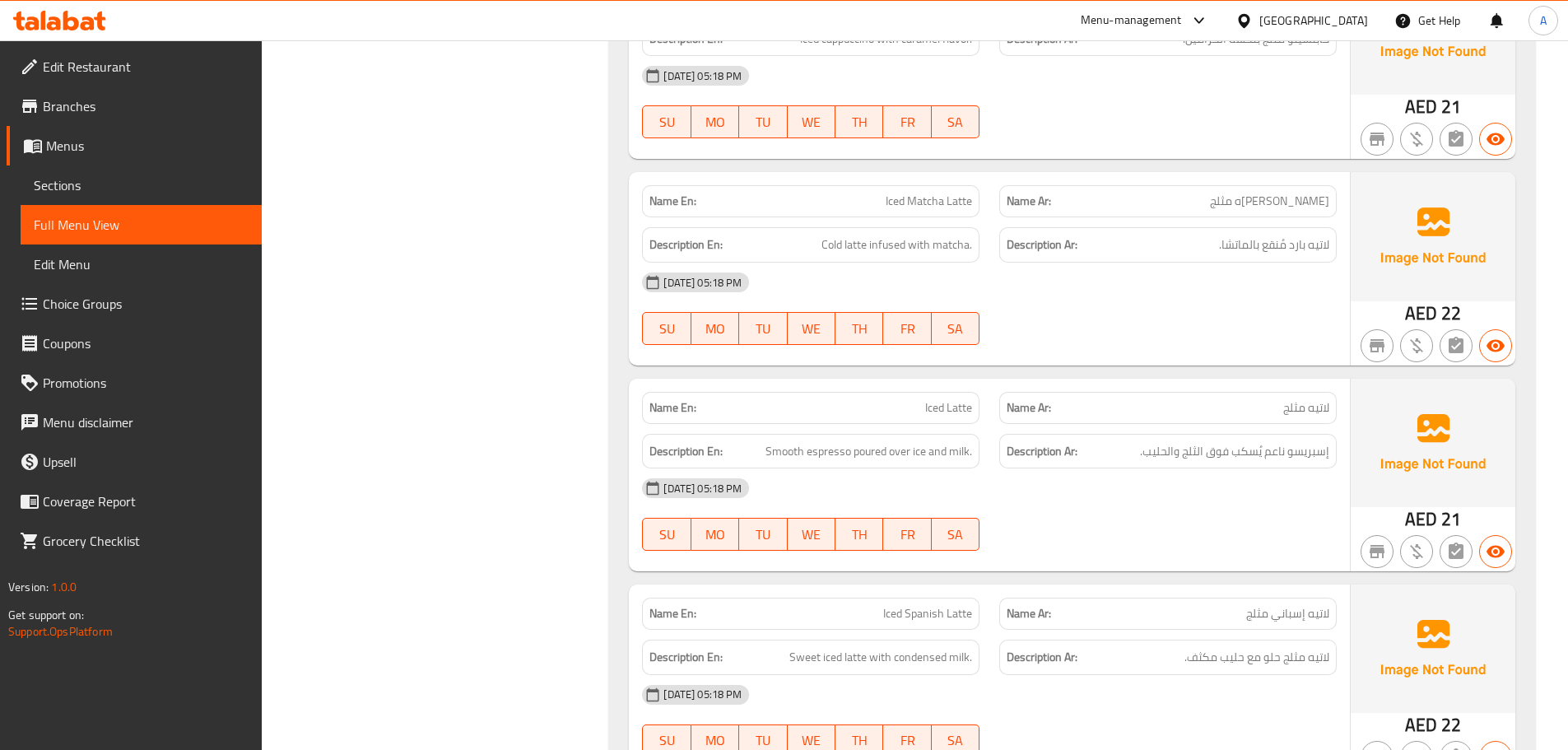
scroll to position [0, 0]
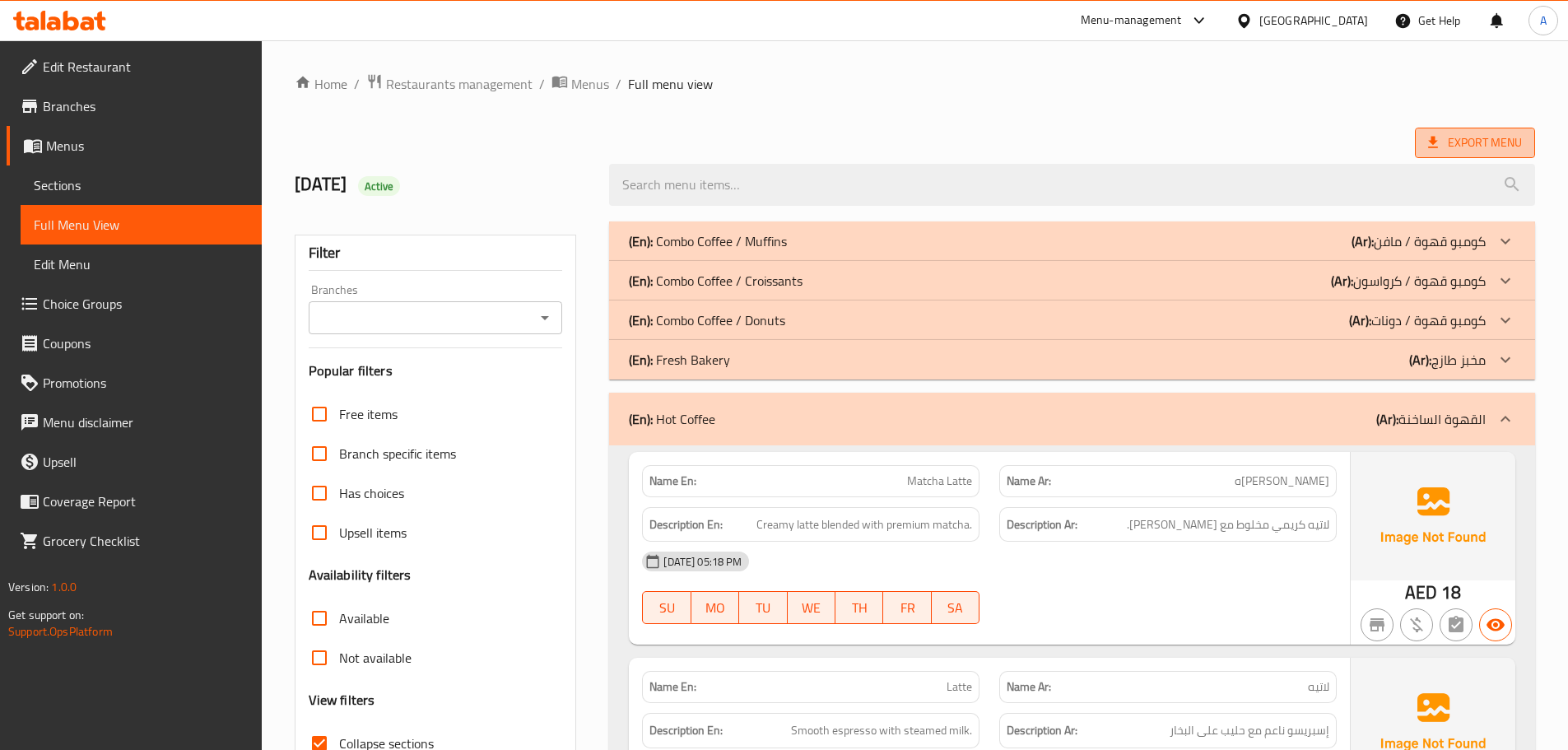
click at [1443, 145] on span "Export Menu" at bounding box center [1475, 142] width 93 height 21
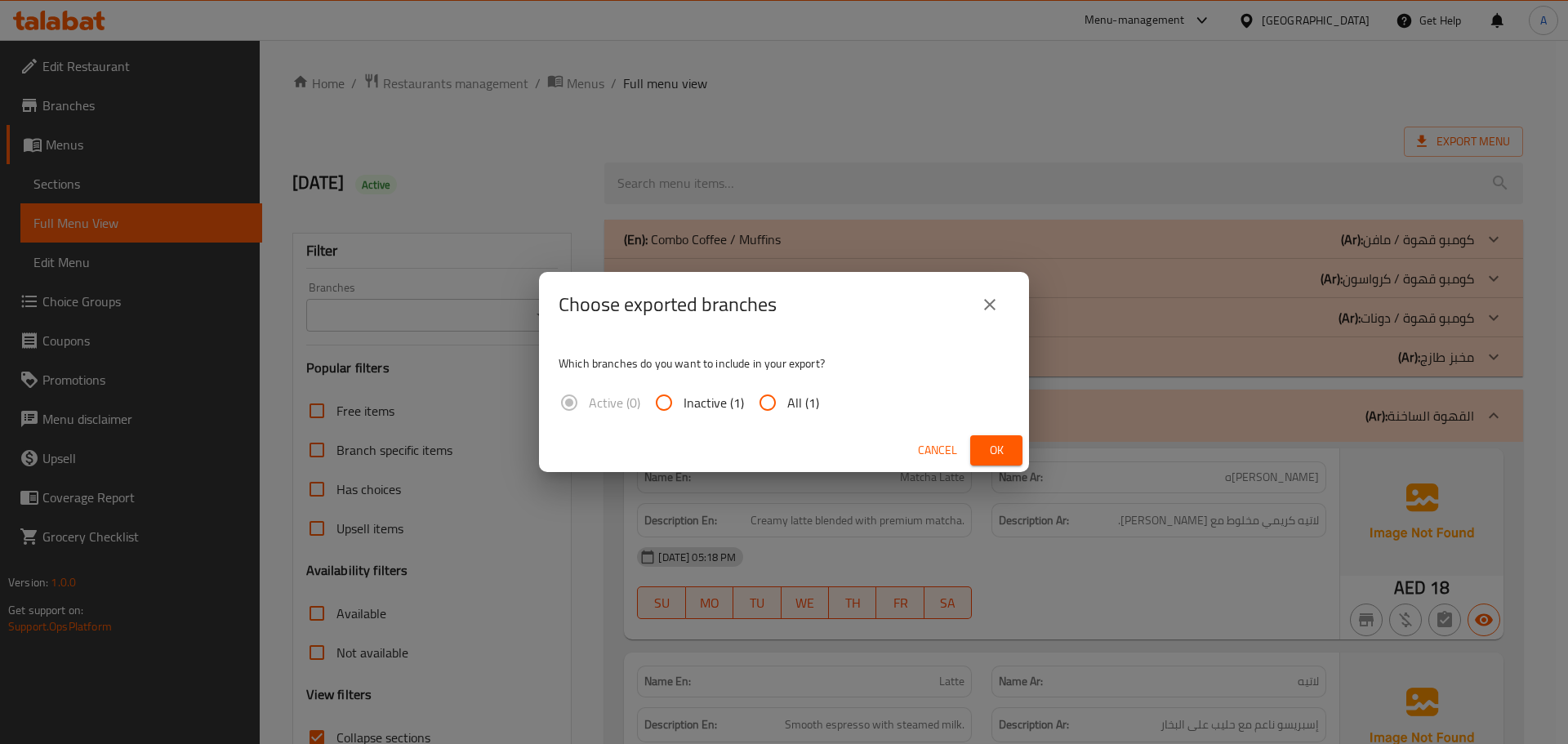
click at [787, 408] on span "All (1)" at bounding box center [803, 402] width 32 height 20
click at [787, 408] on input "All (1)" at bounding box center [768, 402] width 39 height 39
radio input "true"
click at [1000, 457] on span "Ok" at bounding box center [997, 450] width 26 height 21
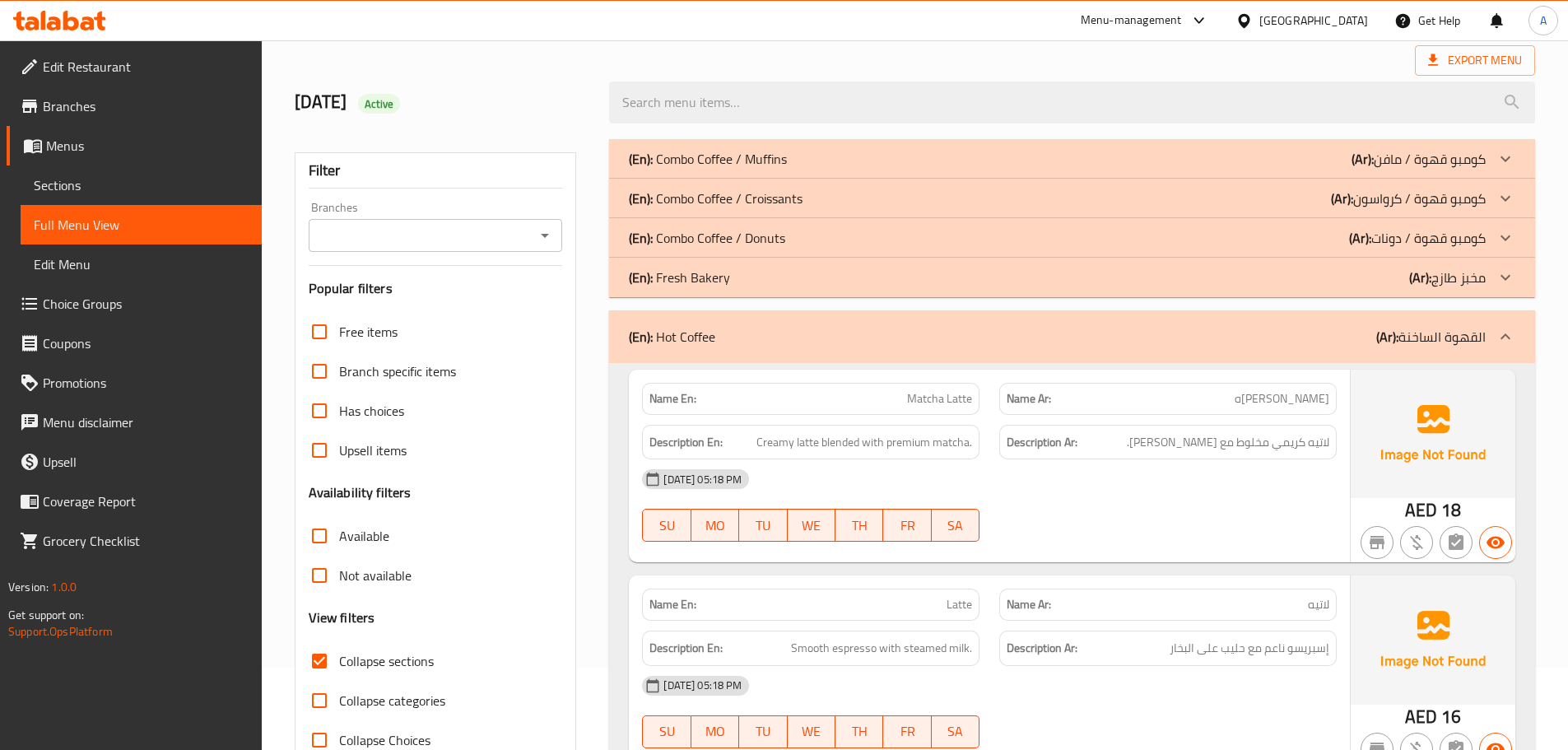
click at [353, 654] on span "Collapse sections" at bounding box center [387, 660] width 94 height 20
click at [340, 654] on input "Collapse sections" at bounding box center [320, 661] width 40 height 40
checkbox input "false"
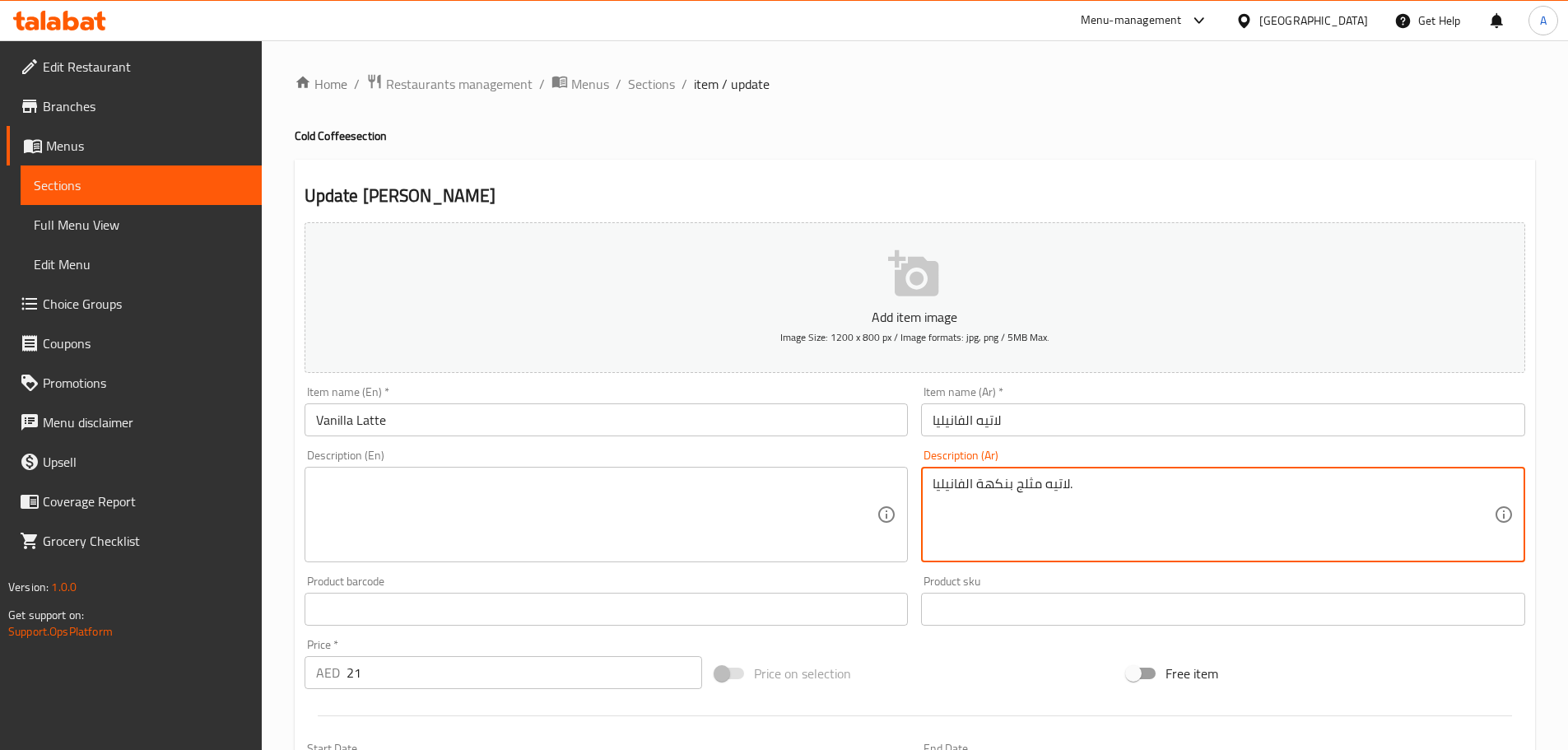
type textarea "لاتيه مثلج بنكهة الفانيليا."
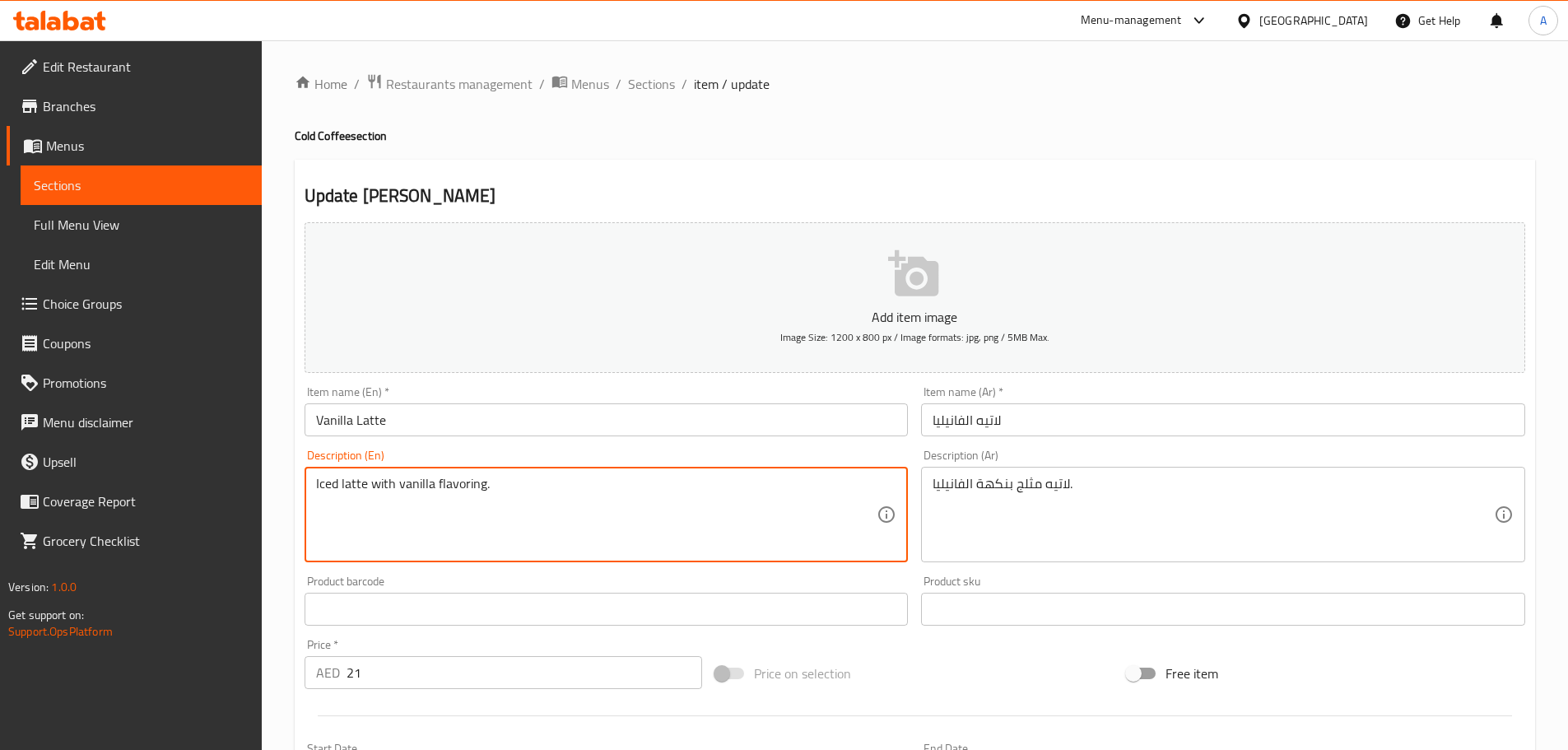
type textarea "Iced latte with vanilla flavoring."
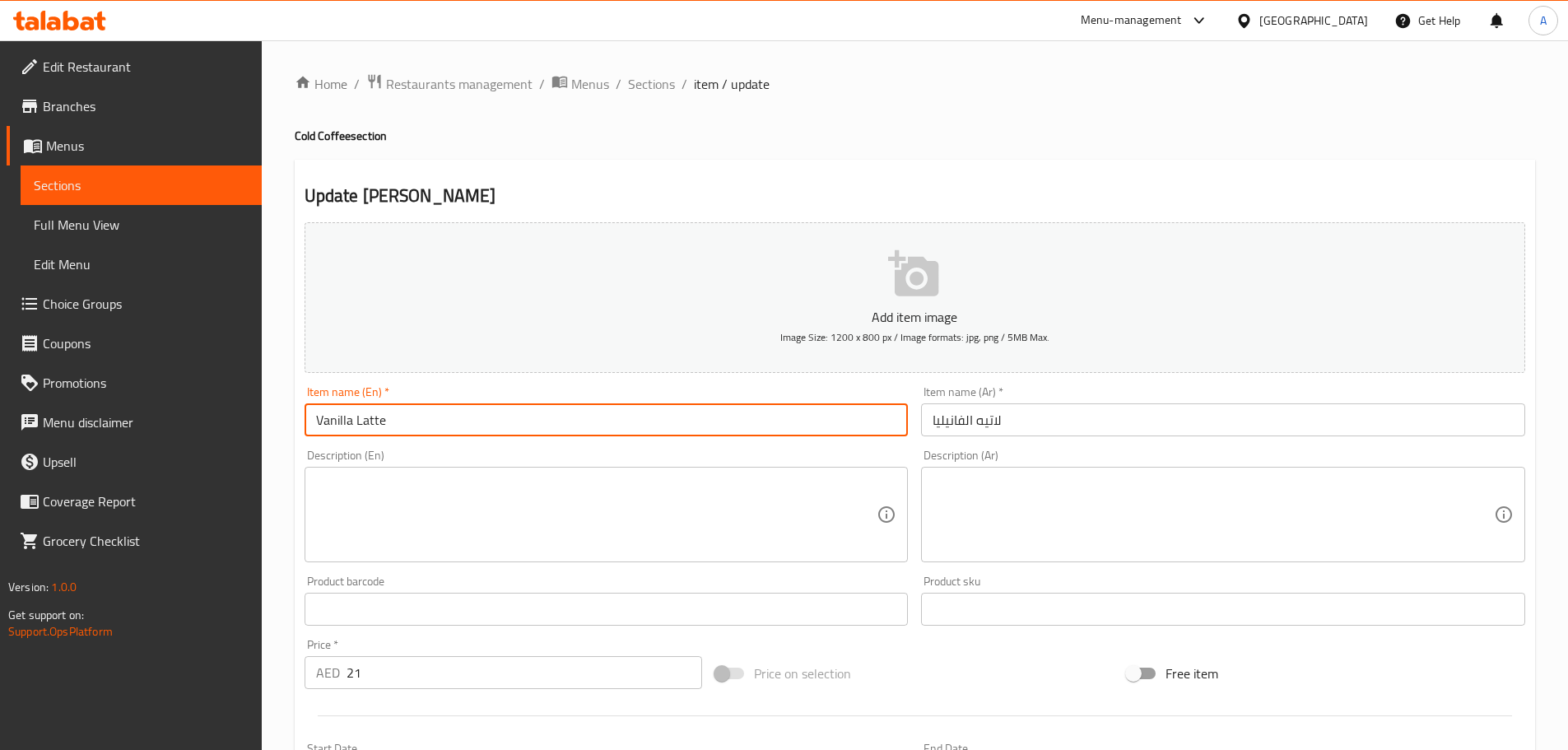
click at [889, 426] on input "Vanilla Latte" at bounding box center [607, 420] width 605 height 33
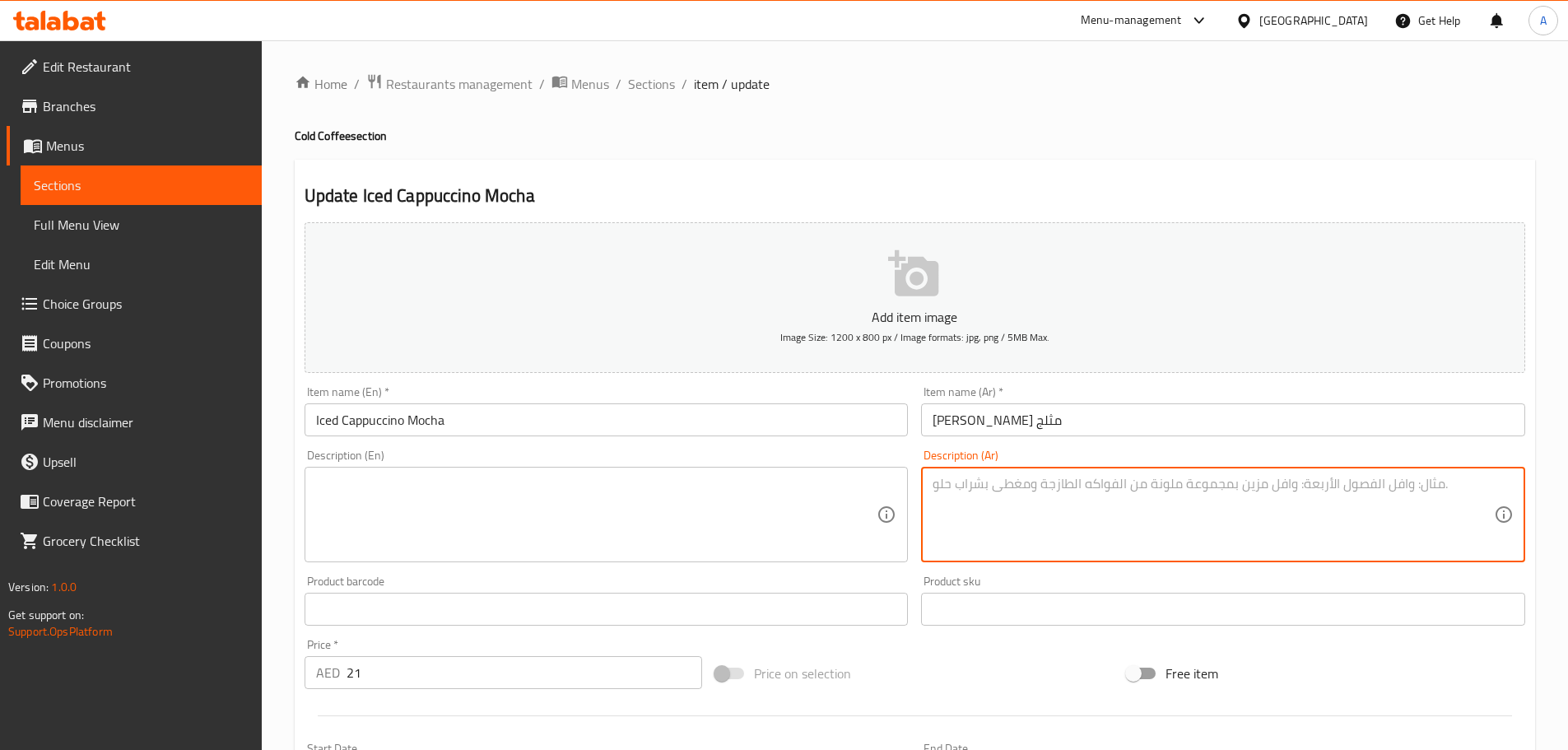
click at [575, 424] on input "Iced Cappuccino Mocha" at bounding box center [607, 420] width 605 height 33
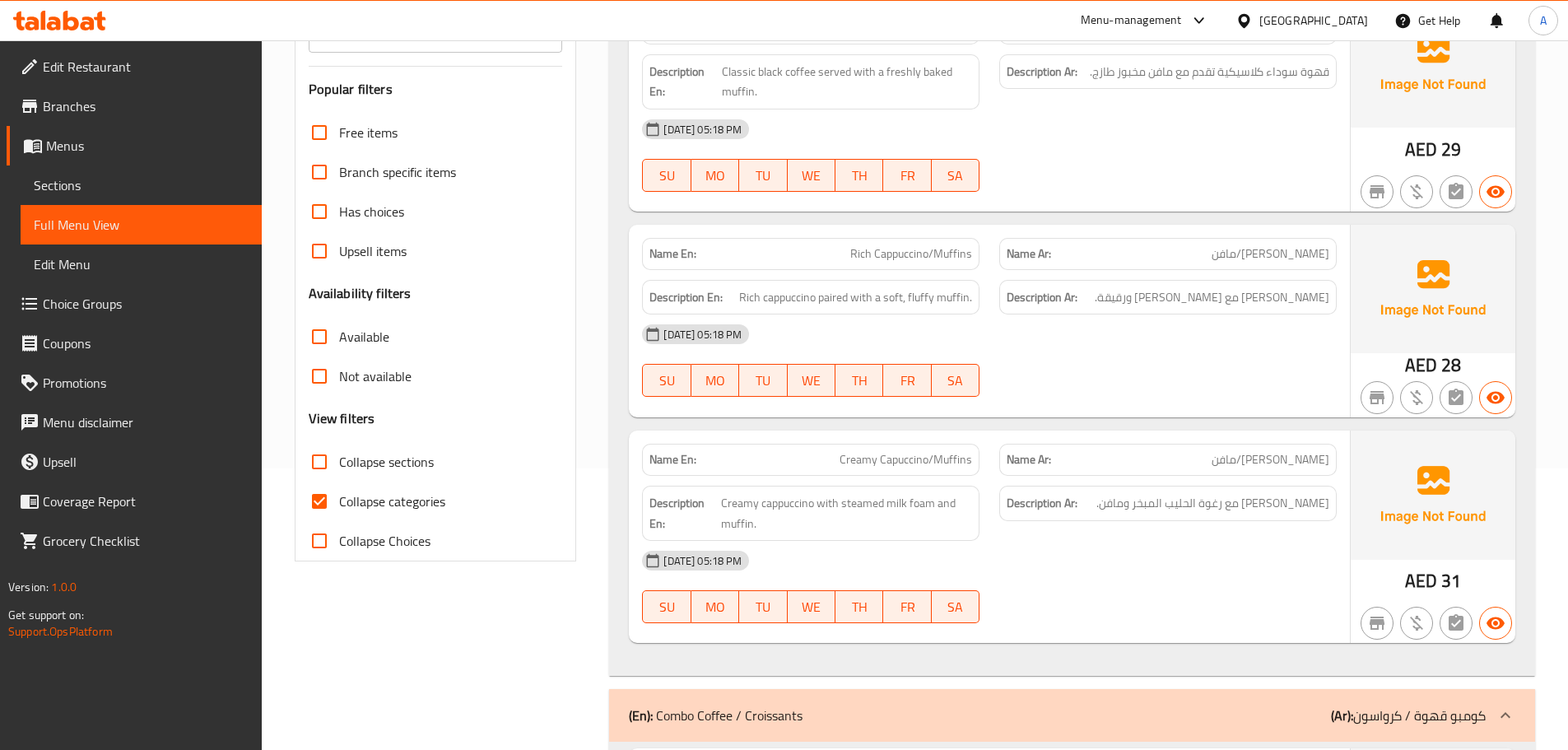
scroll to position [494, 0]
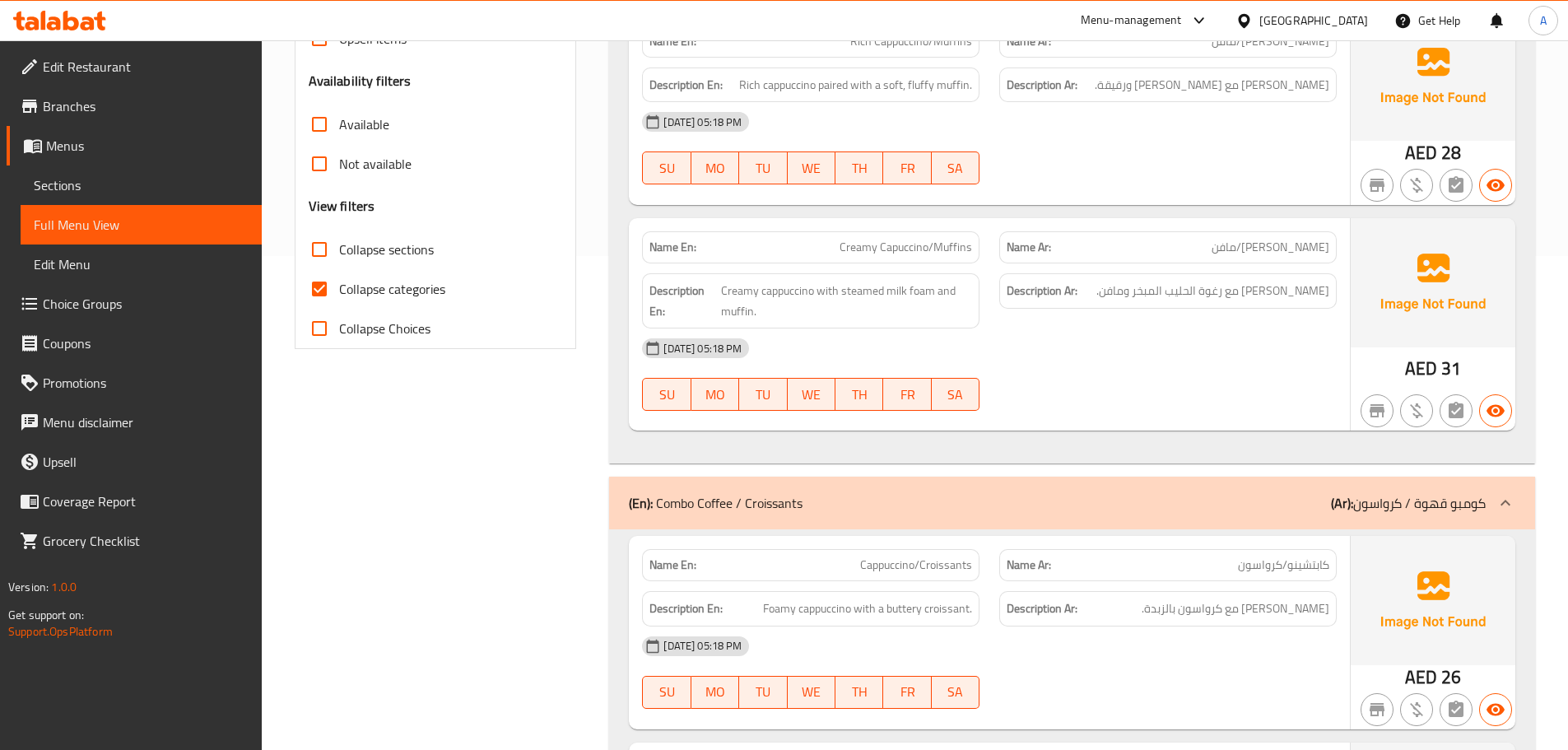
click at [359, 291] on span "Collapse categories" at bounding box center [392, 289] width 107 height 20
click at [340, 291] on input "Collapse categories" at bounding box center [320, 289] width 40 height 40
checkbox input "false"
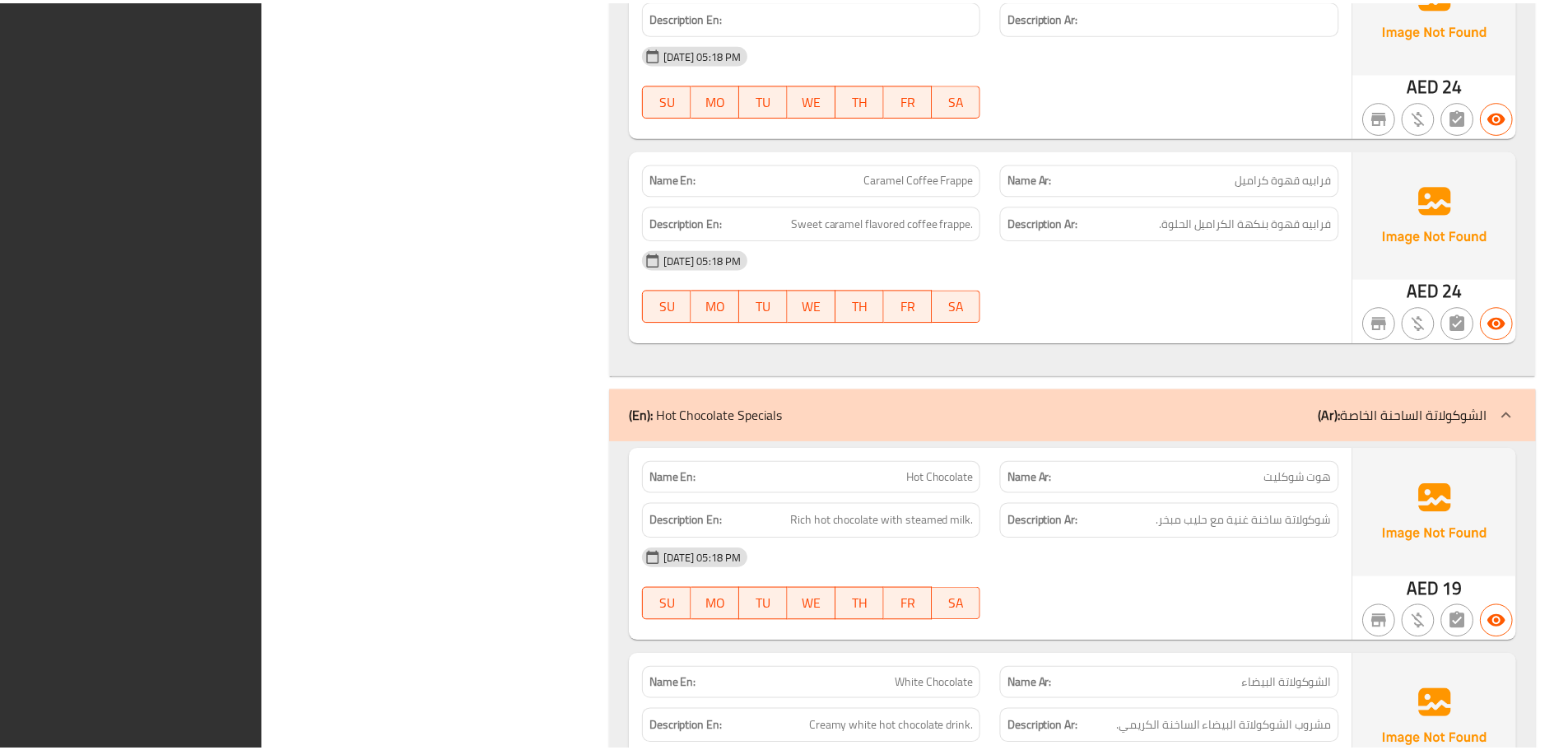
scroll to position [10664, 0]
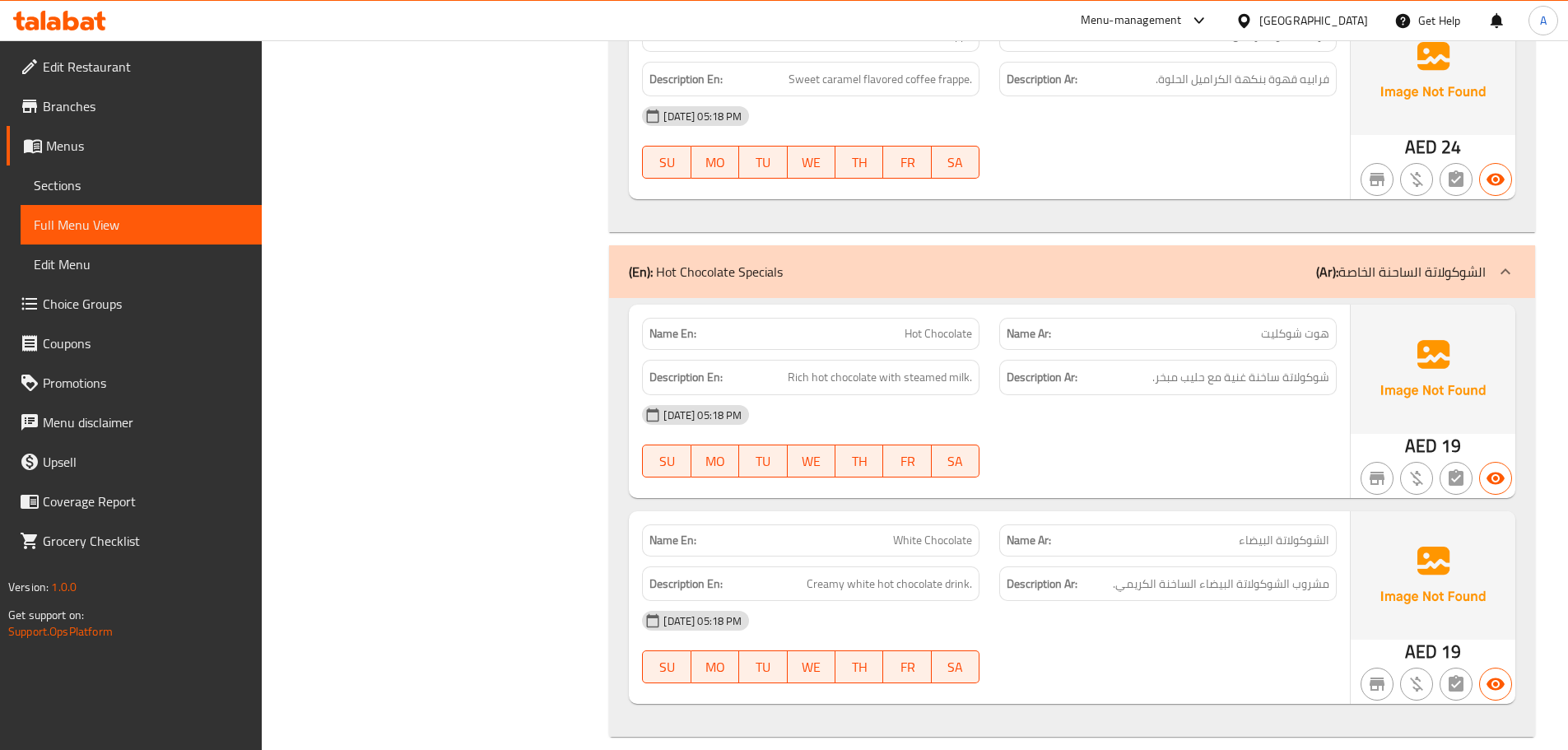
click at [58, 99] on span "Branches" at bounding box center [145, 106] width 206 height 20
